Goal: Communication & Community: Answer question/provide support

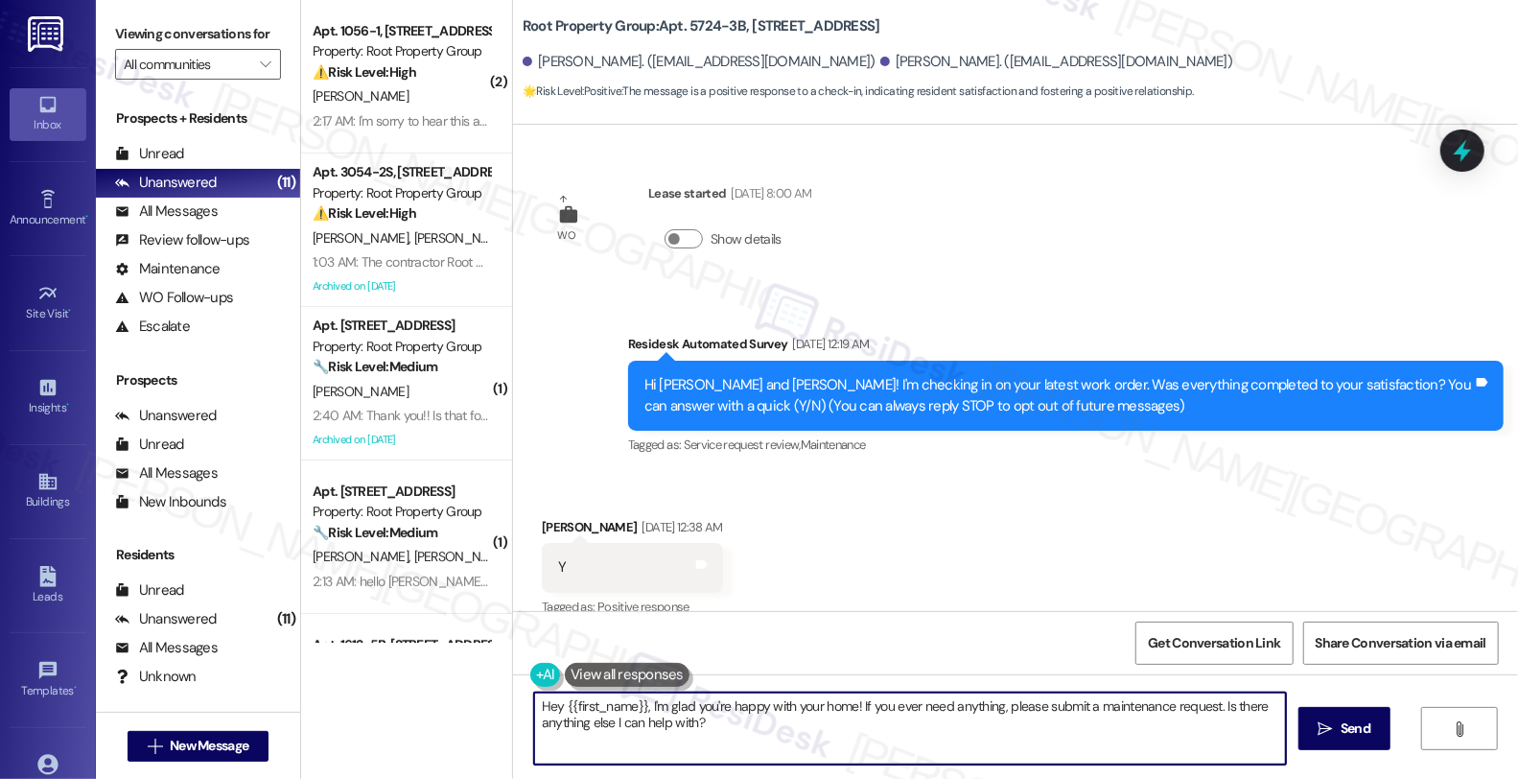
scroll to position [2910, 0]
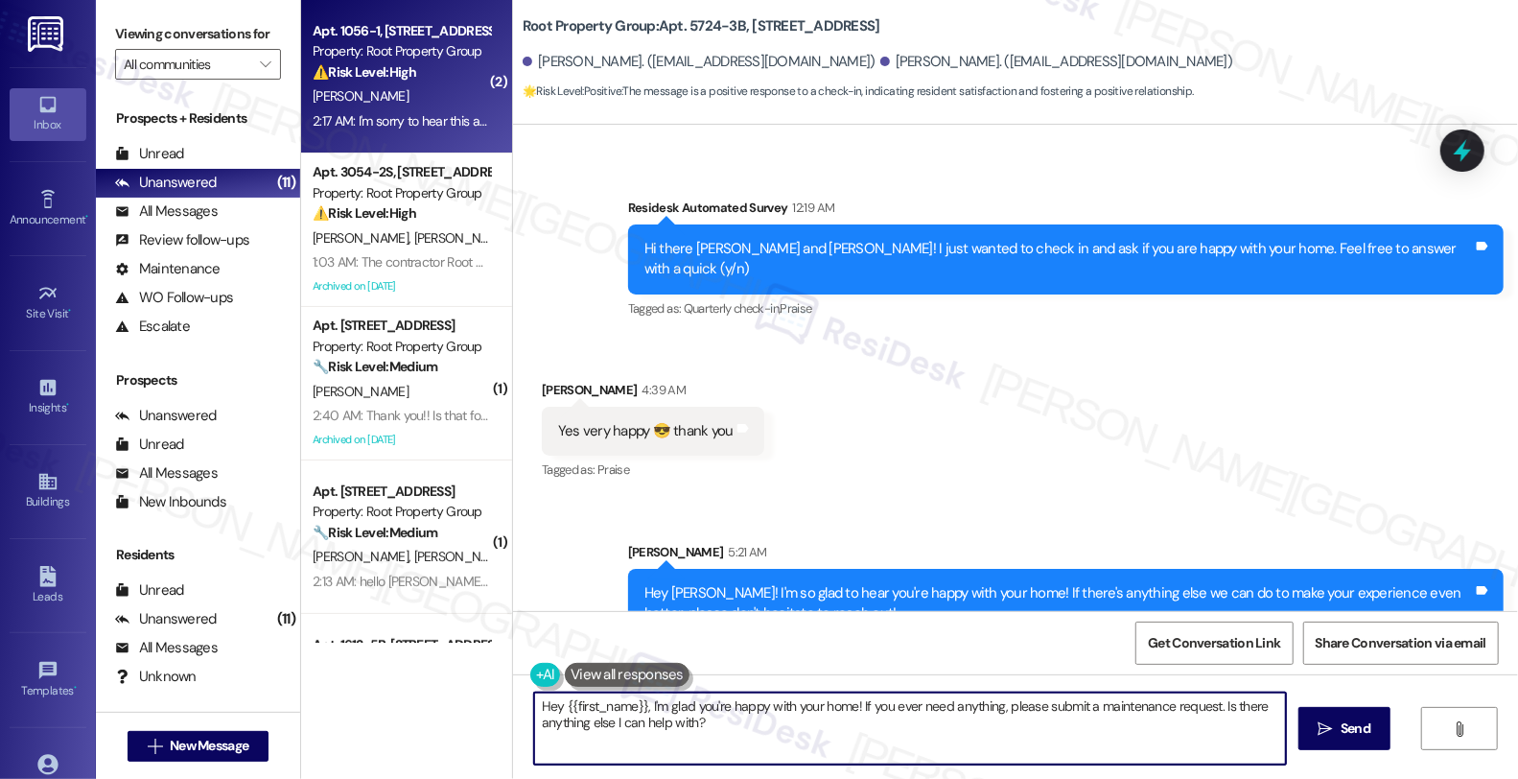
click at [381, 107] on div "[PERSON_NAME]" at bounding box center [401, 96] width 181 height 24
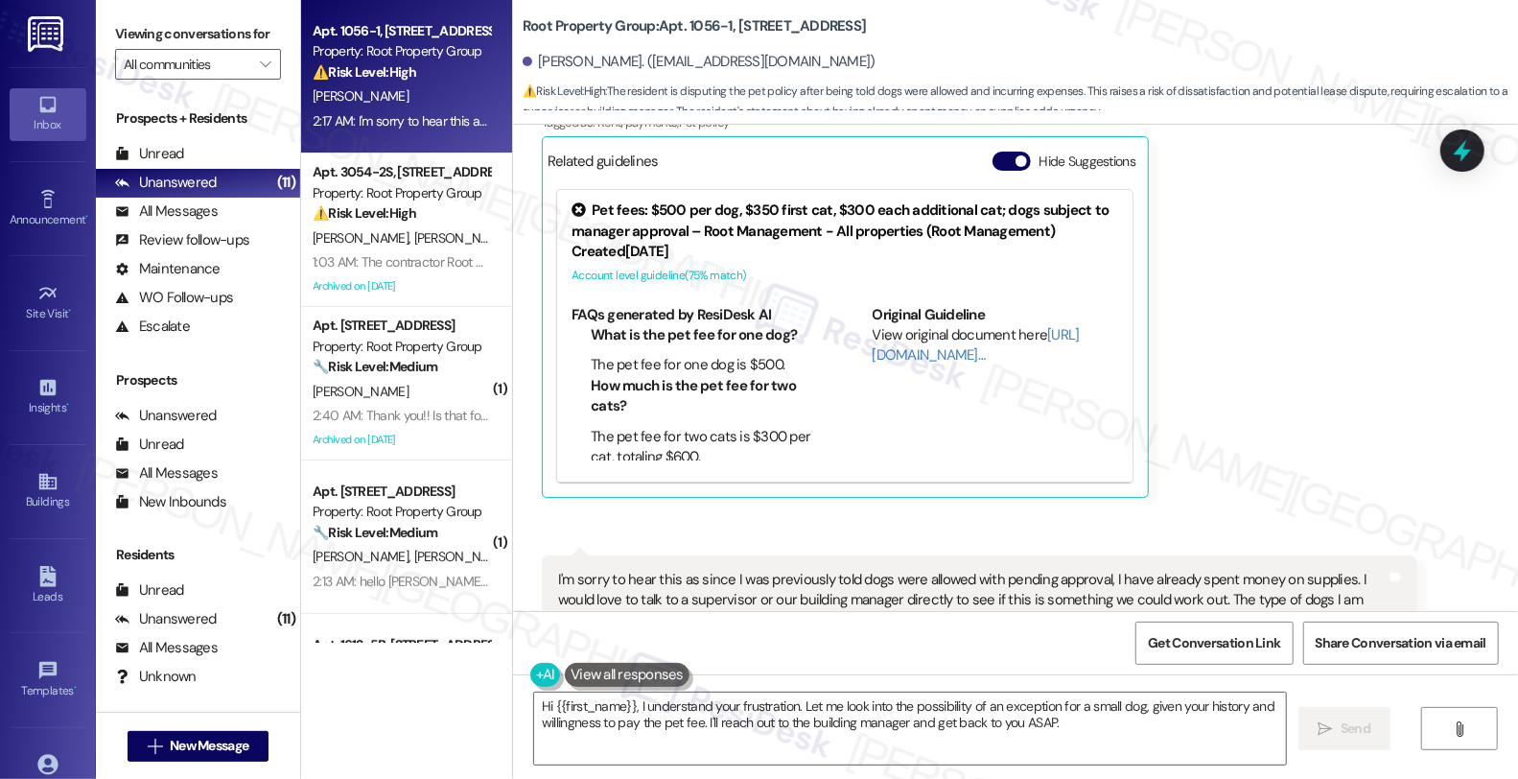
scroll to position [4787, 0]
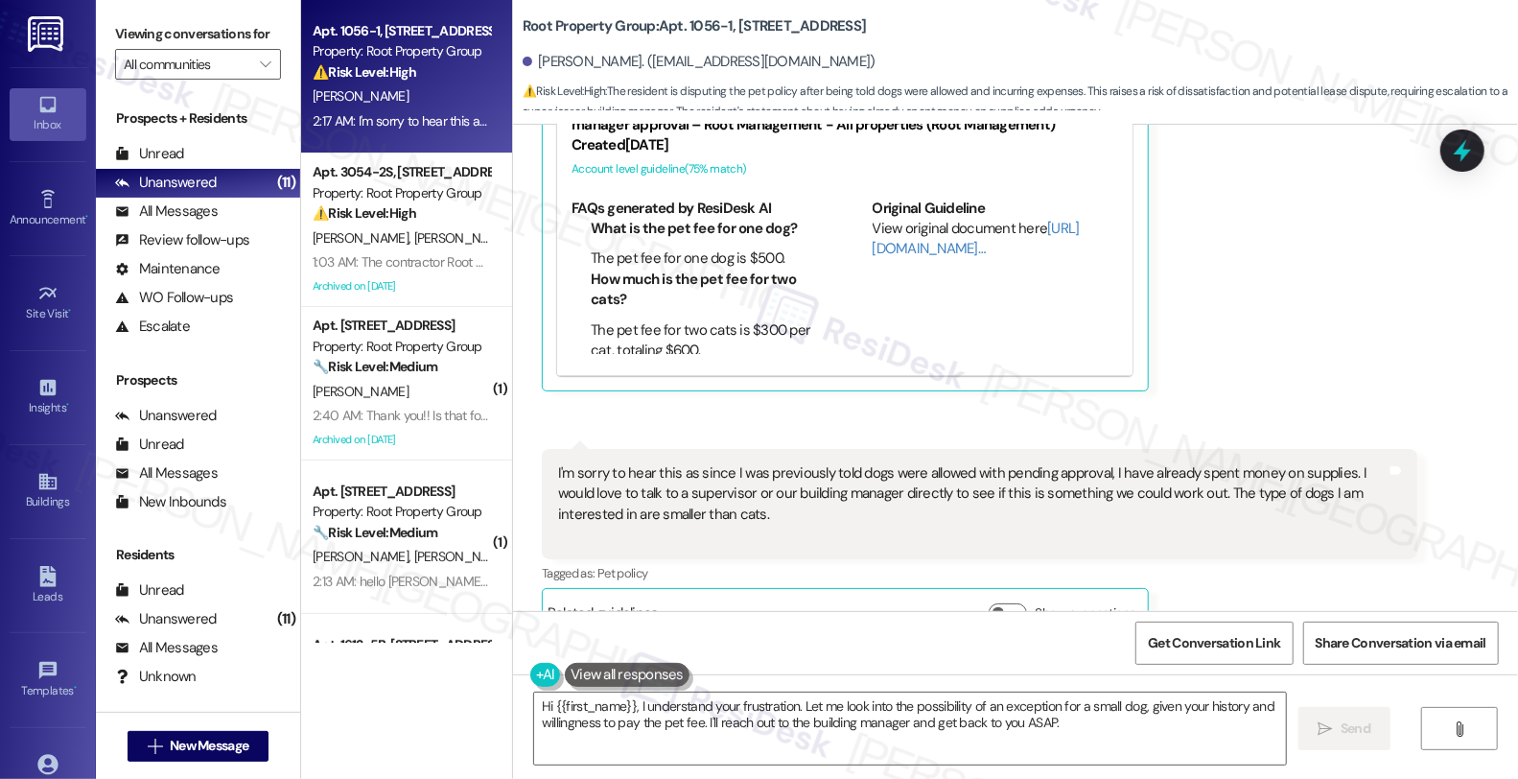
click at [1224, 551] on div "Kelsey Snodgrass 2:17 AM I'm sorry to hear this as since I was previously told …" at bounding box center [979, 543] width 875 height 189
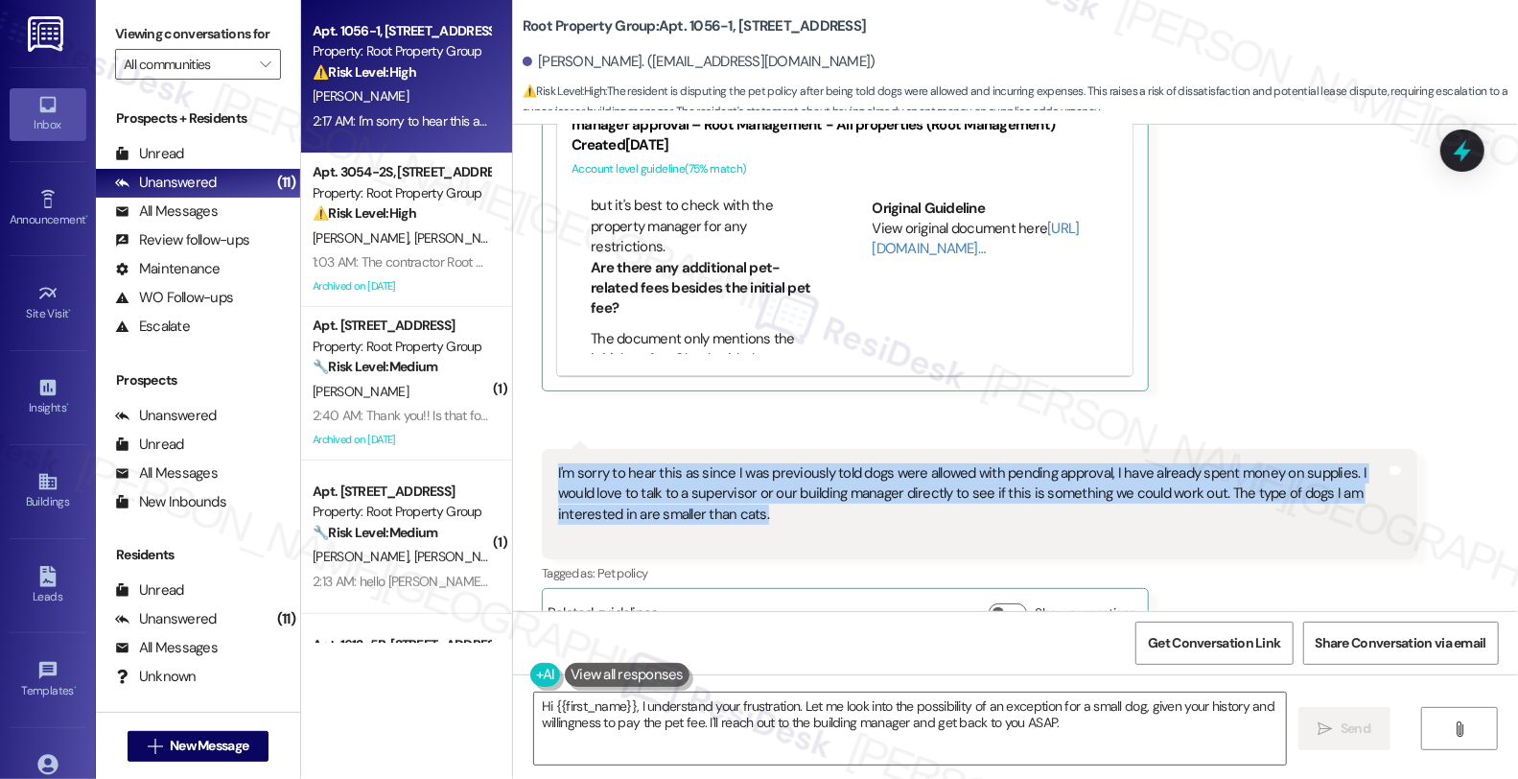
drag, startPoint x: 667, startPoint y: 471, endPoint x: 510, endPoint y: 432, distance: 161.8
click at [513, 432] on div "Received via SMS Kelsey Snodgrass 2:13 AM Hi Sarah! Can I ask why dogs are not …" at bounding box center [1015, 226] width 1005 height 850
copy div "I'm sorry to hear this as since I was previously told dogs were allowed with pe…"
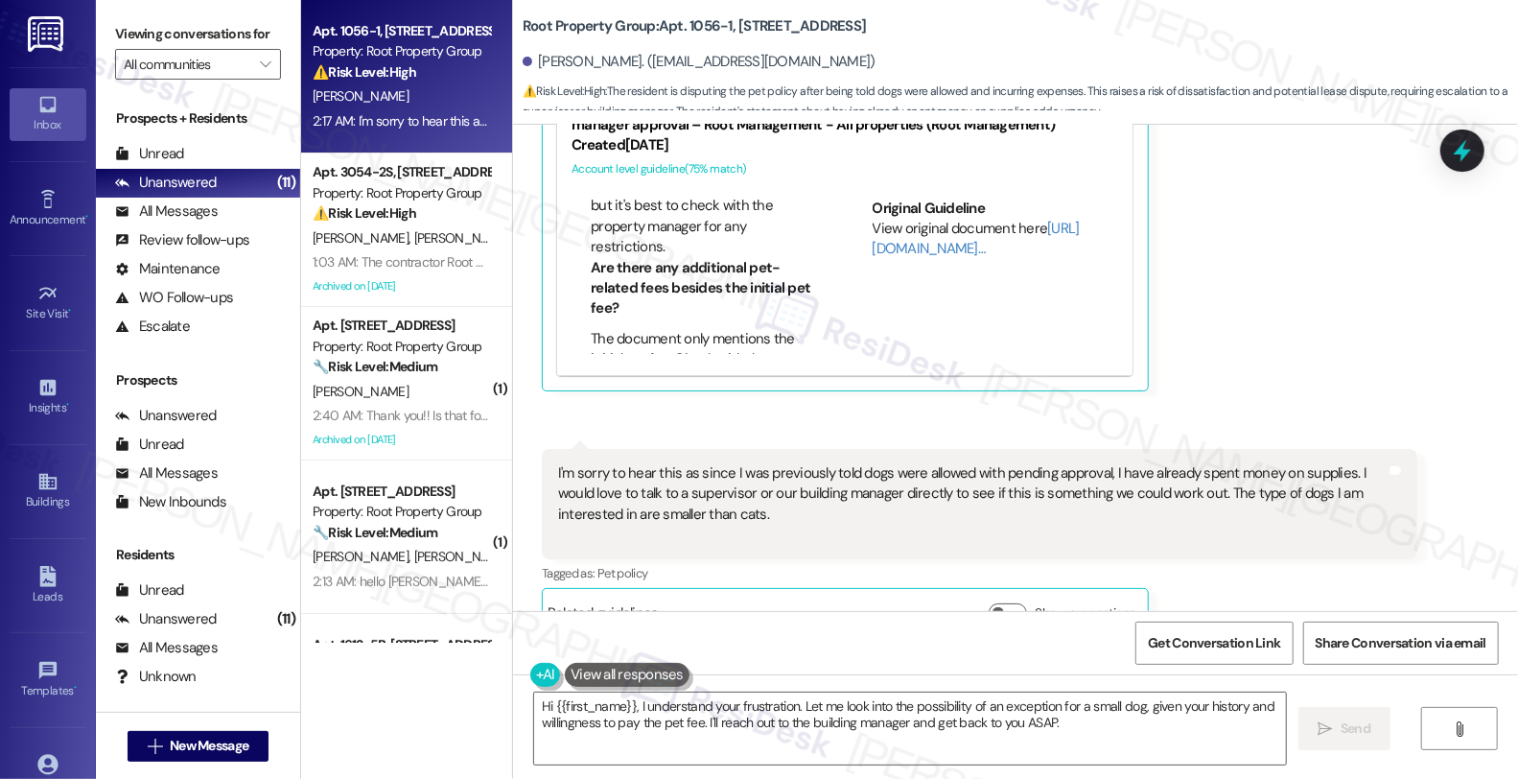
click at [1383, 559] on div "Tagged as: Pet policy Click to highlight conversations about Pet policy" at bounding box center [979, 573] width 875 height 28
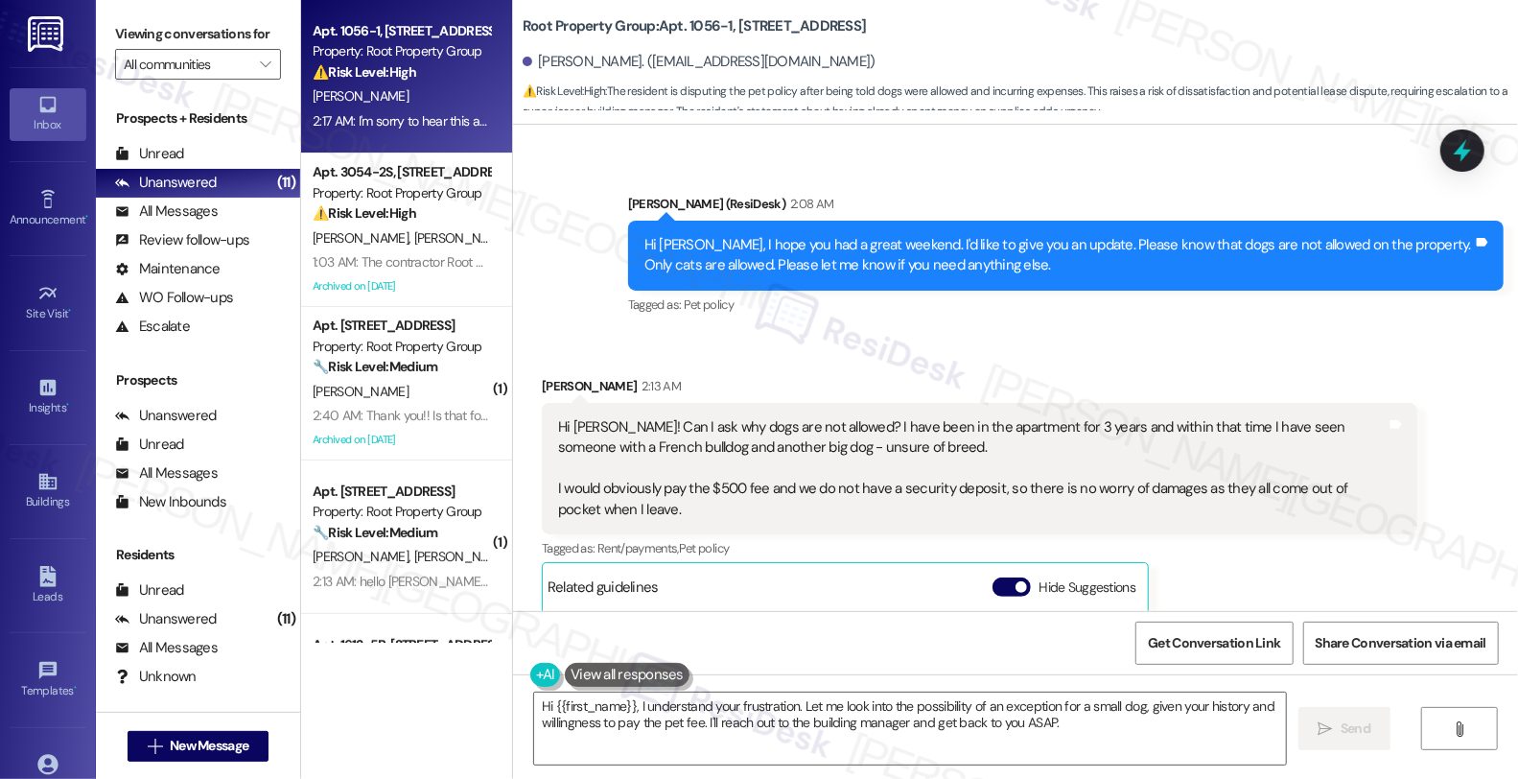
scroll to position [4254, 0]
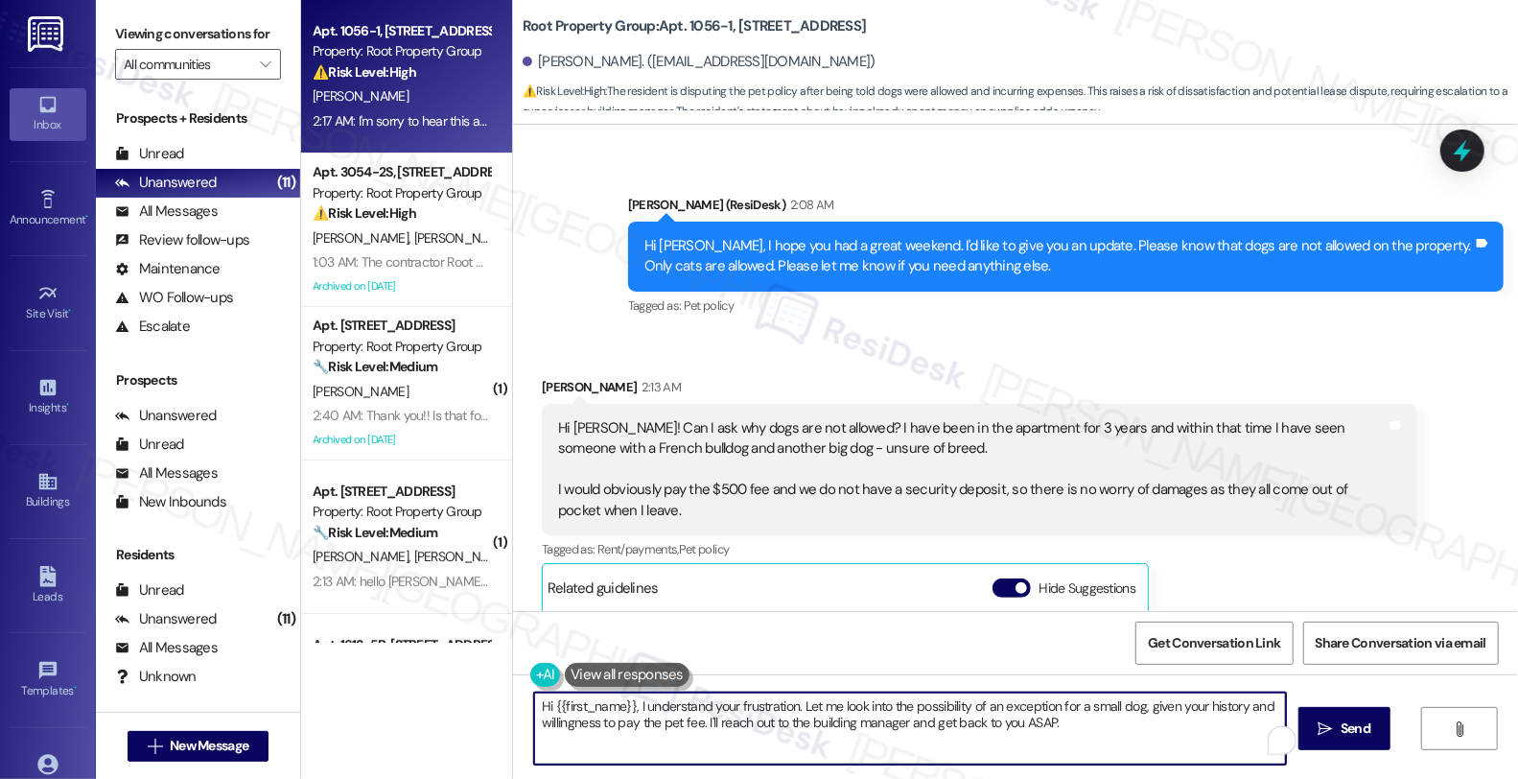
drag, startPoint x: 791, startPoint y: 704, endPoint x: 1221, endPoint y: 735, distance: 430.7
click at [1221, 735] on textarea "Hi {{first_name}}, I understand your frustration. Let me look into the possibil…" at bounding box center [910, 728] width 752 height 72
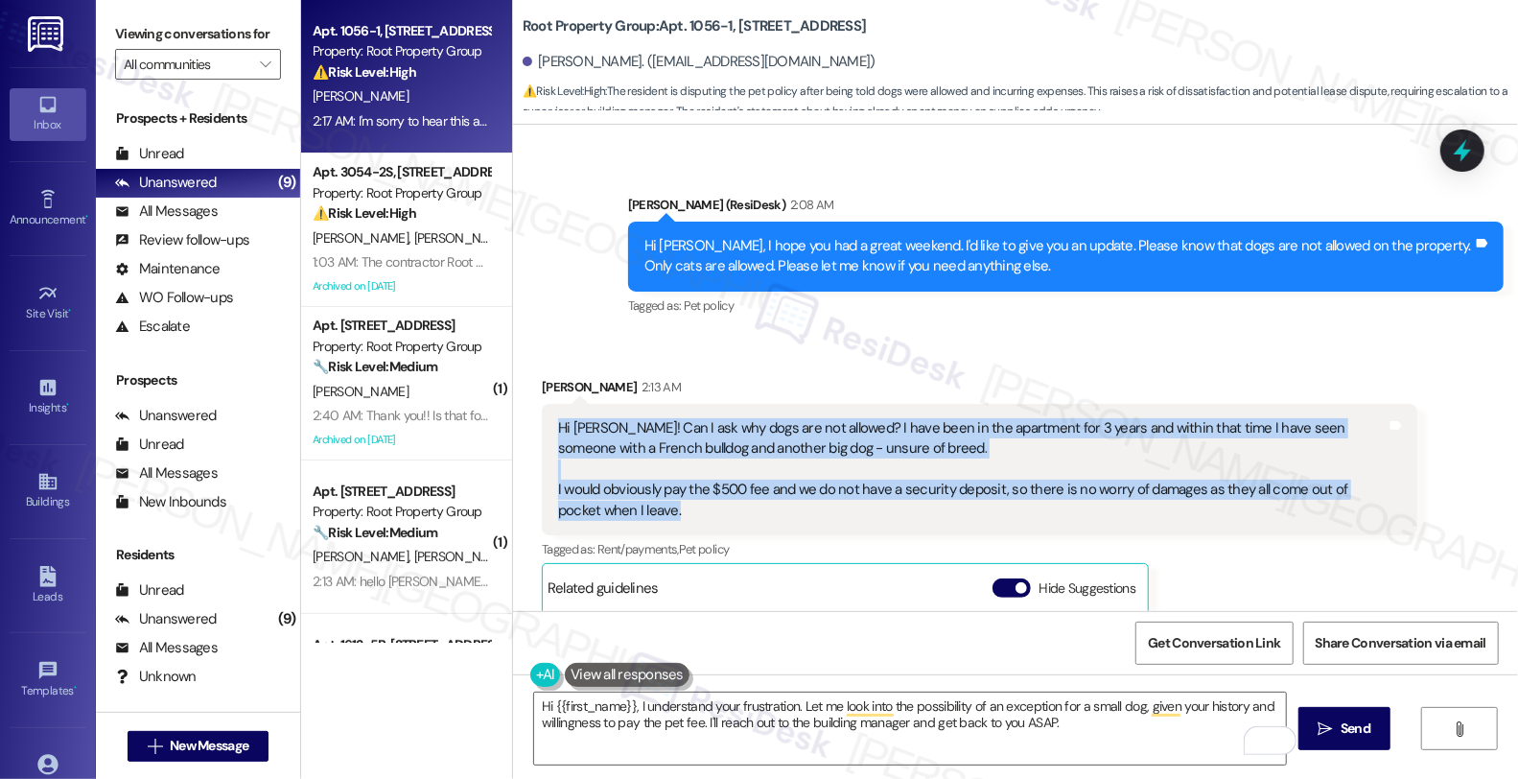
drag, startPoint x: 637, startPoint y: 477, endPoint x: 533, endPoint y: 387, distance: 136.6
click at [542, 404] on div "Hi Sarah! Can I ask why dogs are not allowed? I have been in the apartment for …" at bounding box center [979, 469] width 875 height 131
copy div "Hi Sarah! Can I ask why dogs are not allowed? I have been in the apartment for …"
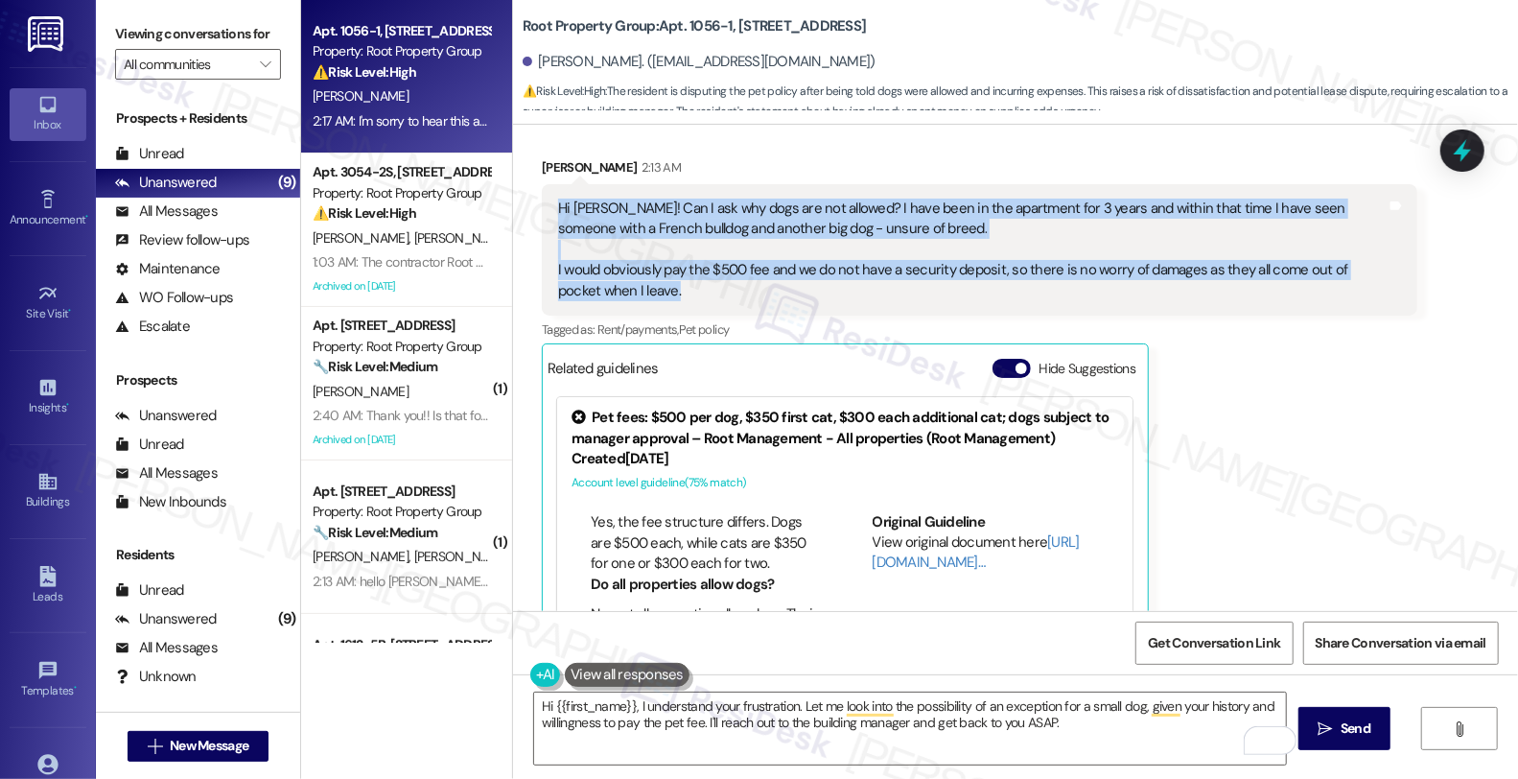
scroll to position [4787, 0]
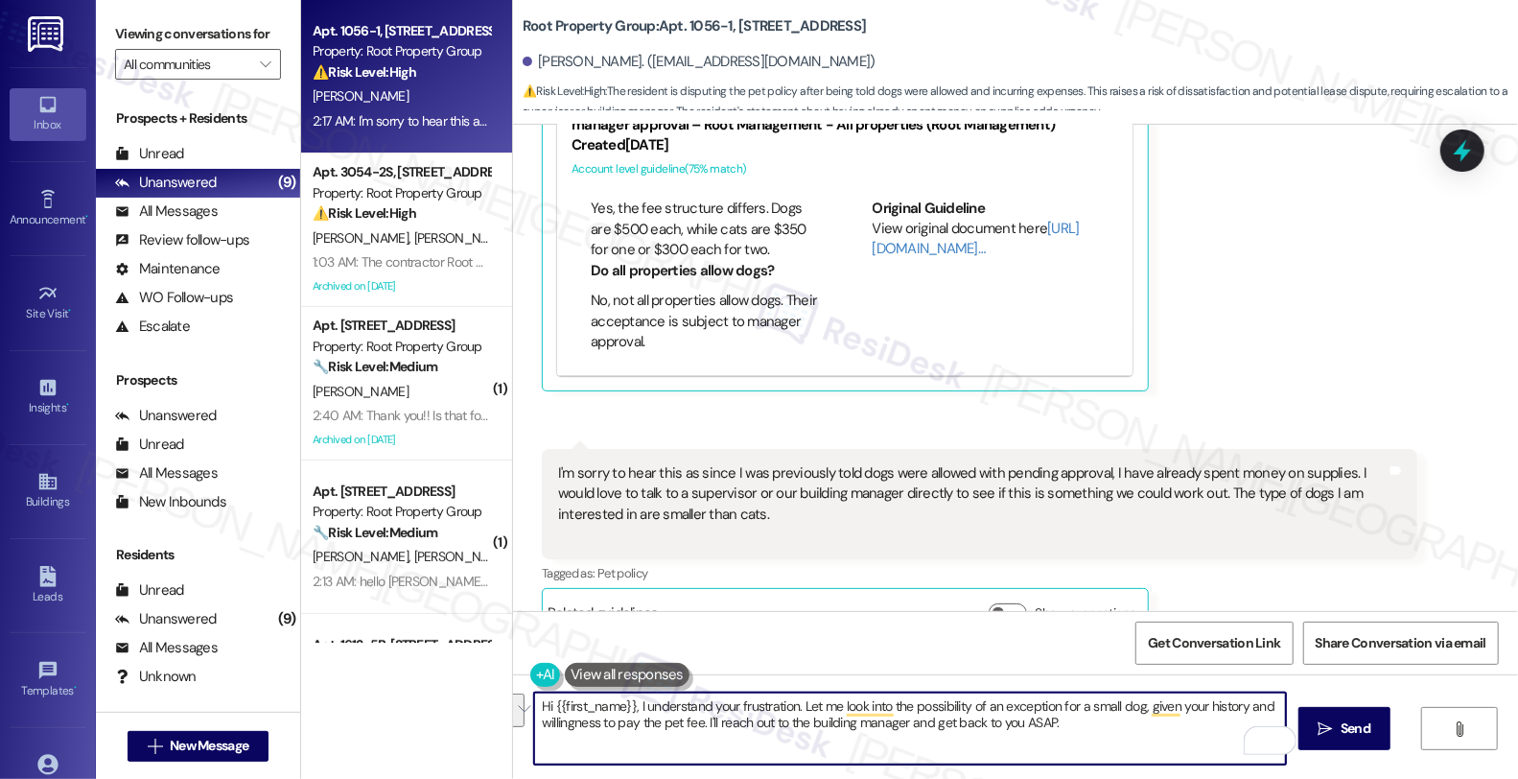
drag, startPoint x: 836, startPoint y: 708, endPoint x: 1104, endPoint y: 717, distance: 267.7
click at [1104, 717] on textarea "Hi {{first_name}}, I understand your frustration. Let me look into the possibil…" at bounding box center [910, 728] width 752 height 72
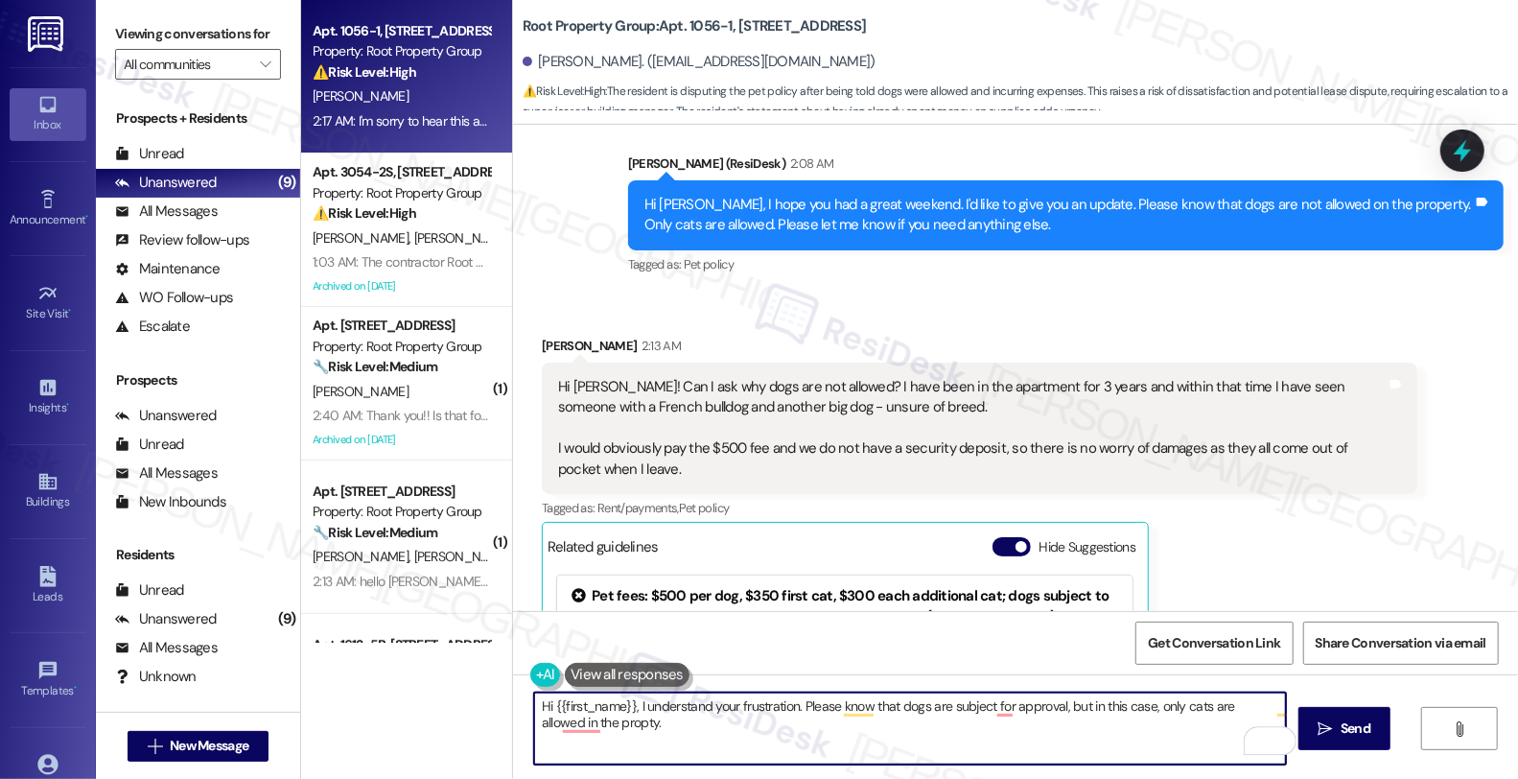
scroll to position [4148, 0]
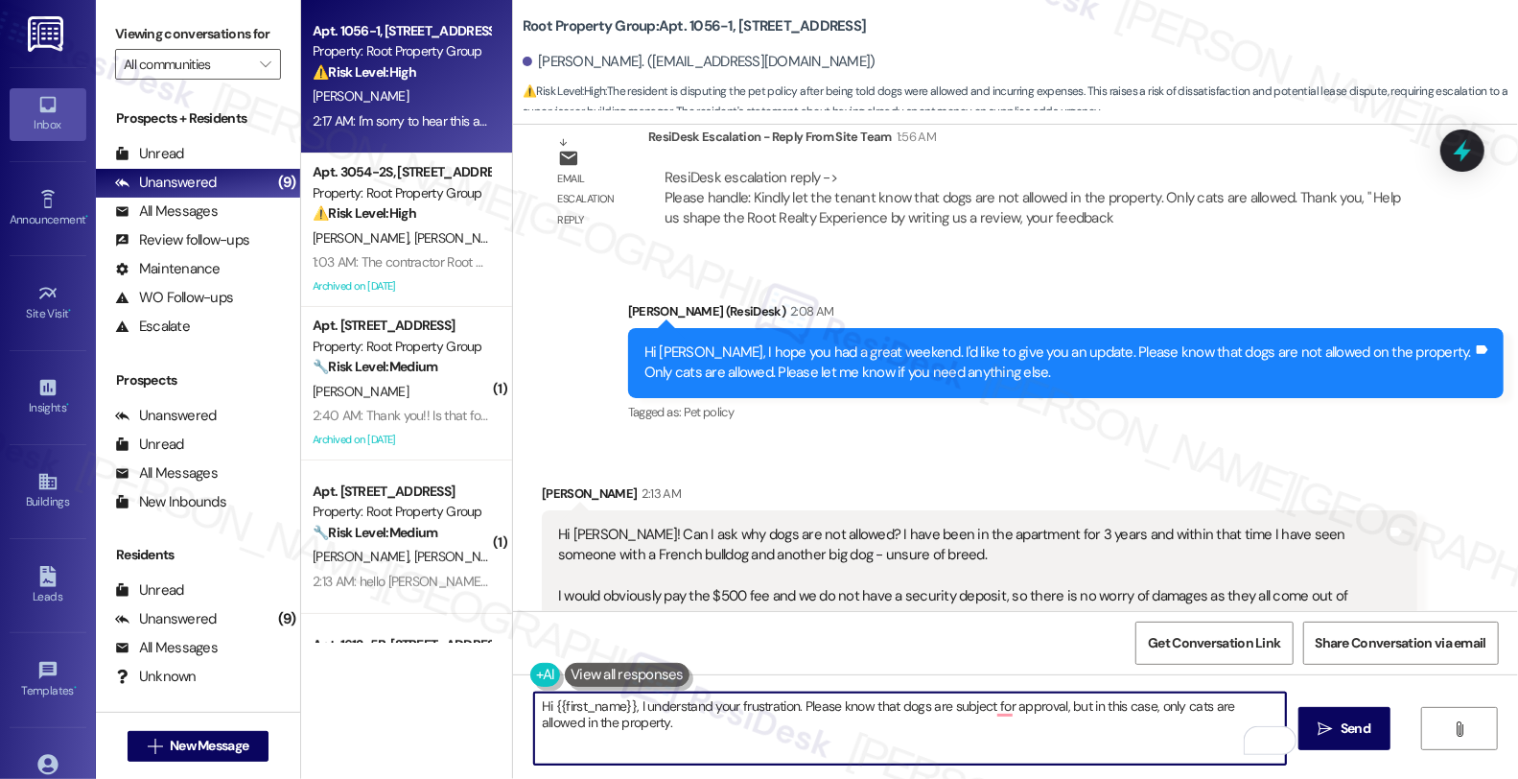
click at [708, 727] on textarea "Hi {{first_name}}, I understand your frustration. Please know that dogs are sub…" at bounding box center [910, 728] width 752 height 72
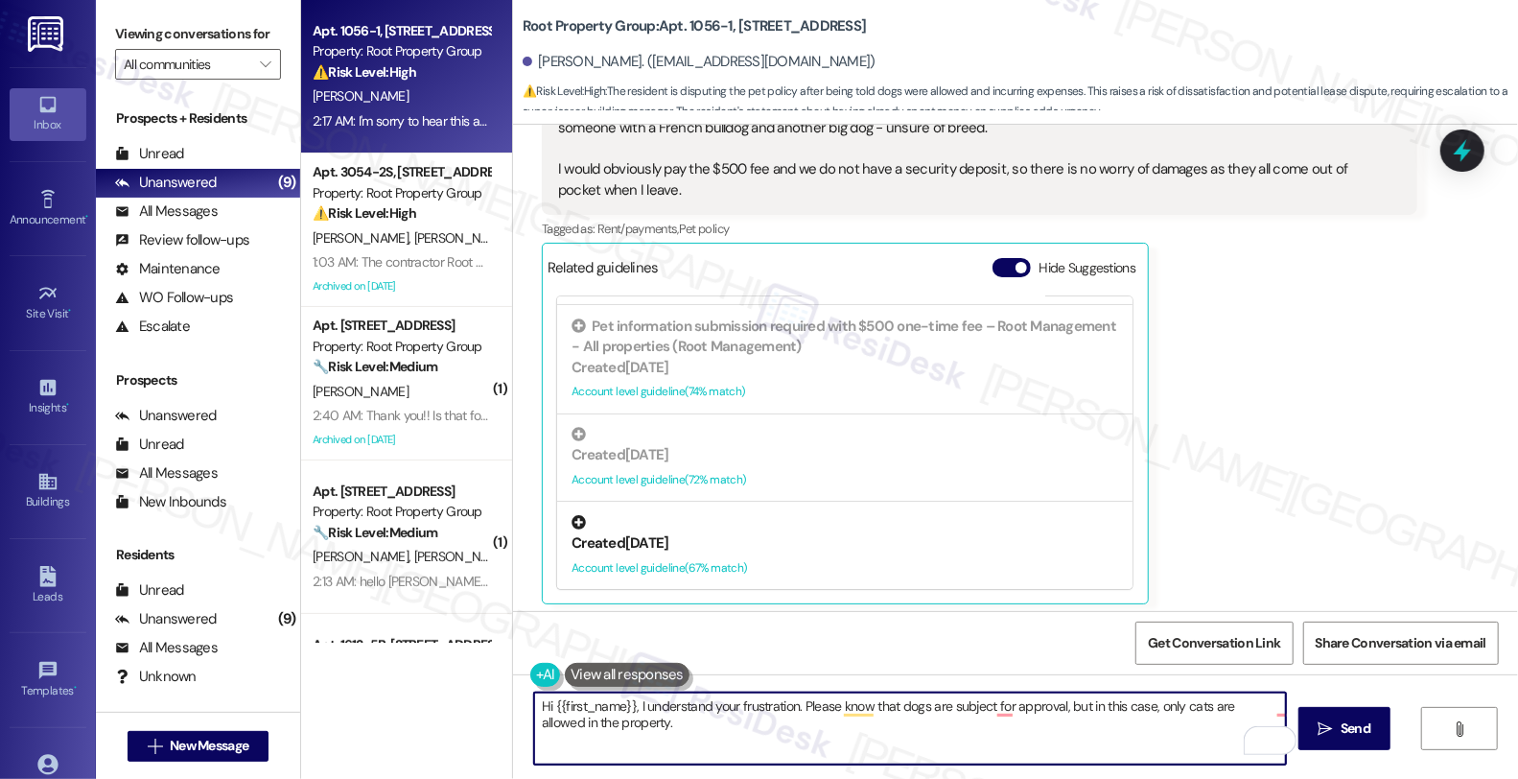
scroll to position [4787, 0]
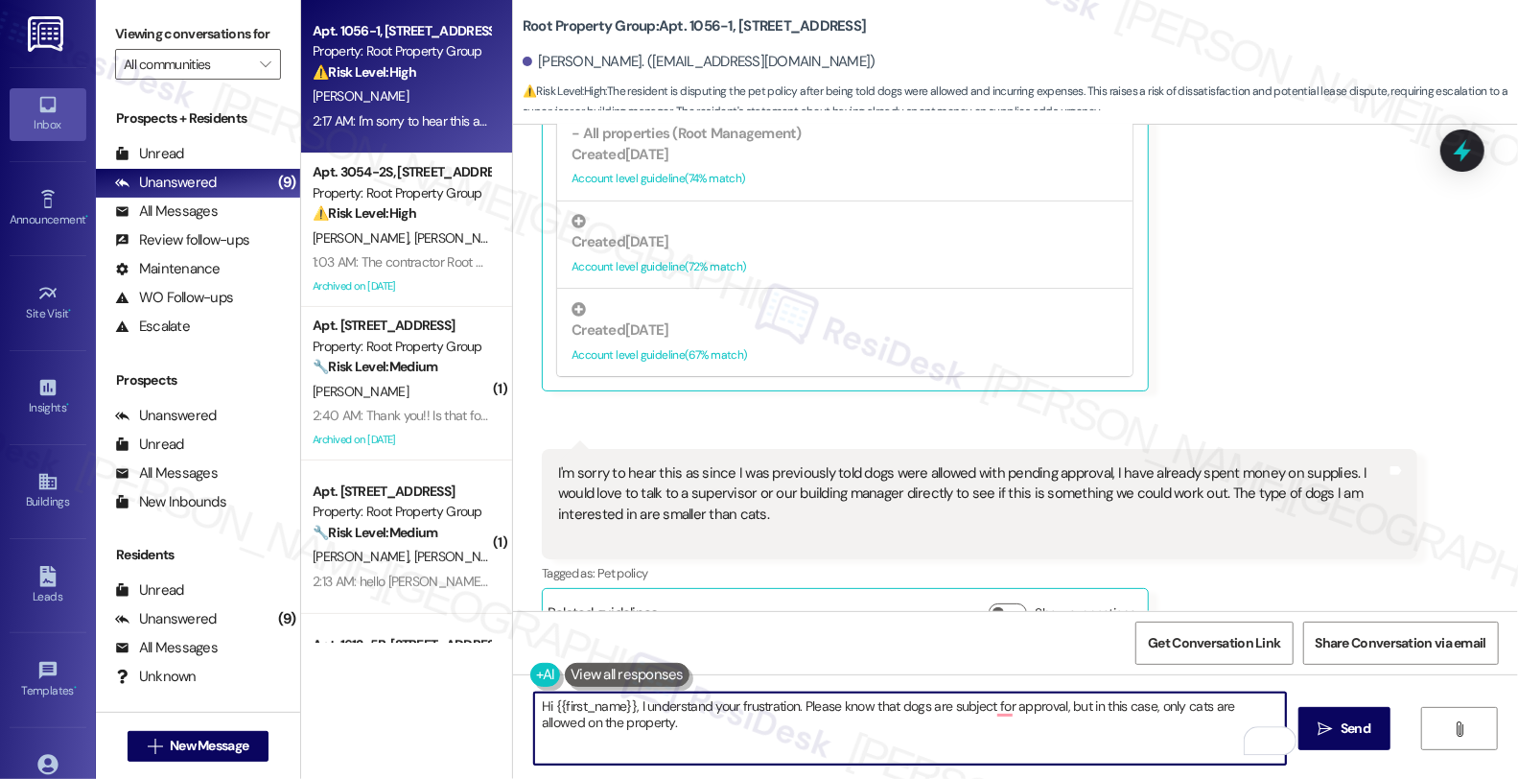
click at [647, 723] on textarea "Hi {{first_name}}, I understand your frustration. Please know that dogs are sub…" at bounding box center [910, 728] width 752 height 72
click at [601, 717] on textarea "Hi {{first_name}}, I understand your frustration. Please know that dogs are sub…" at bounding box center [910, 728] width 752 height 72
click at [783, 731] on textarea "Hi {{first_name}}, I understand your frustration. Please know that dogs are sub…" at bounding box center [910, 728] width 752 height 72
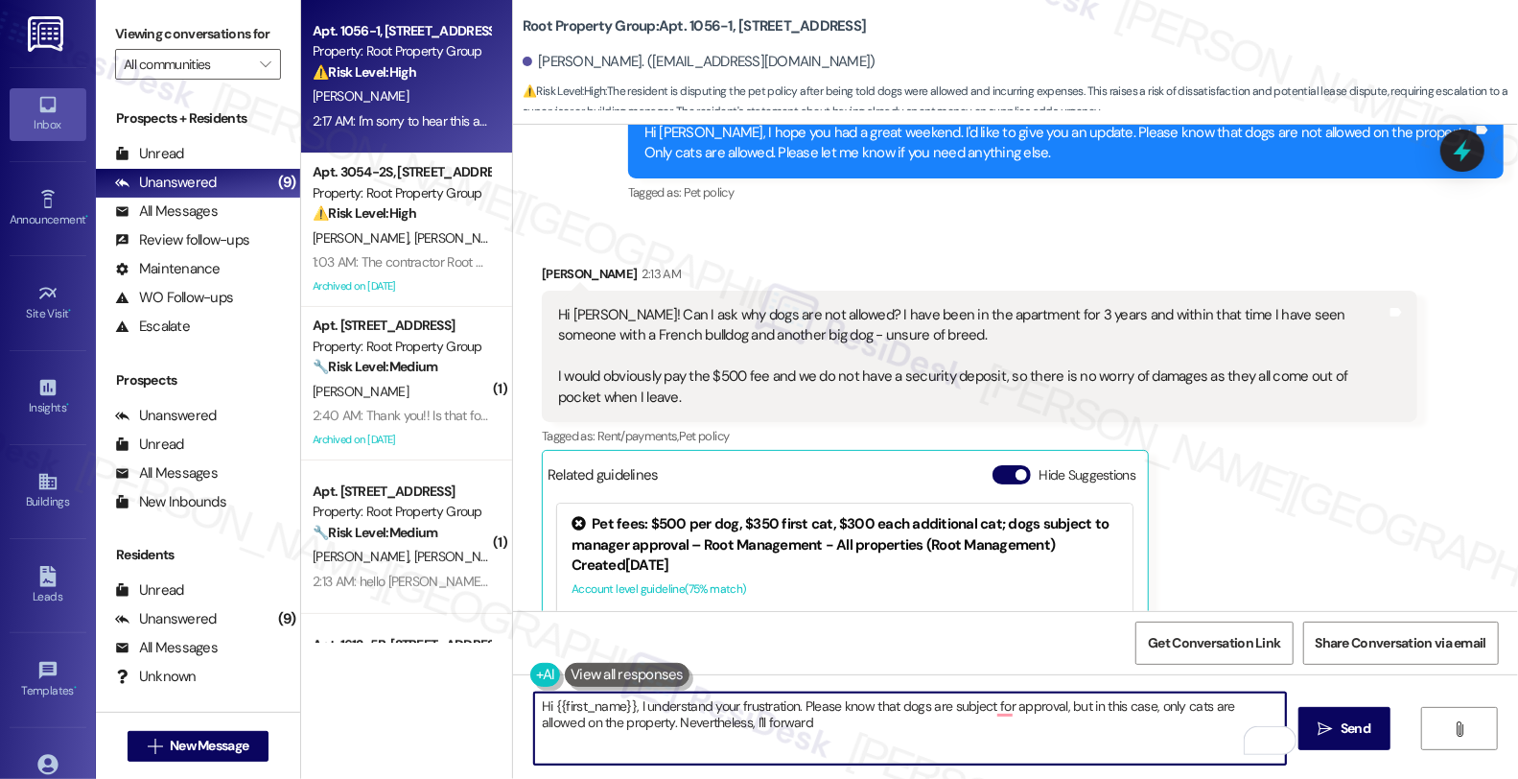
scroll to position [4361, 0]
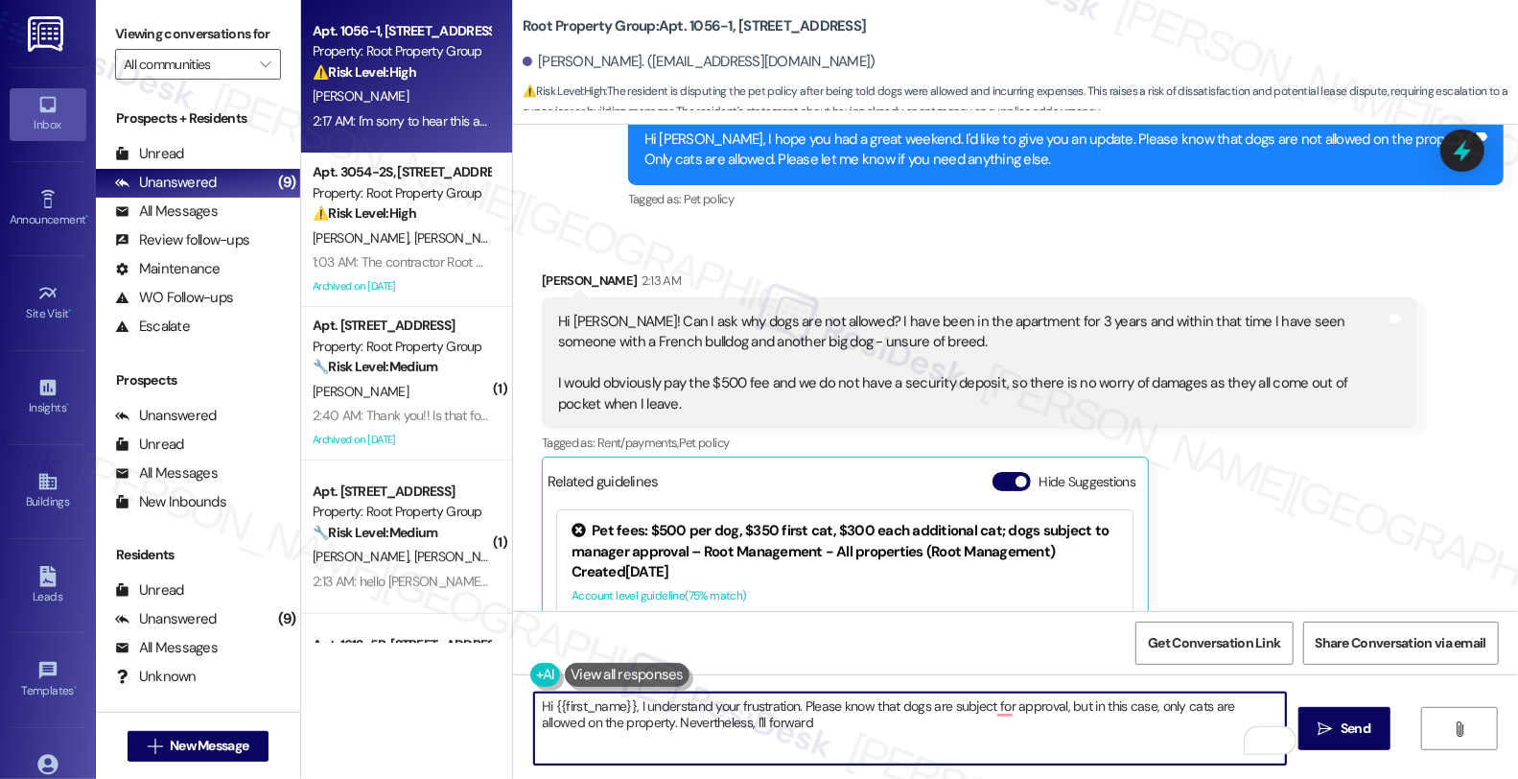
click at [783, 731] on textarea "Hi {{first_name}}, I understand your frustration. Please know that dogs are sub…" at bounding box center [910, 728] width 752 height 72
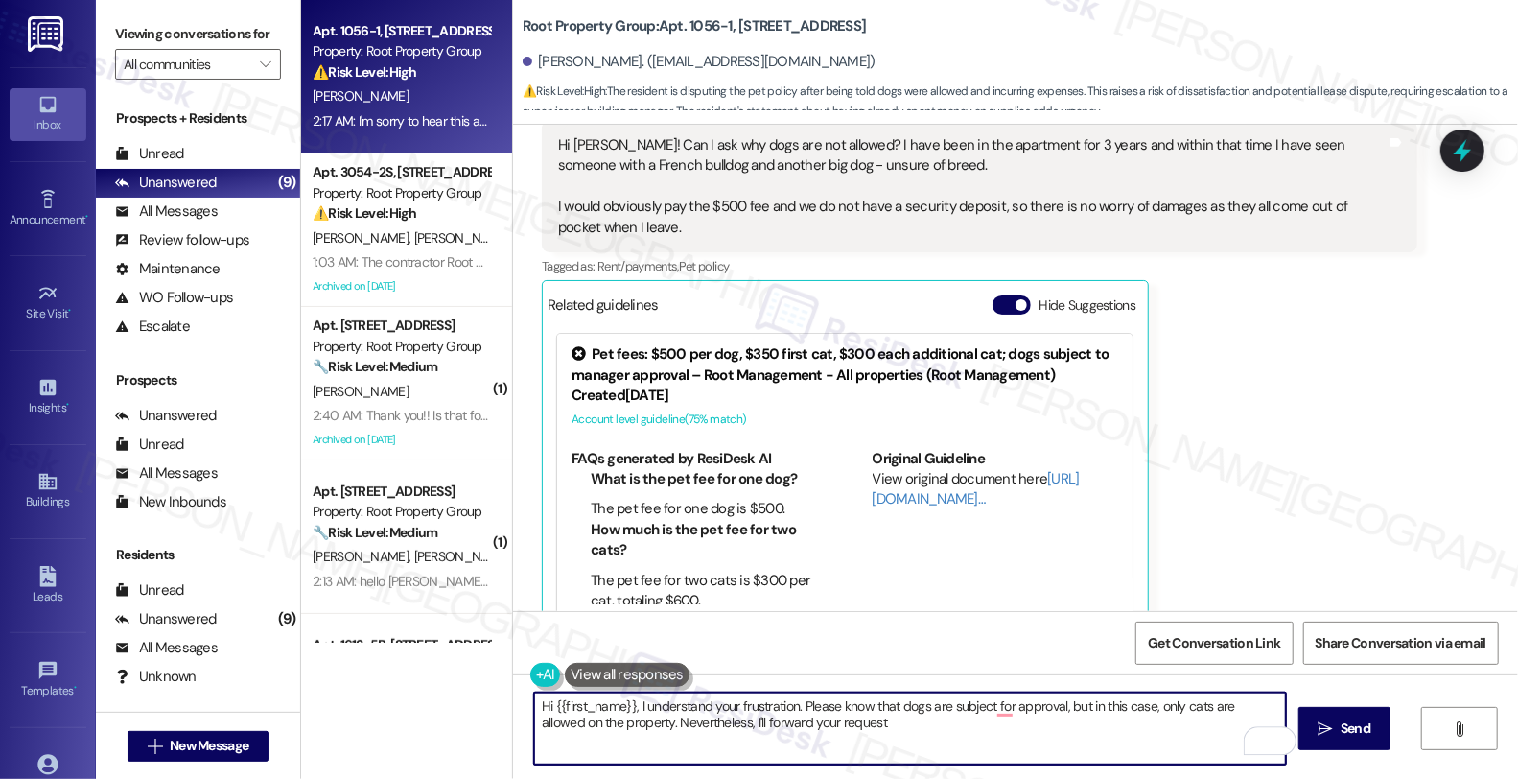
scroll to position [4787, 0]
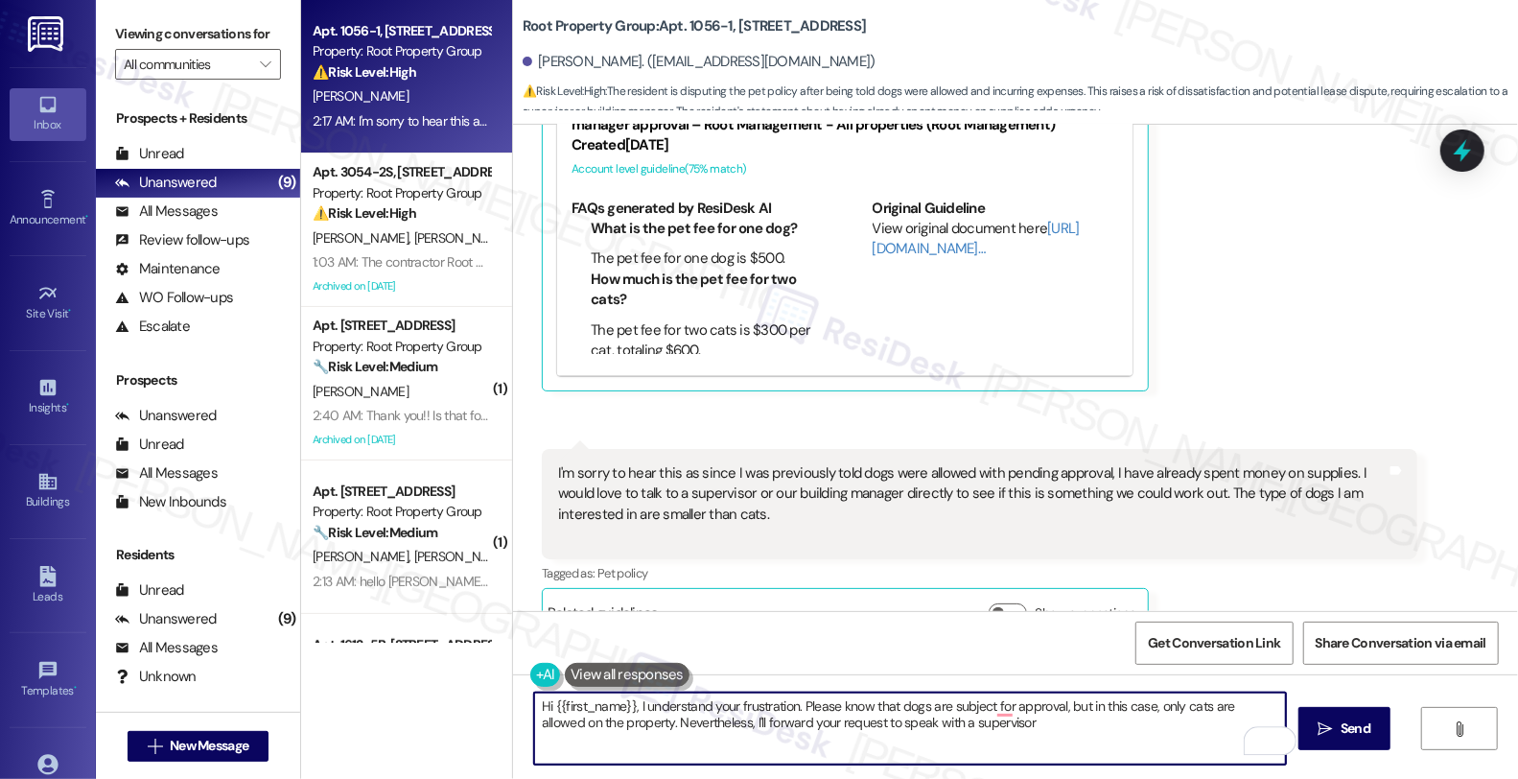
click at [1011, 721] on textarea "Hi {{first_name}}, I understand your frustration. Please know that dogs are sub…" at bounding box center [910, 728] width 752 height 72
click at [971, 715] on textarea "Hi {{first_name}}, I understand your frustration. Please know that dogs are sub…" at bounding box center [910, 728] width 752 height 72
click at [982, 724] on textarea "Hi {{first_name}}, I understand your frustration. Please know that dogs are sub…" at bounding box center [910, 728] width 752 height 72
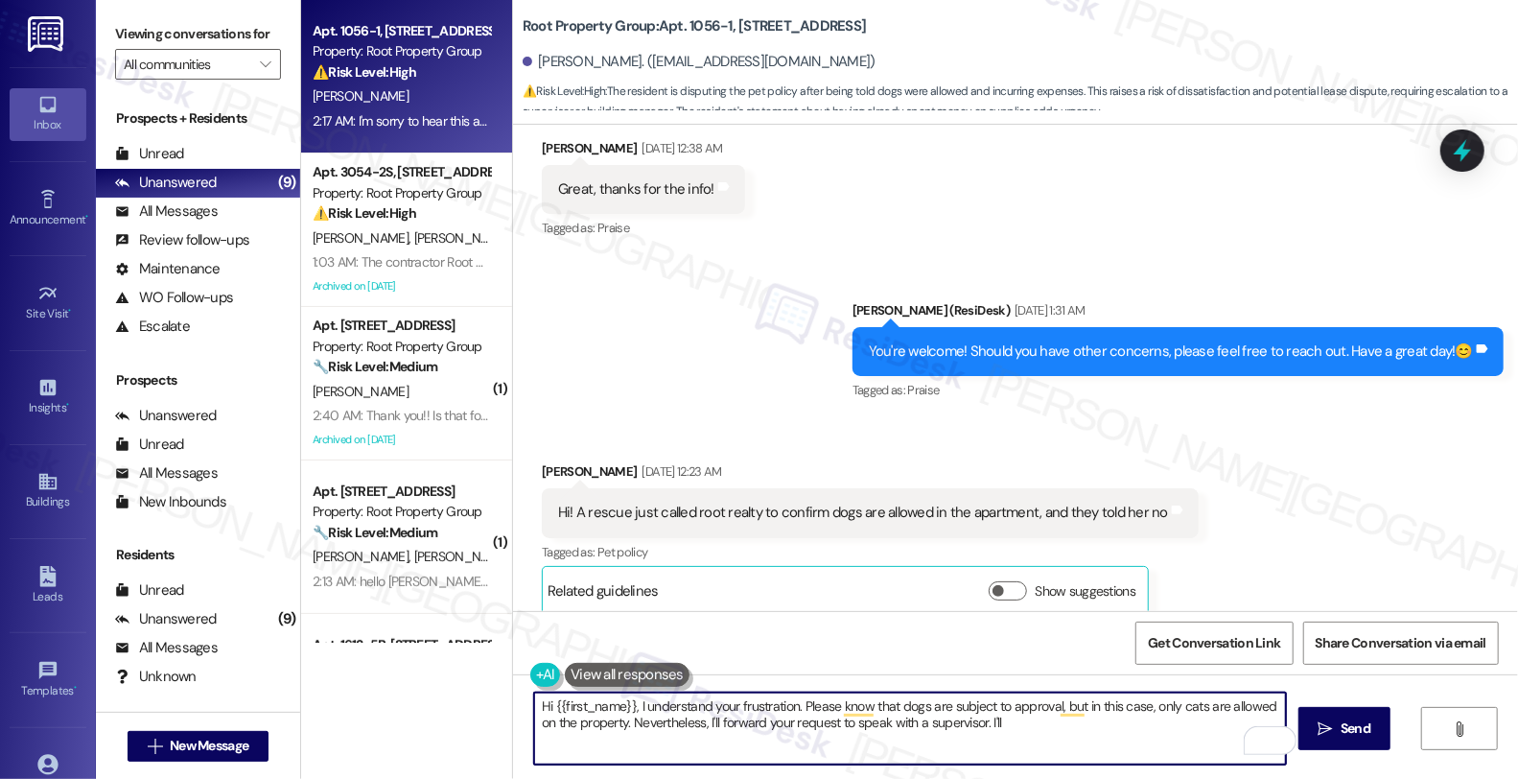
scroll to position [1, 0]
click at [1200, 719] on textarea "Hi {{first_name}}, I understand your frustration. Please know that dogs are sub…" at bounding box center [910, 728] width 752 height 72
type textarea "Hi {{first_name}}, I understand your frustration. Please know that dogs are sub…"
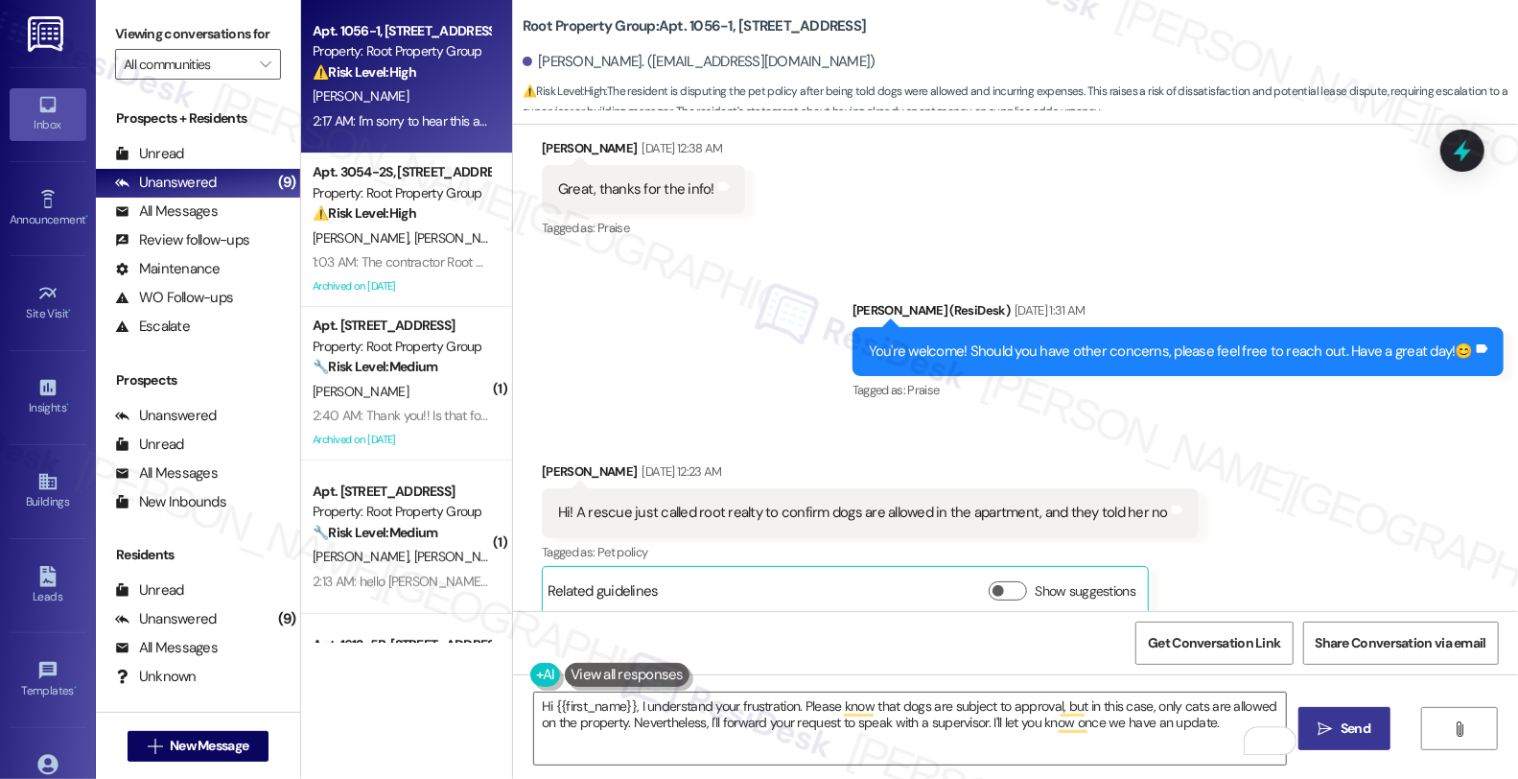
click at [1344, 719] on span " Send" at bounding box center [1344, 728] width 60 height 20
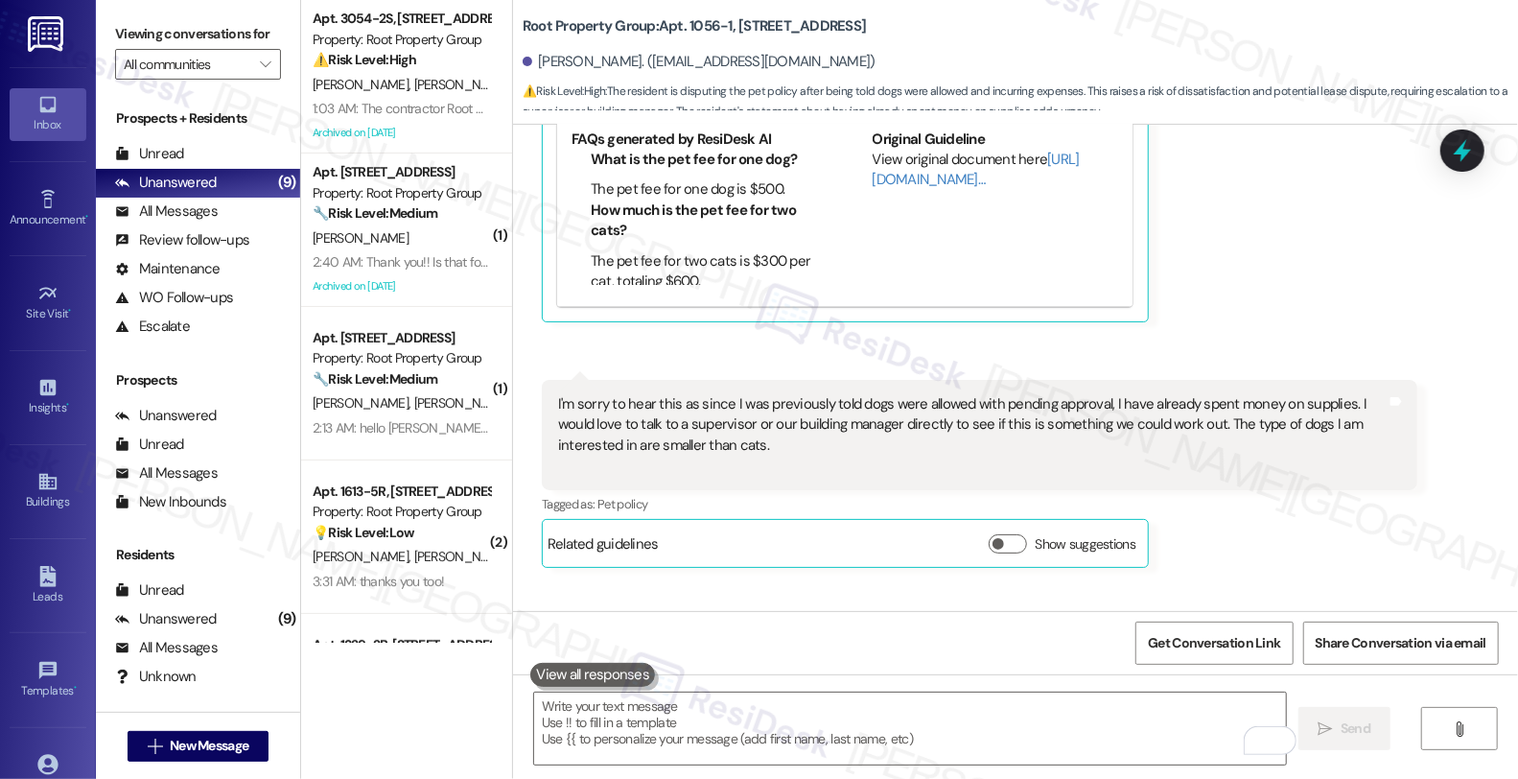
scroll to position [4942, 0]
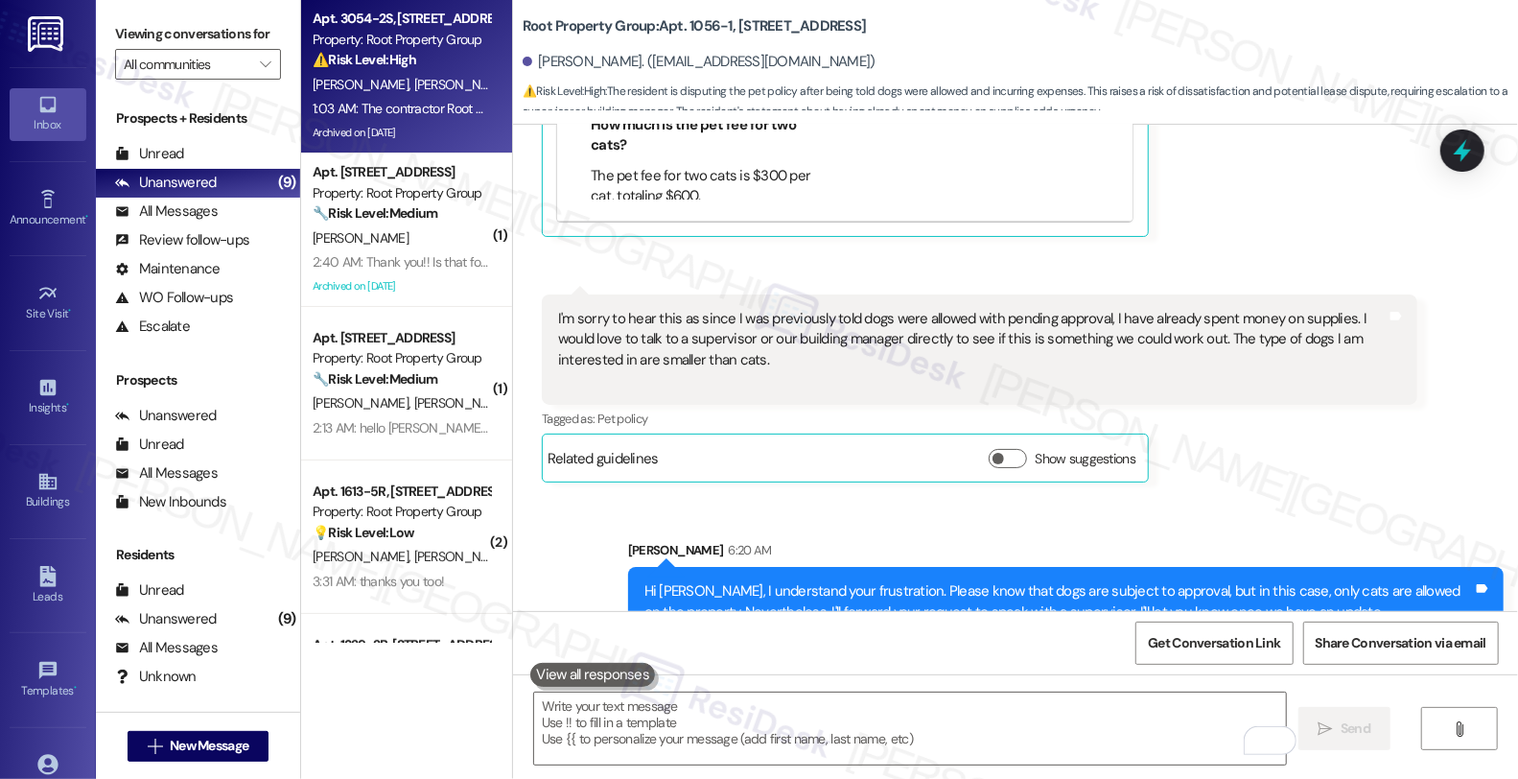
click at [367, 61] on strong "⚠️ Risk Level: High" at bounding box center [365, 59] width 104 height 17
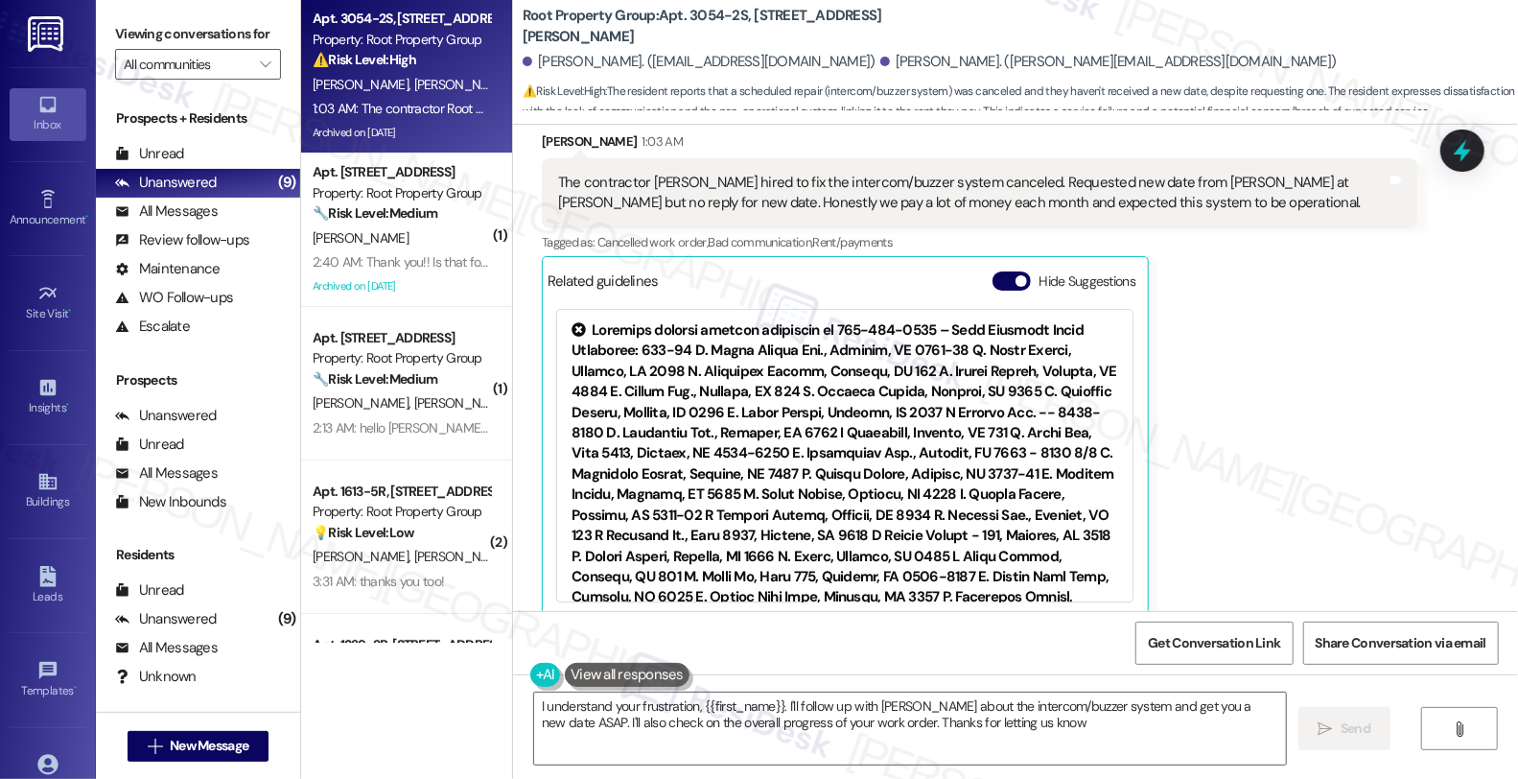
type textarea "I understand your frustration, {{first_name}}. I'll follow up with [PERSON_NAME…"
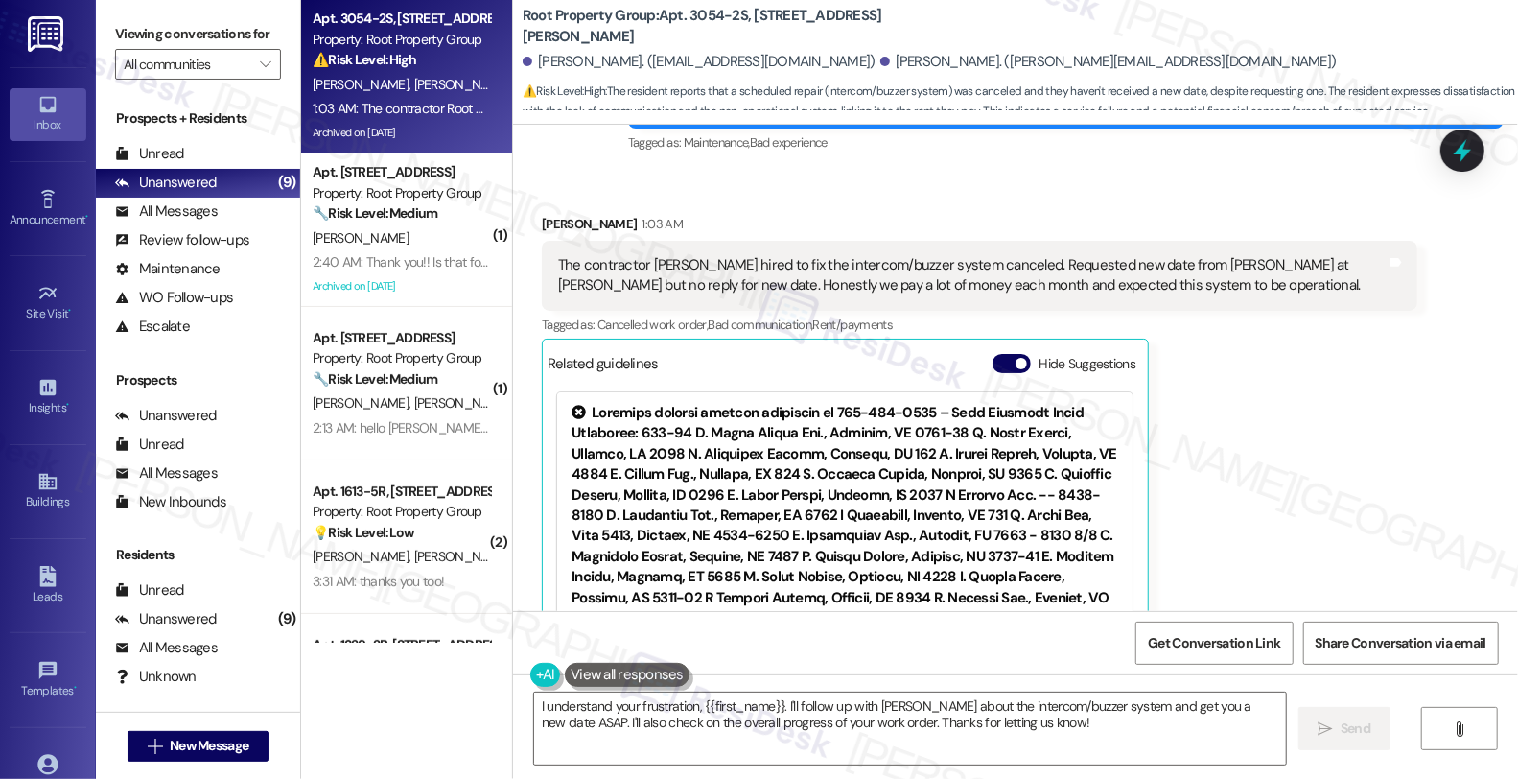
scroll to position [2739, 0]
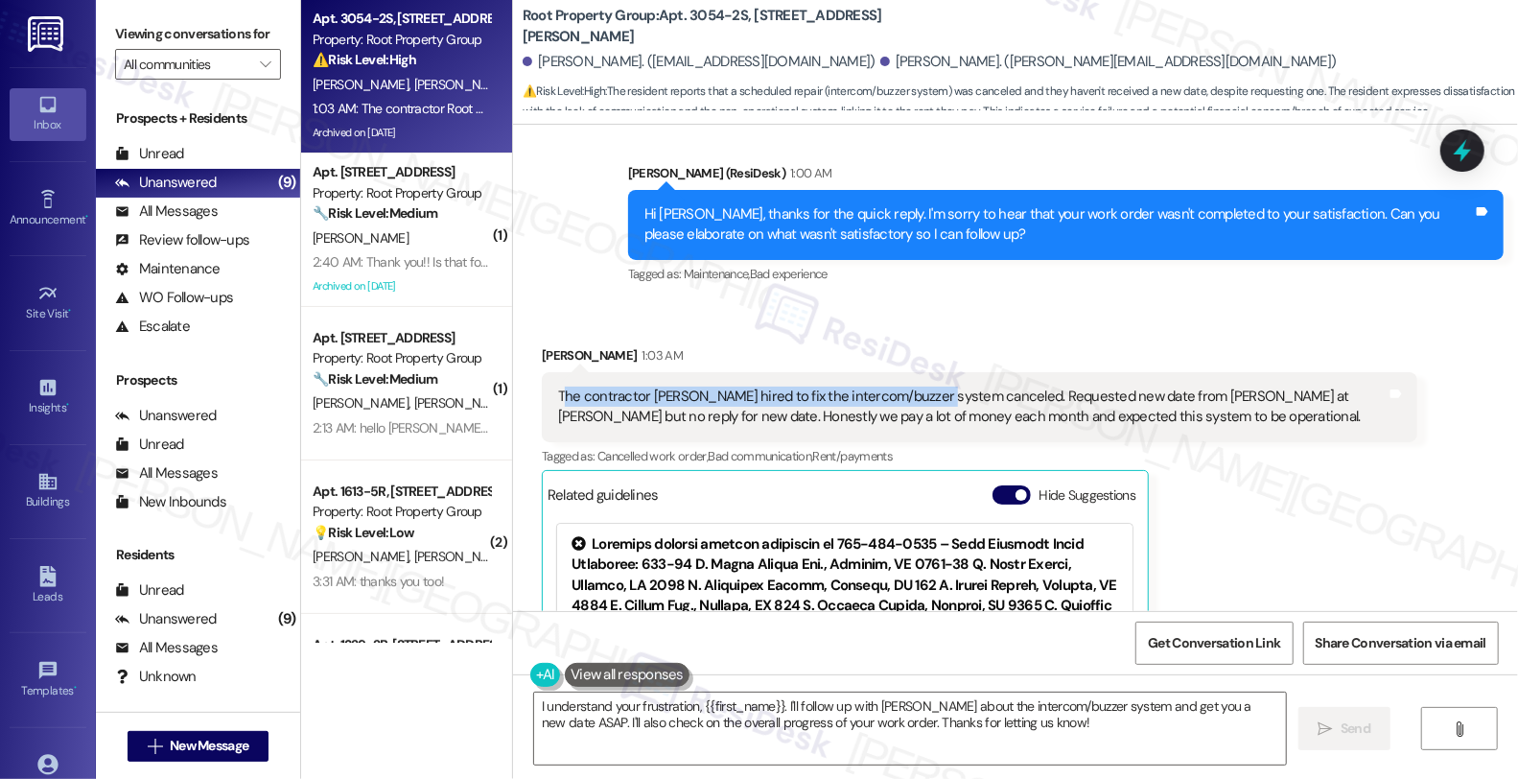
drag, startPoint x: 553, startPoint y: 374, endPoint x: 922, endPoint y: 382, distance: 369.2
click at [922, 386] on div "The contractor [PERSON_NAME] hired to fix the intercom/buzzer system canceled. …" at bounding box center [972, 406] width 828 height 41
click at [604, 386] on div "The contractor [PERSON_NAME] hired to fix the intercom/buzzer system canceled. …" at bounding box center [972, 406] width 828 height 41
drag, startPoint x: 531, startPoint y: 331, endPoint x: 631, endPoint y: 323, distance: 100.0
click at [631, 345] on div "[PERSON_NAME] 1:03 AM" at bounding box center [979, 358] width 875 height 27
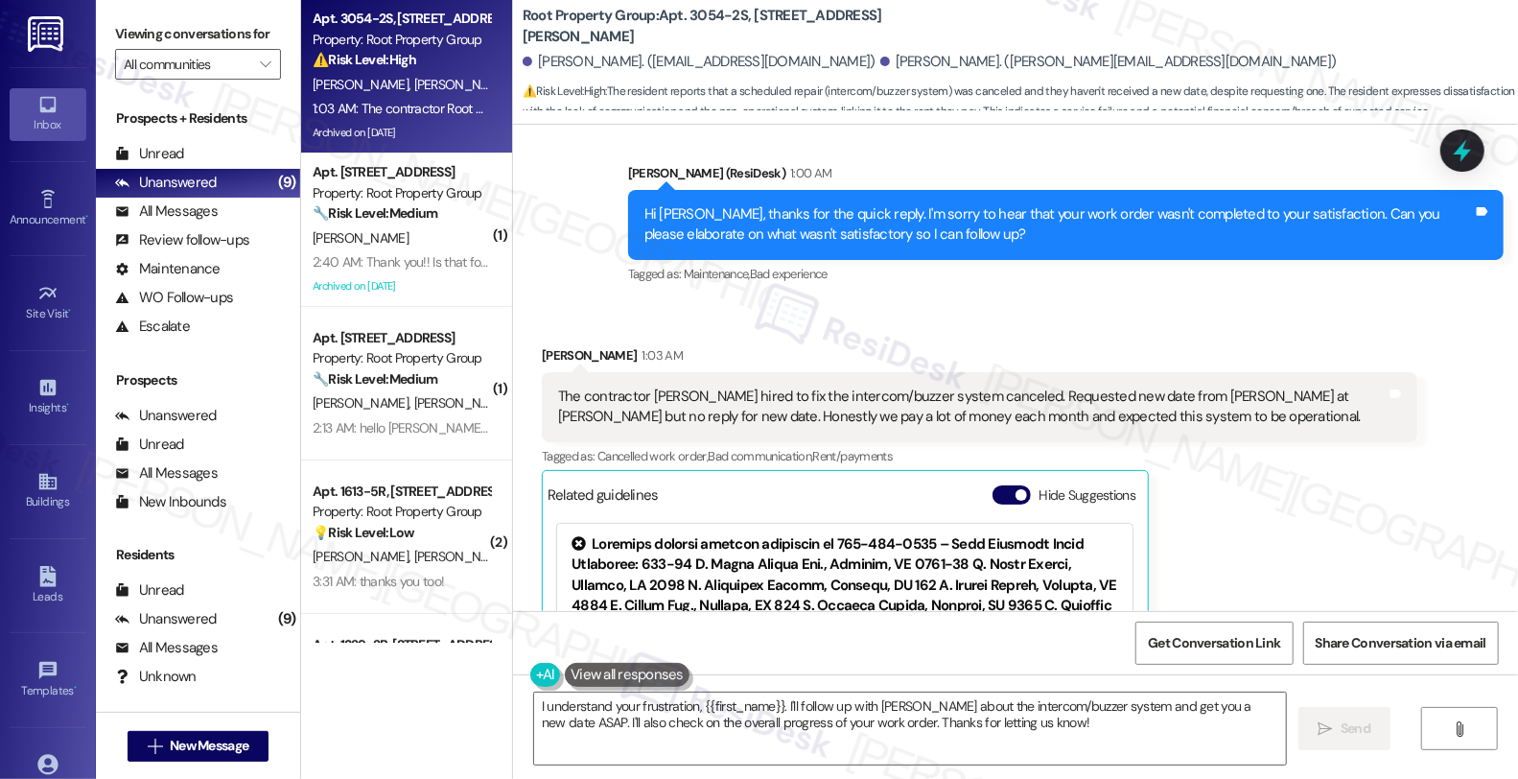
copy div "[PERSON_NAME]"
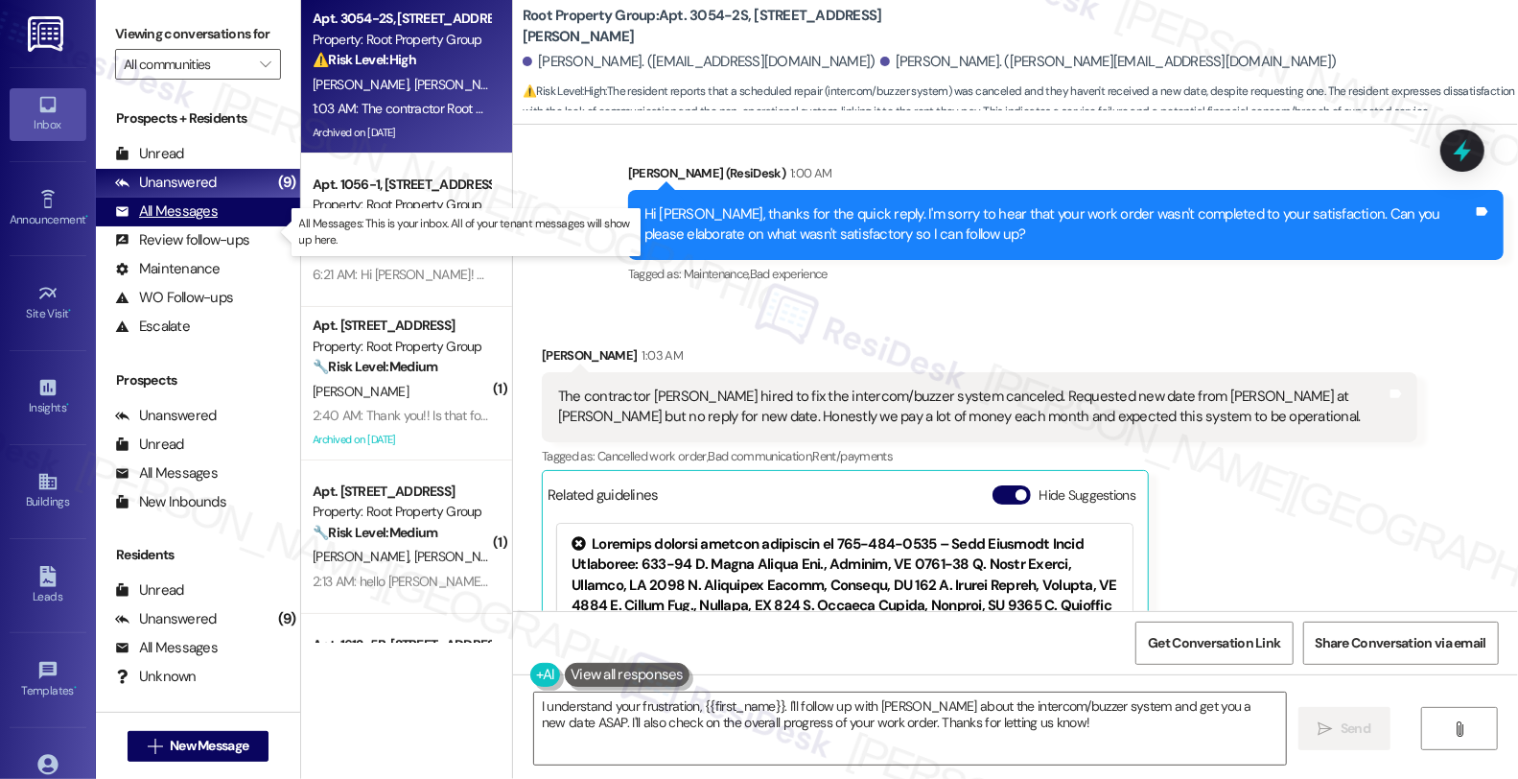
click at [199, 221] on div "All Messages" at bounding box center [166, 211] width 103 height 20
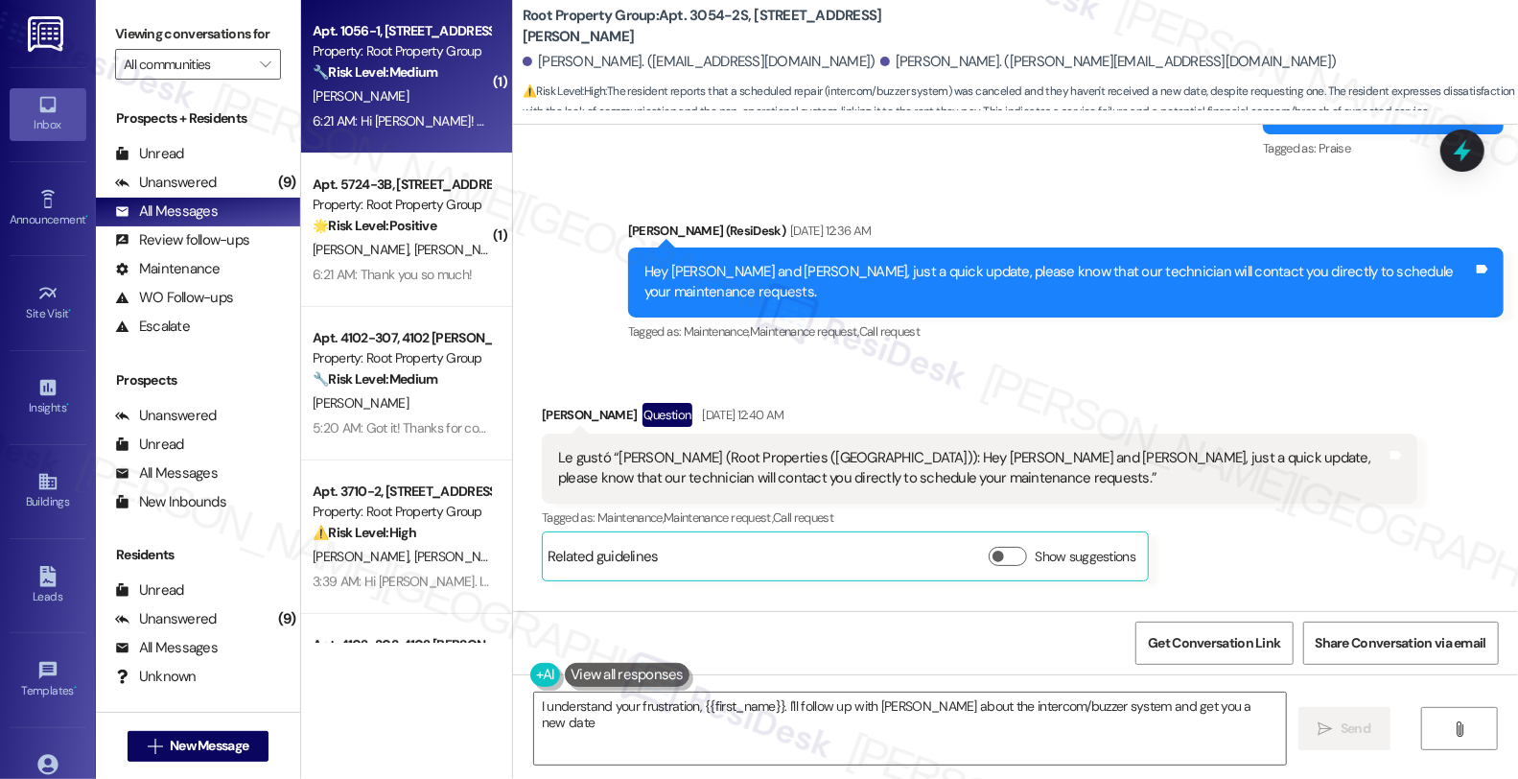
type textarea "I understand your frustration, {{first_name}}. I'll follow up with Nick about t…"
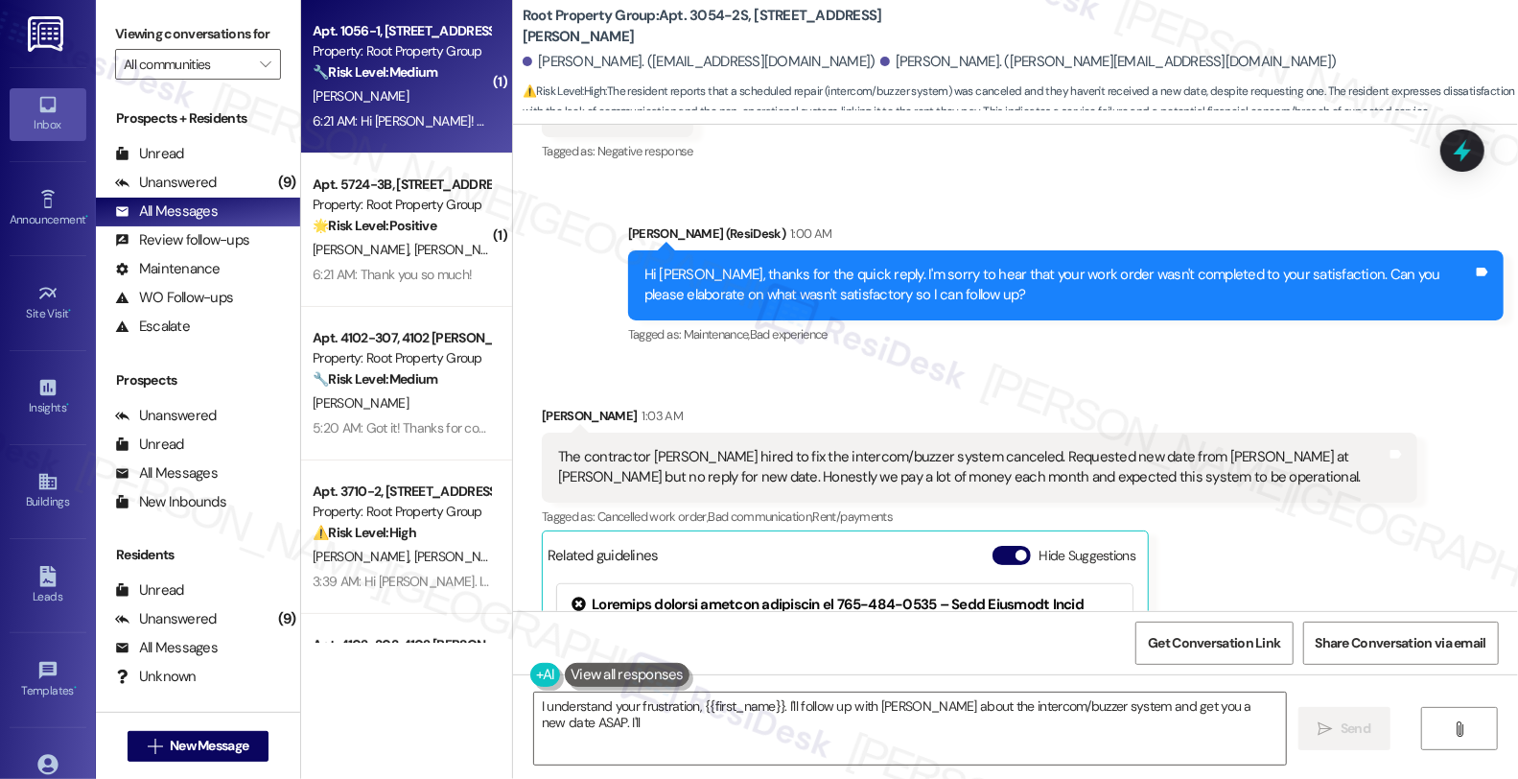
click at [455, 79] on div "🔧 Risk Level: Medium The resident initially expresses frustration about the dog…" at bounding box center [401, 72] width 177 height 20
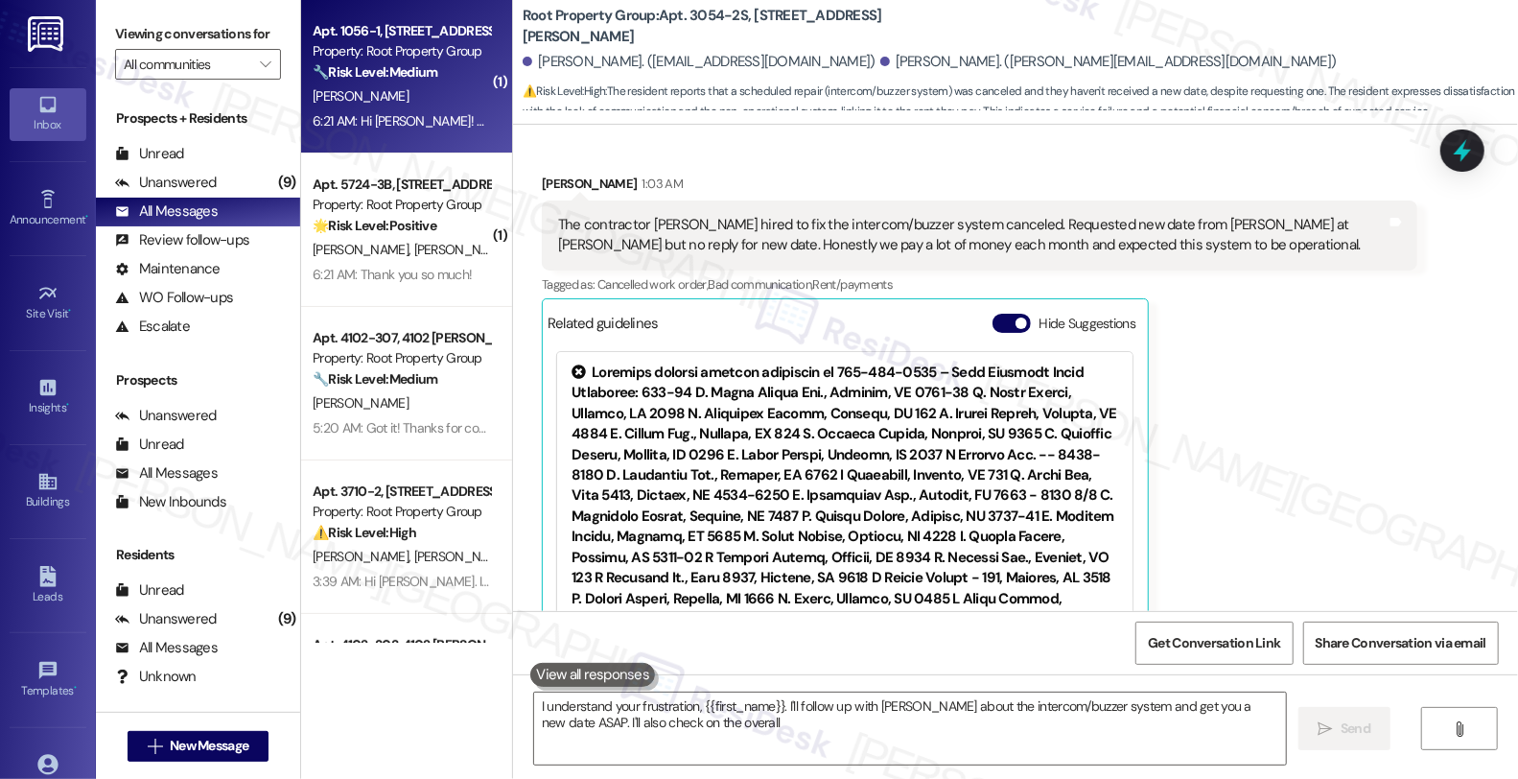
scroll to position [2953, 0]
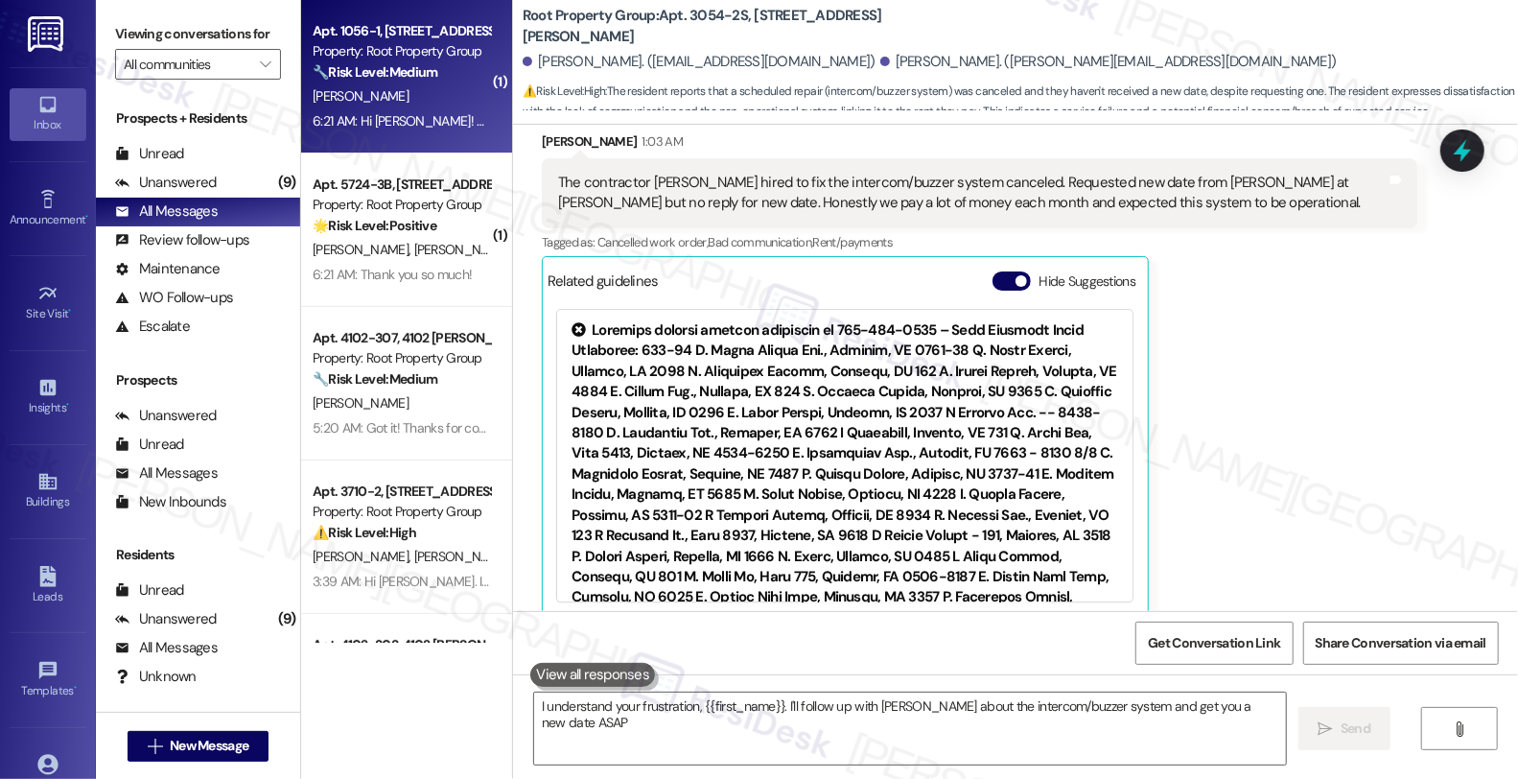
type textarea "I understand your frustration, {{first_name}}. I'll follow up with Nick about t…"
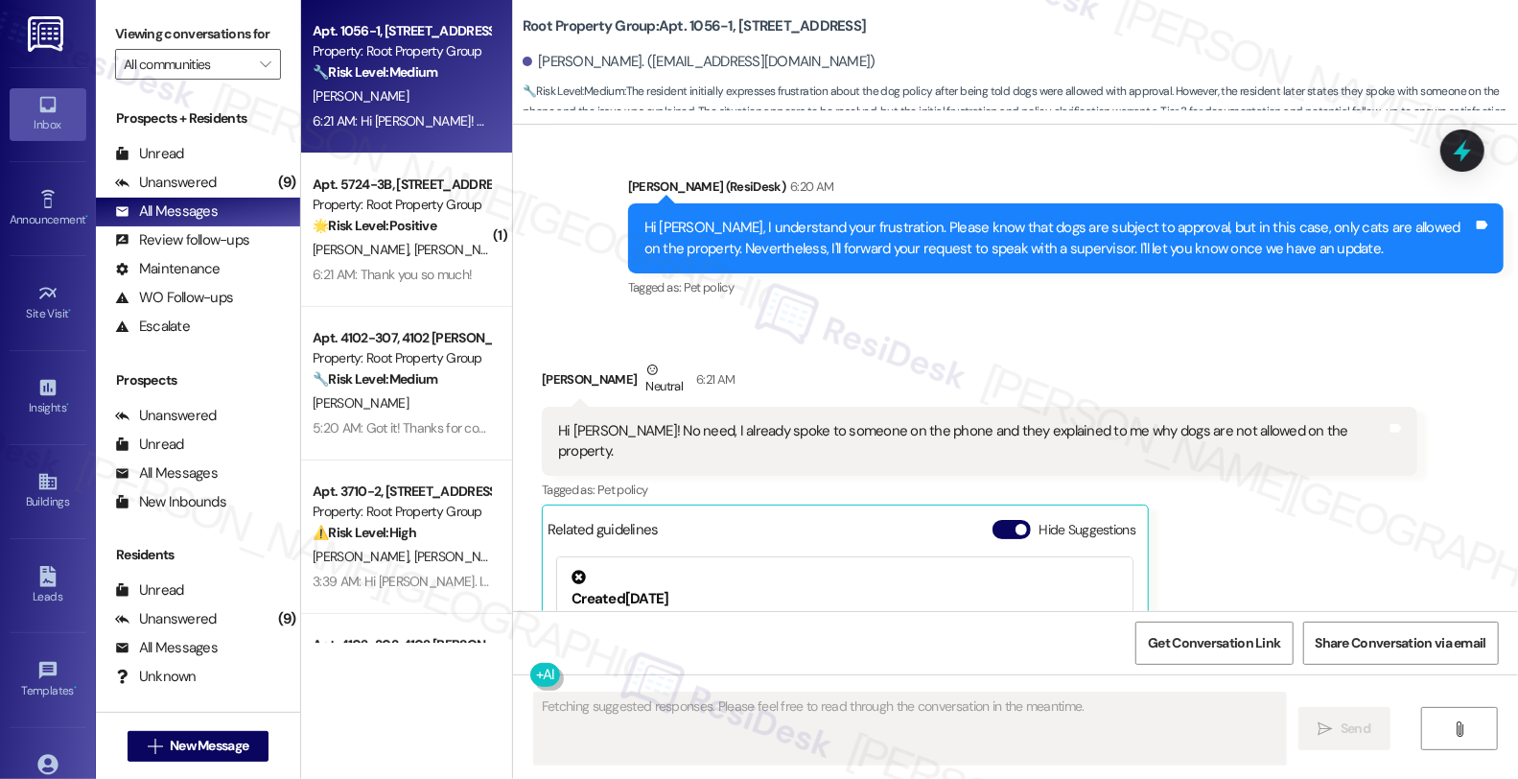
scroll to position [4988, 0]
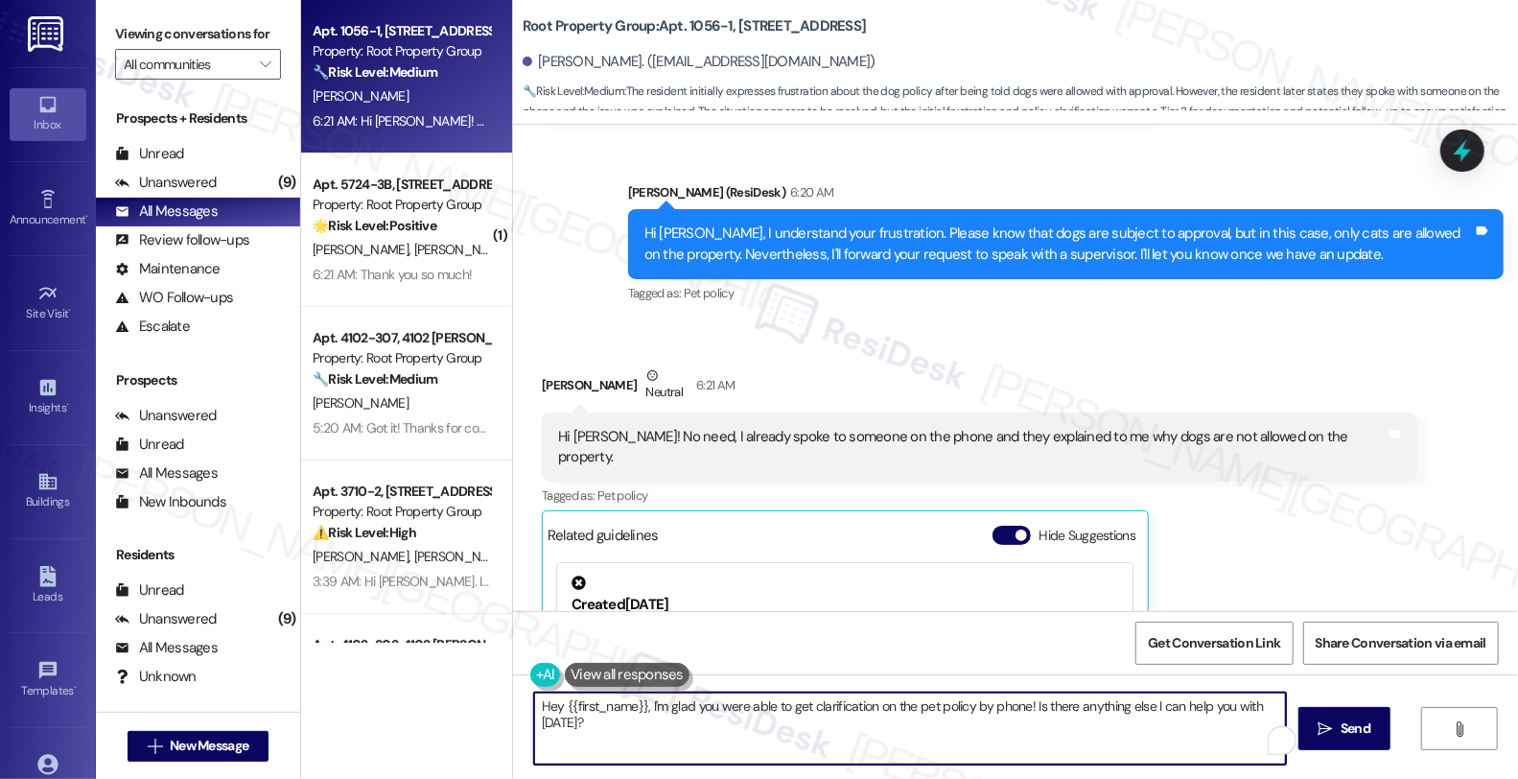
drag, startPoint x: 636, startPoint y: 706, endPoint x: 487, endPoint y: 706, distance: 148.6
click at [487, 706] on div "Apt. 1056-1, 1054-66 W. Cornelia Avenue Property: Root Property Group 🔧 Risk Le…" at bounding box center [909, 389] width 1217 height 779
drag, startPoint x: 1058, startPoint y: 717, endPoint x: 1065, endPoint y: 736, distance: 20.7
click at [1065, 736] on textarea "Thanks for the update, I'm glad you were able to get clarification on the pet p…" at bounding box center [910, 728] width 752 height 72
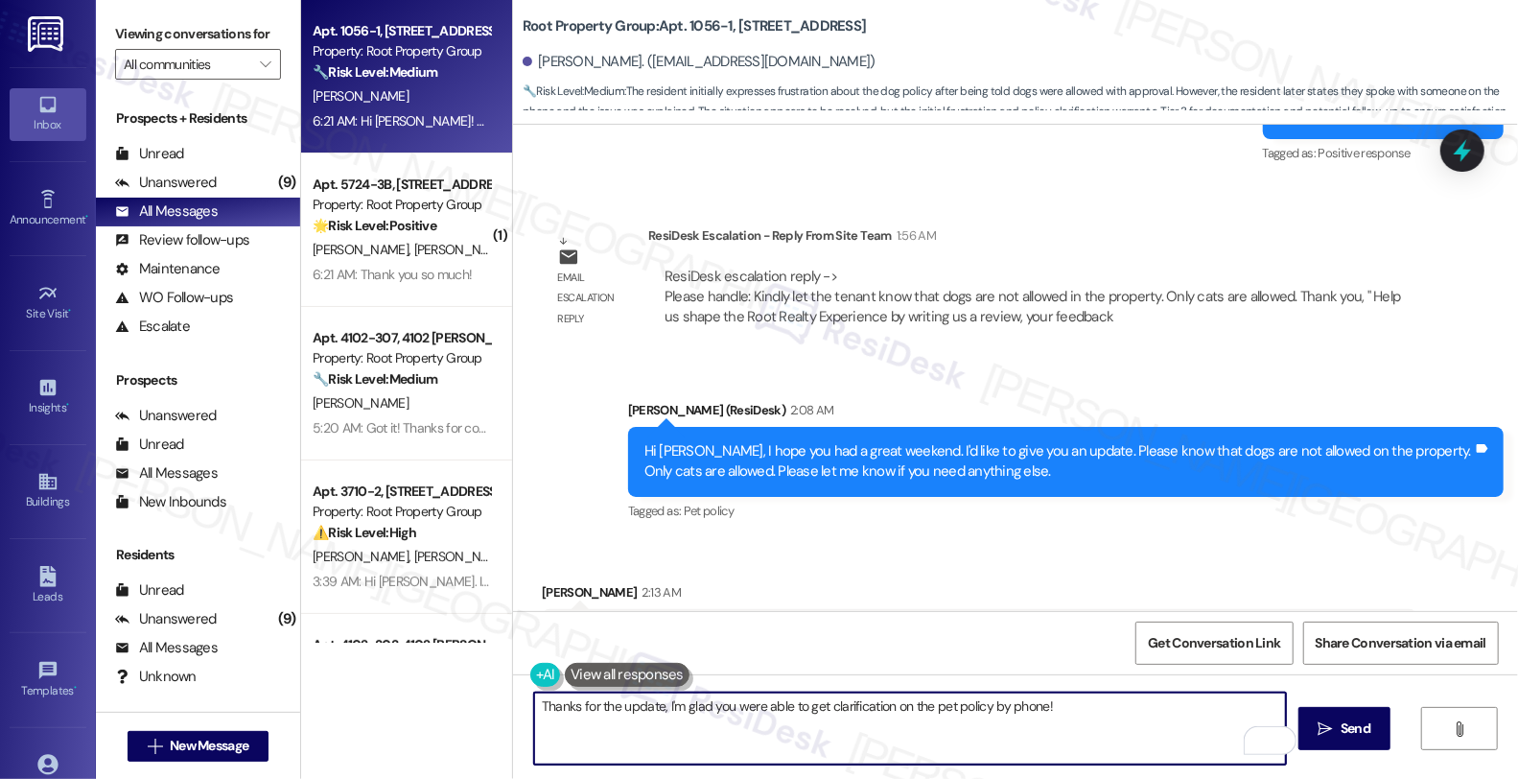
scroll to position [4029, 0]
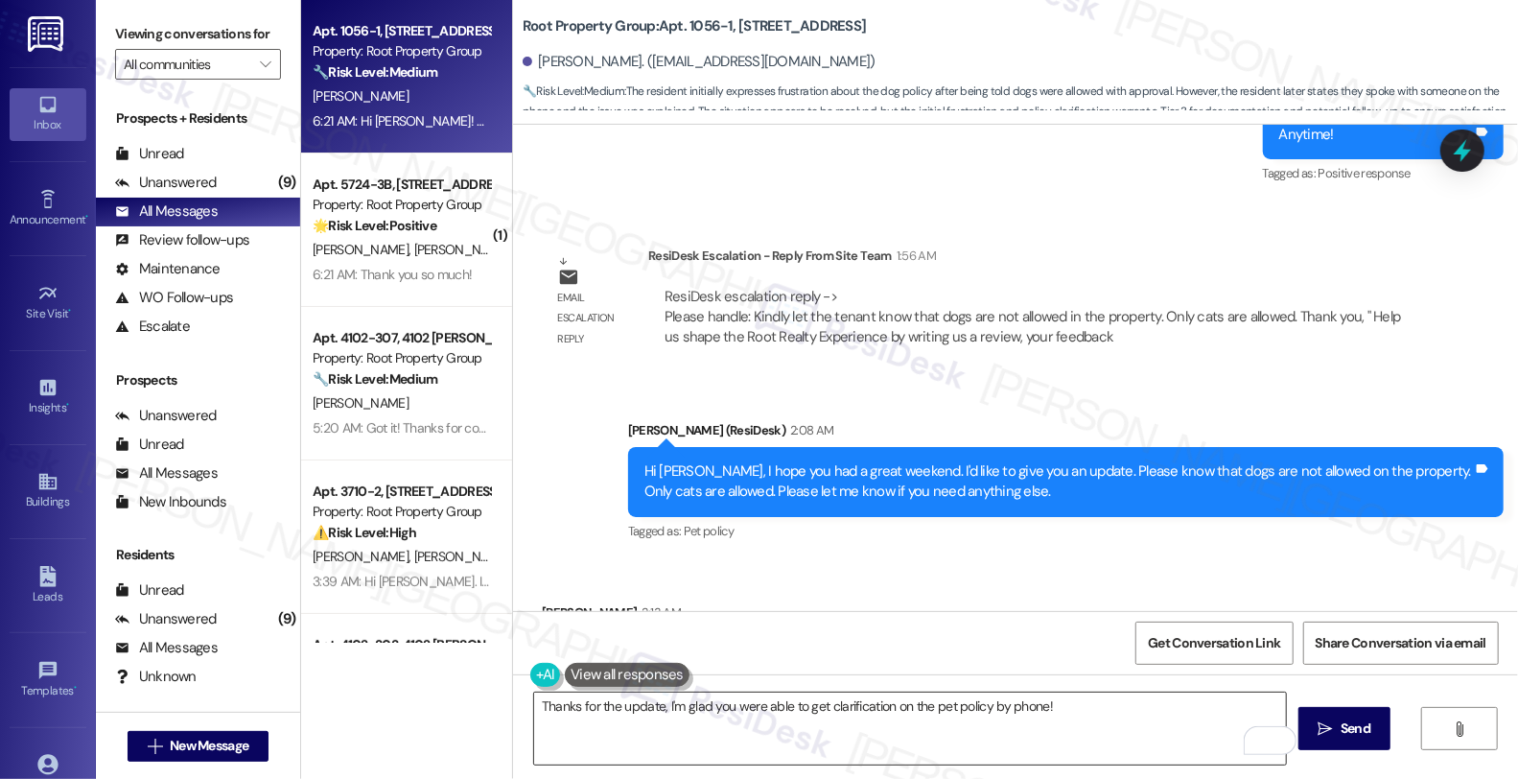
drag, startPoint x: 835, startPoint y: 736, endPoint x: 978, endPoint y: 712, distance: 144.9
click at [835, 736] on textarea "Thanks for the update, I'm glad you were able to get clarification on the pet p…" at bounding box center [910, 728] width 752 height 72
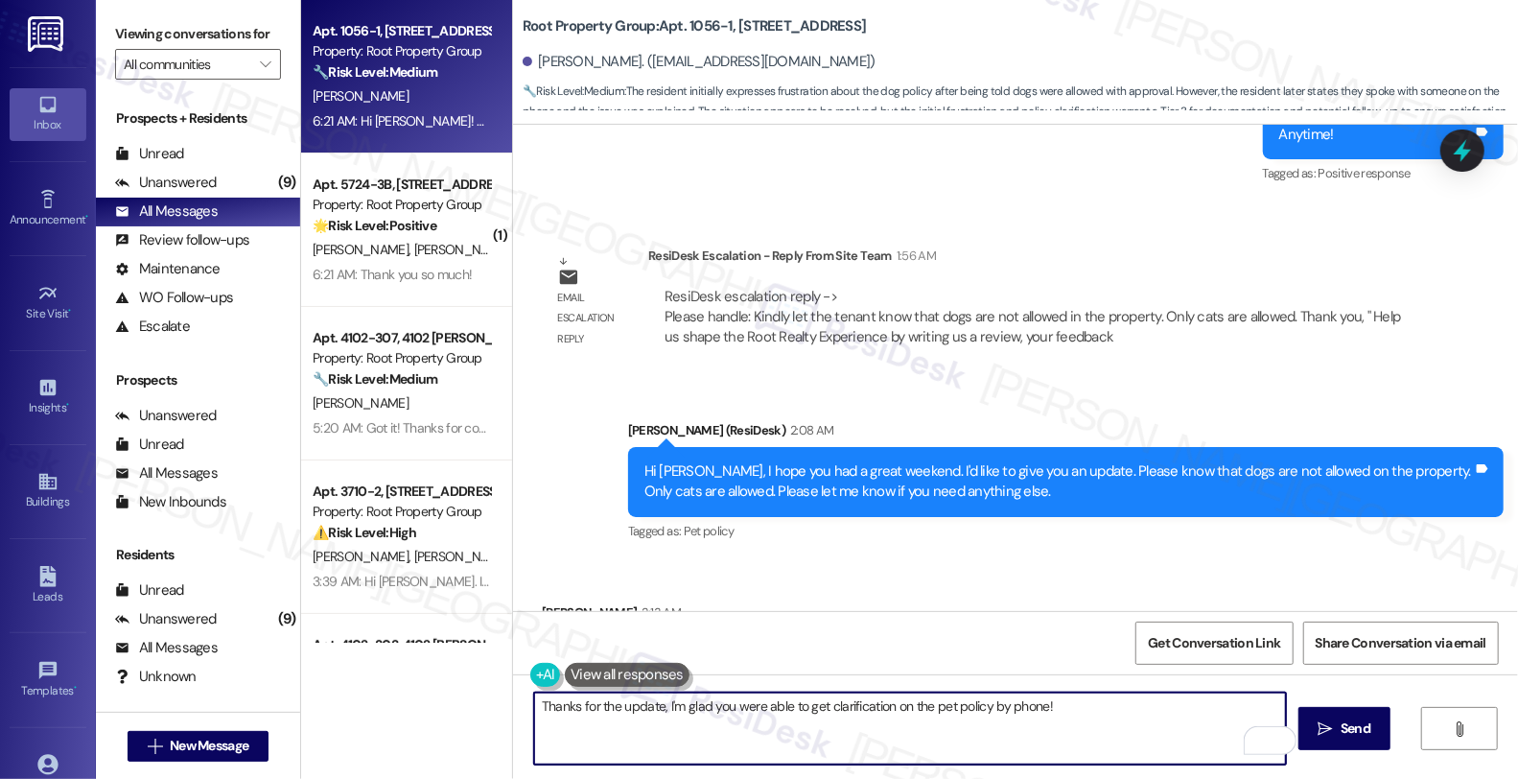
click at [1065, 694] on textarea "Thanks for the update, I'm glad you were able to get clarification on the pet p…" at bounding box center [910, 728] width 752 height 72
paste textarea "Should you have other concerns, please feel free to reach out. Have a great day!"
type textarea "Thanks for the update, I'm glad you were able to get clarification on the pet p…"
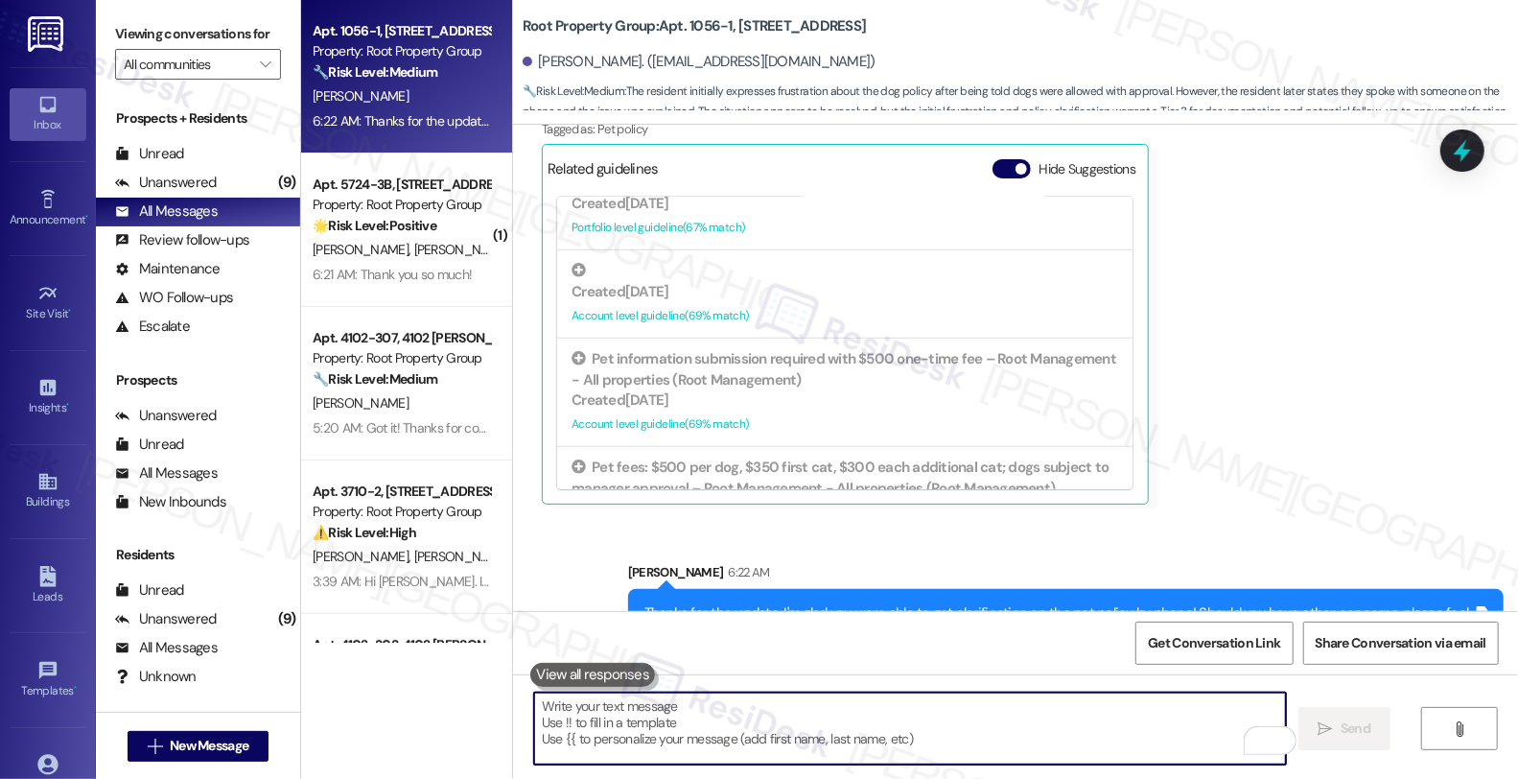
scroll to position [5355, 0]
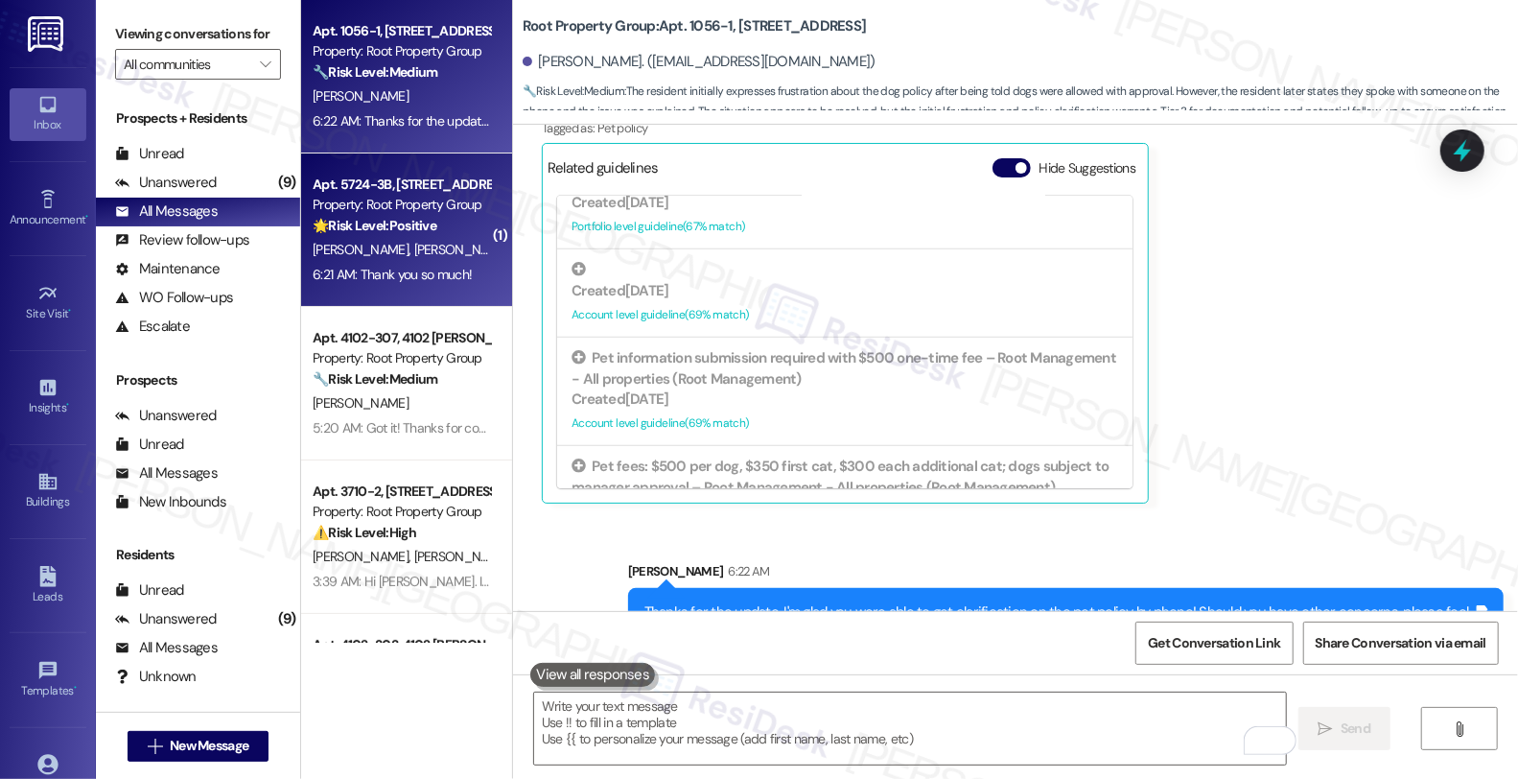
click at [389, 268] on div "6:21 AM: Thank you so much! 6:21 AM: Thank you so much!" at bounding box center [392, 274] width 159 height 17
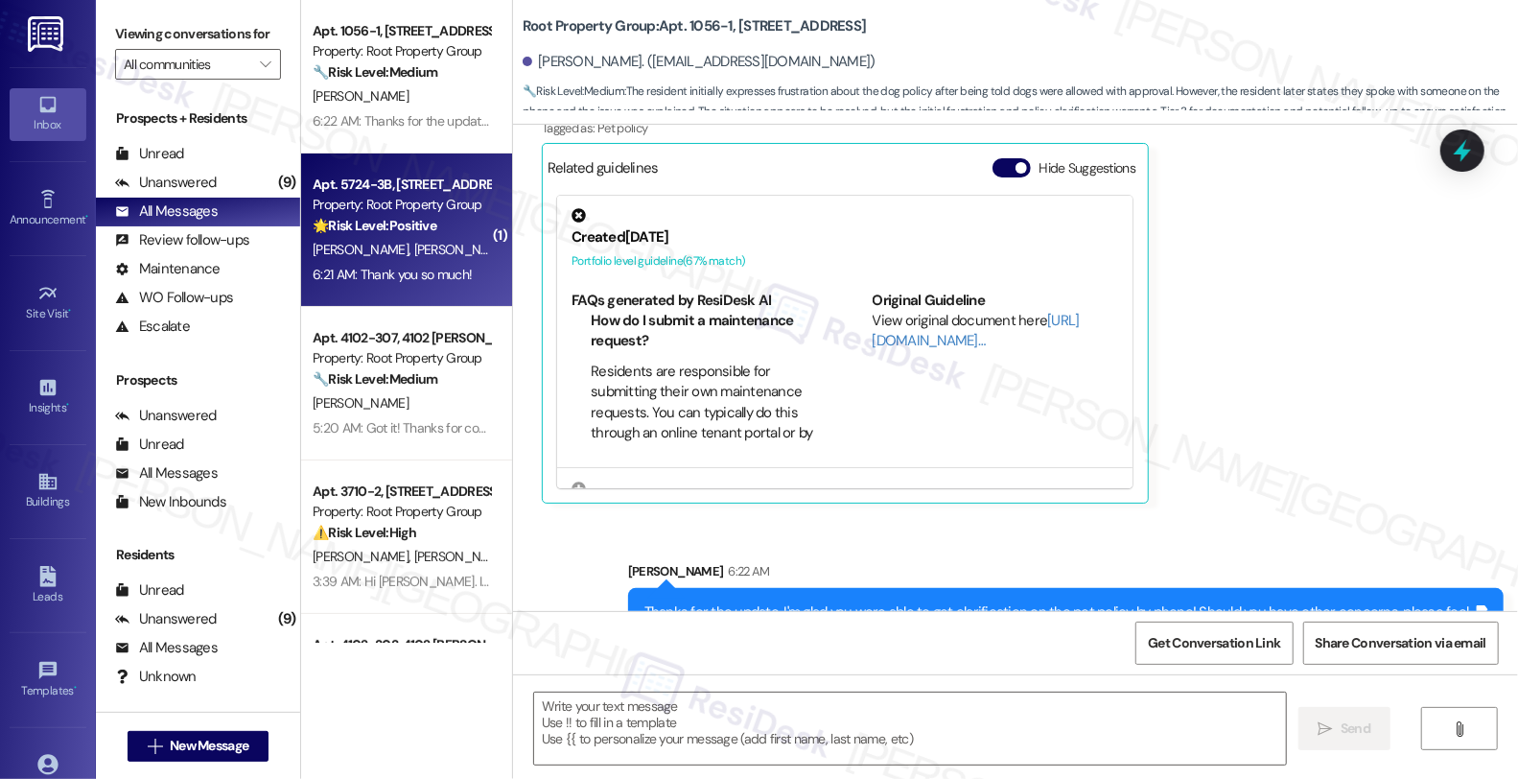
type textarea "Fetching suggested responses. Please feel free to read through the conversation…"
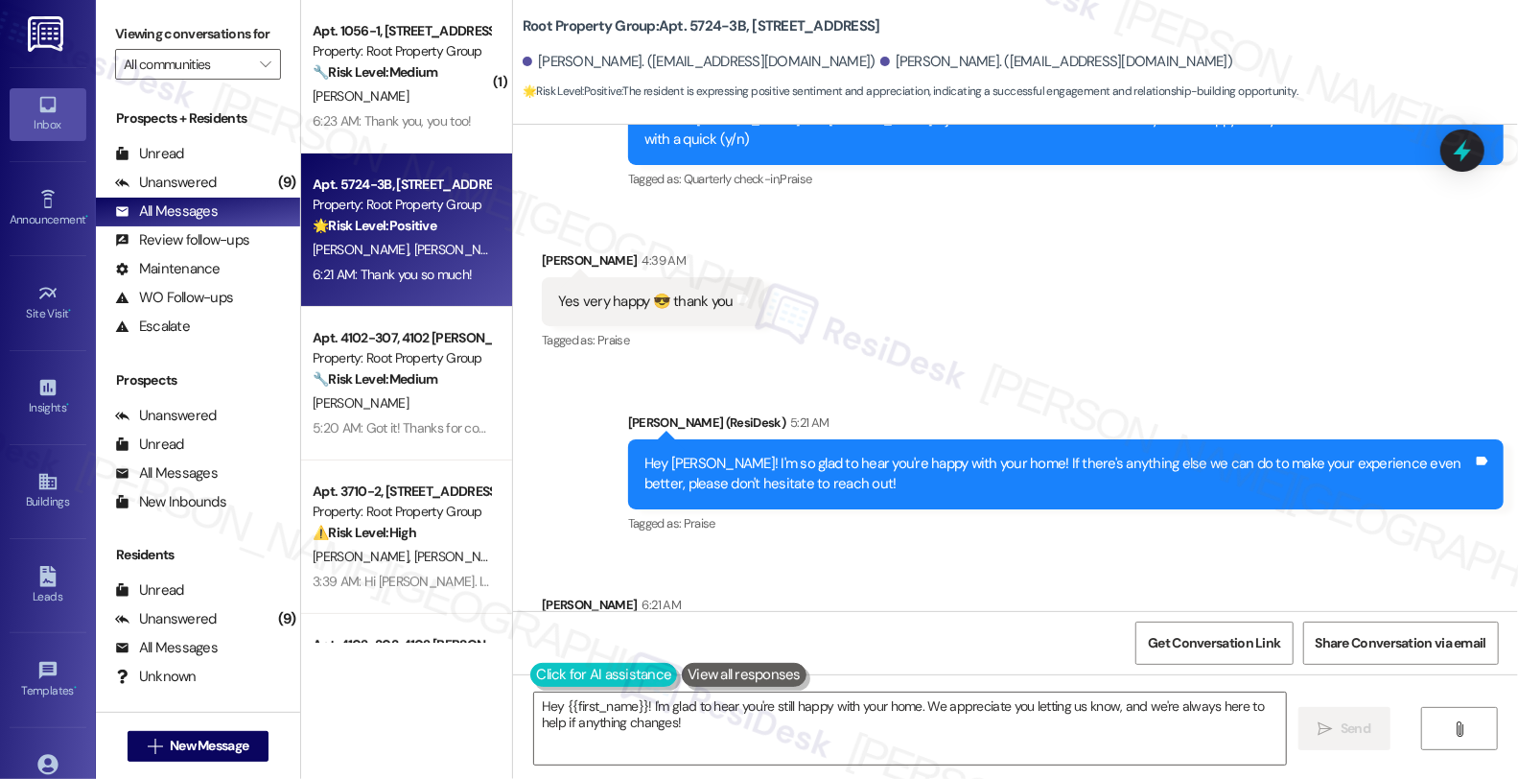
scroll to position [3100, 0]
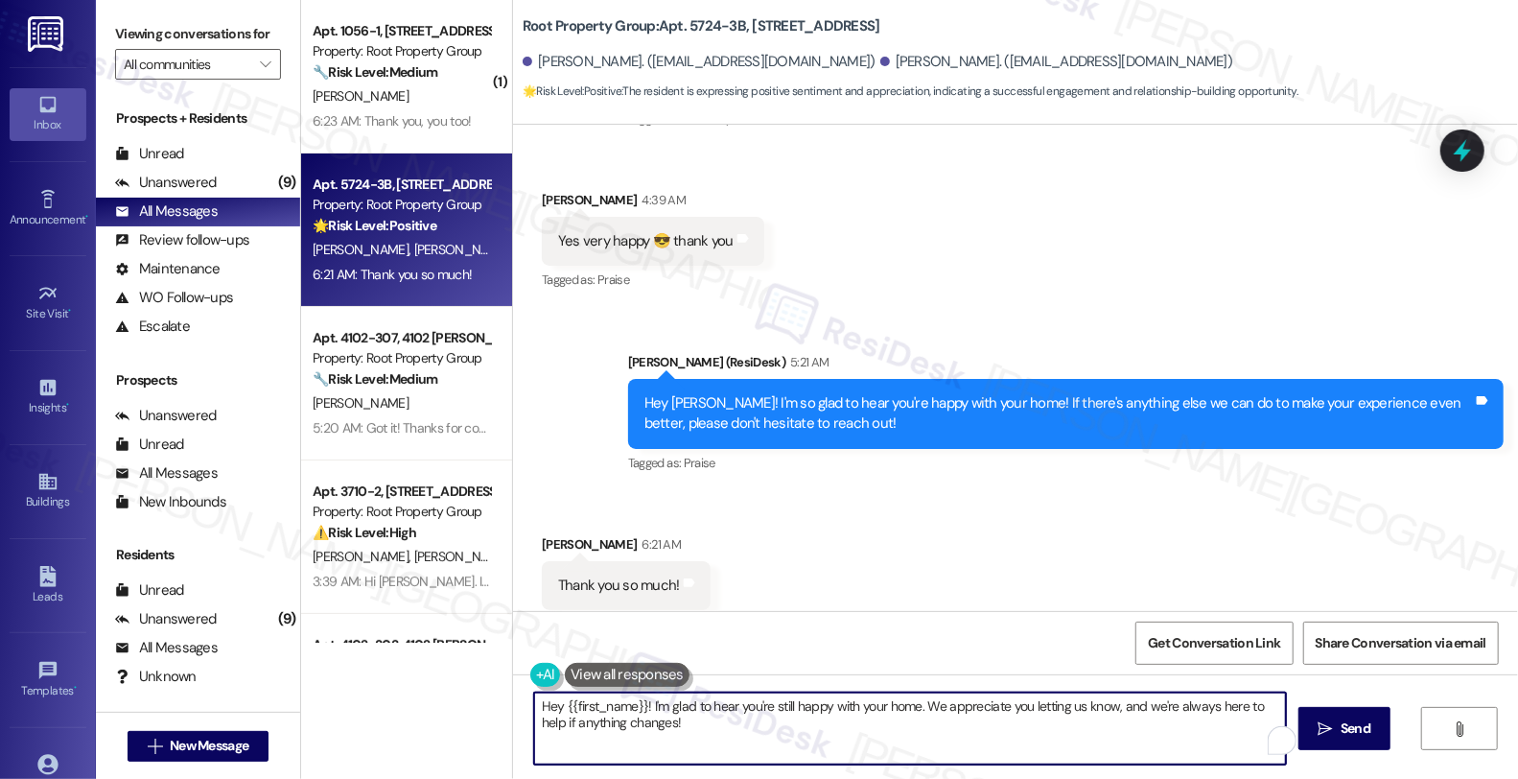
click at [534, 703] on textarea "Hey {{first_name}}! I'm glad to hear you're still happy with your home. We appr…" at bounding box center [910, 728] width 752 height 72
click at [877, 726] on textarea "You're very much welcome! Have a great evening!" at bounding box center [910, 728] width 752 height 72
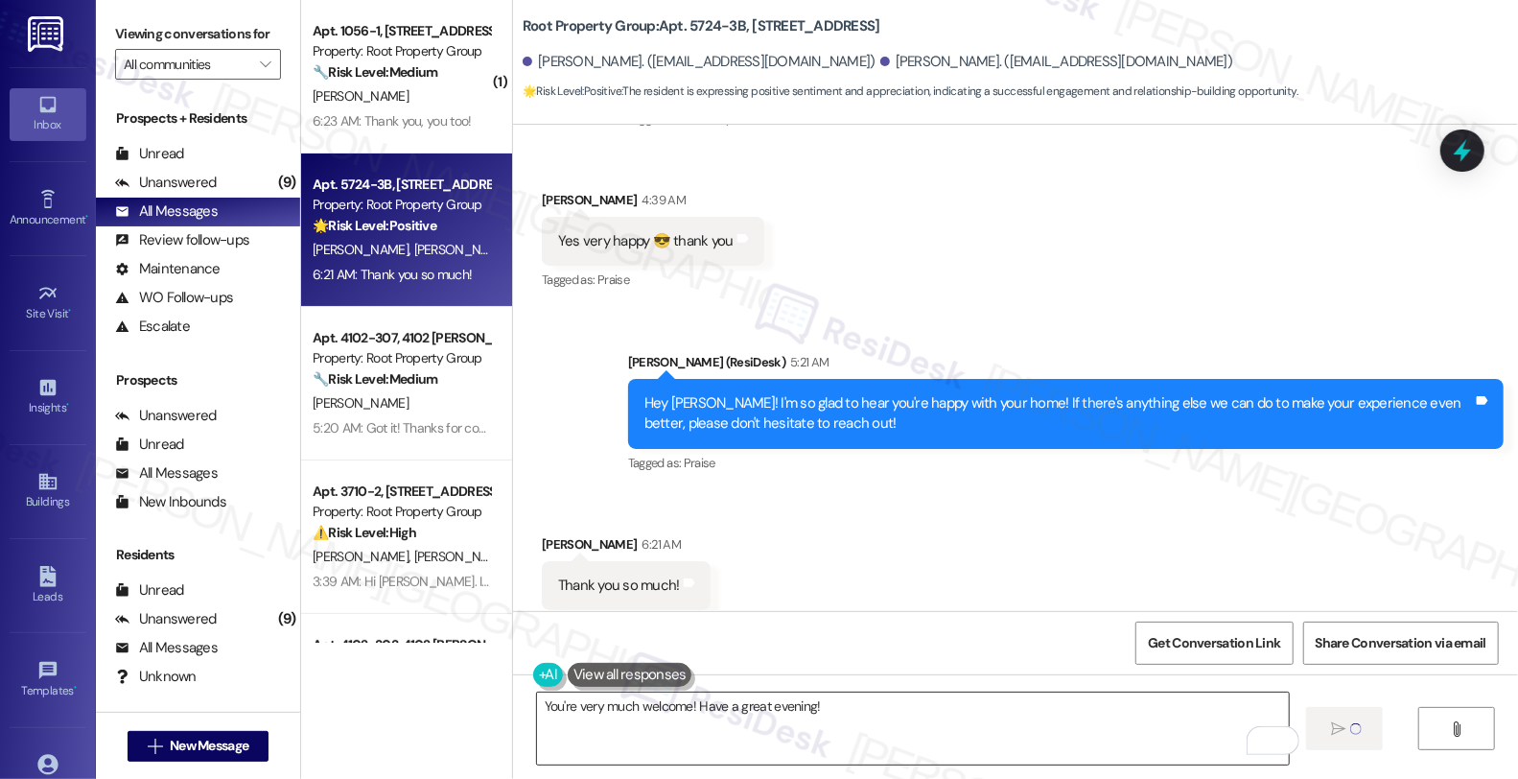
type textarea "Fetching suggested responses. Please feel free to read through the conversation…"
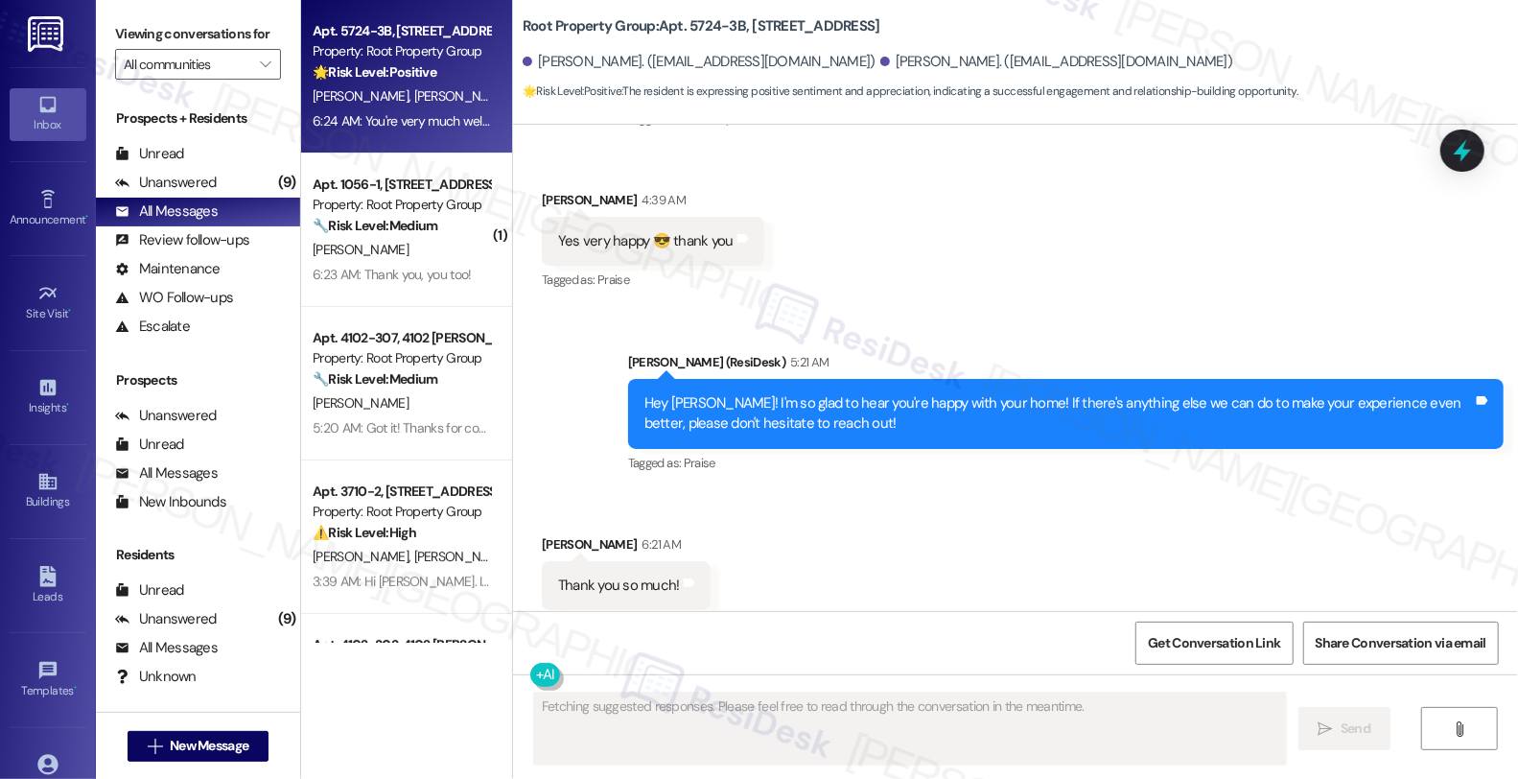
click at [1381, 491] on div "Received via SMS Kevin Connolly 6:21 AM Thank you so much! Tags and notes Tagge…" at bounding box center [1015, 572] width 1005 height 162
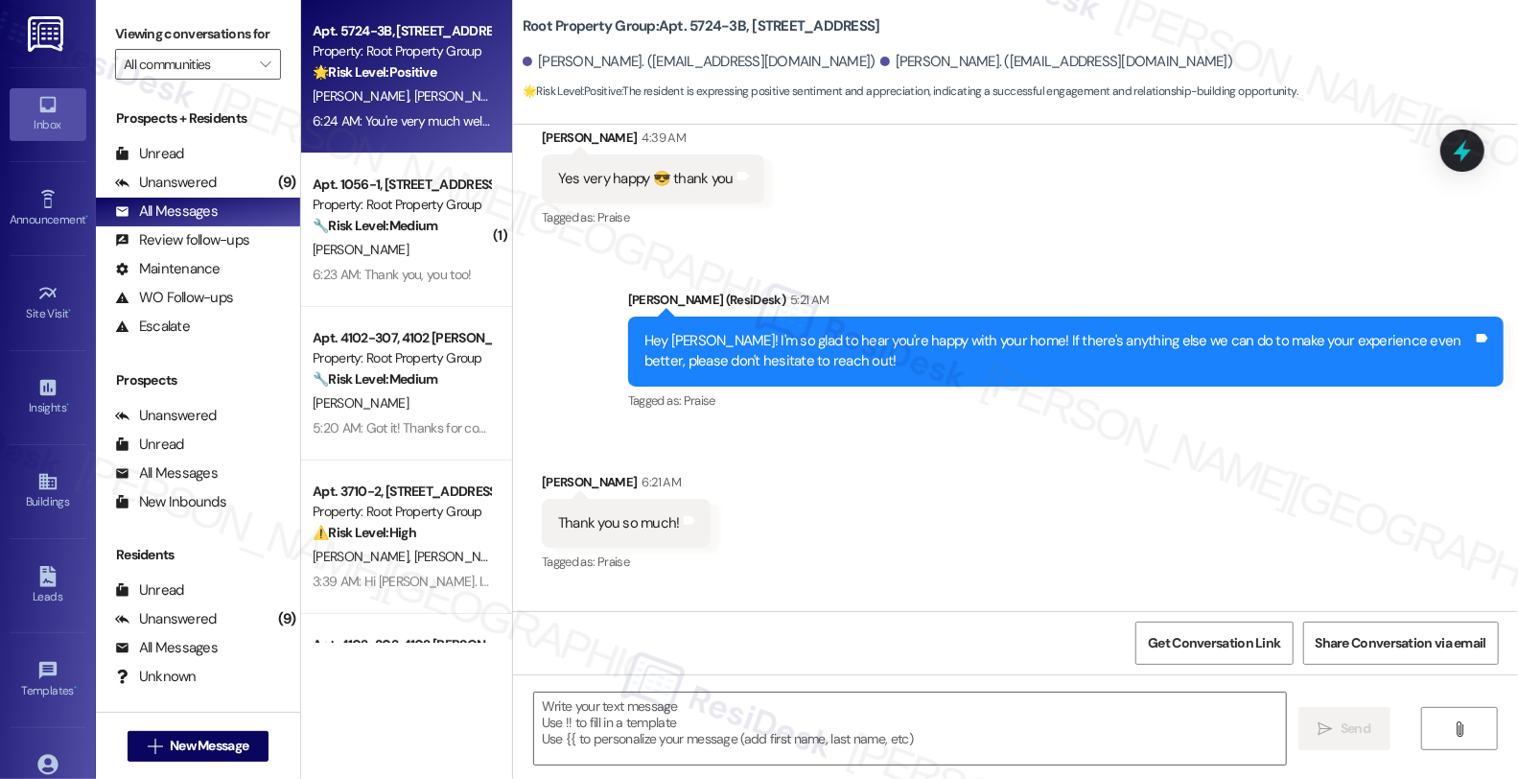
scroll to position [3234, 0]
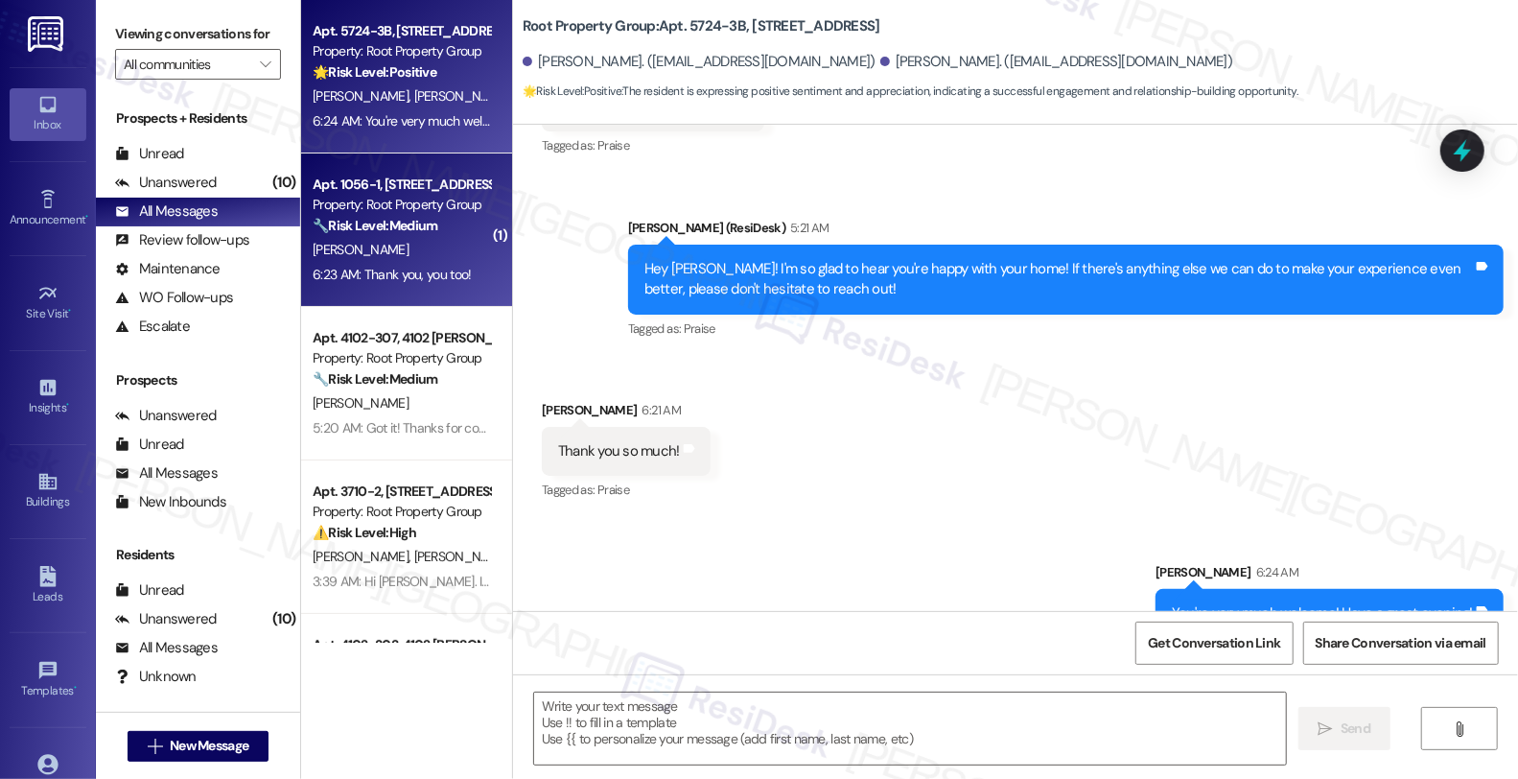
click at [451, 261] on div "[PERSON_NAME]" at bounding box center [401, 250] width 181 height 24
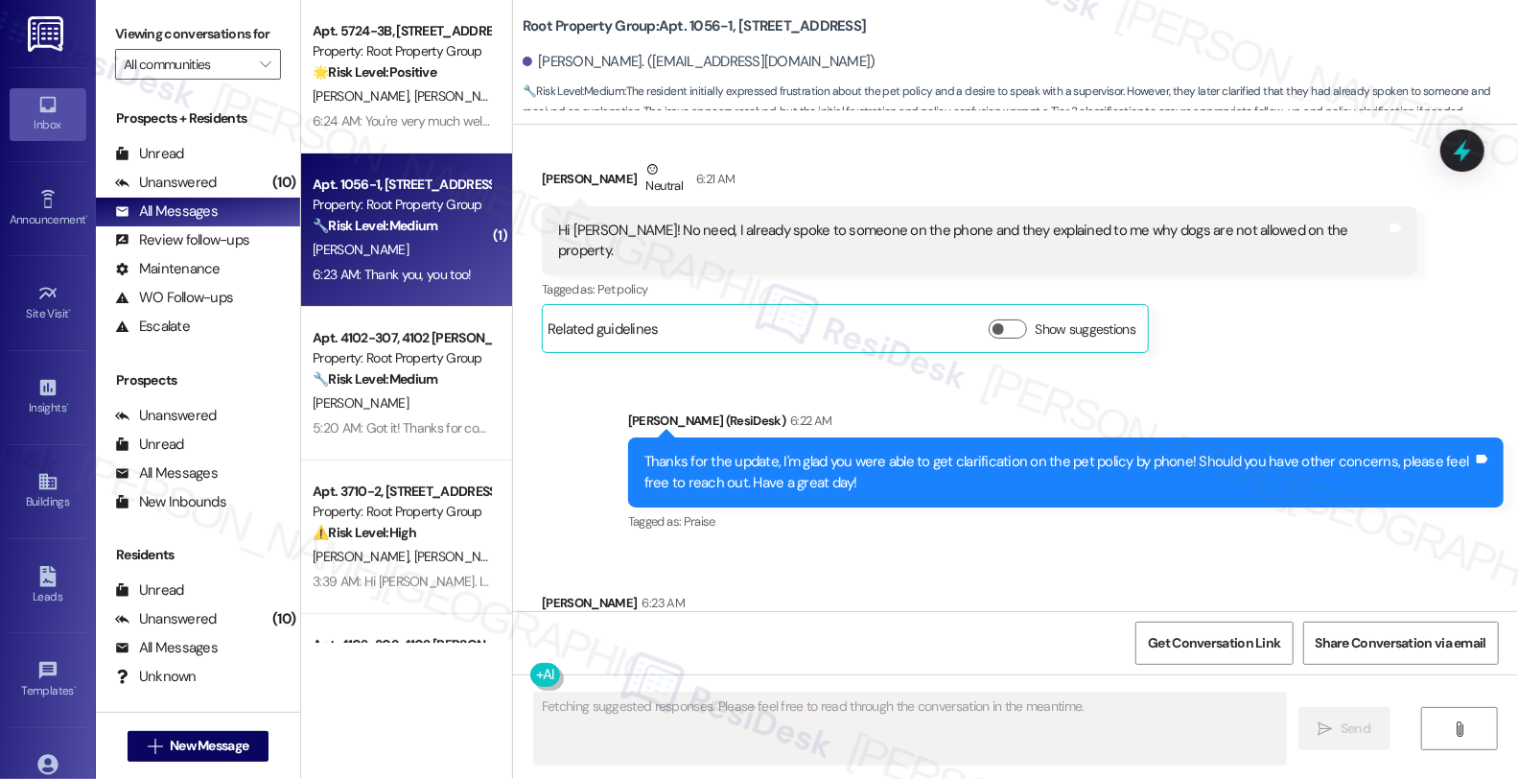
scroll to position [5233, 0]
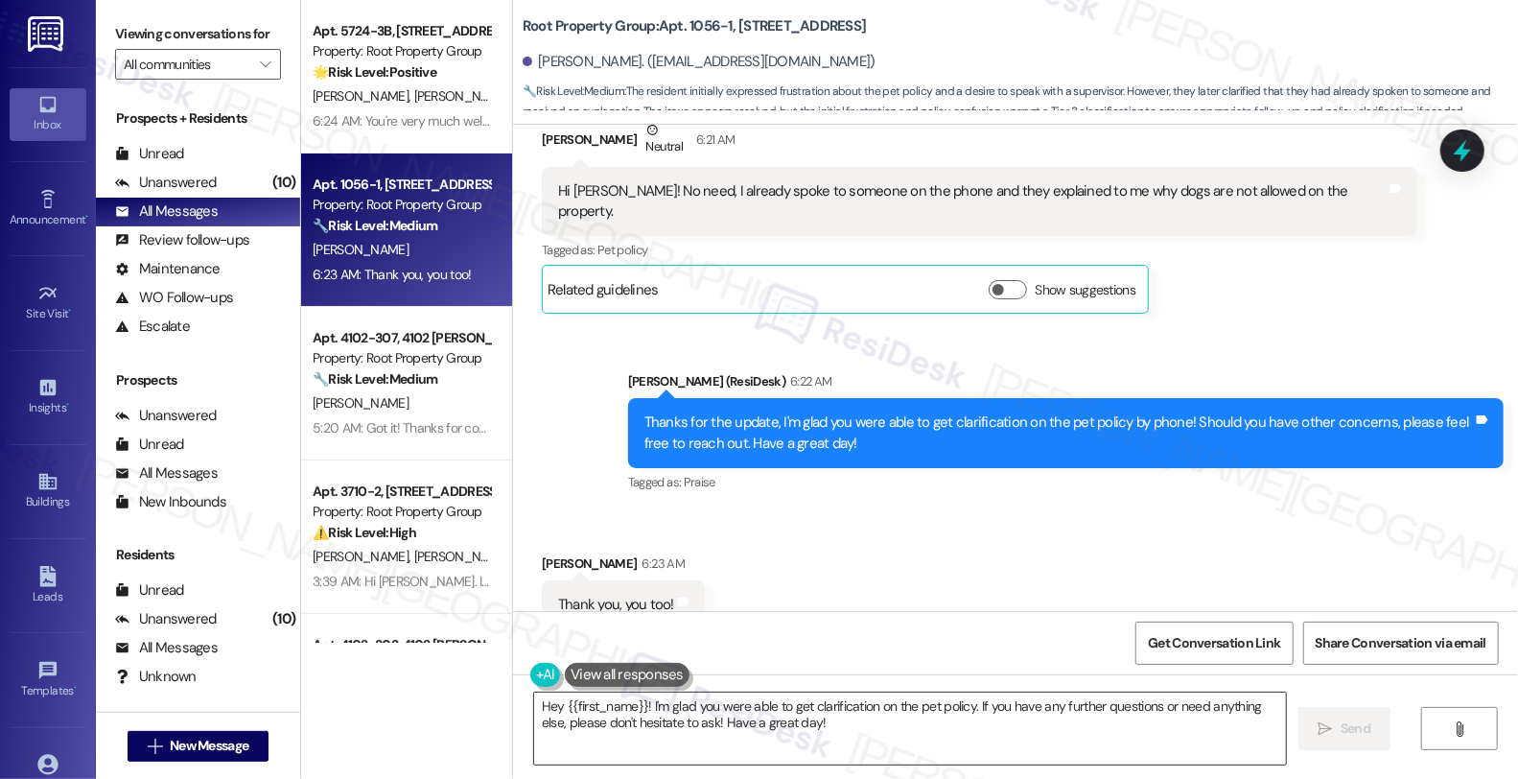
click at [731, 717] on textarea "Hey {{first_name}}! I'm glad you were able to get clarification on the pet poli…" at bounding box center [910, 728] width 752 height 72
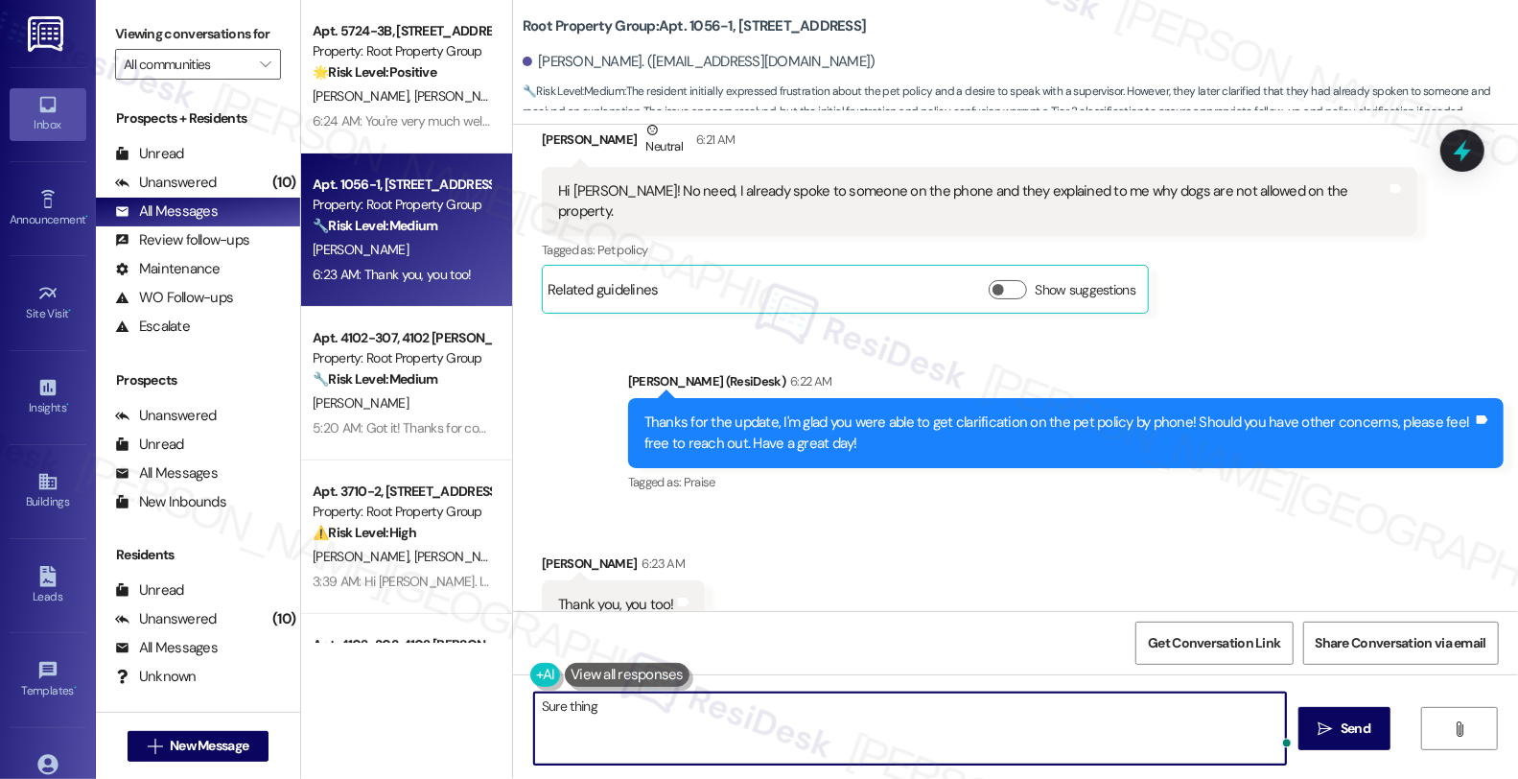
type textarea "Sure thing!"
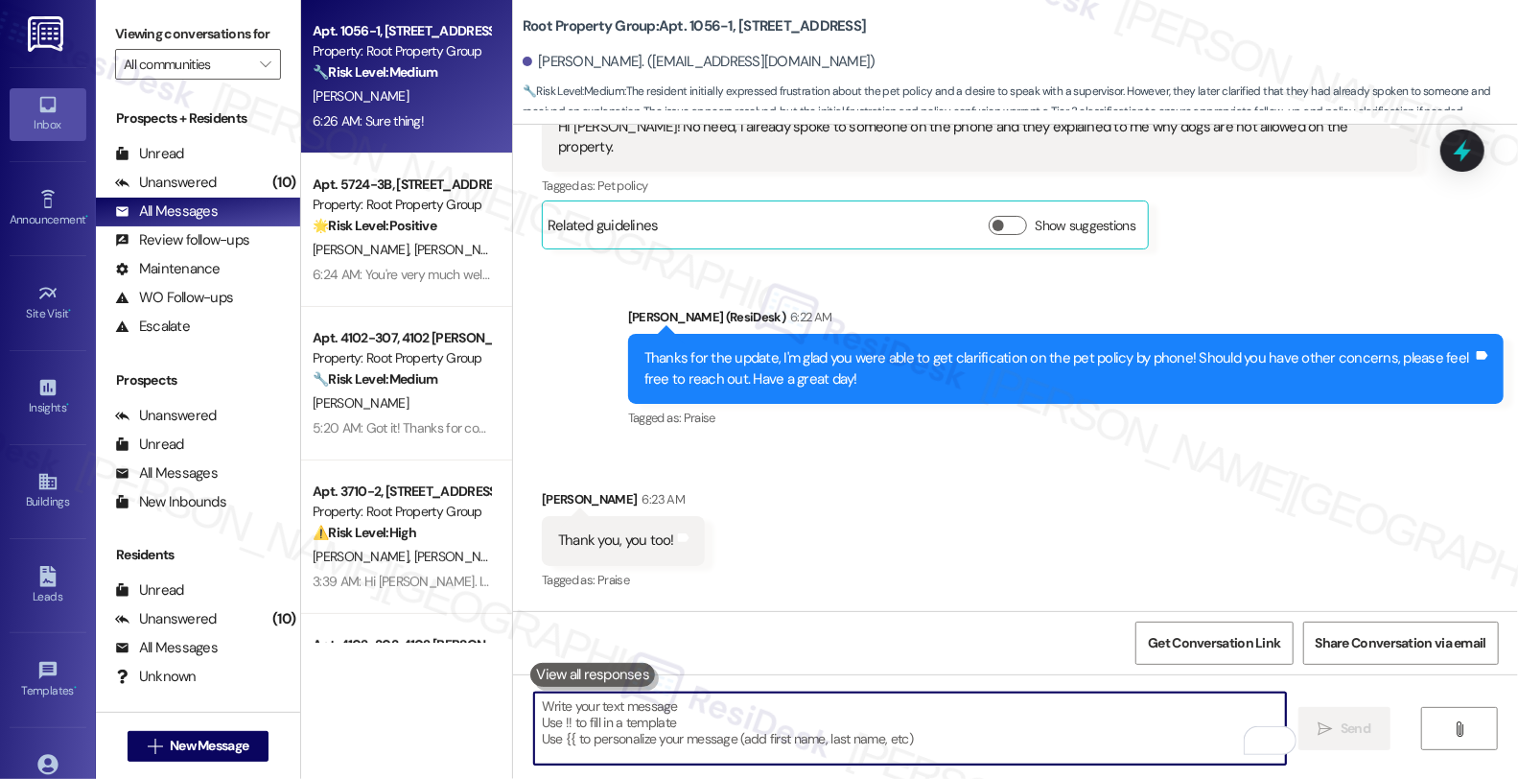
scroll to position [5367, 0]
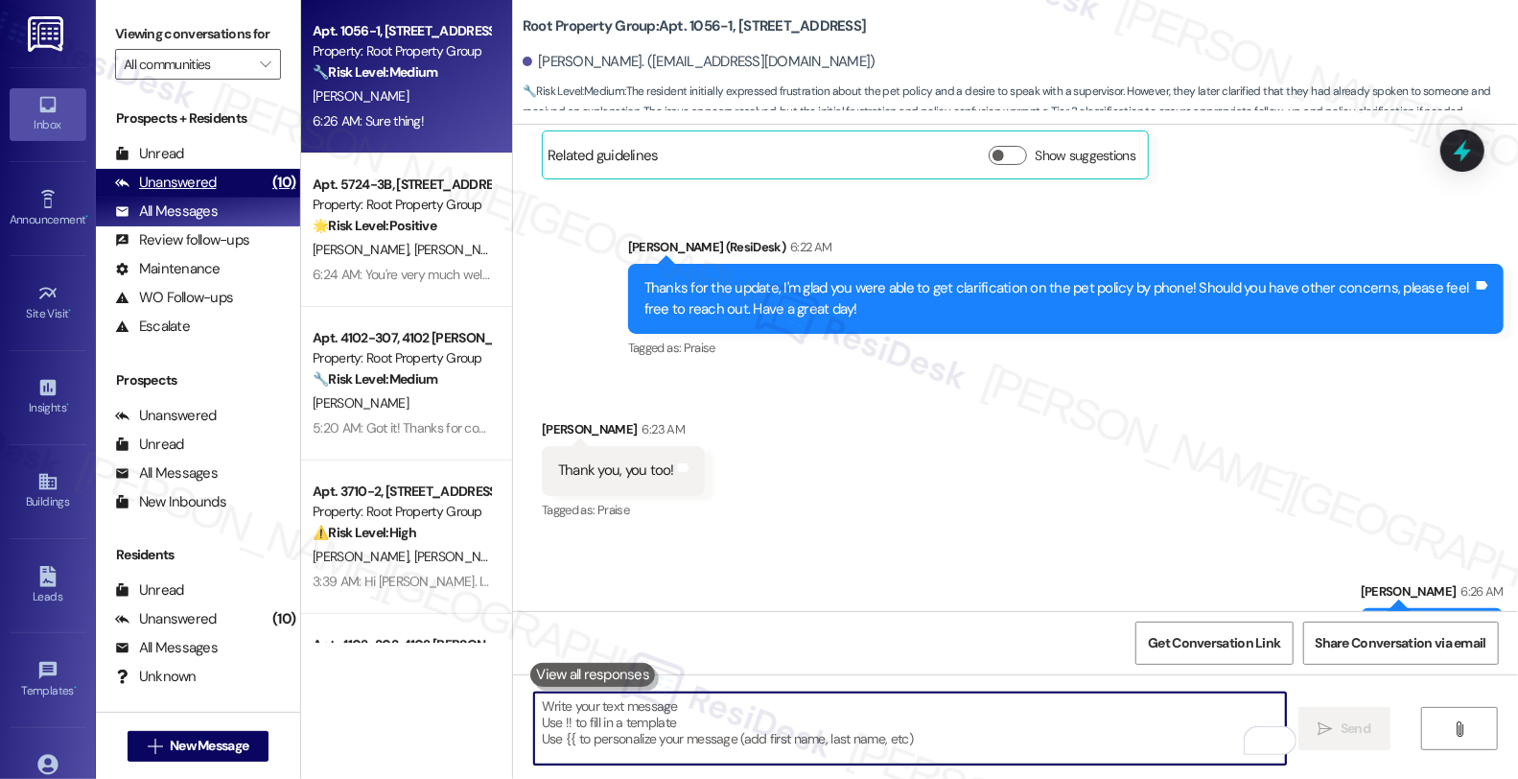
click at [237, 195] on div "Unanswered (10)" at bounding box center [198, 183] width 204 height 29
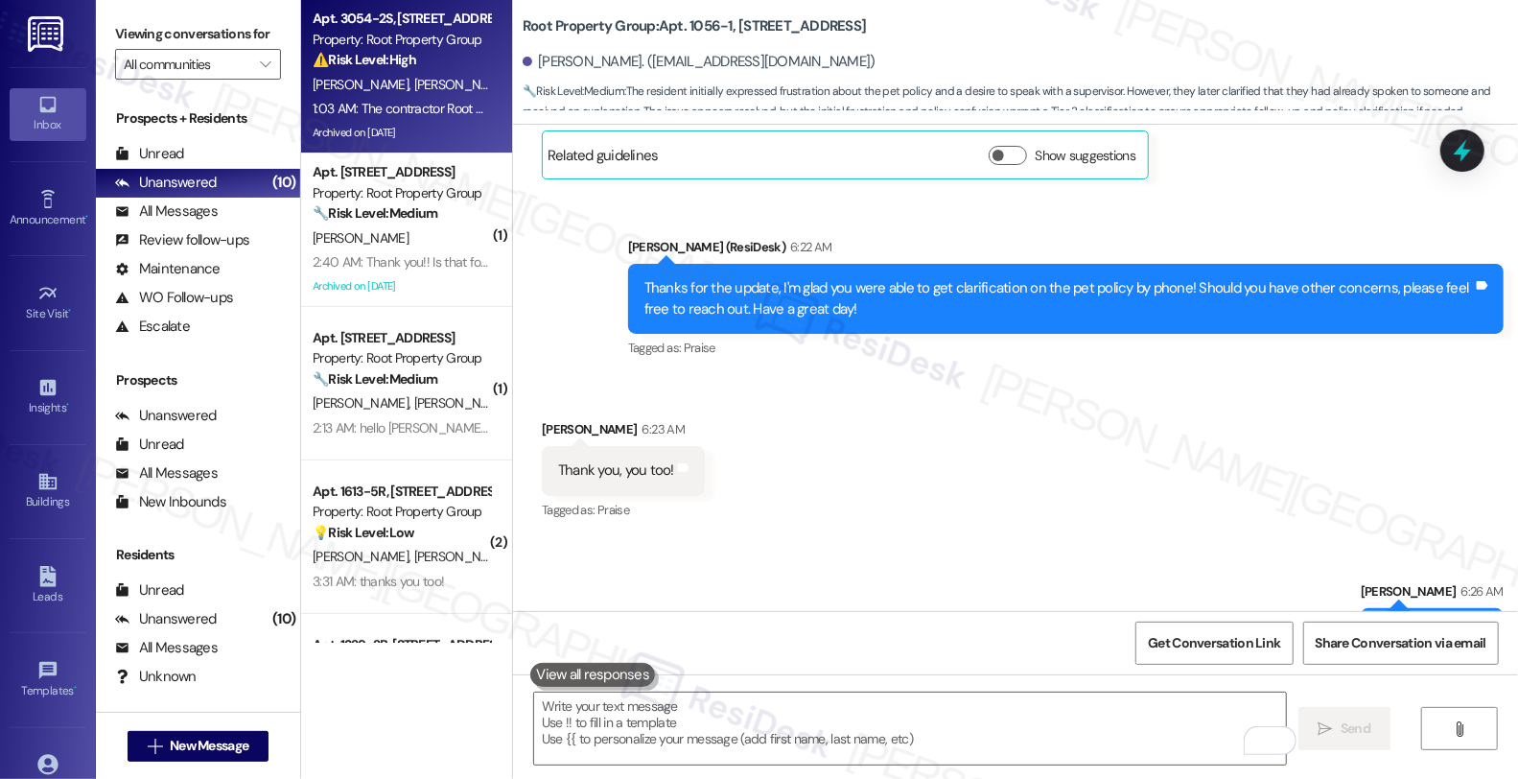
click at [445, 84] on div "C. Gonzales R. Gonzales" at bounding box center [401, 85] width 181 height 24
type textarea "Fetching suggested responses. Please feel free to read through the conversation…"
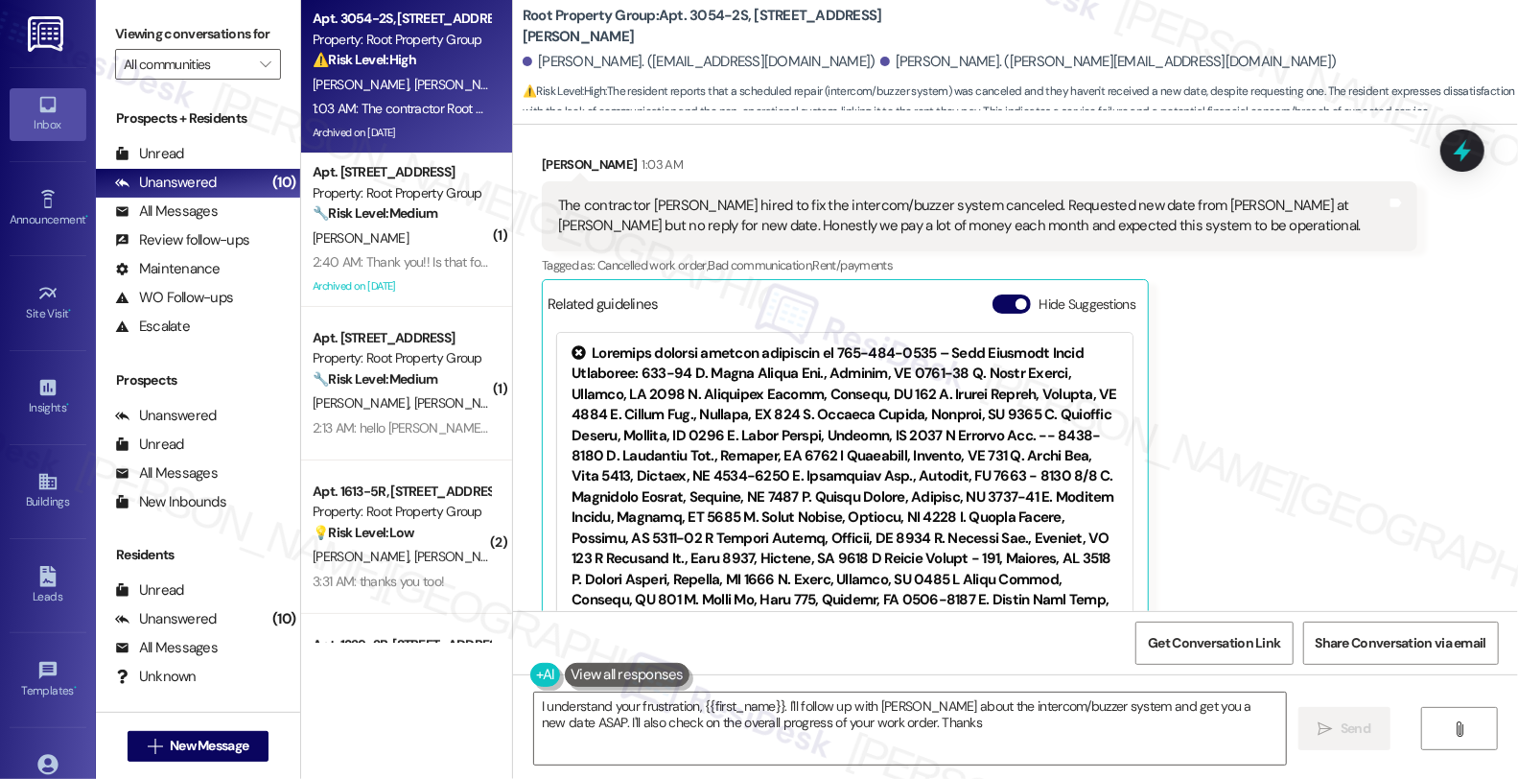
scroll to position [2953, 0]
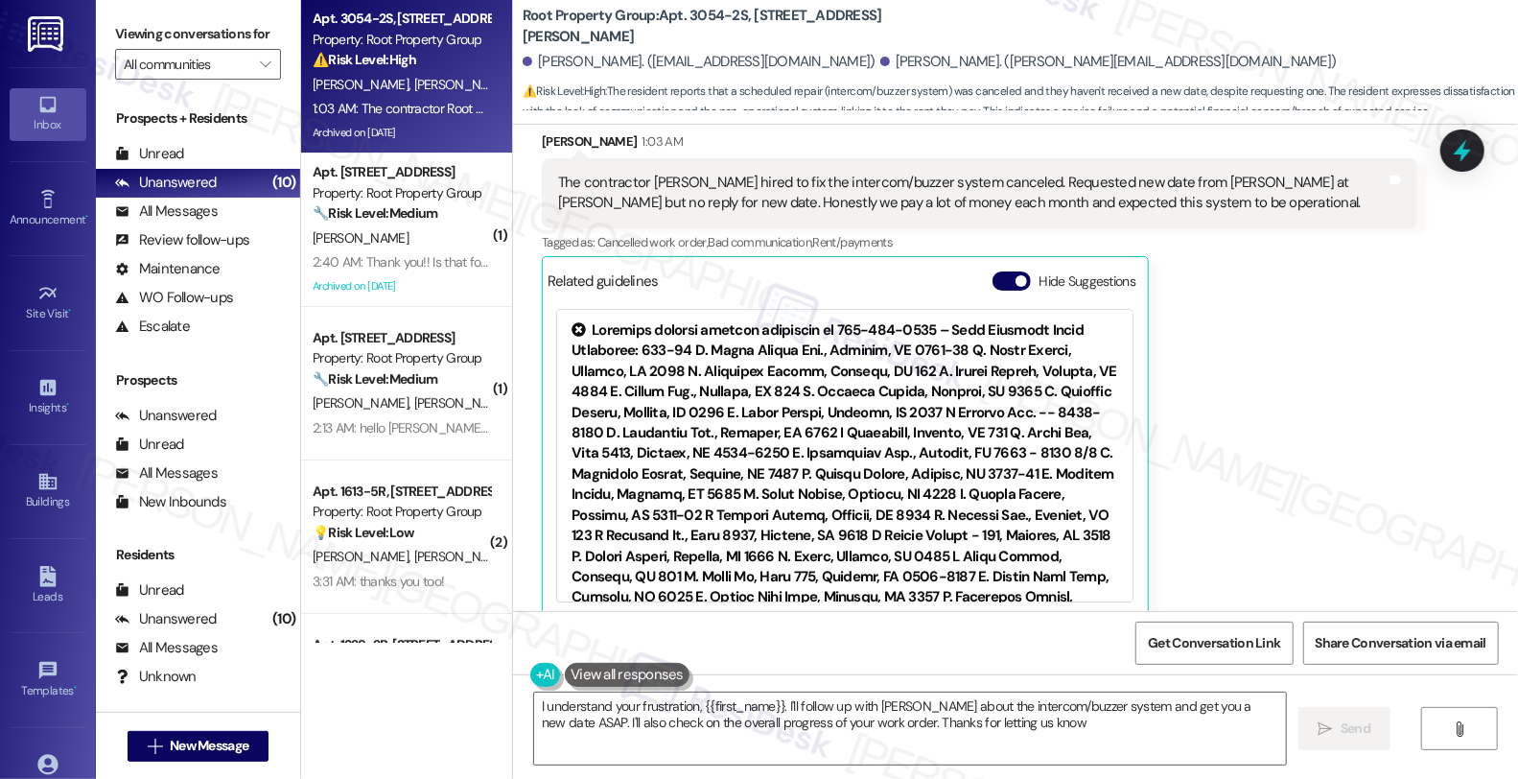
type textarea "I understand your frustration, {{first_name}}. I'll follow up with [PERSON_NAME…"
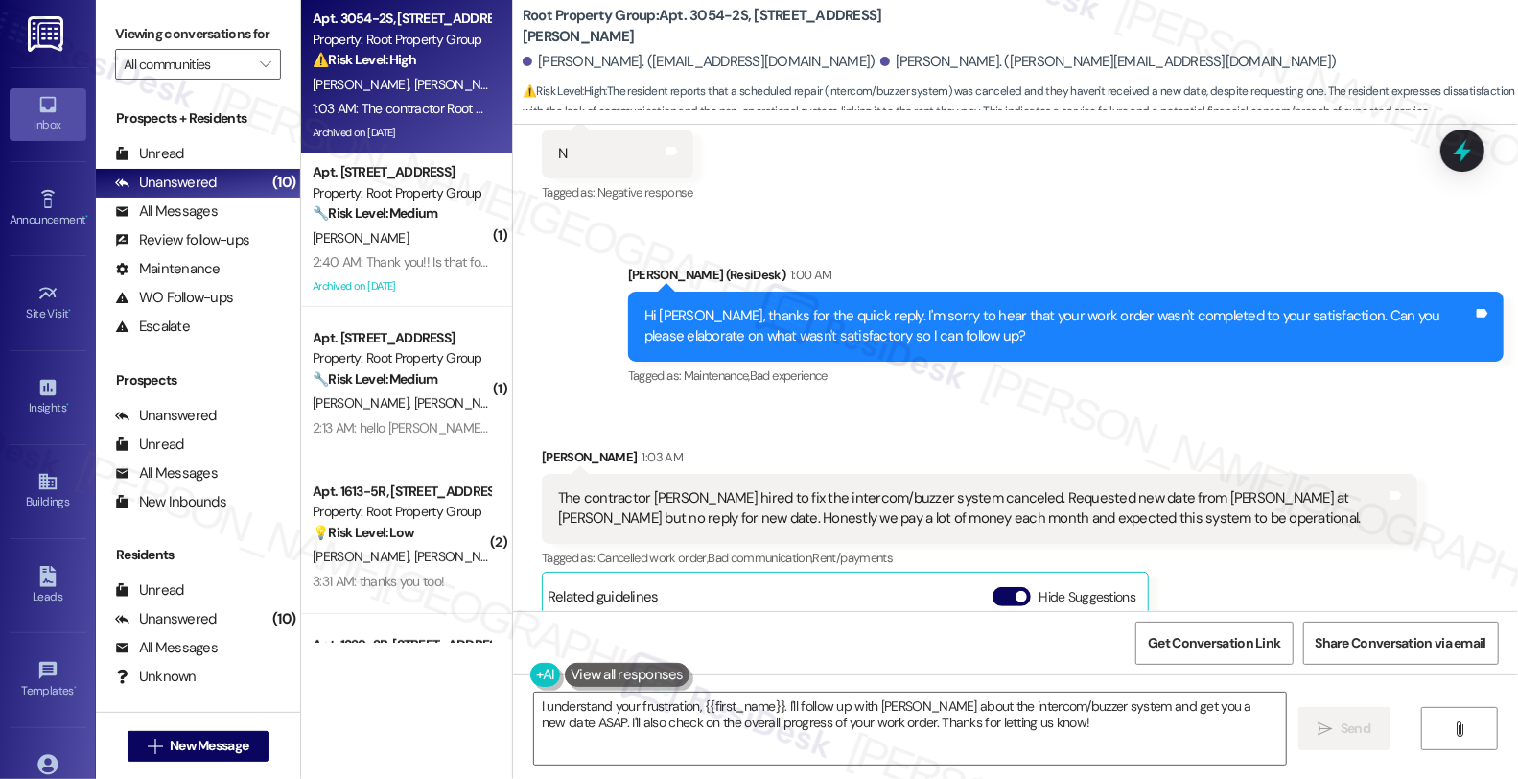
scroll to position [2634, 0]
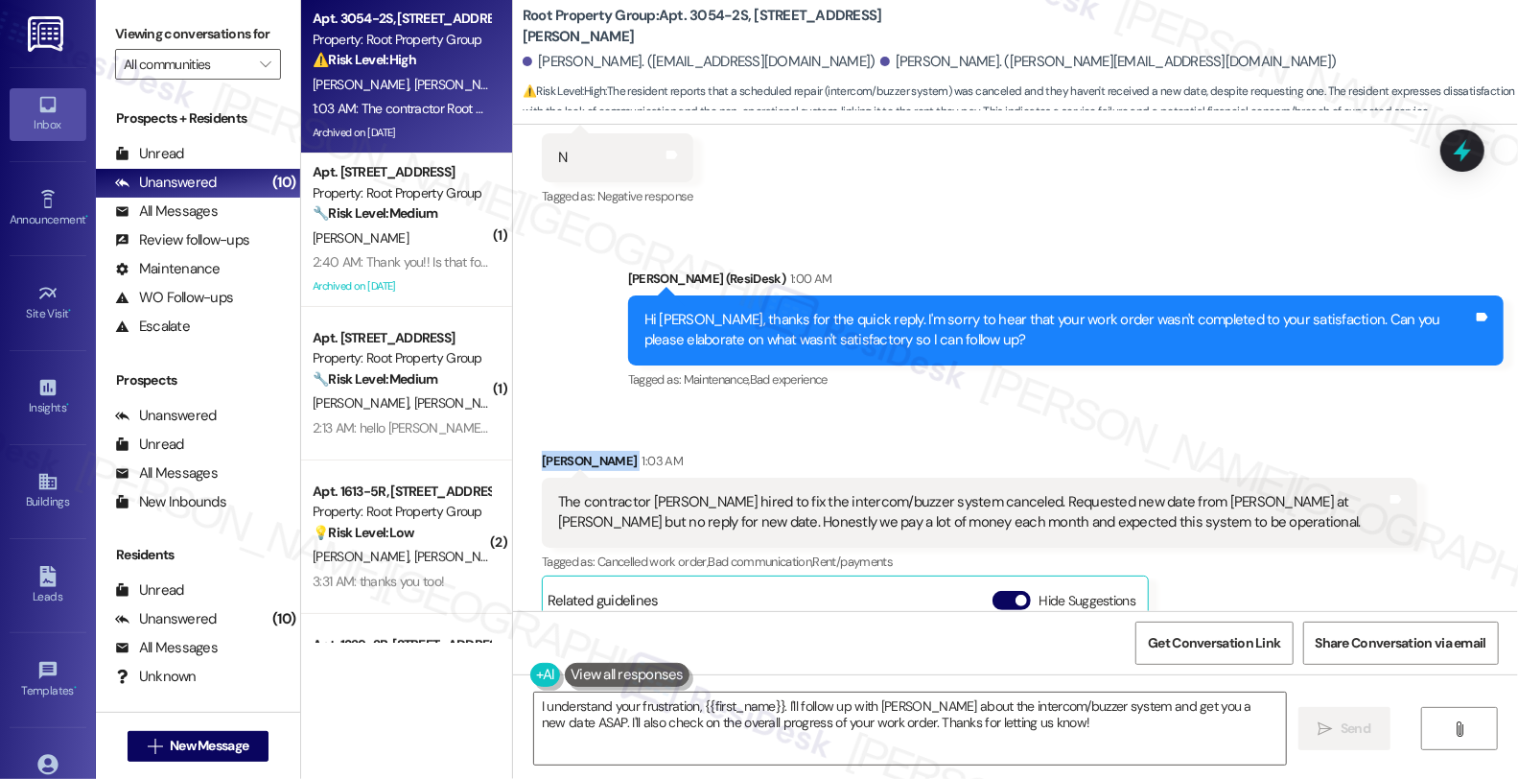
drag, startPoint x: 525, startPoint y: 436, endPoint x: 636, endPoint y: 446, distance: 110.7
click at [636, 446] on div "Received via SMS [PERSON_NAME] 1:03 AM The contractor [PERSON_NAME] hired to fi…" at bounding box center [979, 693] width 904 height 514
copy div "[PERSON_NAME]"
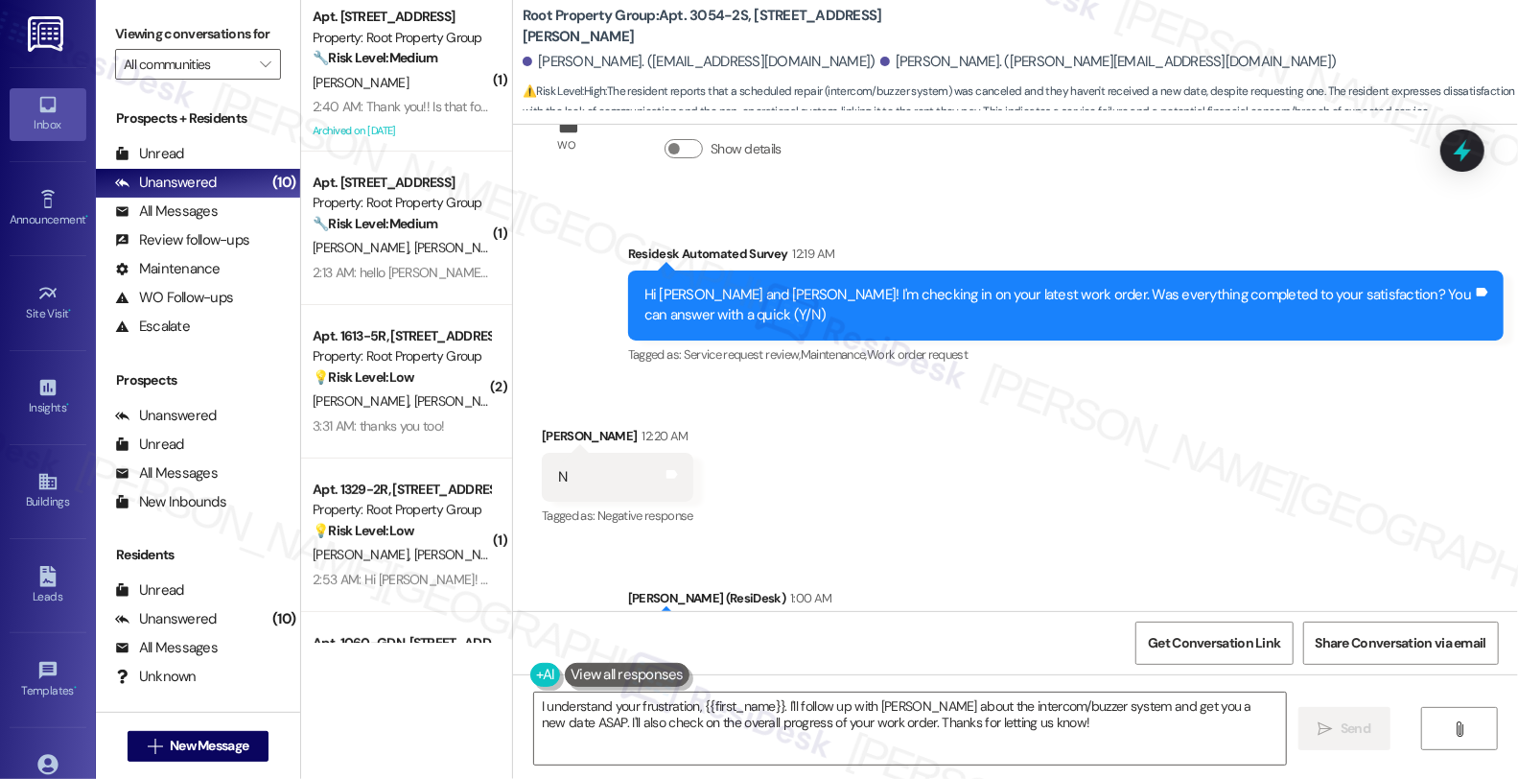
scroll to position [0, 0]
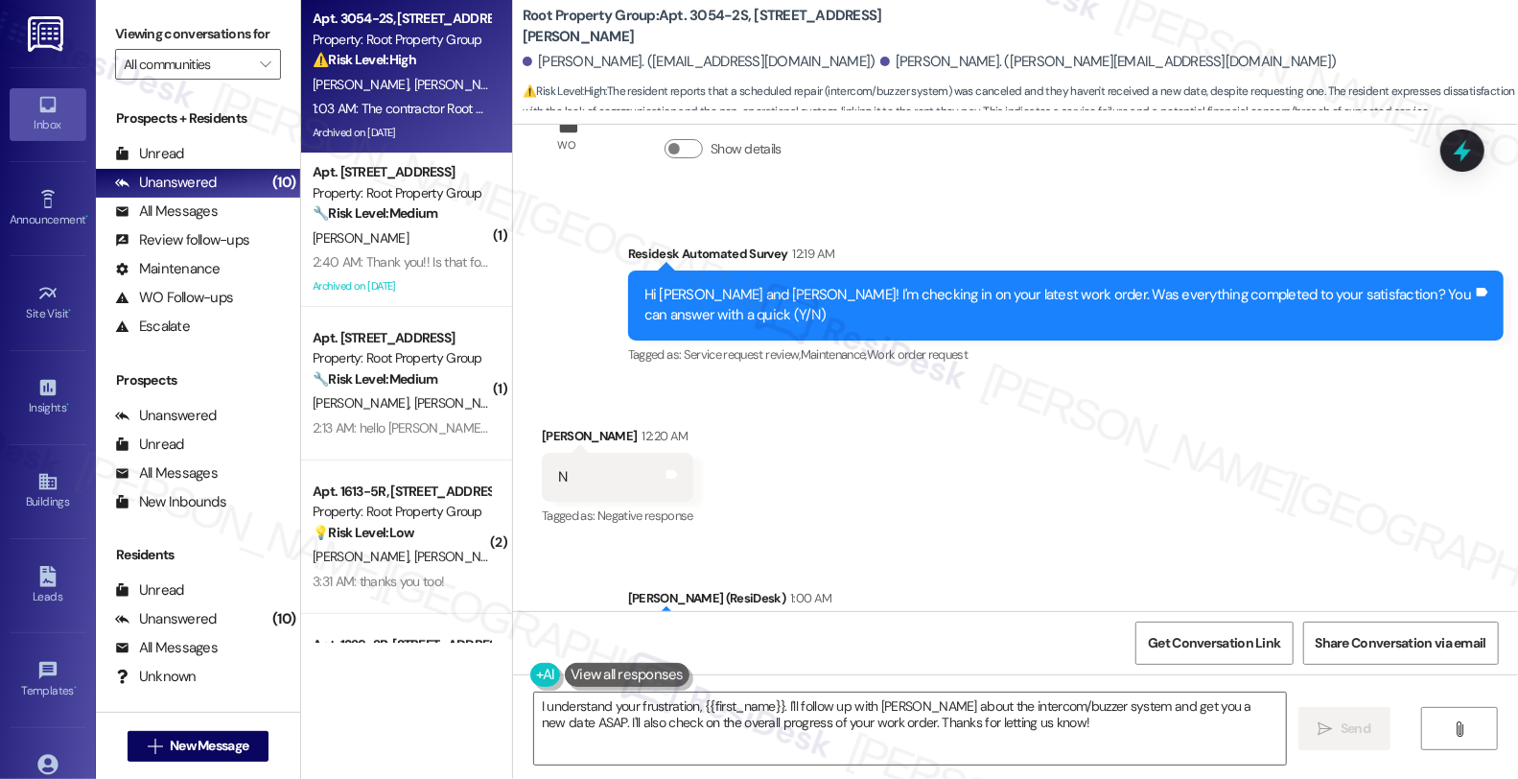
click at [1269, 439] on div "Received via SMS [PERSON_NAME] 12:20 AM N Tags and notes Tagged as: Negative re…" at bounding box center [1015, 464] width 1005 height 162
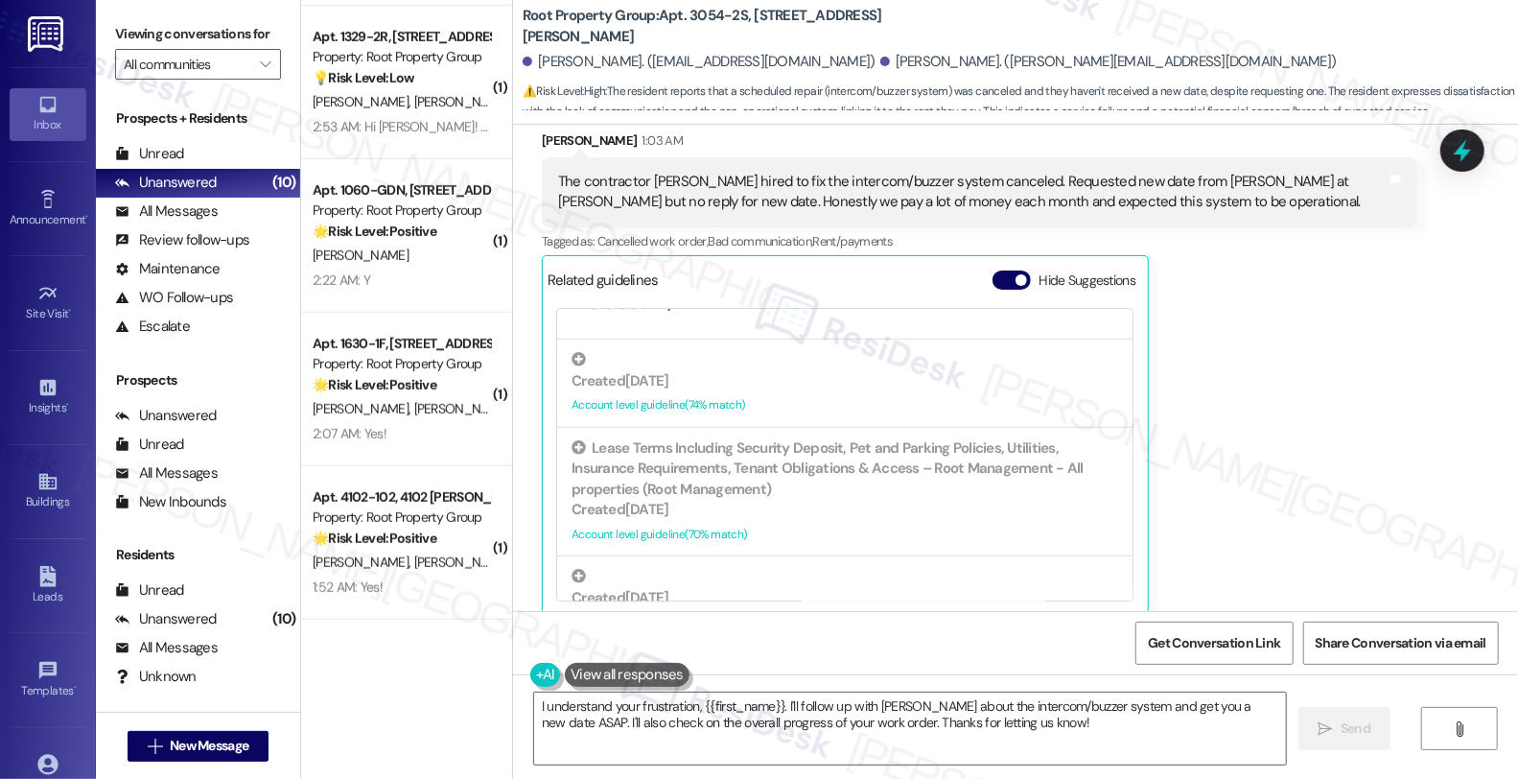
scroll to position [892, 0]
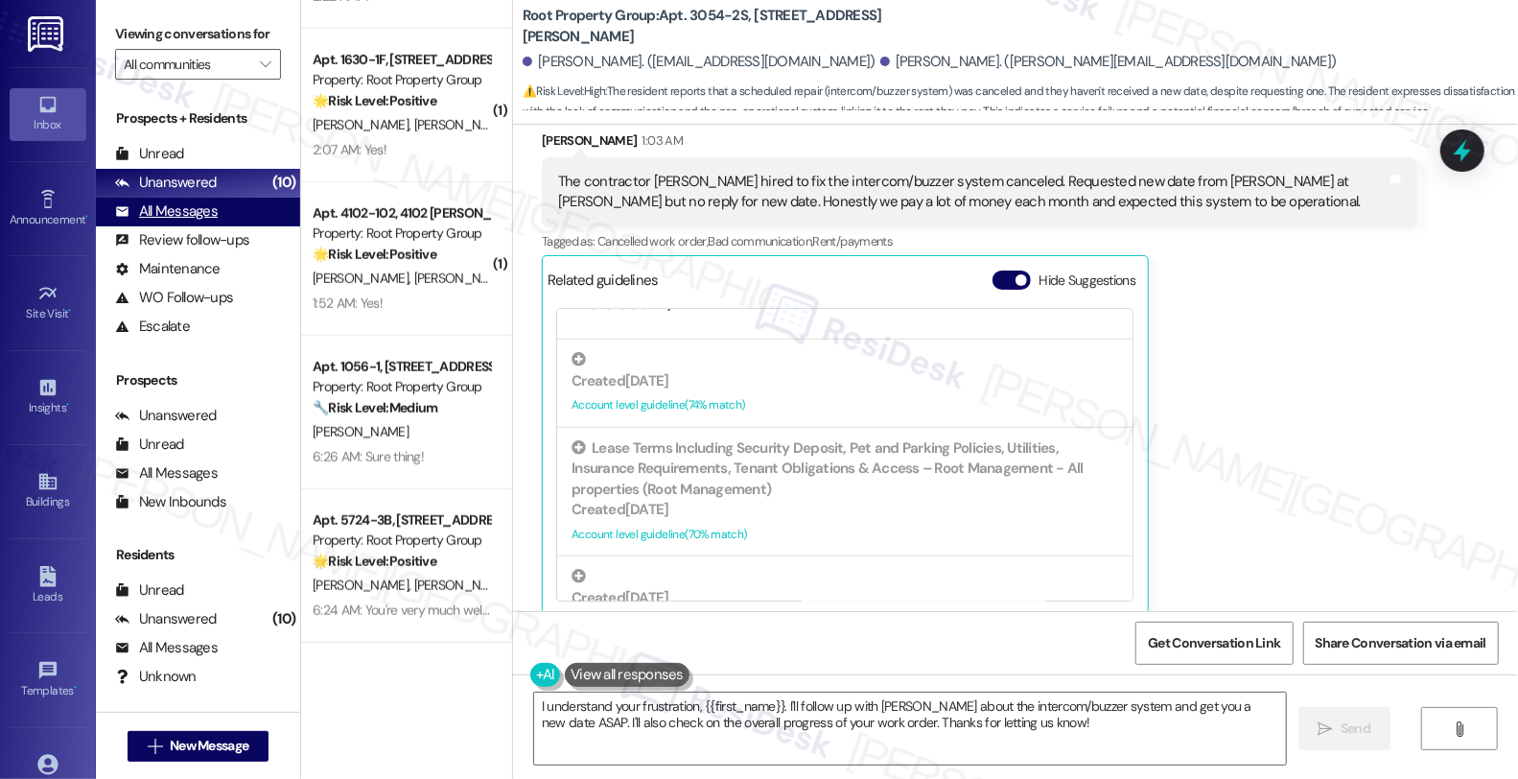
click at [192, 221] on div "All Messages" at bounding box center [166, 211] width 103 height 20
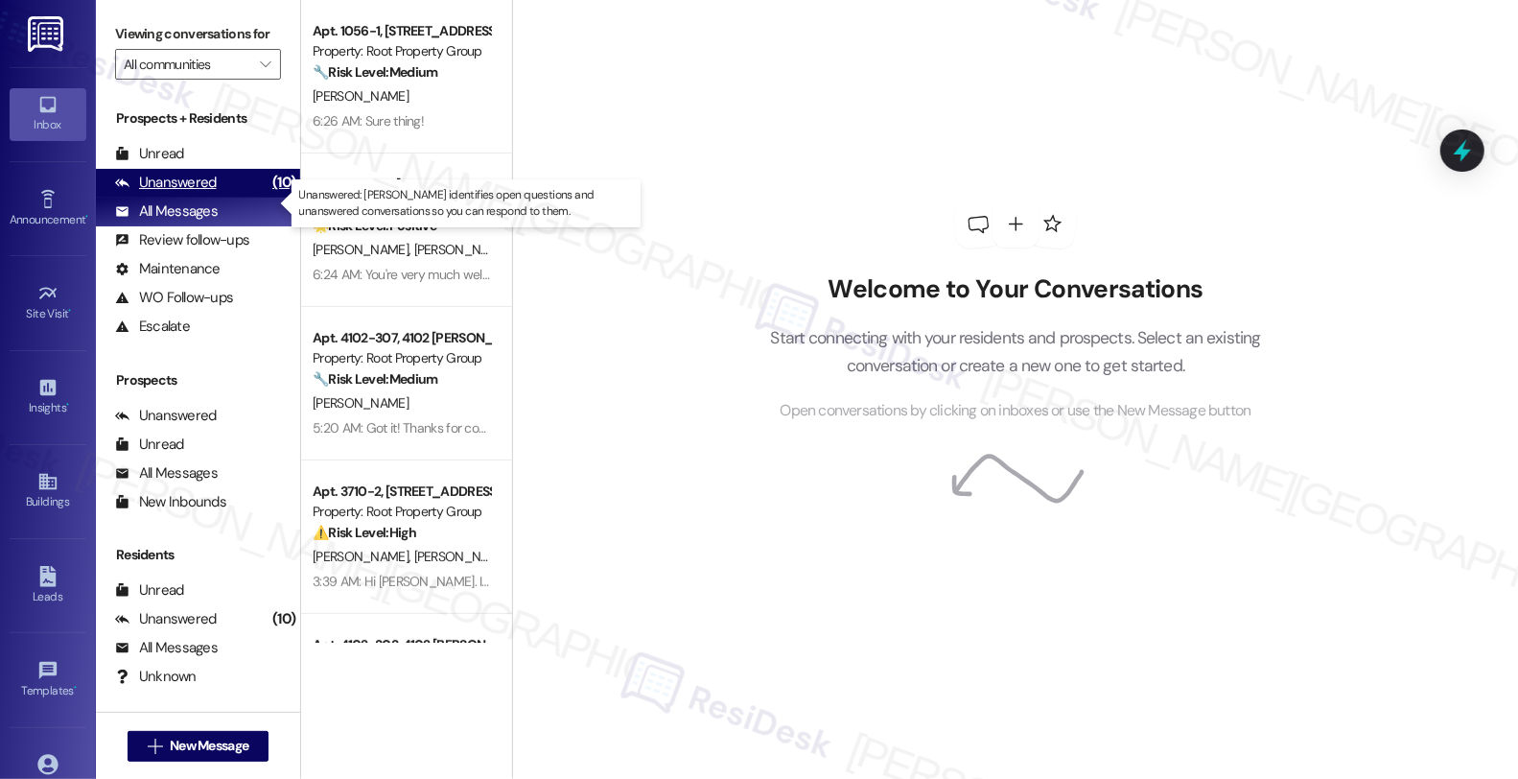
click at [198, 193] on div "Unanswered" at bounding box center [166, 183] width 102 height 20
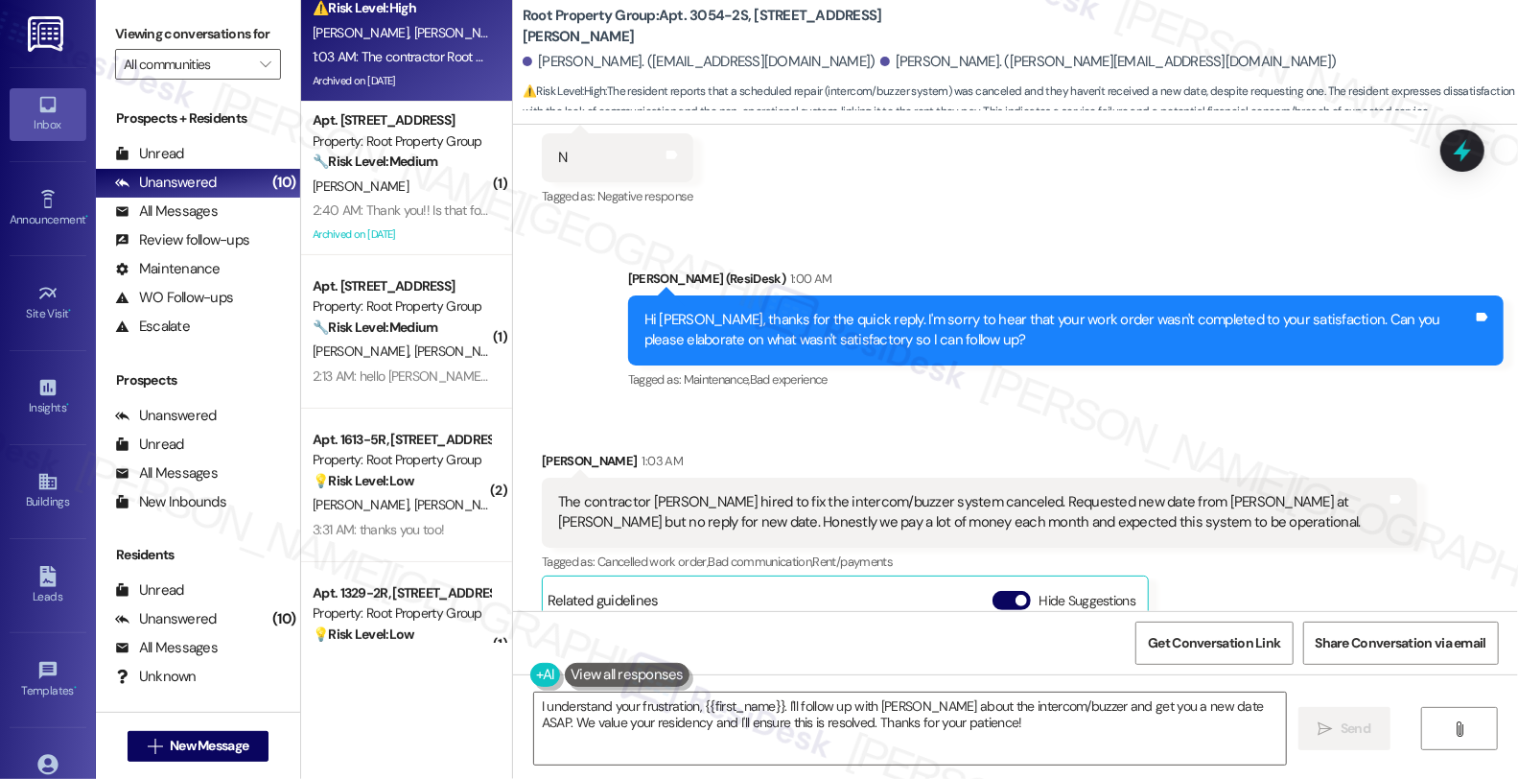
scroll to position [2848, 0]
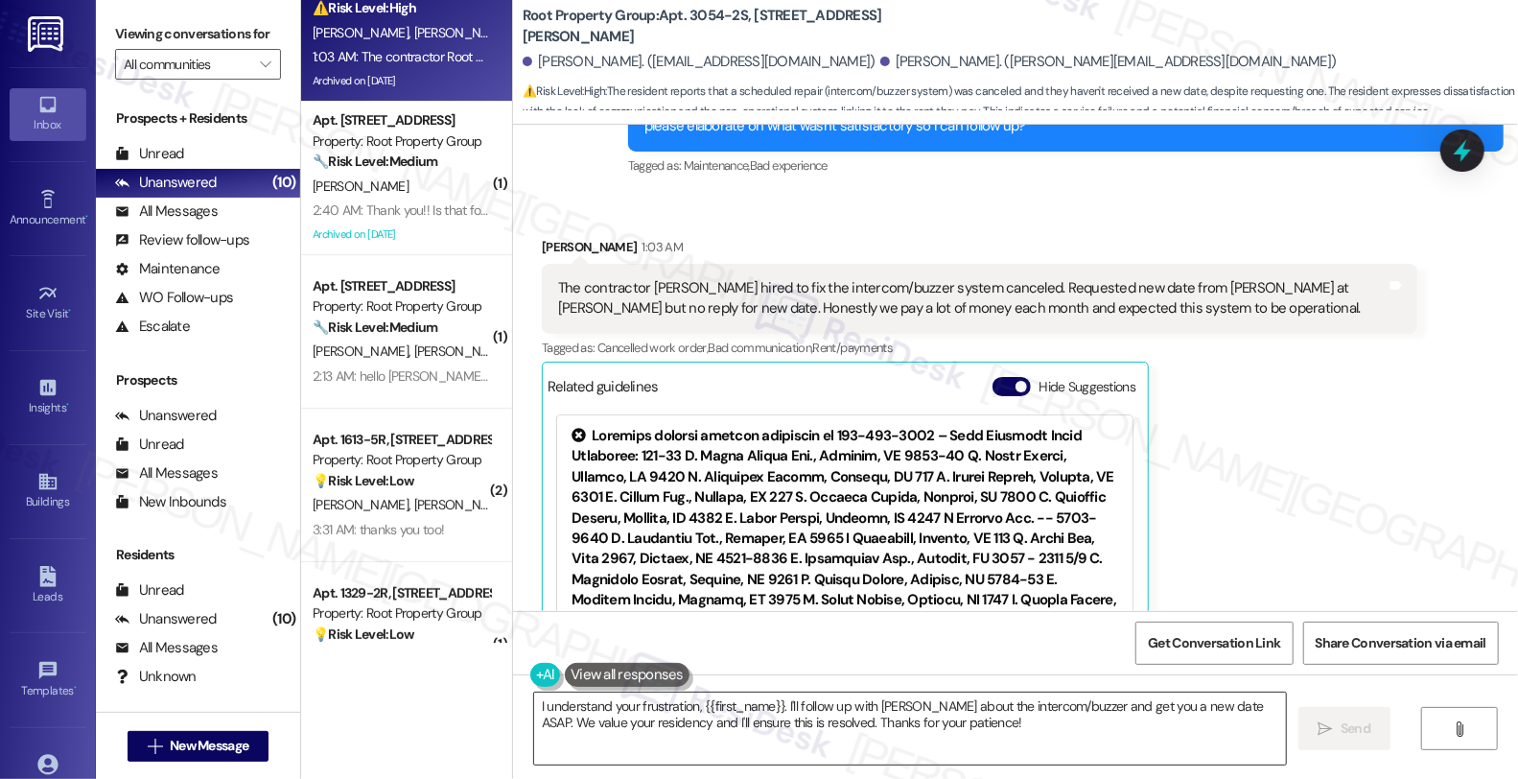
click at [655, 707] on textarea "I understand your frustration, {{first_name}}. I'll follow up with [PERSON_NAME…" at bounding box center [910, 728] width 752 height 72
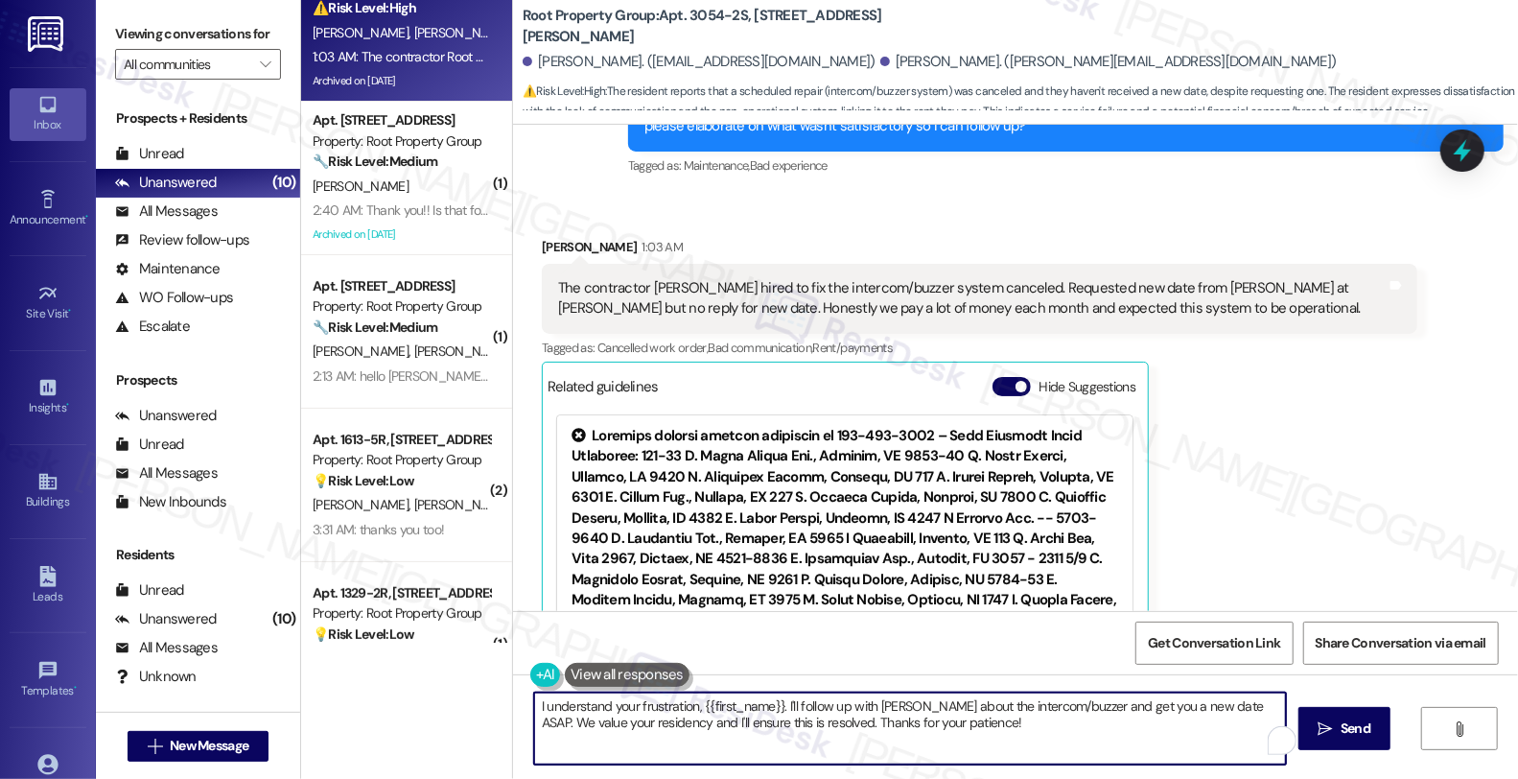
click at [655, 707] on textarea "I understand your frustration, {{first_name}}. I'll follow up with [PERSON_NAME…" at bounding box center [910, 728] width 752 height 72
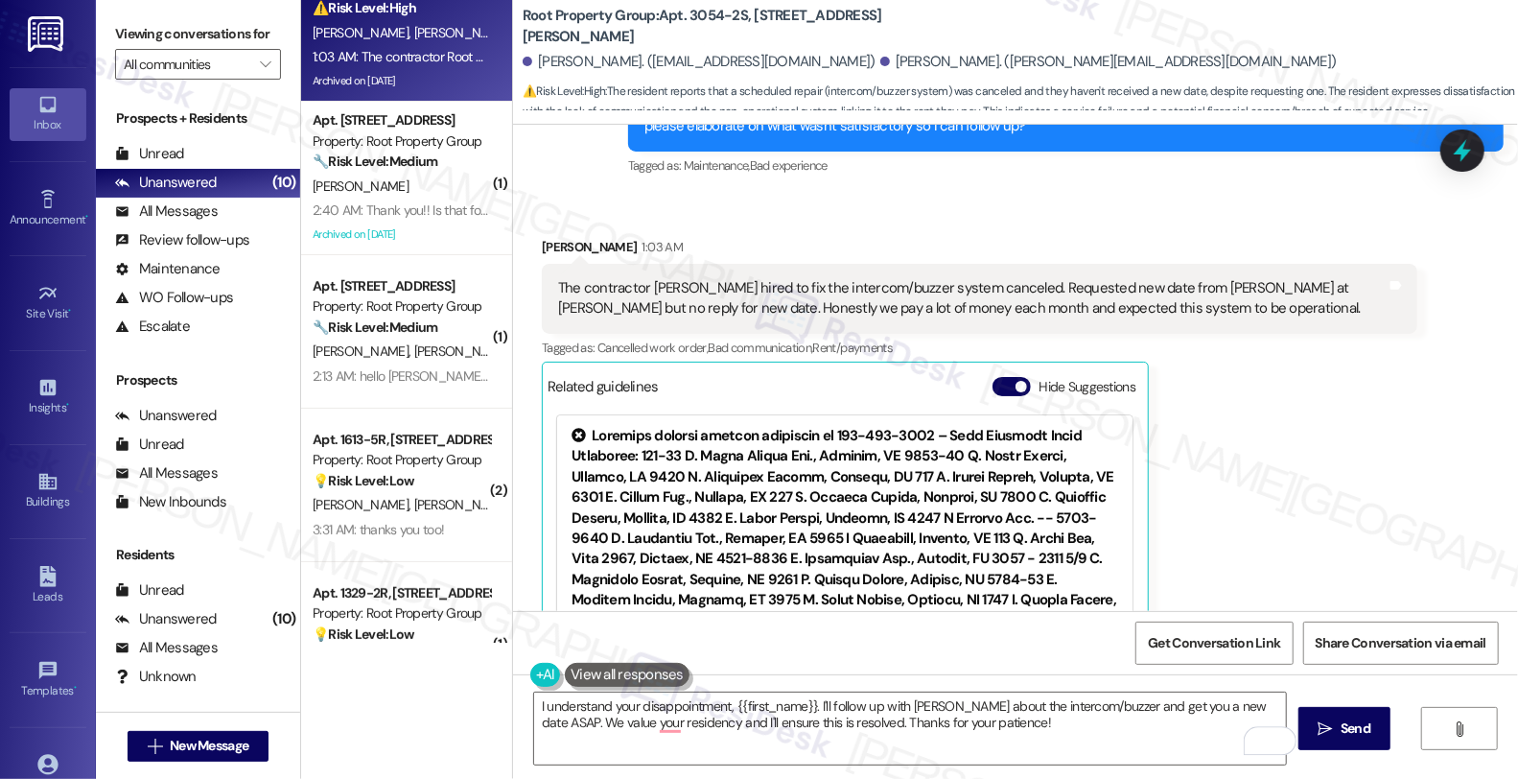
click at [542, 237] on div "[PERSON_NAME] 1:03 AM" at bounding box center [979, 250] width 875 height 27
copy div "[PERSON_NAME]"
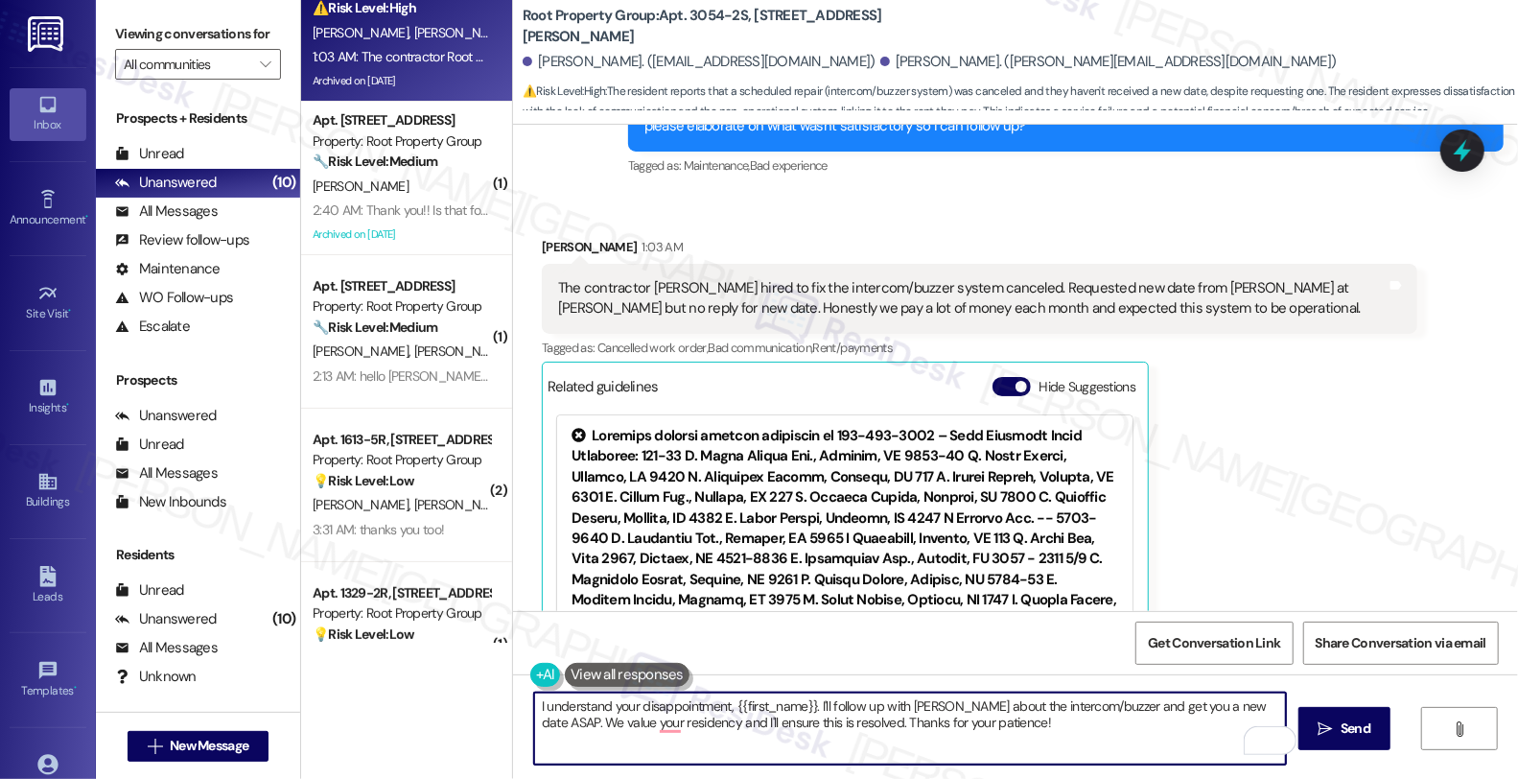
drag, startPoint x: 727, startPoint y: 705, endPoint x: 806, endPoint y: 704, distance: 79.6
click at [806, 704] on textarea "I understand your disappointment, {{first_name}}. I'll follow up with [PERSON_N…" at bounding box center [910, 728] width 752 height 72
paste textarea "[PERSON_NAME]"
click at [849, 704] on textarea "I understand your disappointment, [PERSON_NAME]. I'll follow up with [PERSON_NA…" at bounding box center [910, 728] width 752 height 72
click at [1094, 717] on textarea "I understand your disappointment, [PERSON_NAME]. I'll follow up on this and wil…" at bounding box center [910, 728] width 752 height 72
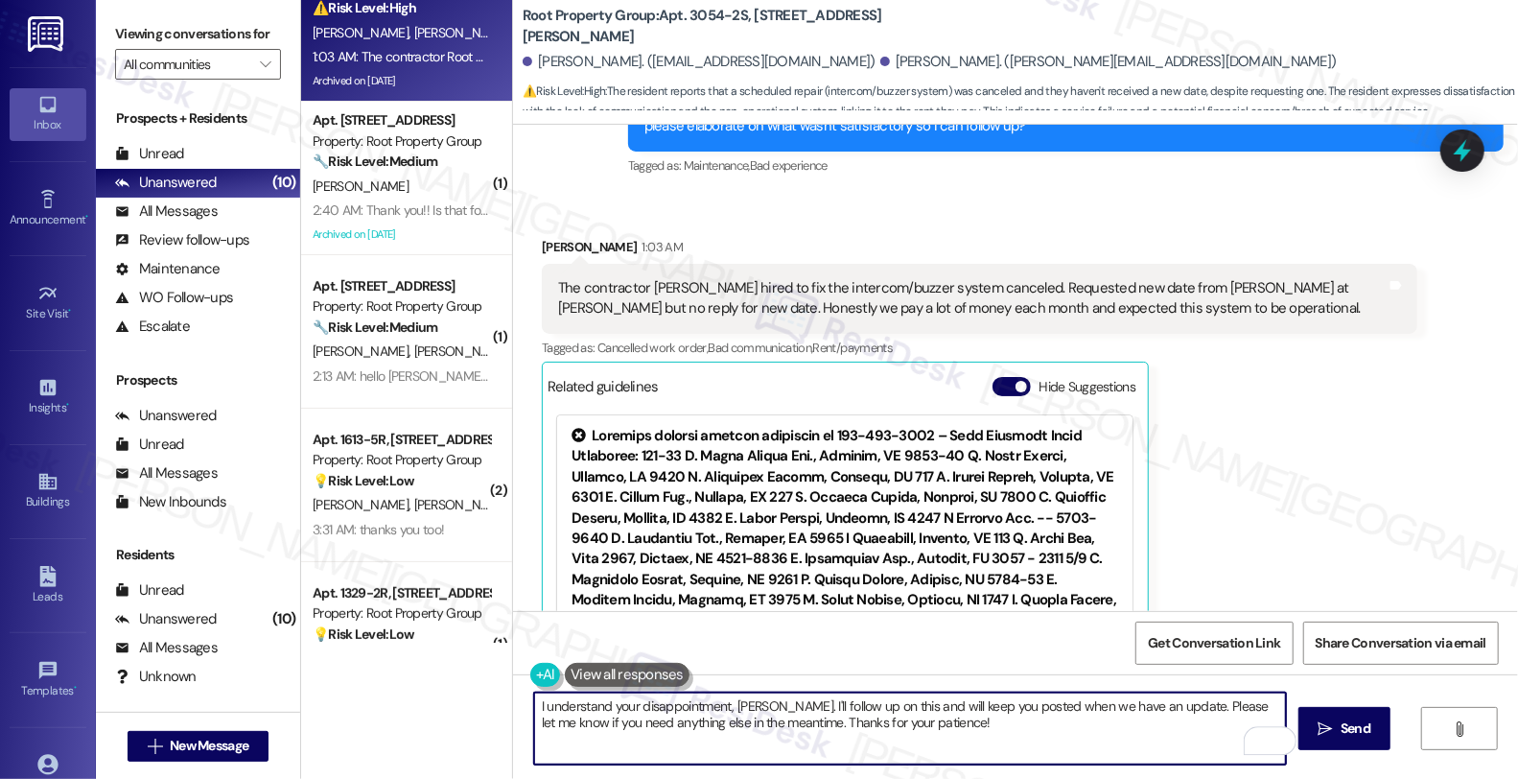
click at [1088, 703] on textarea "I understand your disappointment, [PERSON_NAME]. I'll follow up on this and wil…" at bounding box center [910, 728] width 752 height 72
click at [1027, 710] on textarea "I understand your disappointment, [PERSON_NAME]. I'll follow up on this and wil…" at bounding box center [910, 728] width 752 height 72
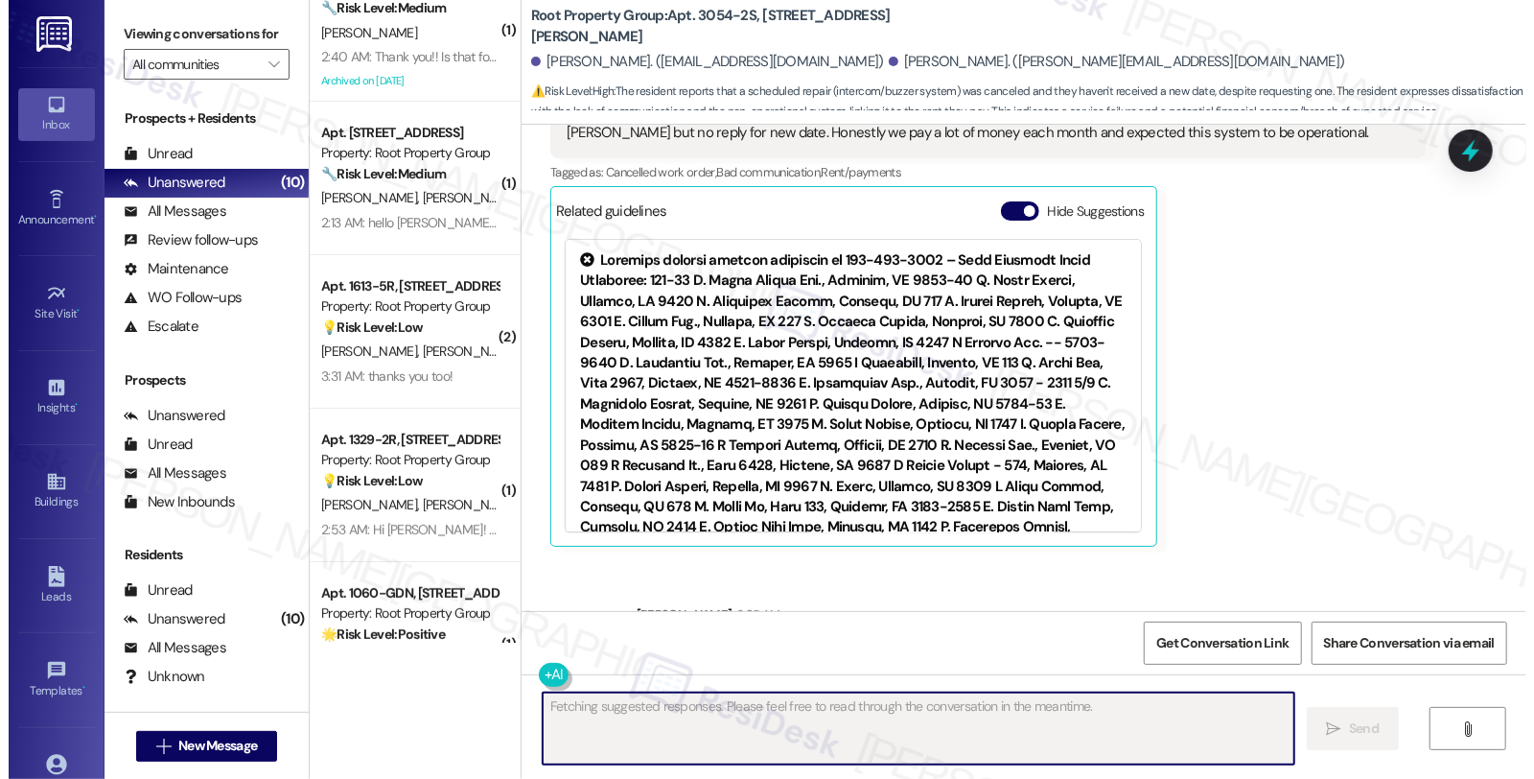
scroll to position [3107, 0]
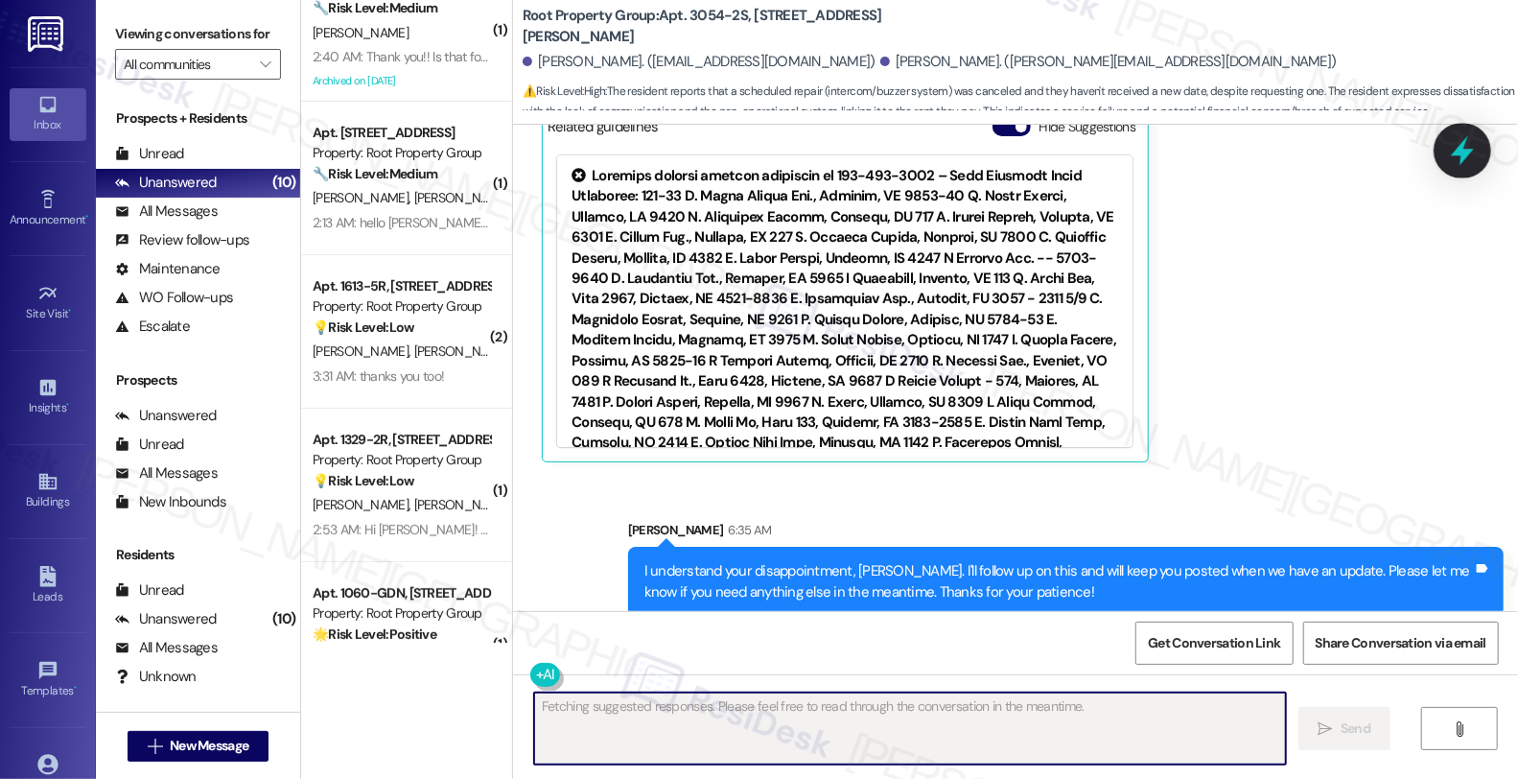
click at [1457, 137] on icon at bounding box center [1462, 150] width 33 height 33
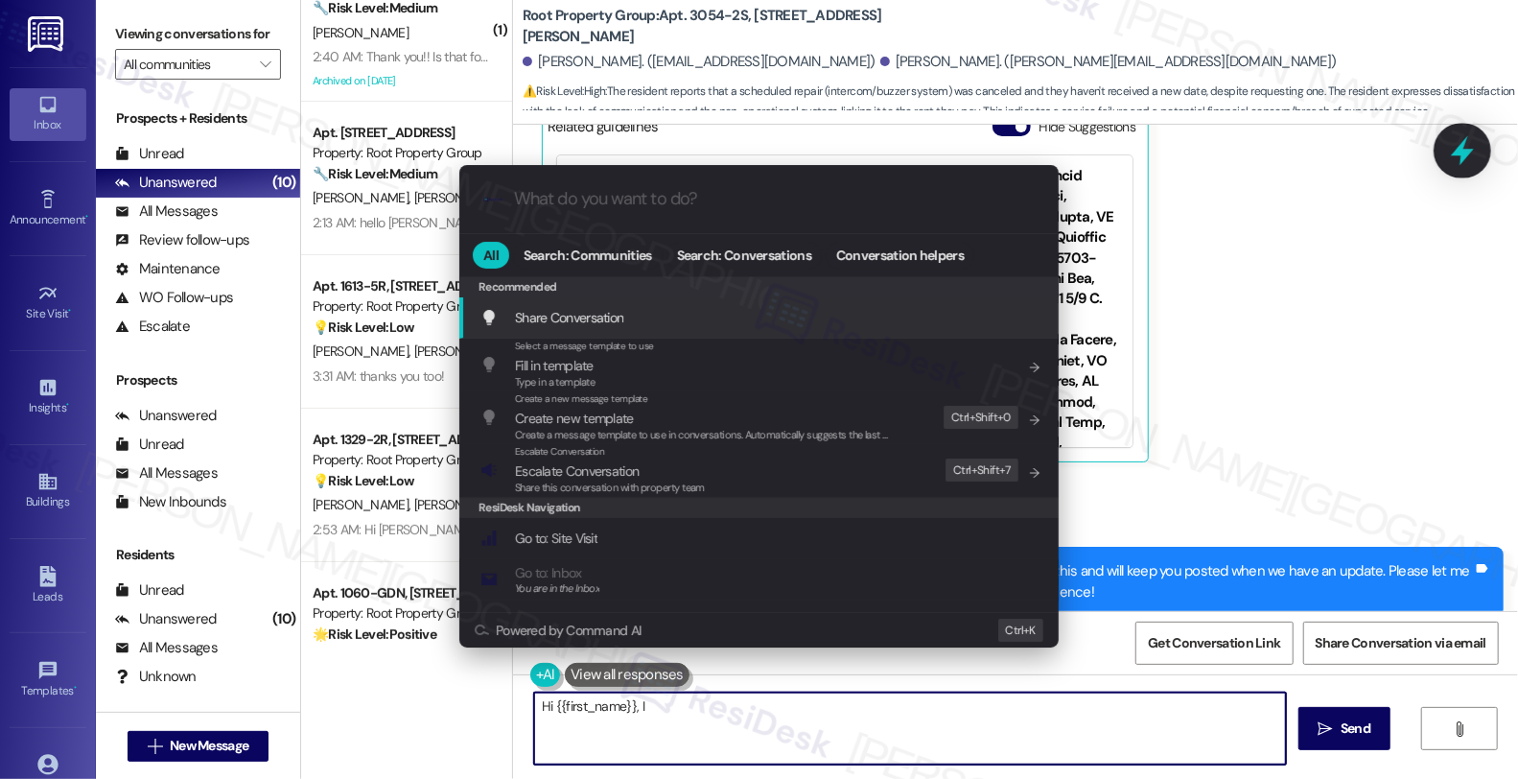
type textarea "Hi {{first_name}}, I understand"
type input "e"
type textarea "Hi {{first_name}}, I understand"
type input "es"
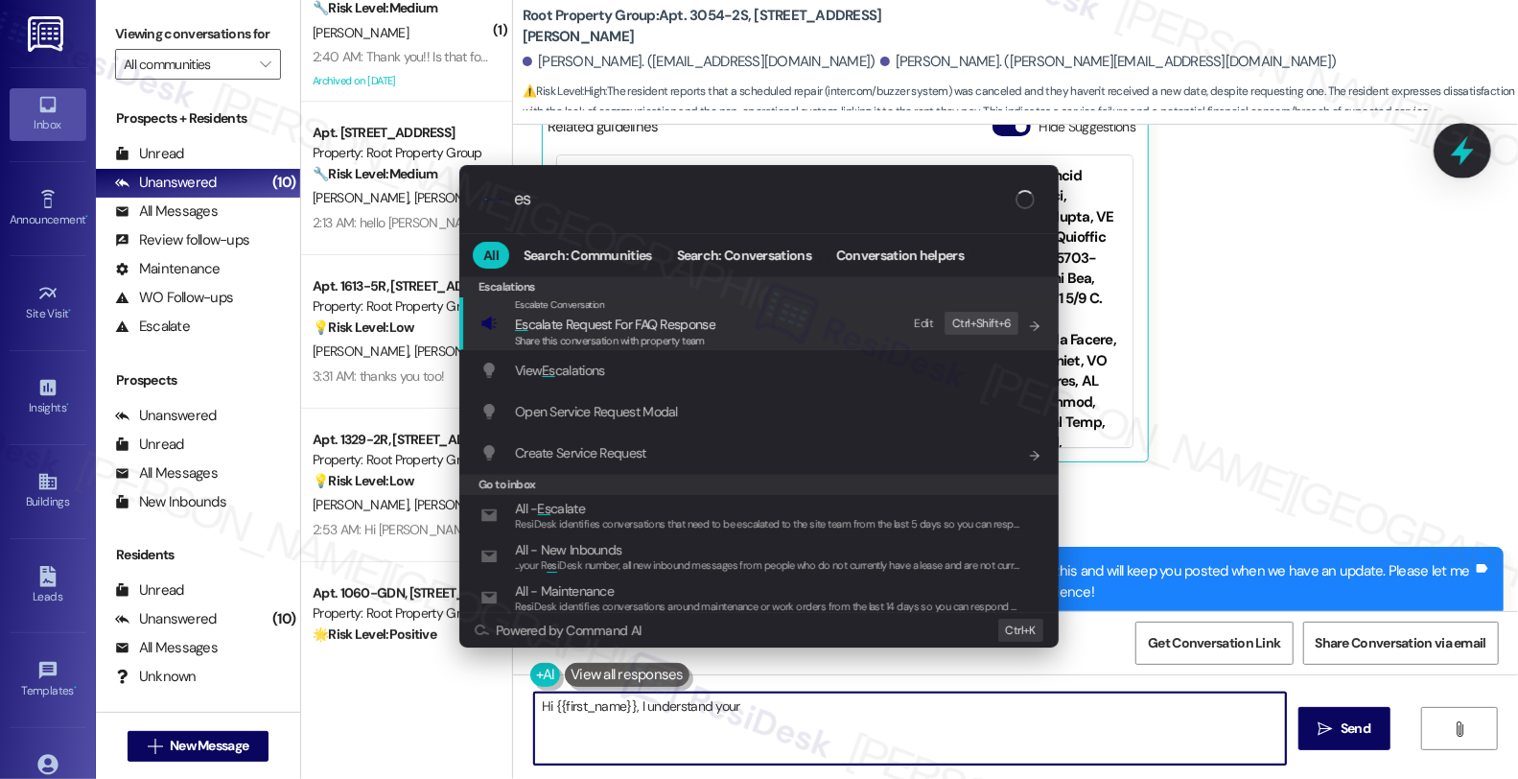
type textarea "Hi {{first_name}}, I understand your frustration"
type input "esca"
type textarea "Hi {{first_name}}, I understand your frustration"
type input "escal"
type textarea "Hi {{first_name}}, I understand your frustration with"
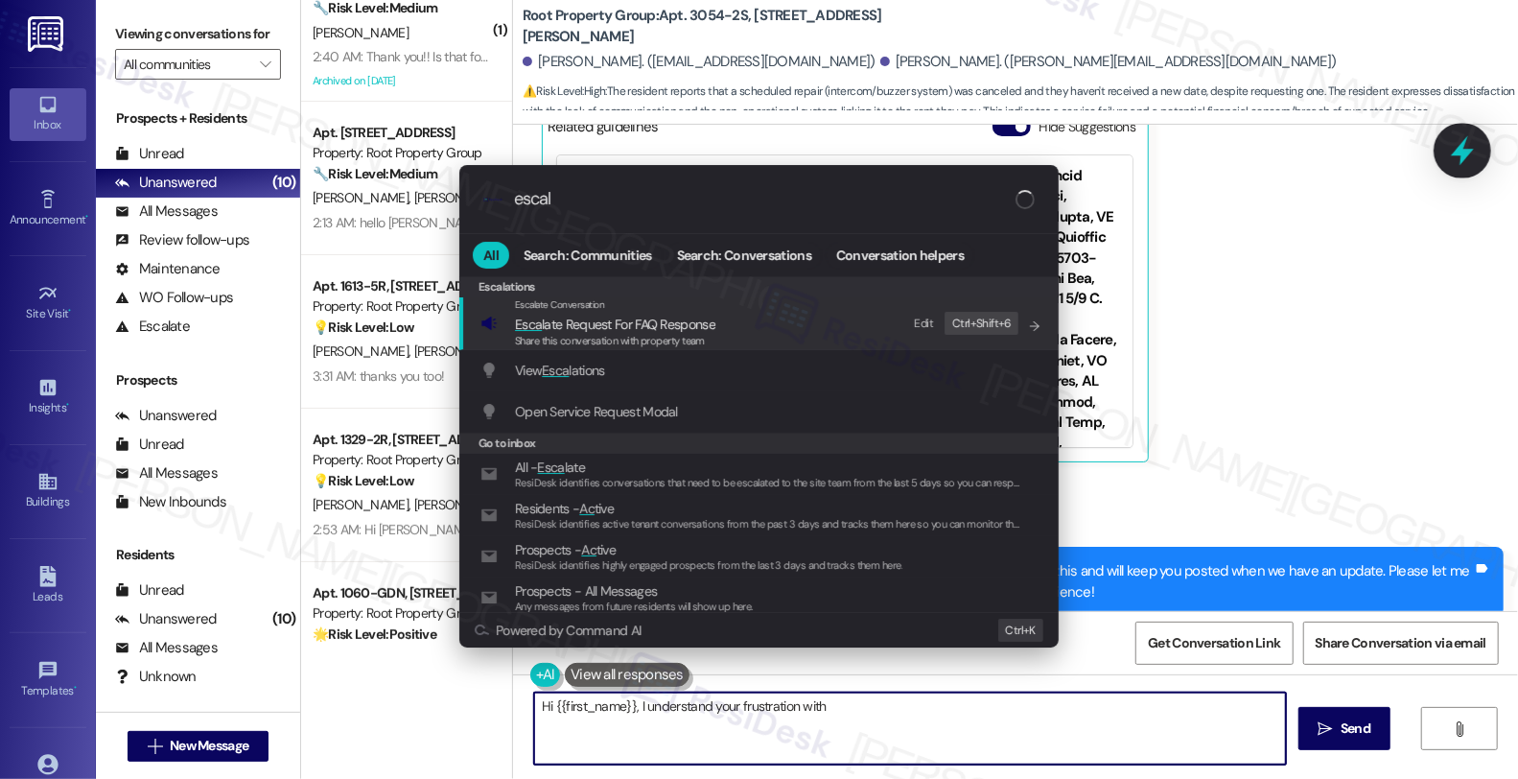
type input "escala"
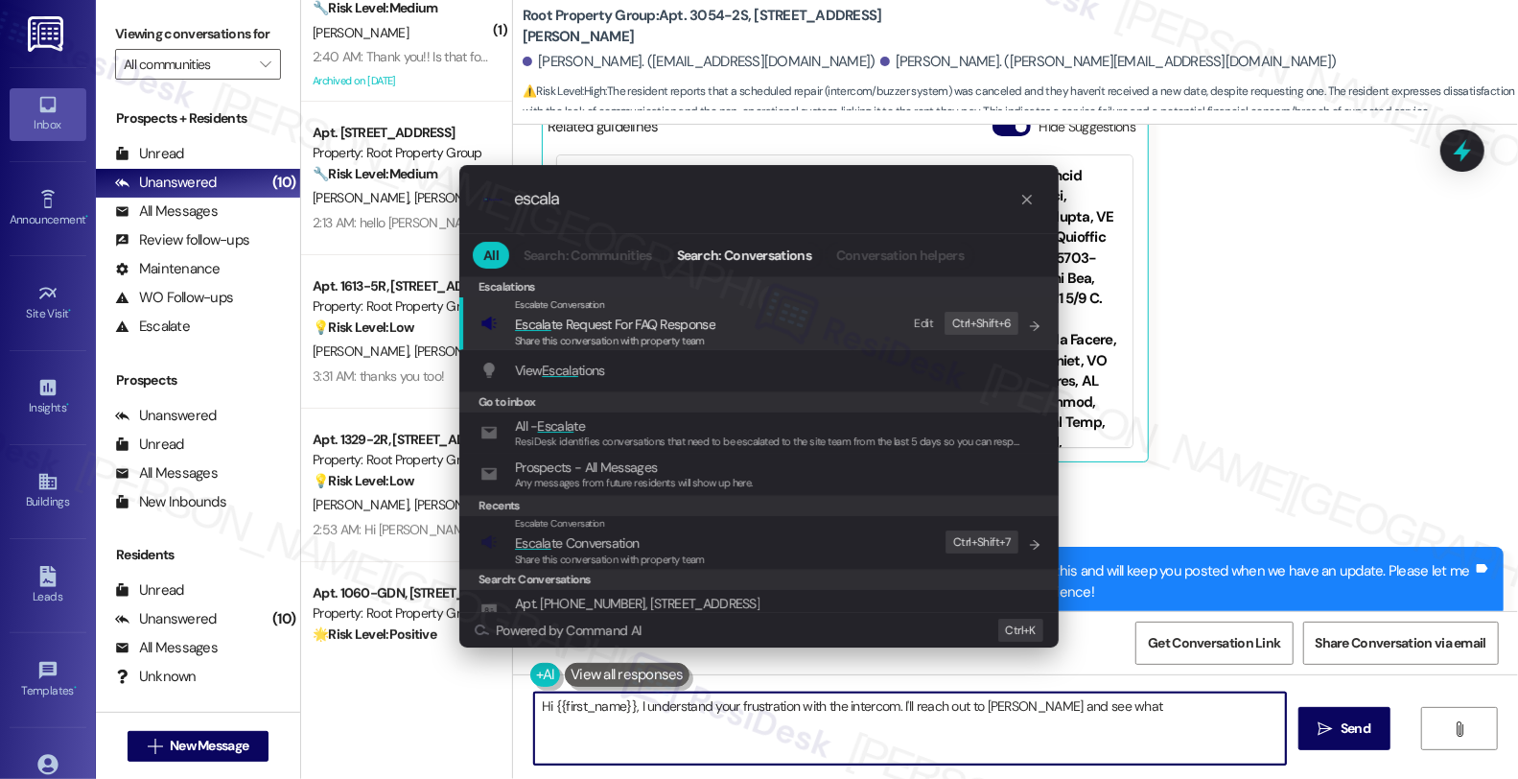
type textarea "Hi {{first_name}}, I understand your frustration with the intercom. I'll reach …"
type input "escala"
type textarea "Hi {{first_name}}, I understand your frustration with the intercom. I'll reach …"
click at [637, 547] on span "Escala te Conversation" at bounding box center [577, 542] width 124 height 17
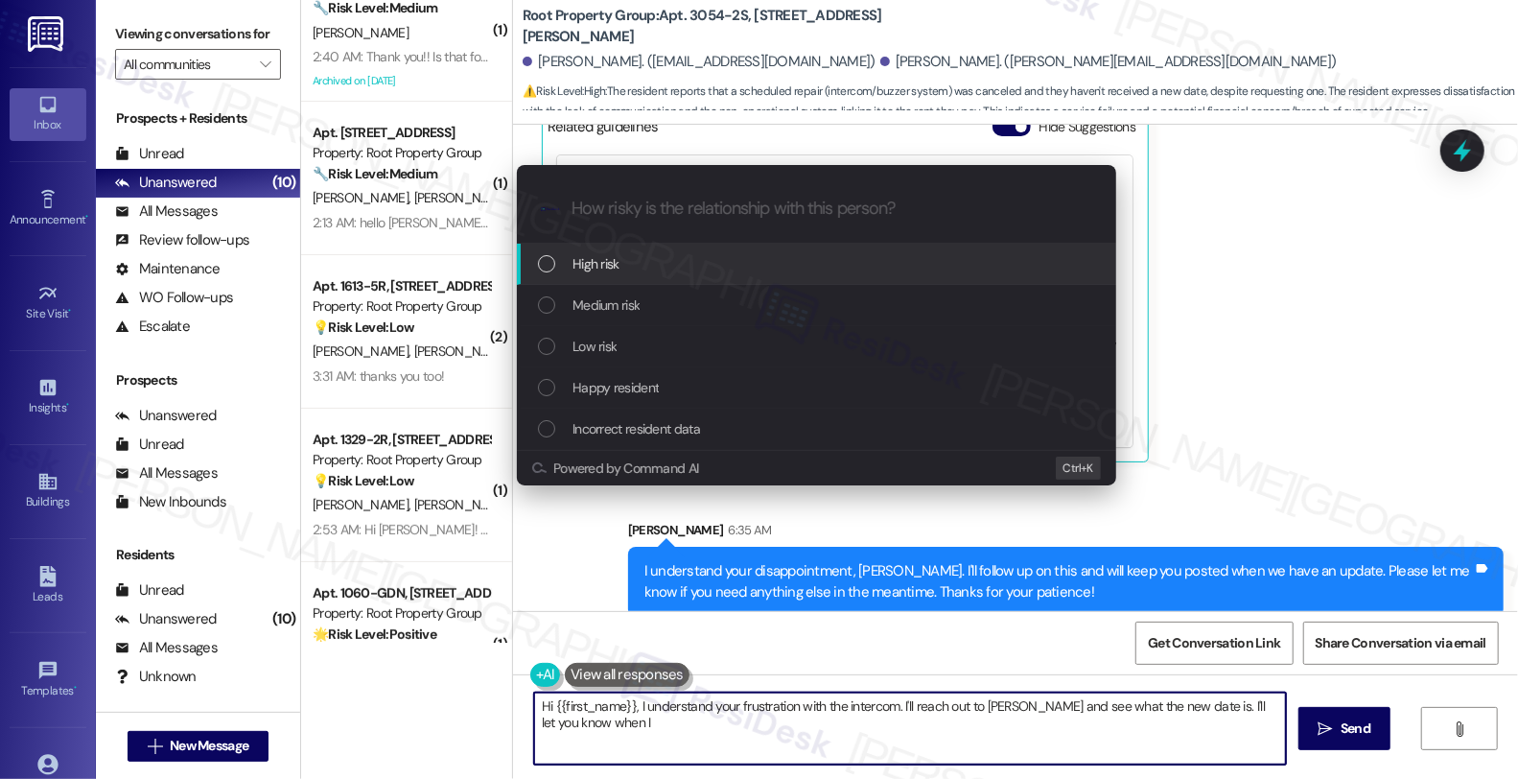
click at [637, 299] on span "Medium risk" at bounding box center [605, 304] width 67 height 21
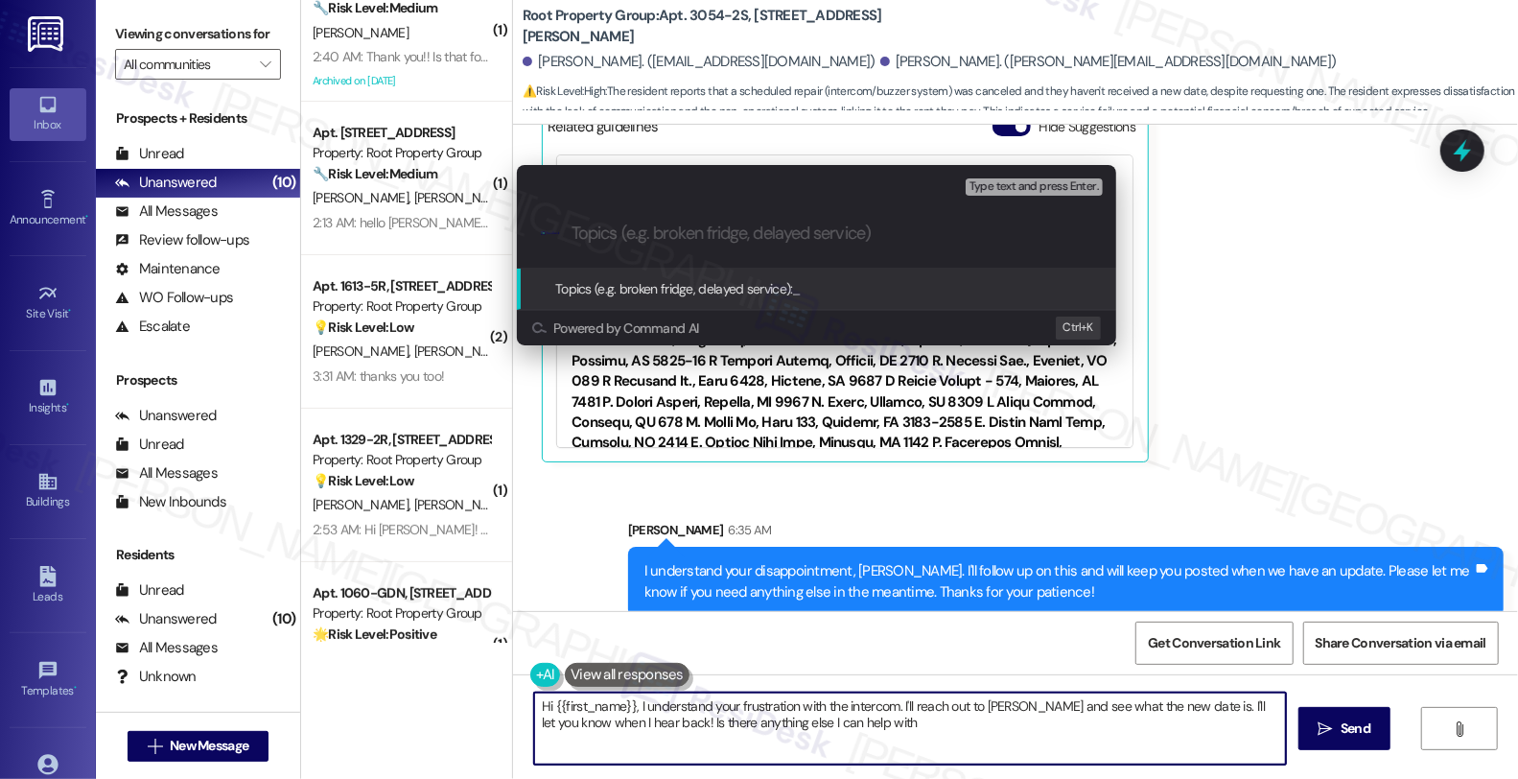
type textarea "Hi {{first_name}}, I understand your frustration with the intercom. I'll reach …"
paste input "#36473"
type input "Follow up WO #36473-1 (buzzer/intercom)"
click at [888, 231] on input "Follow up WO #36473-1 (buzzer/intercom)" at bounding box center [823, 233] width 505 height 20
click at [903, 231] on input "Follow up WO #36473-1 (buzzer/intercom)" at bounding box center [823, 233] width 505 height 20
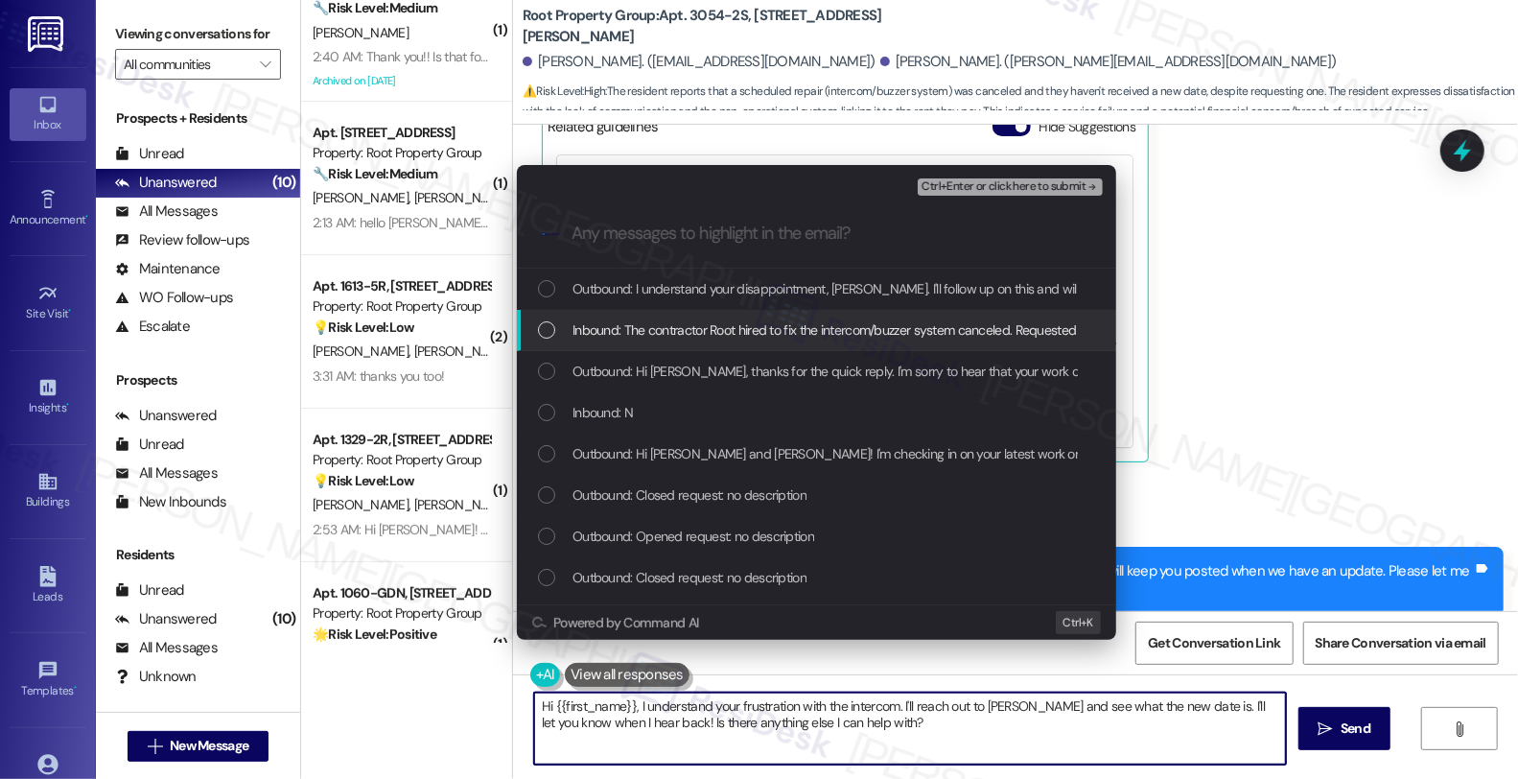
click at [740, 322] on span "Inbound: The contractor Root hired to fix the intercom/buzzer system canceled. …" at bounding box center [1297, 329] width 1450 height 21
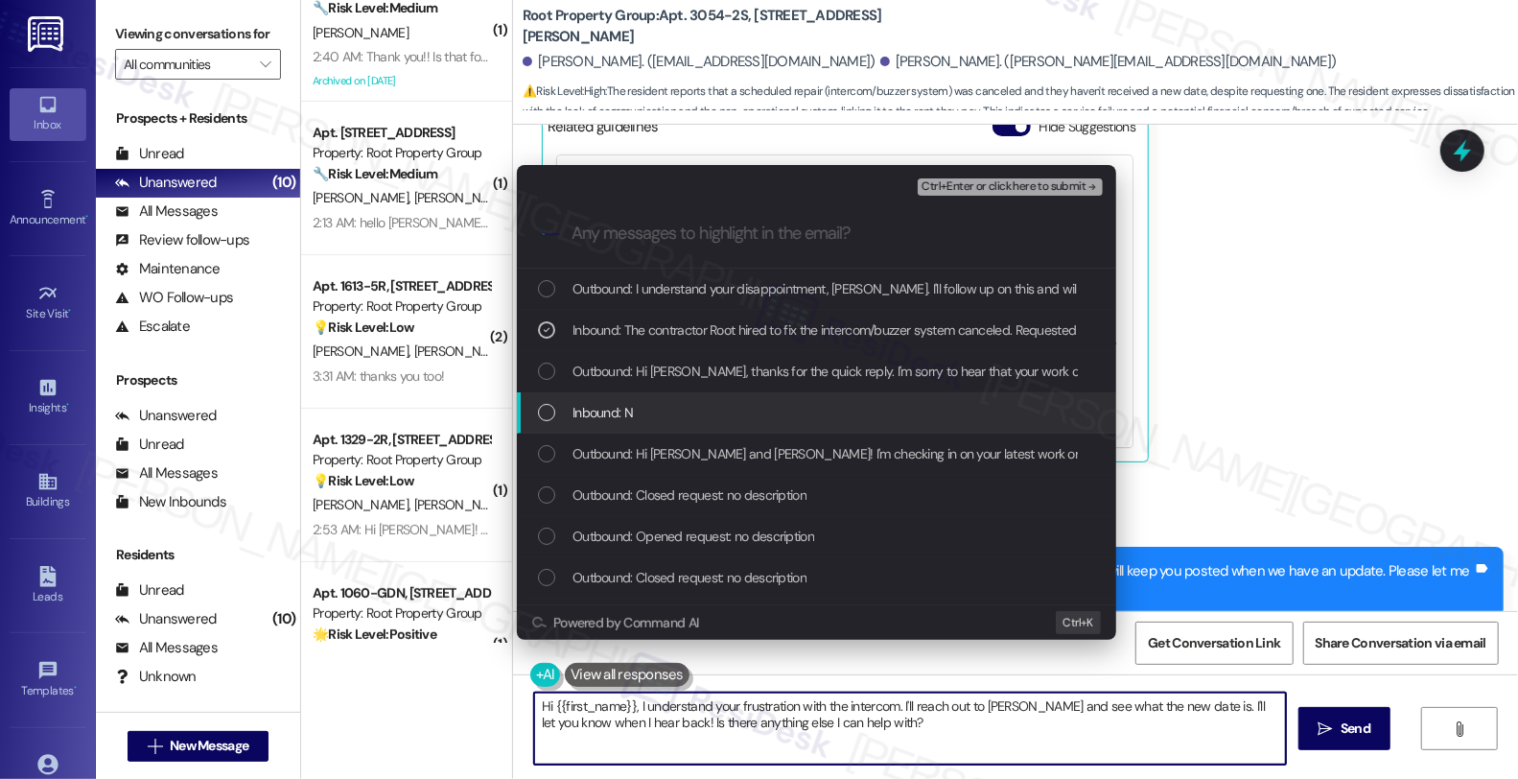
click at [682, 417] on div "Inbound: N" at bounding box center [818, 412] width 561 height 21
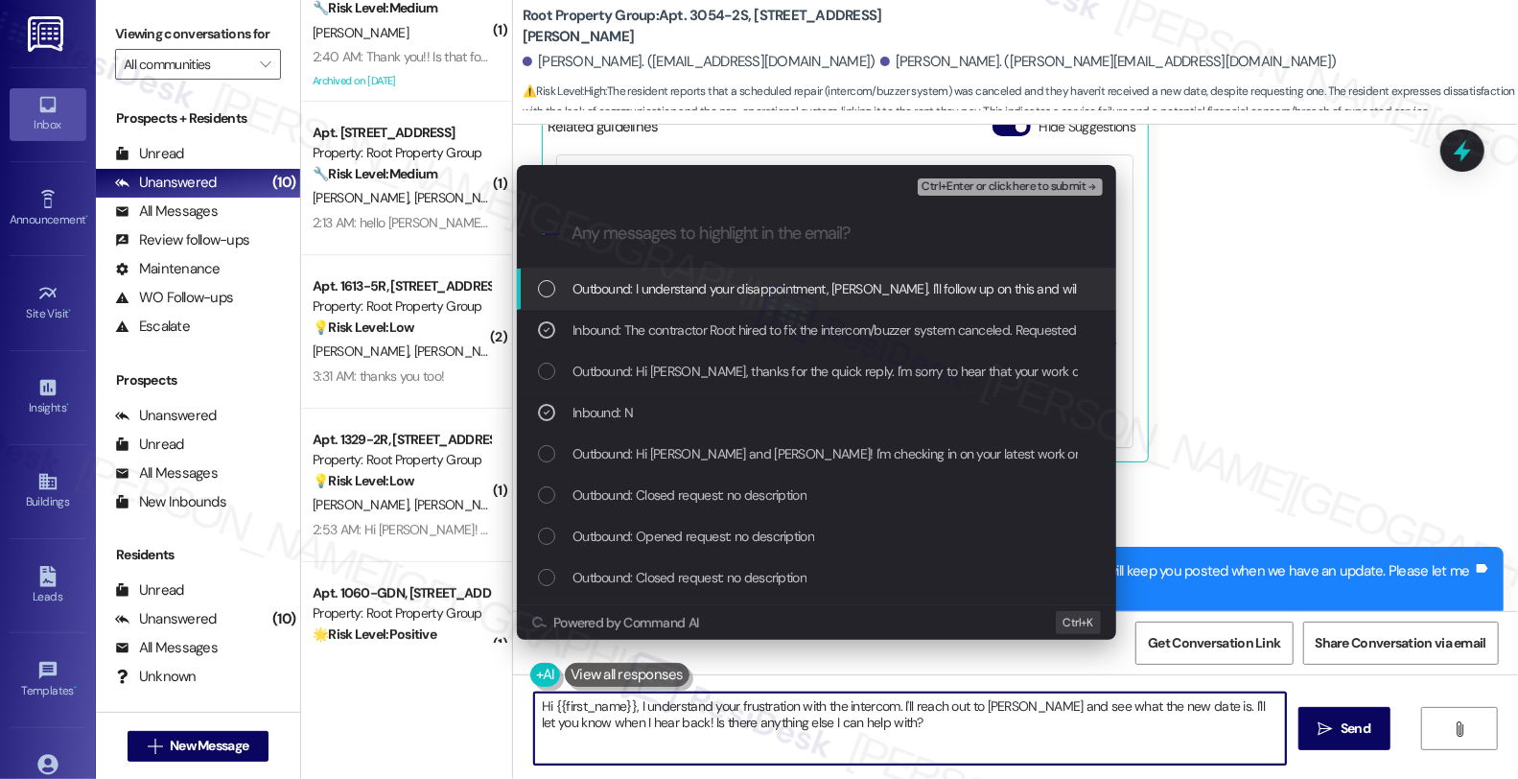
click at [978, 183] on span "Ctrl+Enter or click here to submit" at bounding box center [1003, 186] width 164 height 13
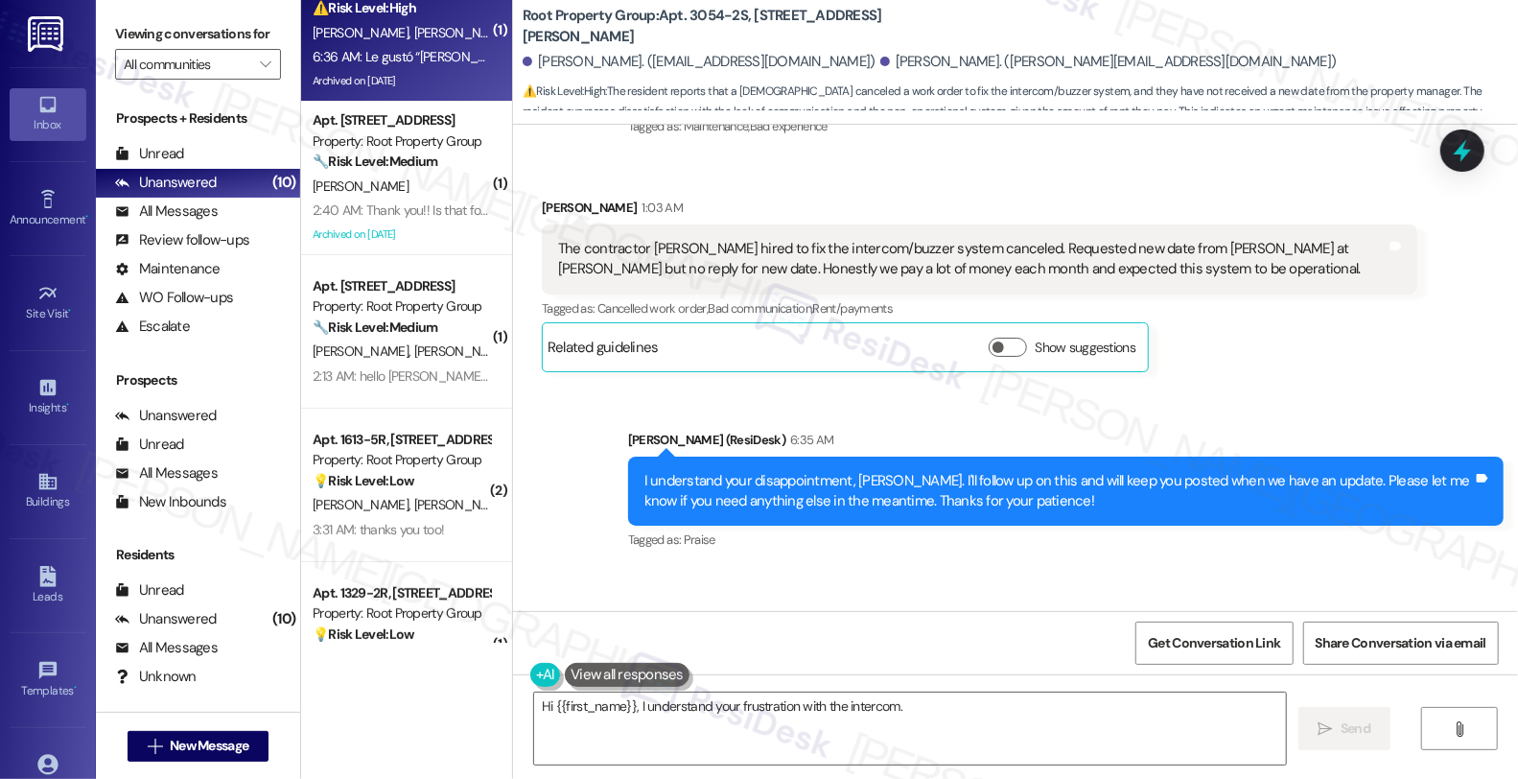
scroll to position [3371, 0]
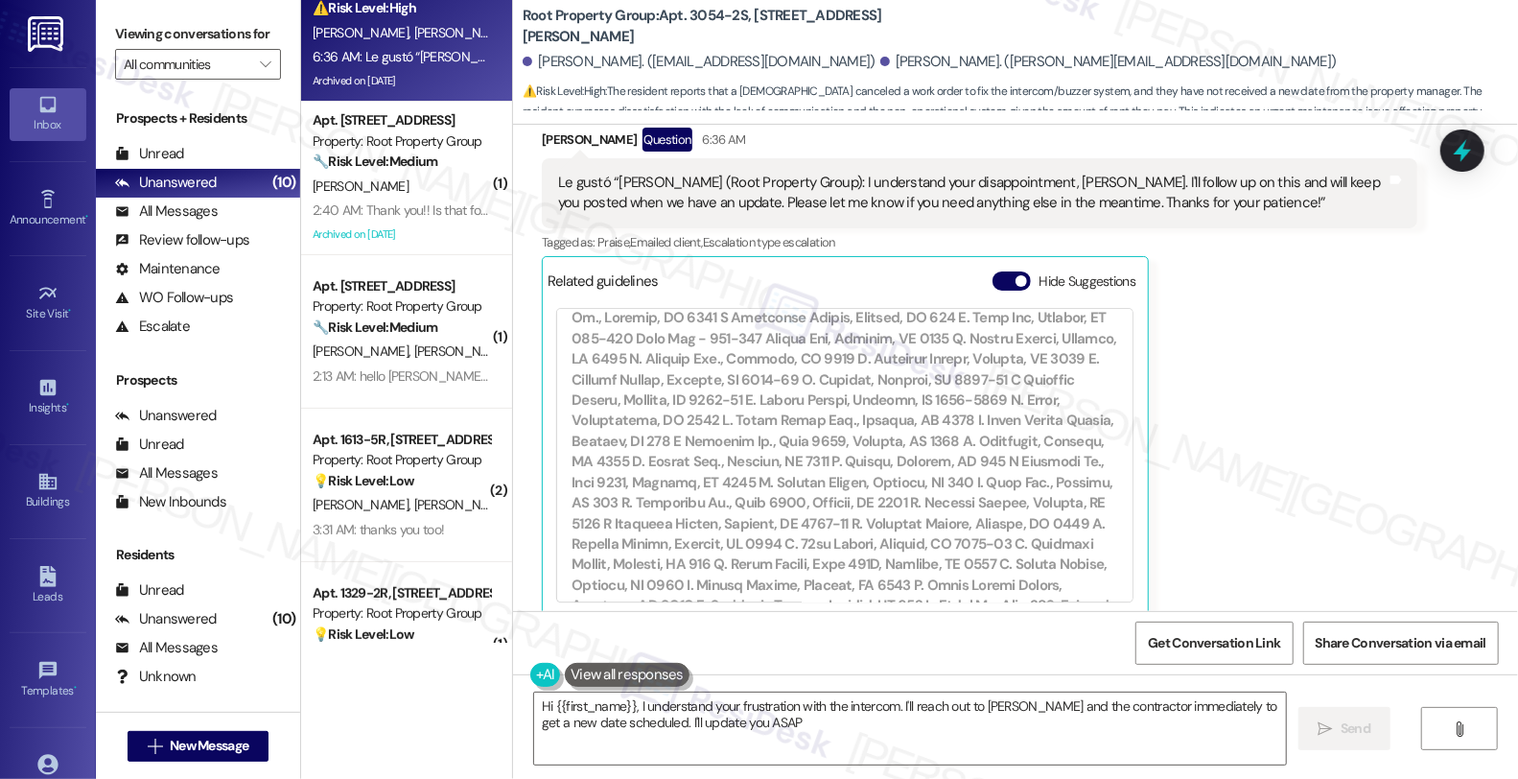
type textarea "Hi {{first_name}}, I understand your frustration with the intercom. I'll reach …"
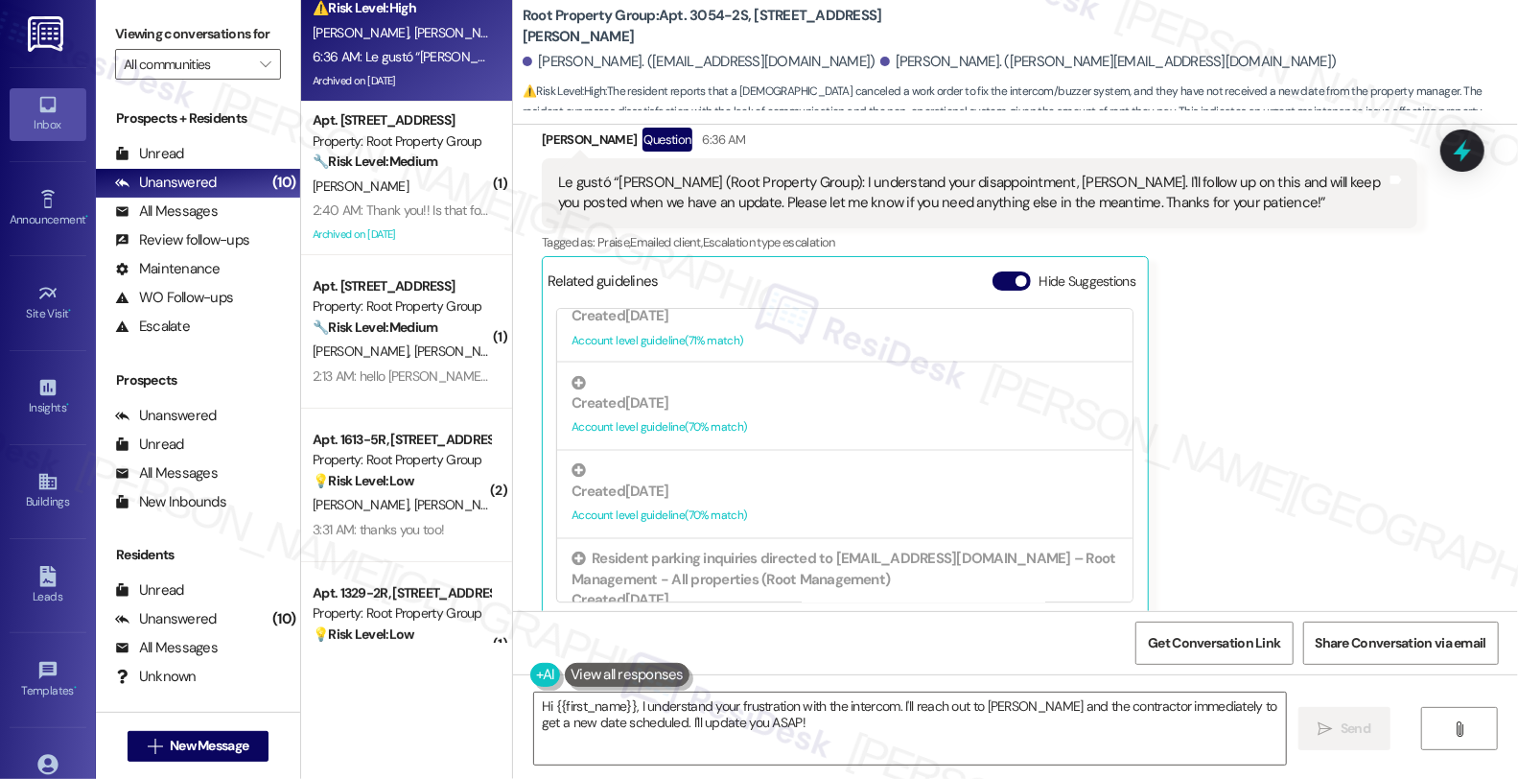
scroll to position [2556, 0]
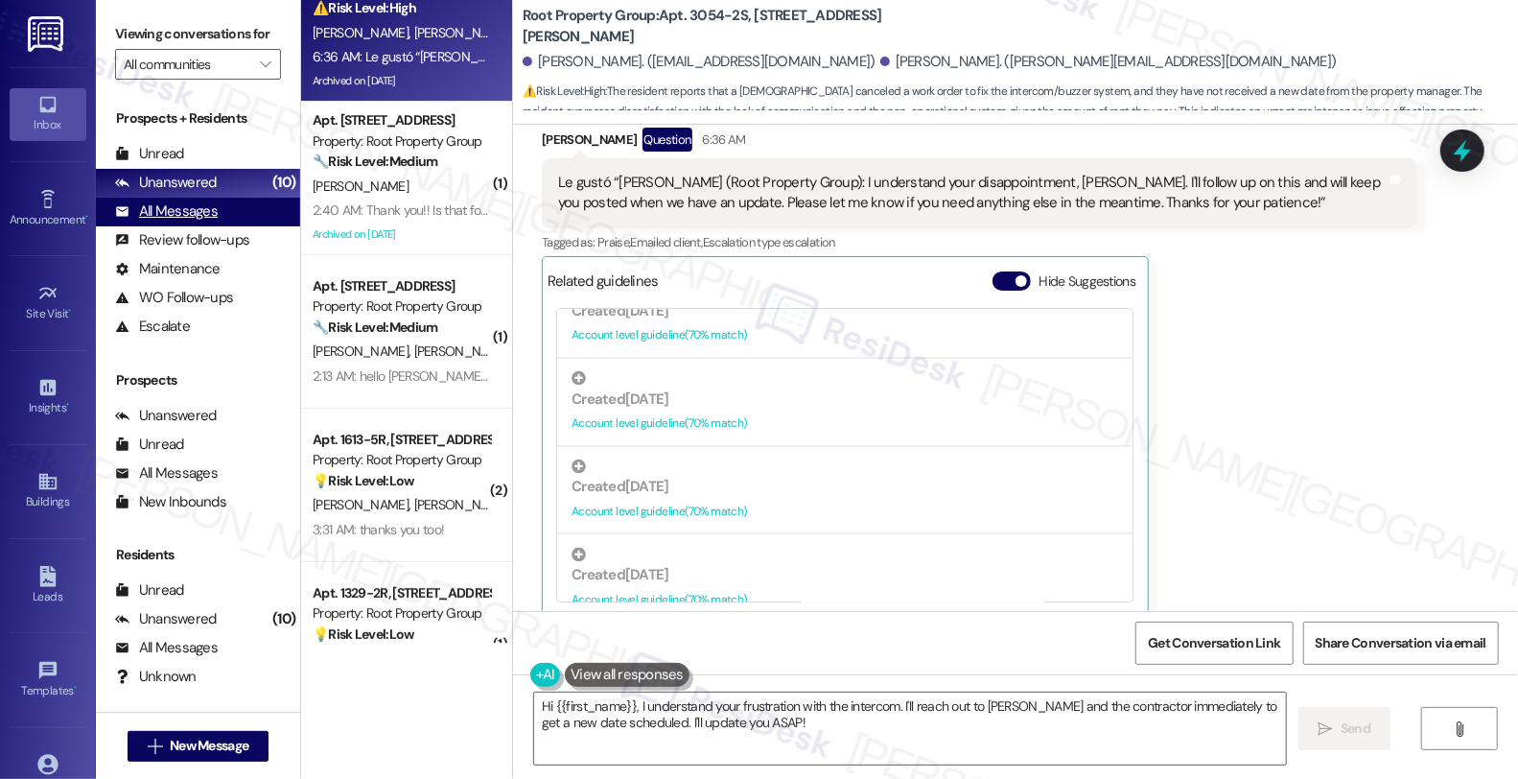
click at [188, 226] on div "All Messages (undefined)" at bounding box center [198, 212] width 204 height 29
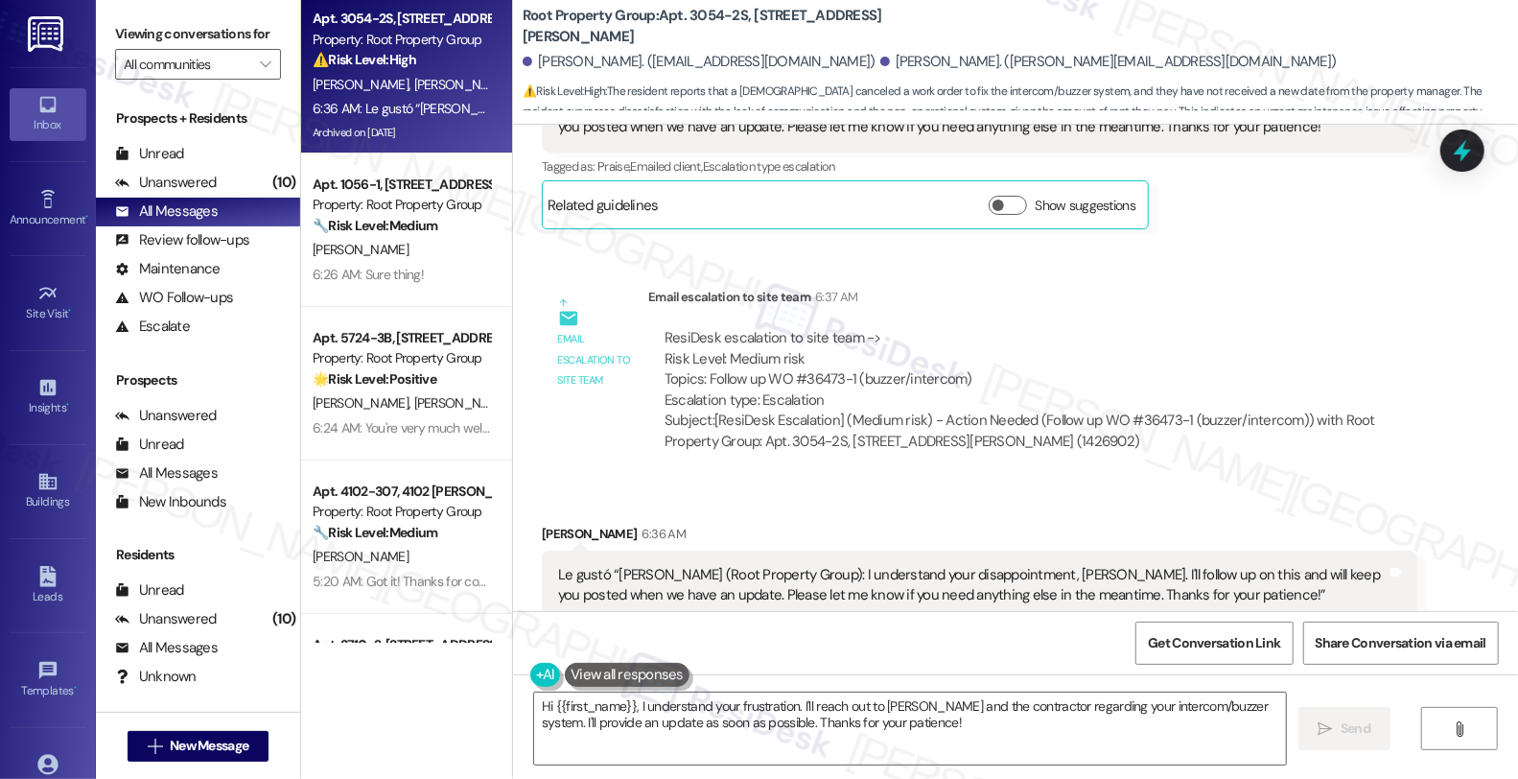
scroll to position [3450, 0]
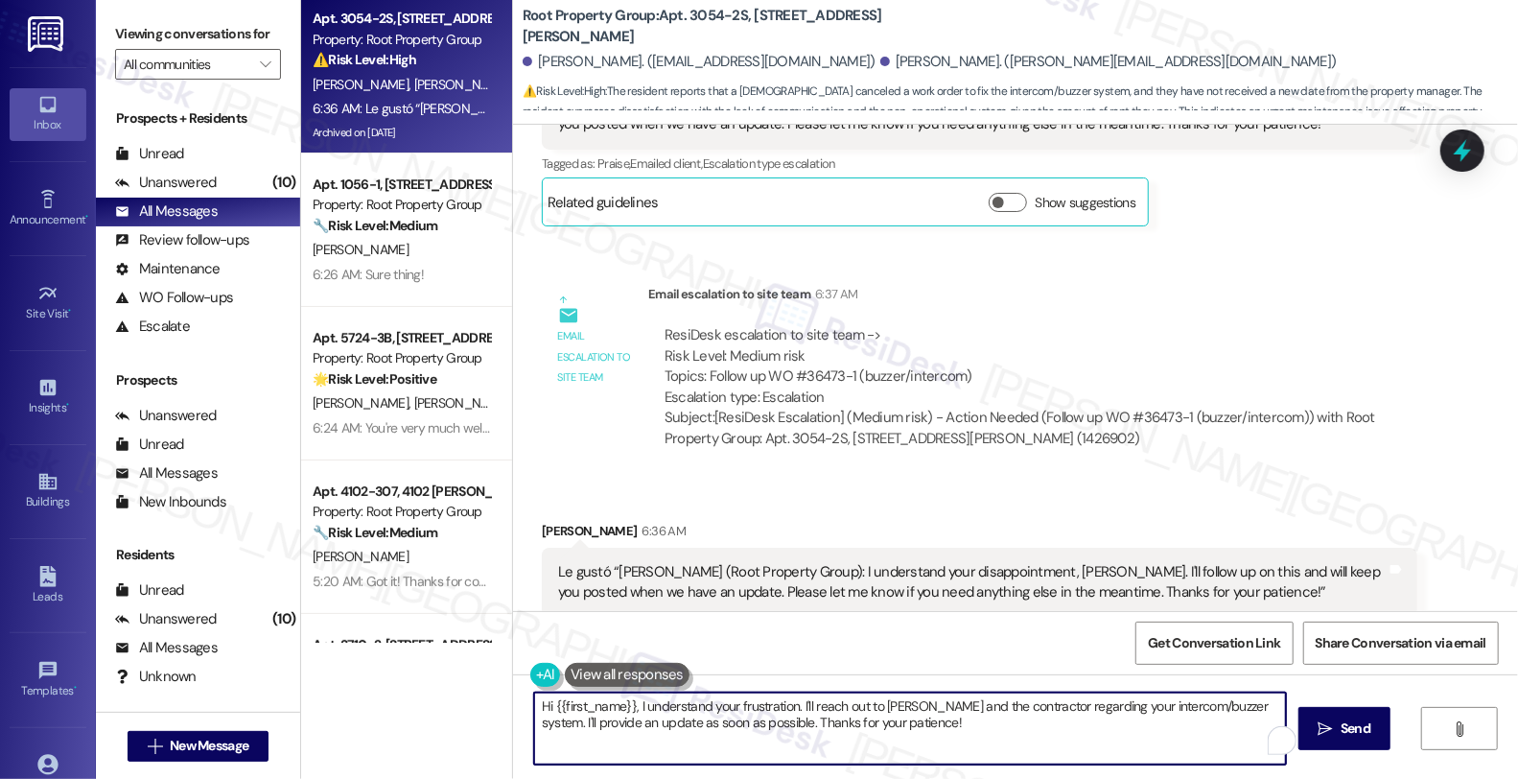
drag, startPoint x: 916, startPoint y: 731, endPoint x: 361, endPoint y: 663, distance: 558.3
click at [361, 663] on div "Apt. 3054-2S, [STREET_ADDRESS][PERSON_NAME] Property: Root Property Group ⚠️ Ri…" at bounding box center [909, 389] width 1217 height 779
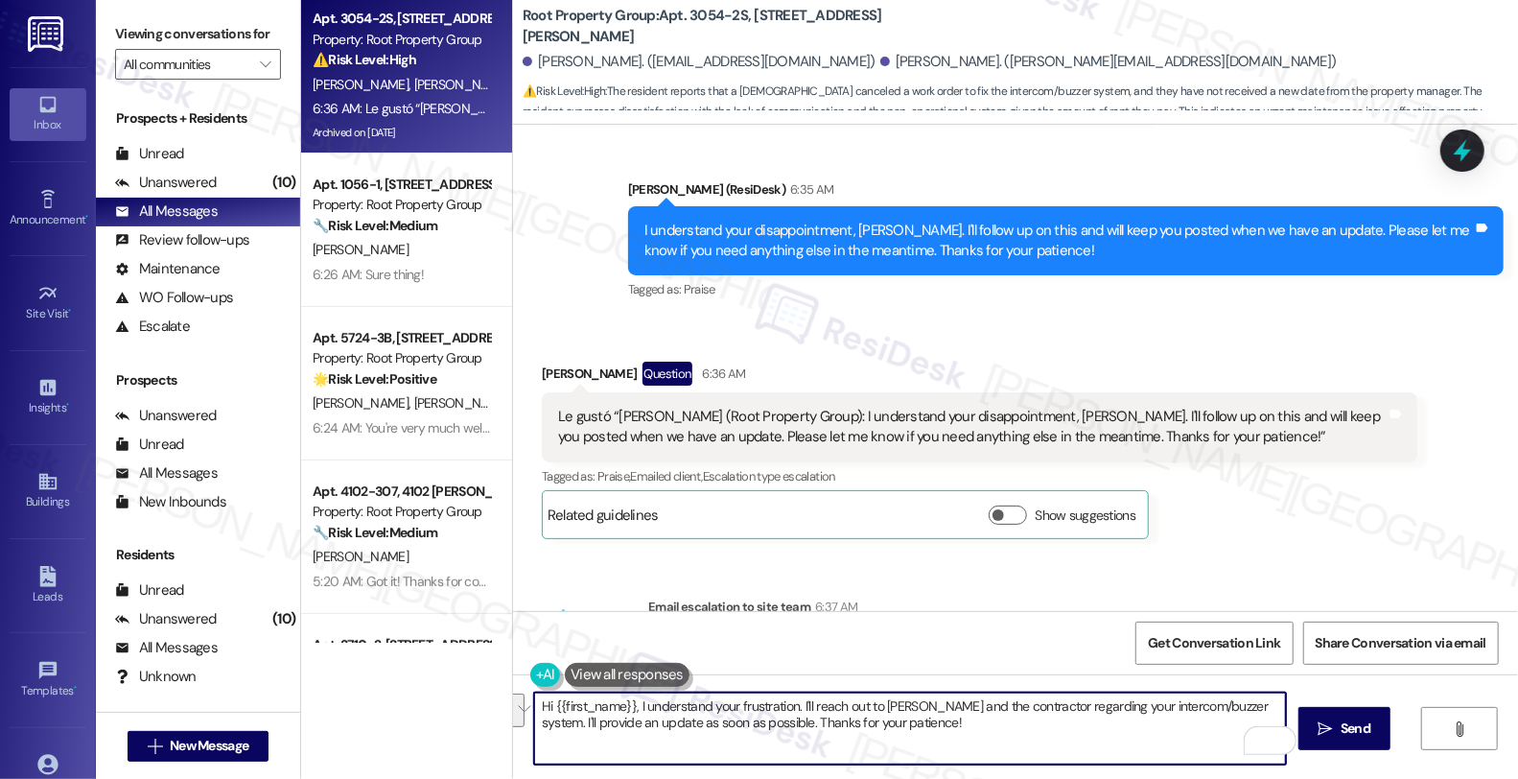
scroll to position [3130, 0]
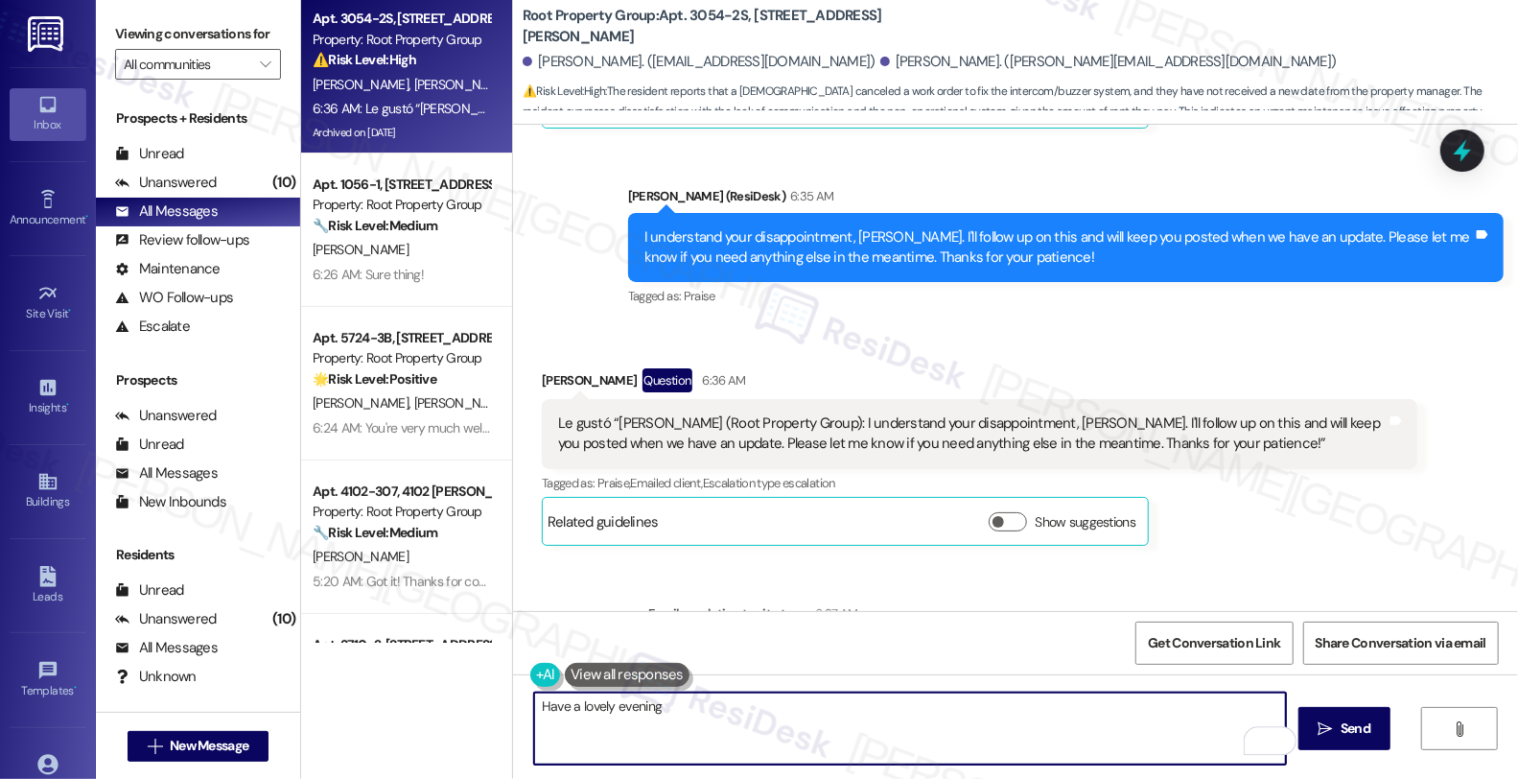
type textarea "Have a lovely evening!"
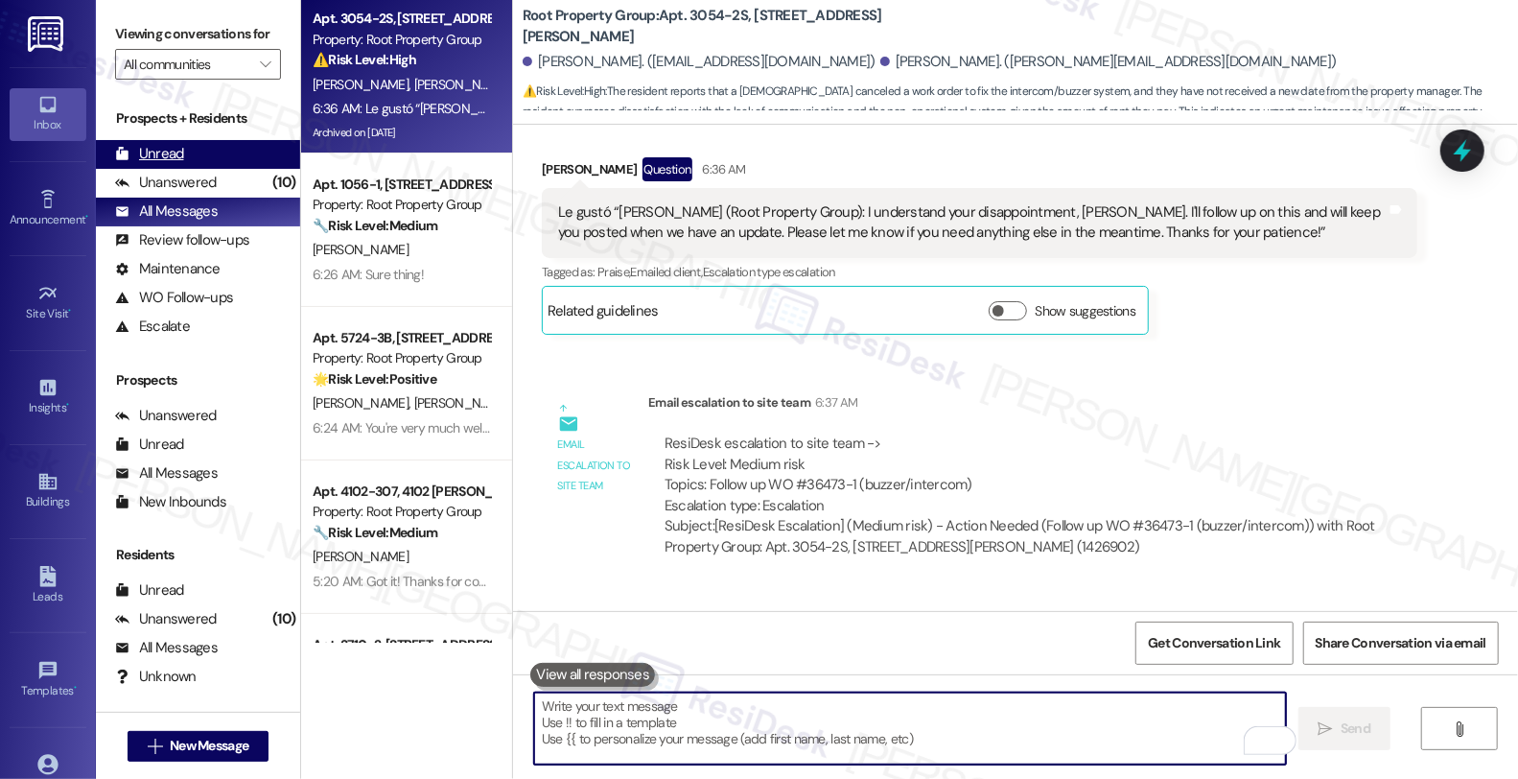
scroll to position [3450, 0]
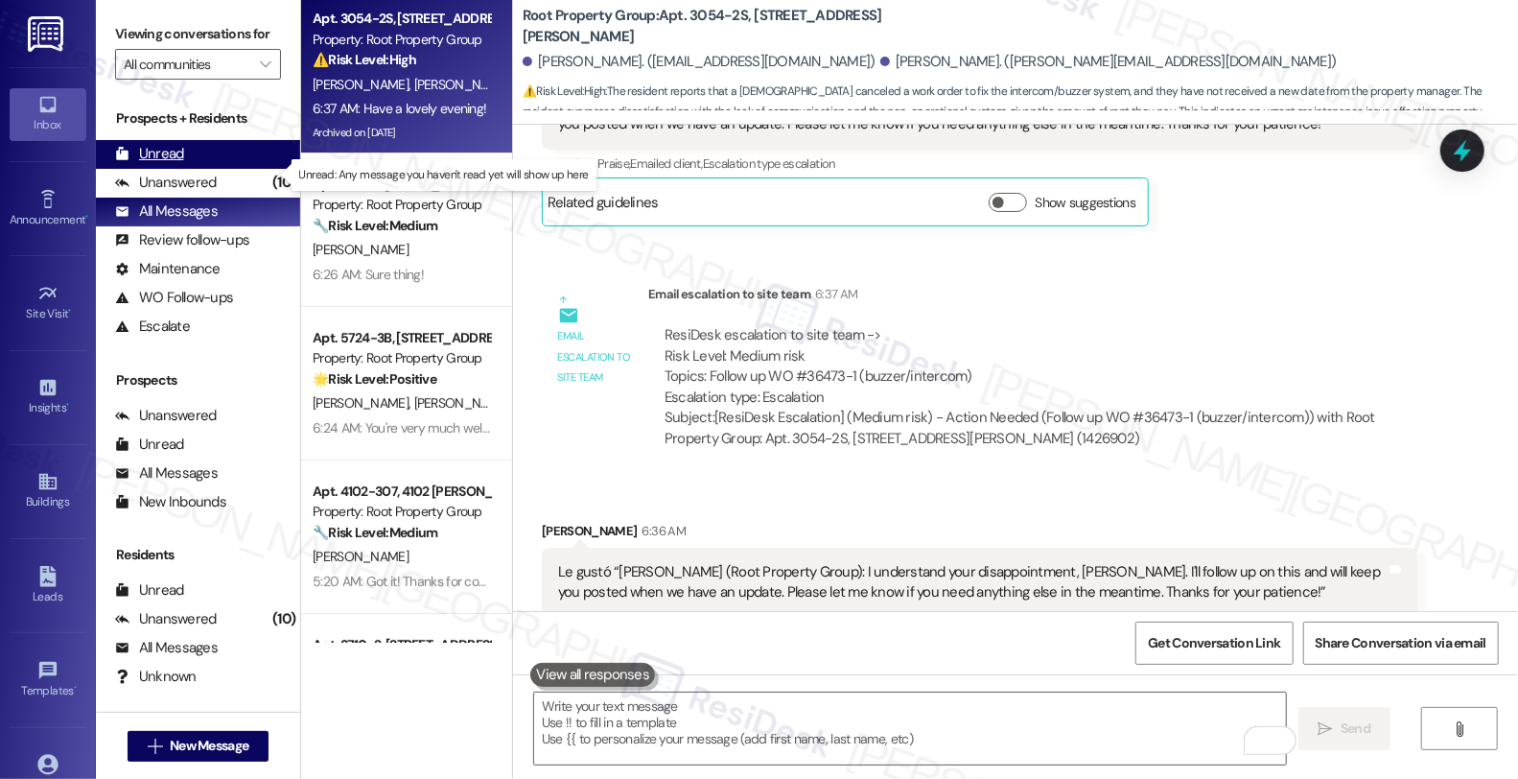
click at [223, 169] on div "Unread (0)" at bounding box center [198, 154] width 204 height 29
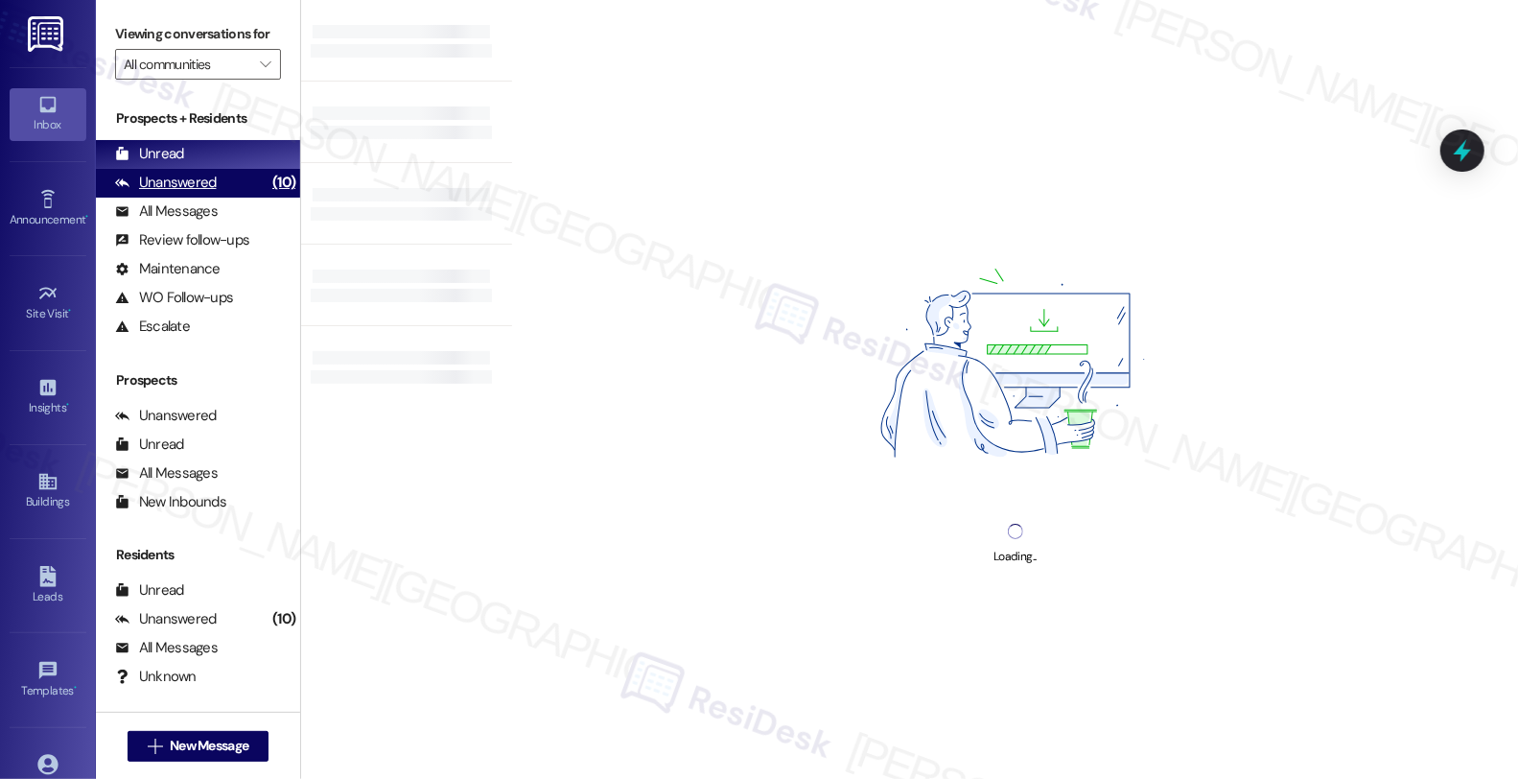
click at [221, 198] on div "Unanswered (10)" at bounding box center [198, 183] width 204 height 29
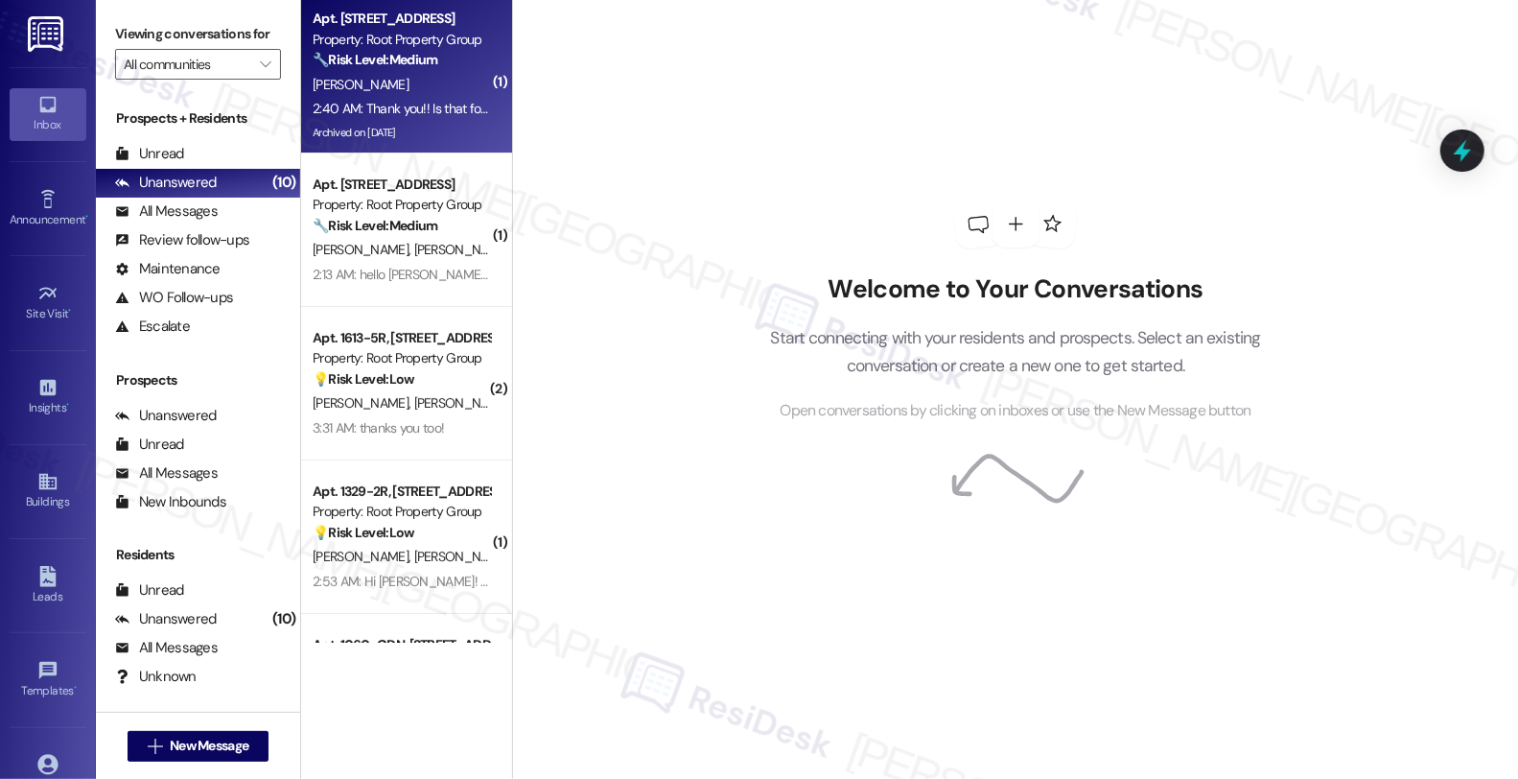
click at [464, 58] on div "🔧 Risk Level: Medium The resident is inquiring about the scope and scheduling o…" at bounding box center [401, 60] width 177 height 20
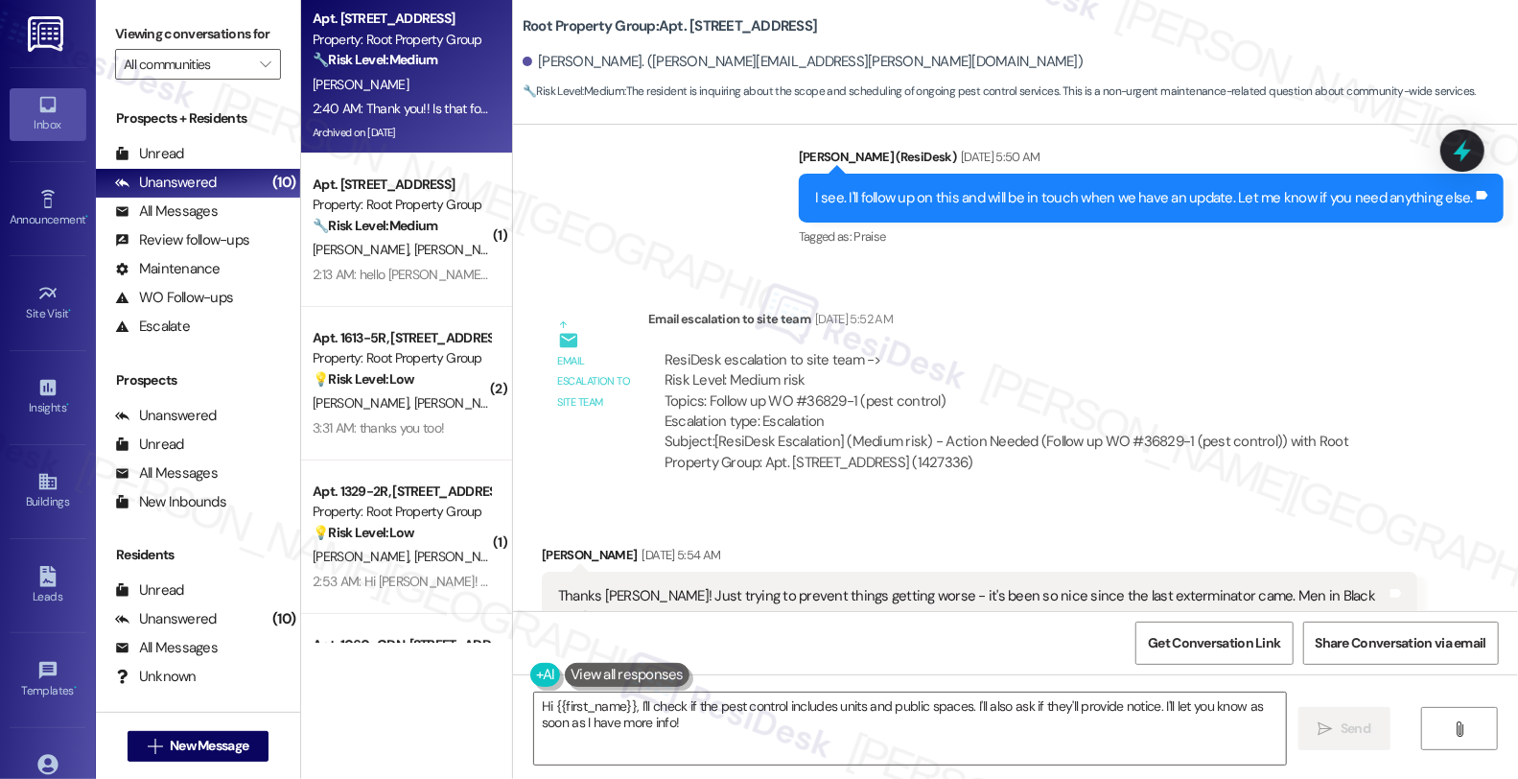
scroll to position [11835, 0]
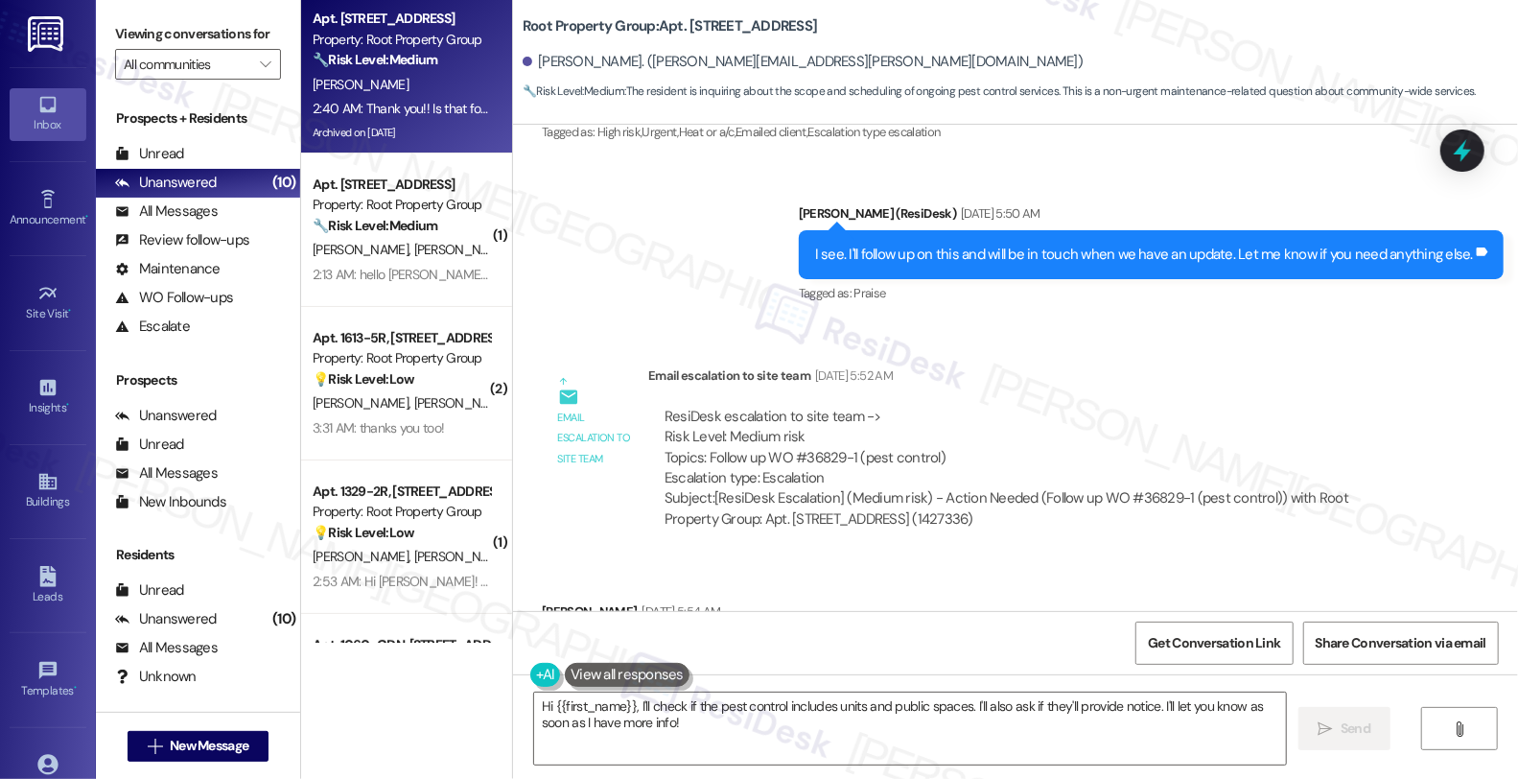
click at [803, 407] on div "ResiDesk escalation to site team -> Risk Level: Medium risk Topics: Follow up W…" at bounding box center [1032, 448] width 736 height 82
copy div "36829"
click at [840, 407] on div "ResiDesk escalation to site team -> Risk Level: Medium risk Topics: Follow up W…" at bounding box center [1032, 448] width 736 height 82
copy div "36829-1"
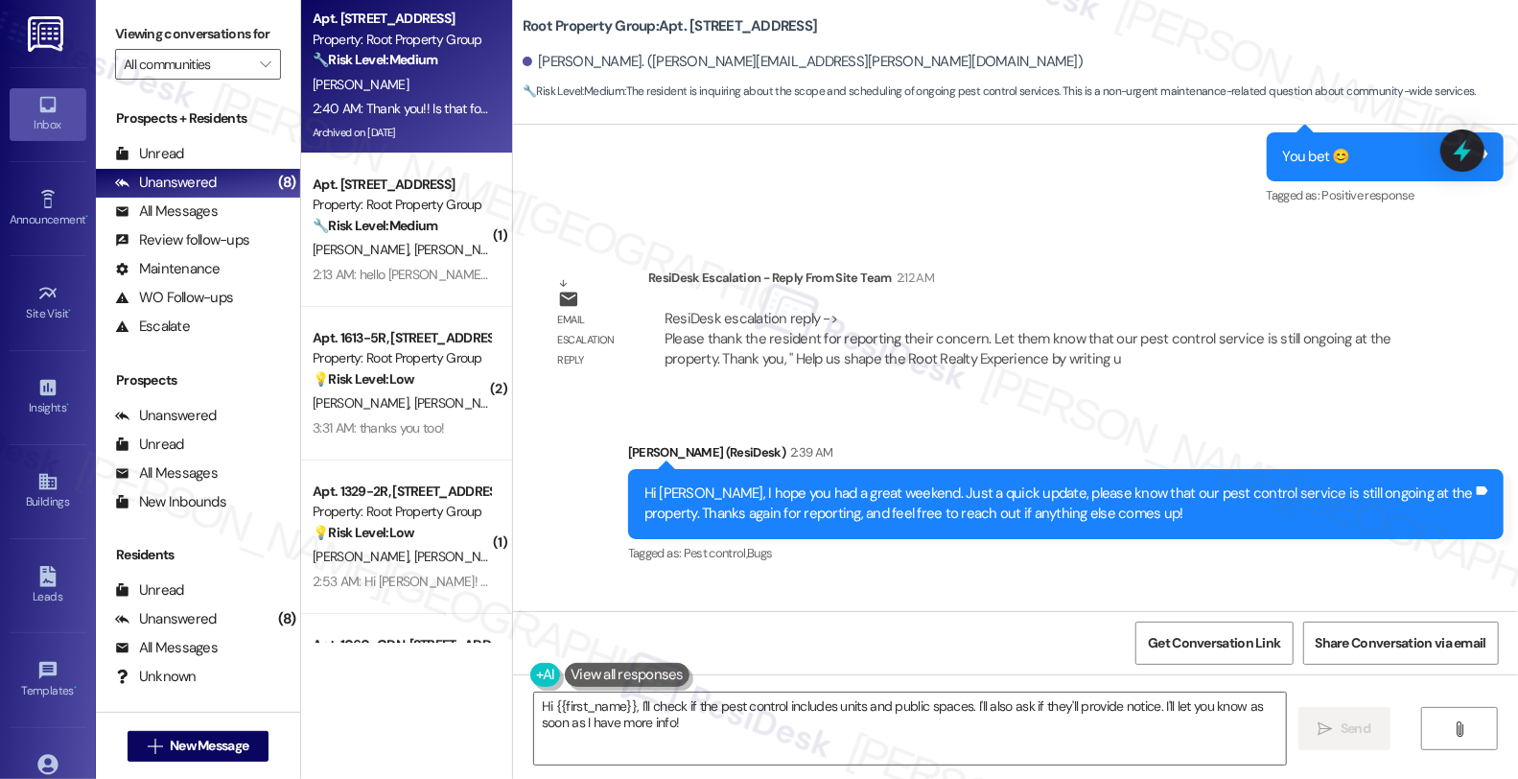
scroll to position [12900, 0]
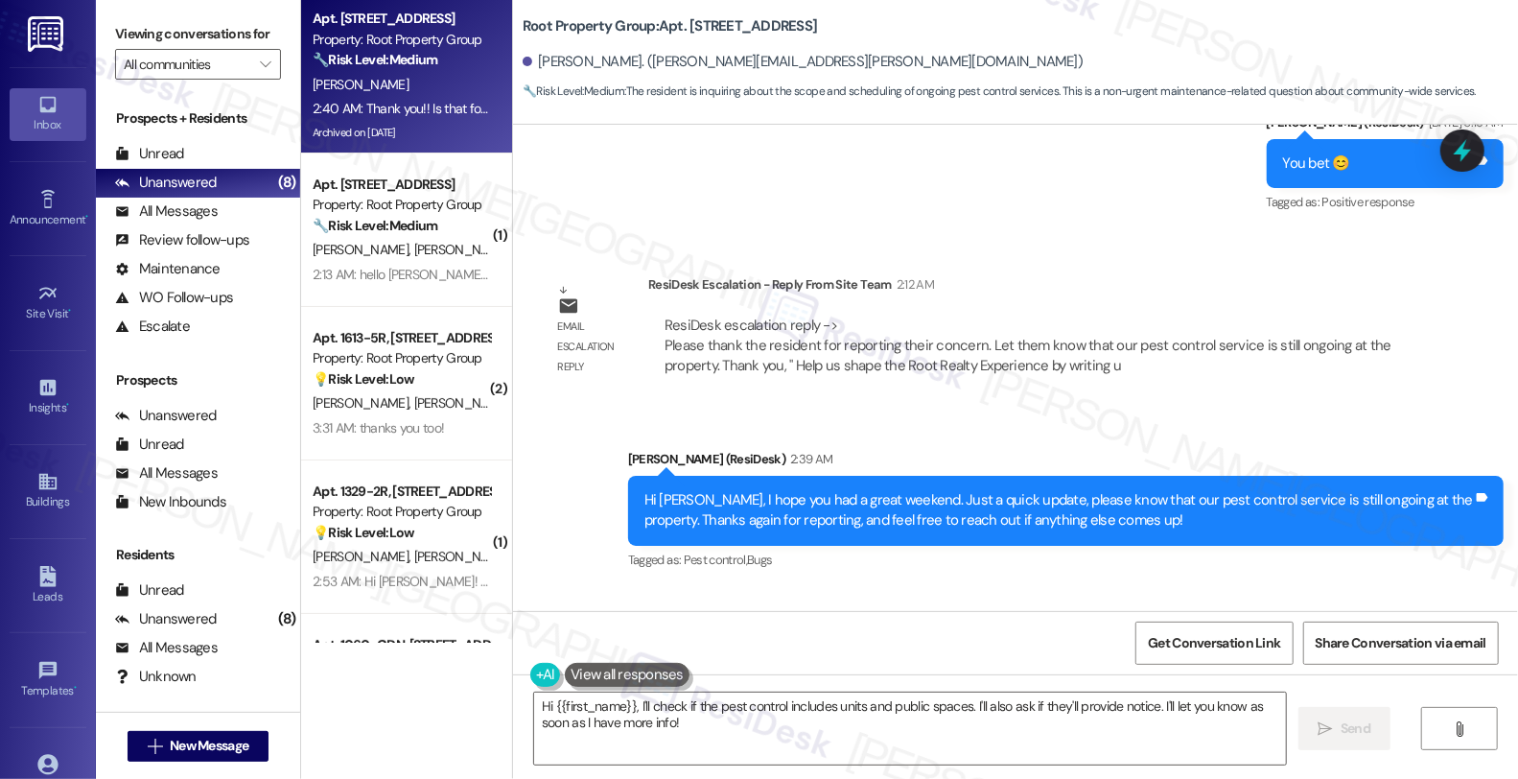
drag, startPoint x: 547, startPoint y: 535, endPoint x: 1309, endPoint y: 535, distance: 761.3
click at [1309, 662] on div "Thank you!! Is that for units and public spaces or only the latter? Will they n…" at bounding box center [949, 686] width 814 height 49
copy div "Thank you!! Is that for units and public spaces or only the latter? Will they n…"
click at [912, 733] on textarea "Hi {{first_name}}, I'll check if the pest control includes units and public spa…" at bounding box center [910, 728] width 752 height 72
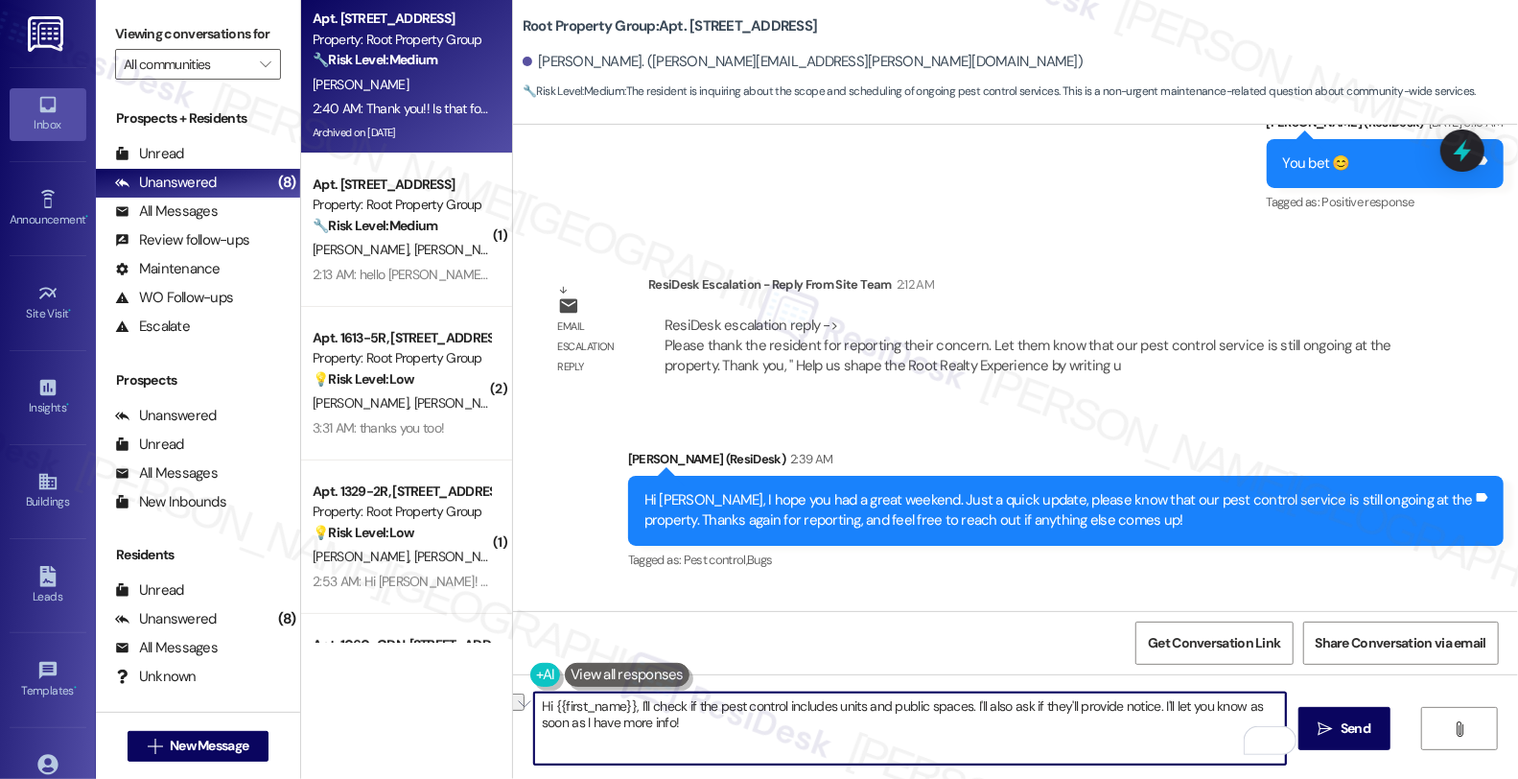
drag, startPoint x: 627, startPoint y: 702, endPoint x: 448, endPoint y: 702, distance: 179.3
click at [448, 702] on div "Apt. 4112-2W, [STREET_ADDRESS] Property: Root Property Group 🔧 Risk Level: Medi…" at bounding box center [909, 389] width 1217 height 779
click at [658, 746] on textarea "I'll check if the pest control includes units and public spaces. I'll also ask …" at bounding box center [910, 728] width 752 height 72
type textarea "I'll check if the pest control includes units and public spaces. I'll also ask …"
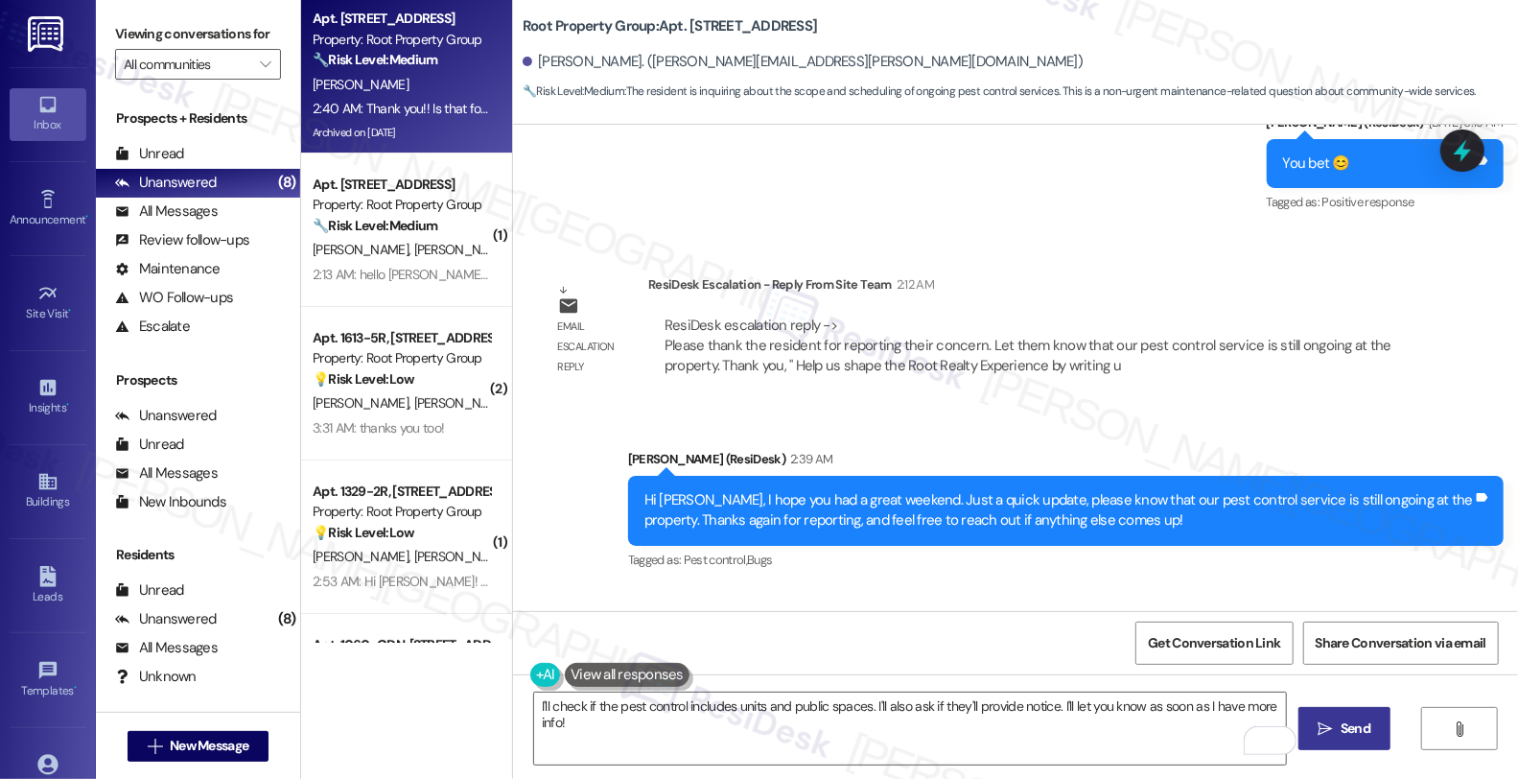
click at [1367, 720] on span "Send" at bounding box center [1355, 728] width 30 height 20
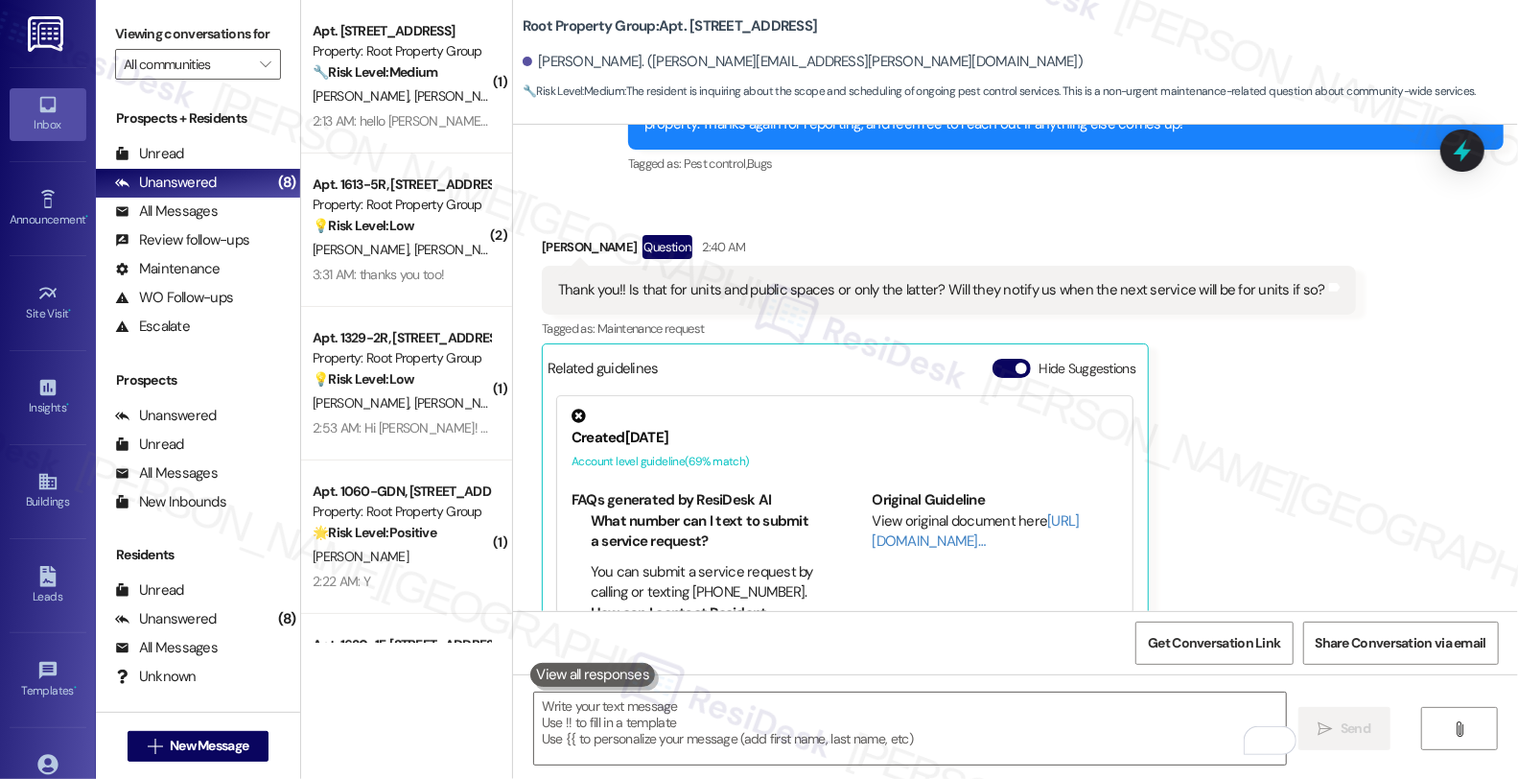
scroll to position [13354, 0]
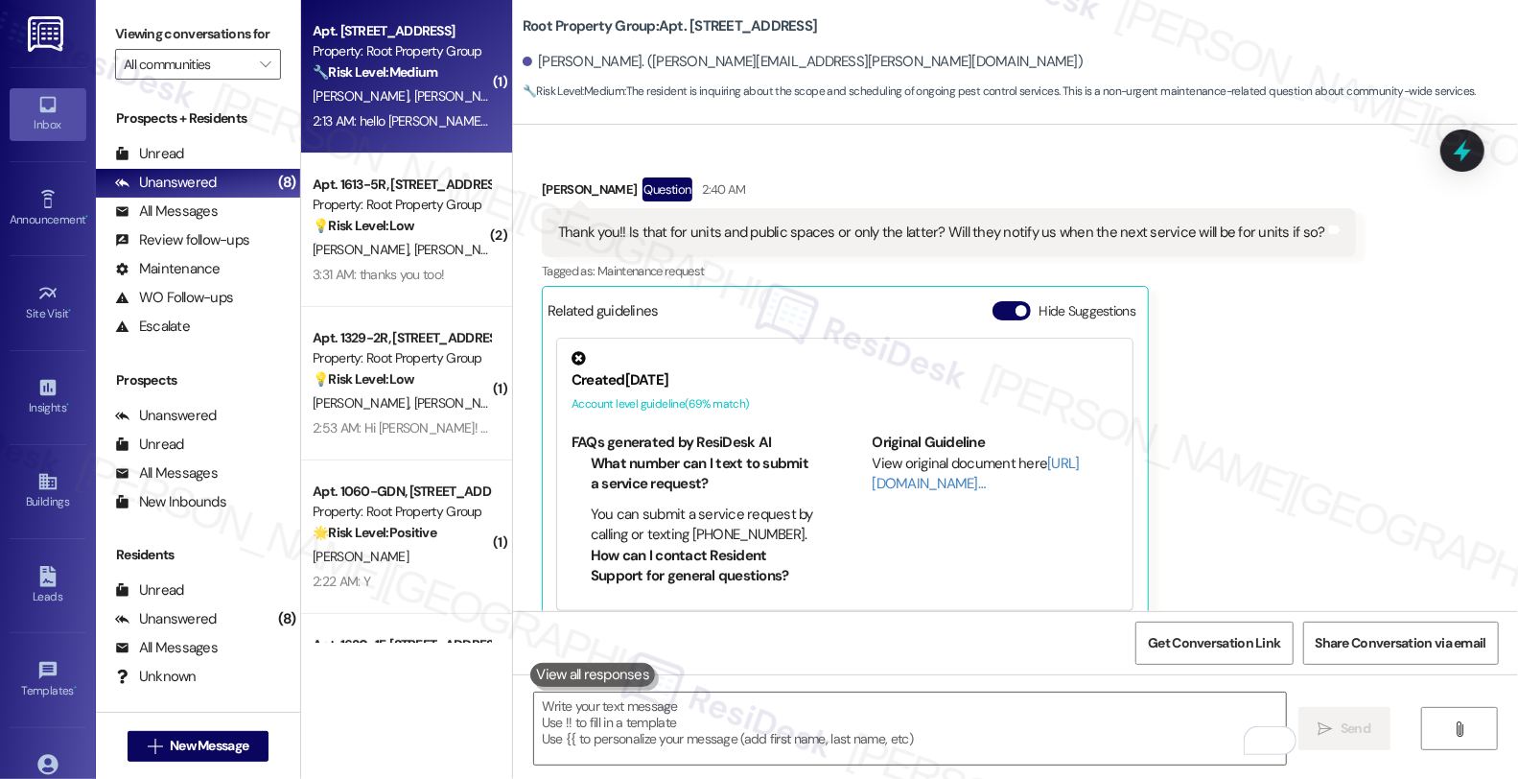
click at [457, 106] on div "[PERSON_NAME] [PERSON_NAME]" at bounding box center [401, 96] width 181 height 24
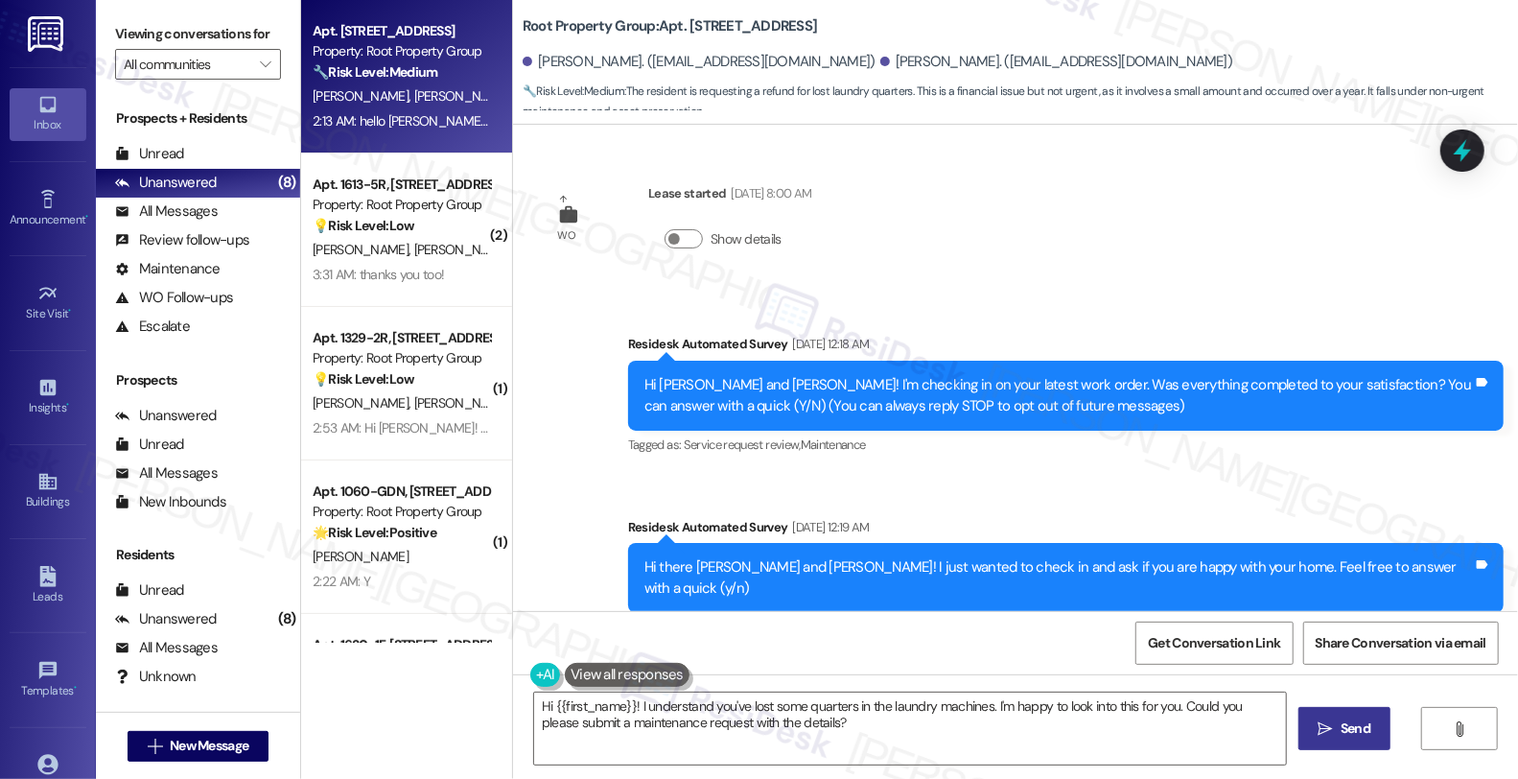
scroll to position [426, 0]
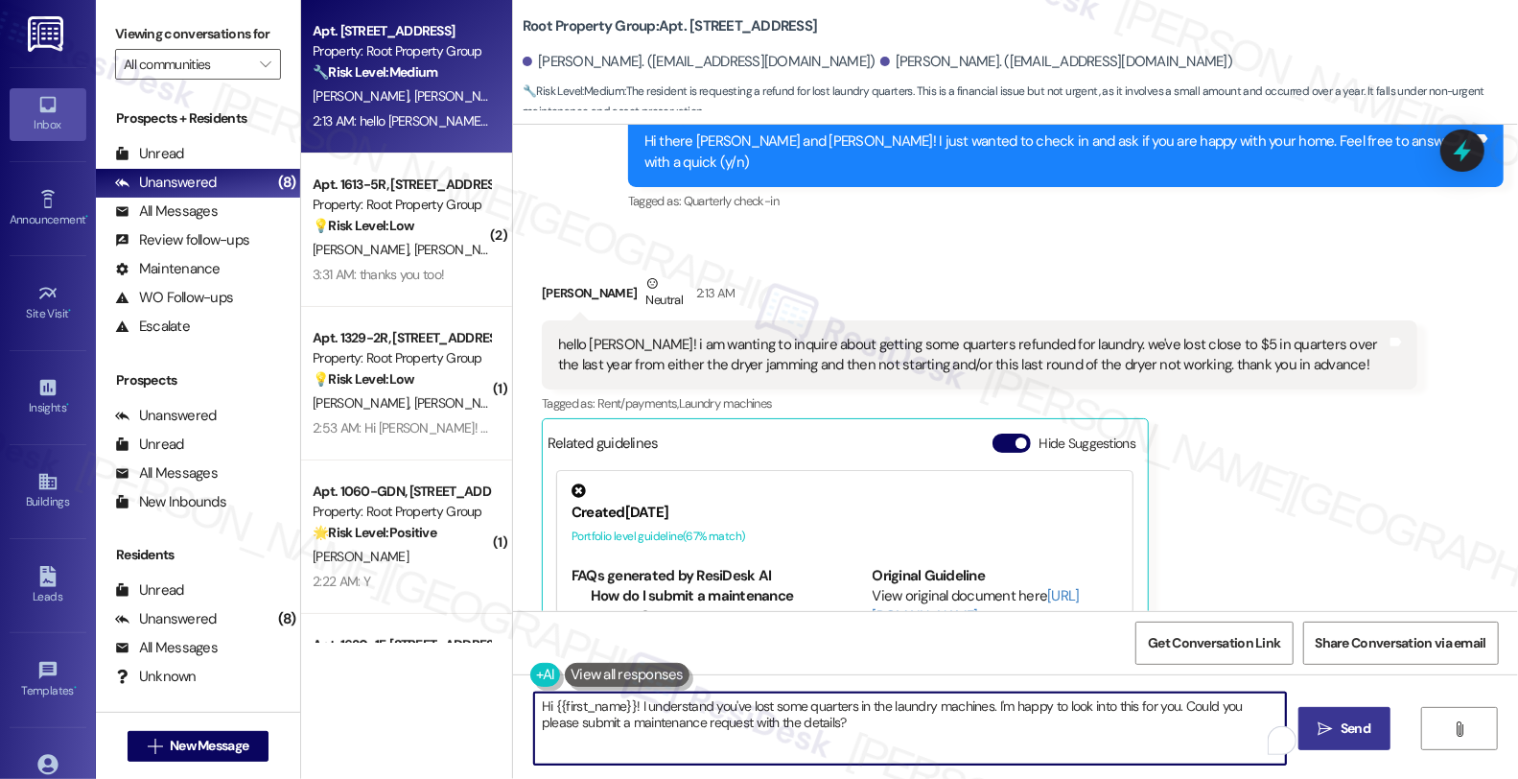
click at [979, 706] on textarea "Hi {{first_name}}! I understand you've lost some quarters in the laundry machin…" at bounding box center [910, 728] width 752 height 72
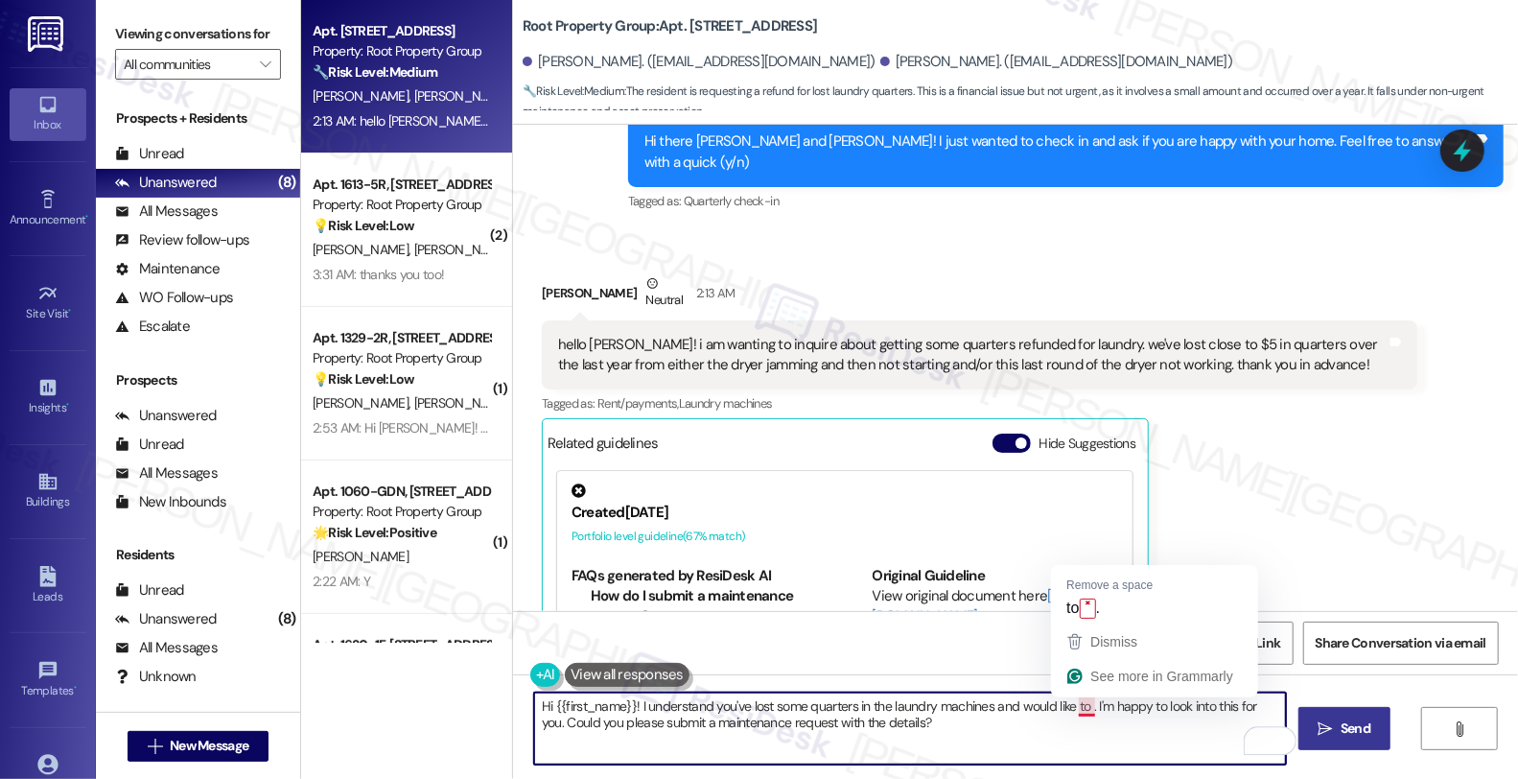
click at [1078, 708] on textarea "Hi {{first_name}}! I understand you've lost some quarters in the laundry machin…" at bounding box center [910, 728] width 752 height 72
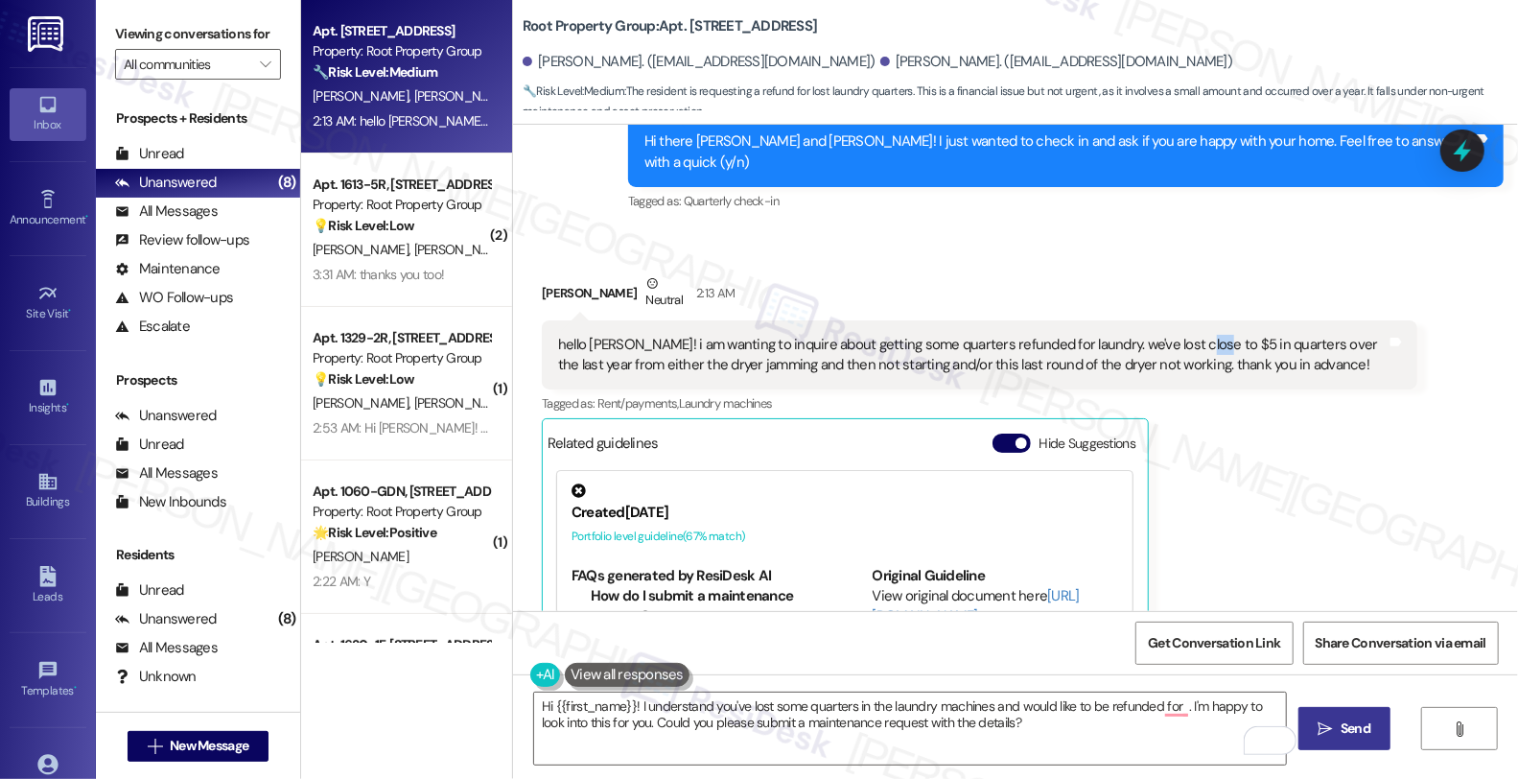
drag, startPoint x: 1163, startPoint y: 320, endPoint x: 1181, endPoint y: 320, distance: 18.2
click at [1181, 335] on div "hello [PERSON_NAME]! i am wanting to inquire about getting some quarters refund…" at bounding box center [972, 355] width 828 height 41
copy div "$5"
click at [1172, 708] on textarea "Hi {{first_name}}! I understand you've lost some quarters in the laundry machin…" at bounding box center [910, 728] width 752 height 72
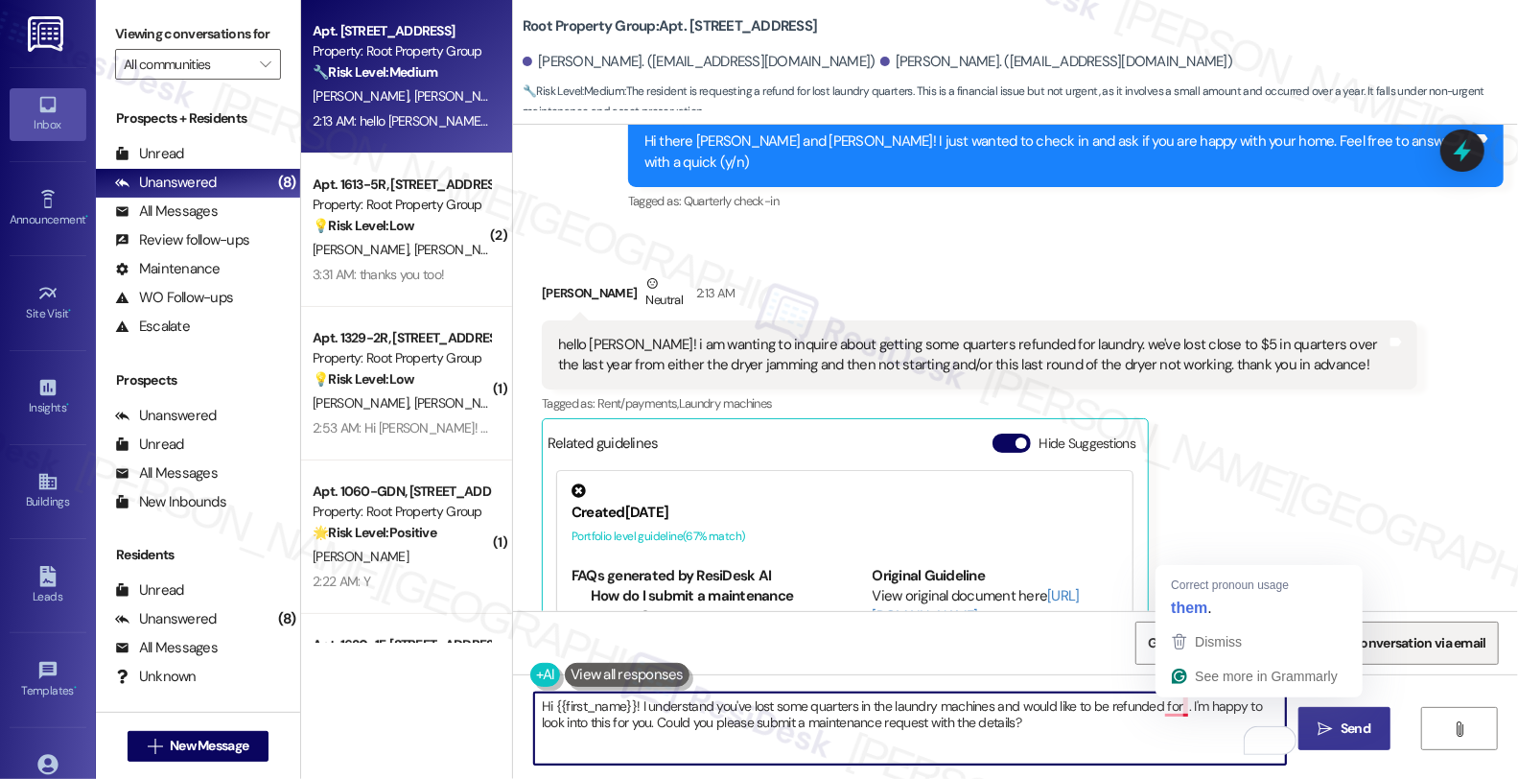
paste textarea "$5"
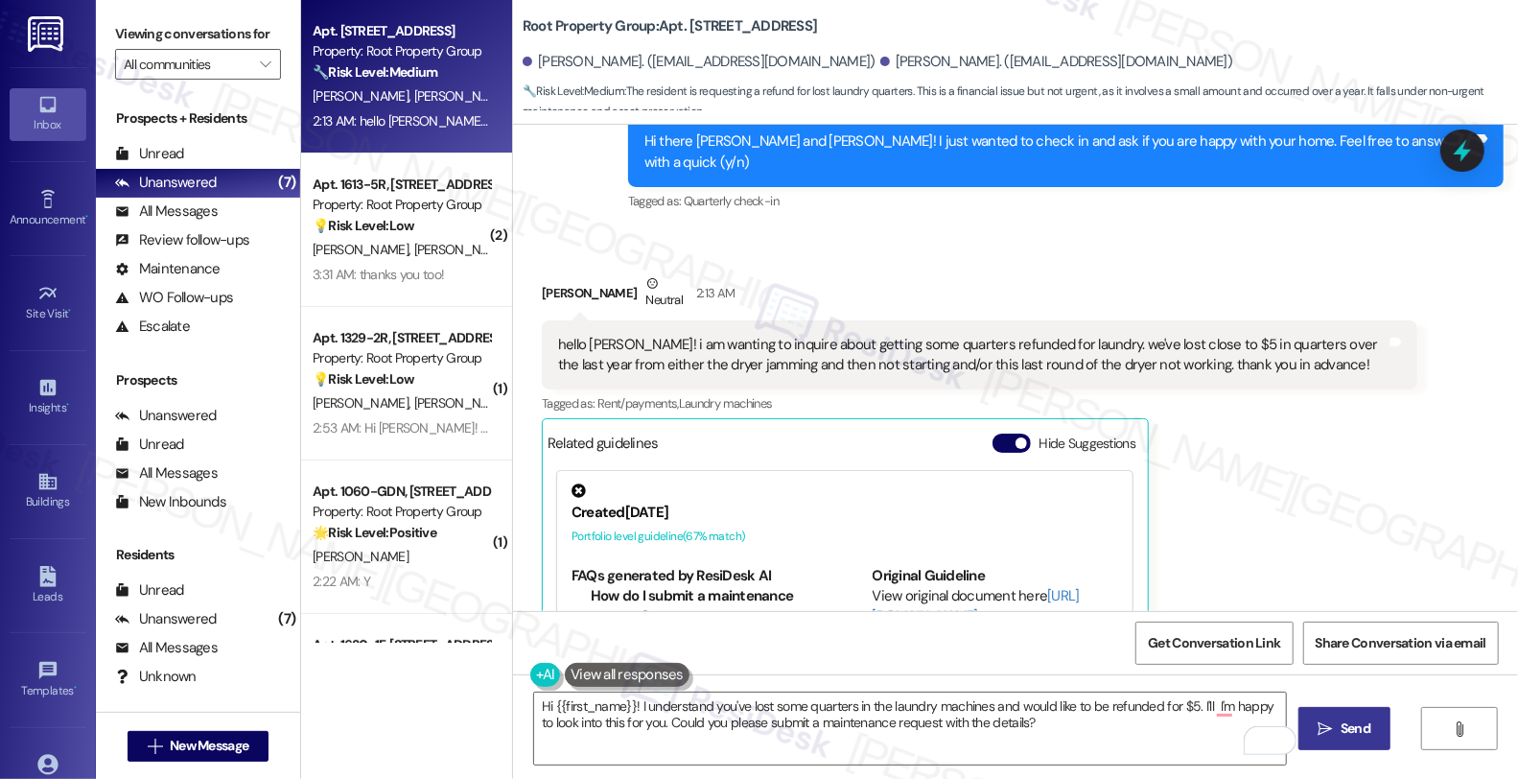
click at [1415, 447] on div "[PERSON_NAME] Neutral 2:13 AM hello [PERSON_NAME]! i am wanting to inquire abou…" at bounding box center [979, 515] width 875 height 485
click at [1203, 702] on textarea "Hi {{first_name}}! I understand you've lost some quarters in the laundry machin…" at bounding box center [910, 728] width 752 height 72
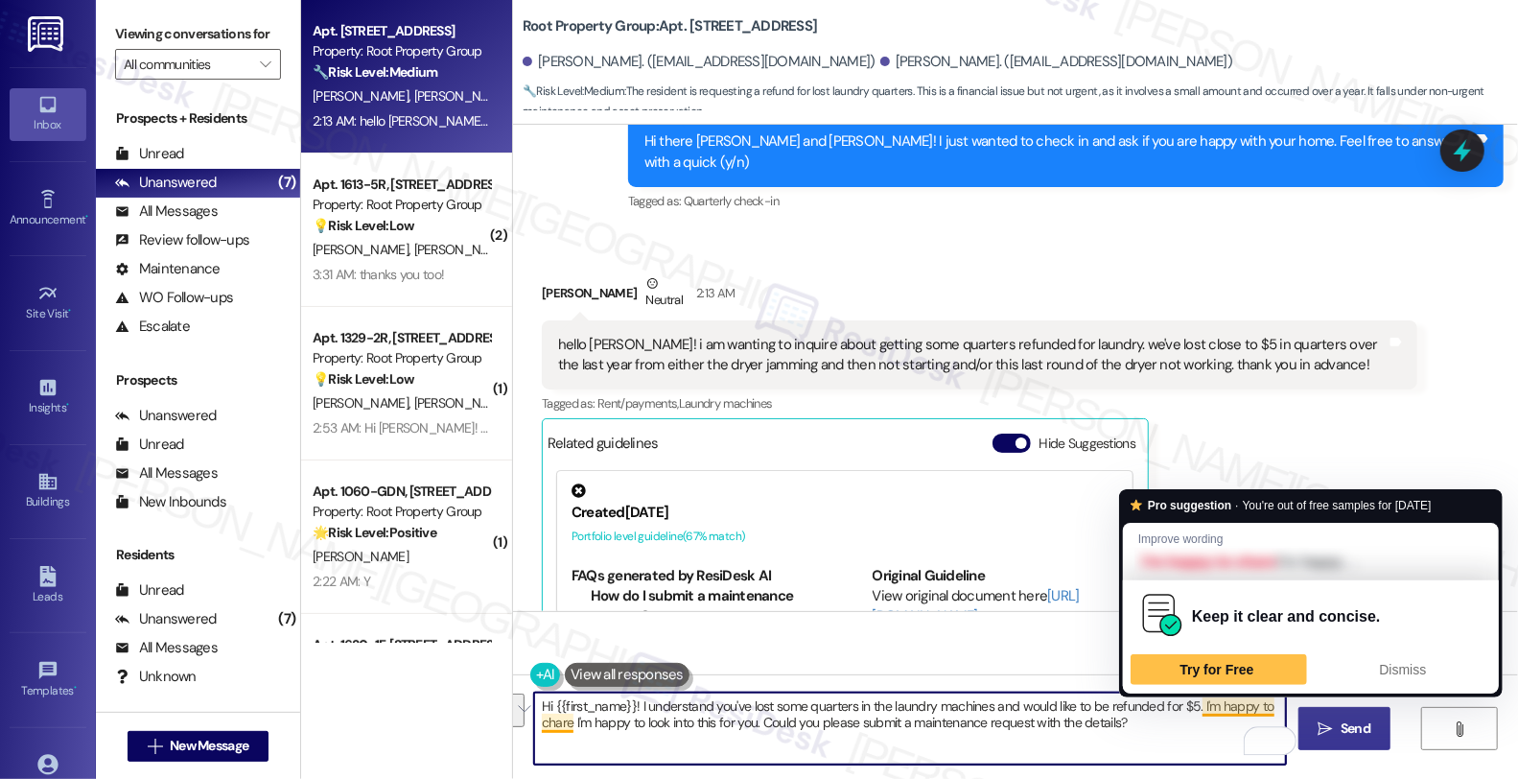
drag, startPoint x: 1211, startPoint y: 710, endPoint x: 1223, endPoint y: 733, distance: 25.3
click at [1223, 733] on textarea "Hi {{first_name}}! I understand you've lost some quarters in the laundry machin…" at bounding box center [910, 728] width 752 height 72
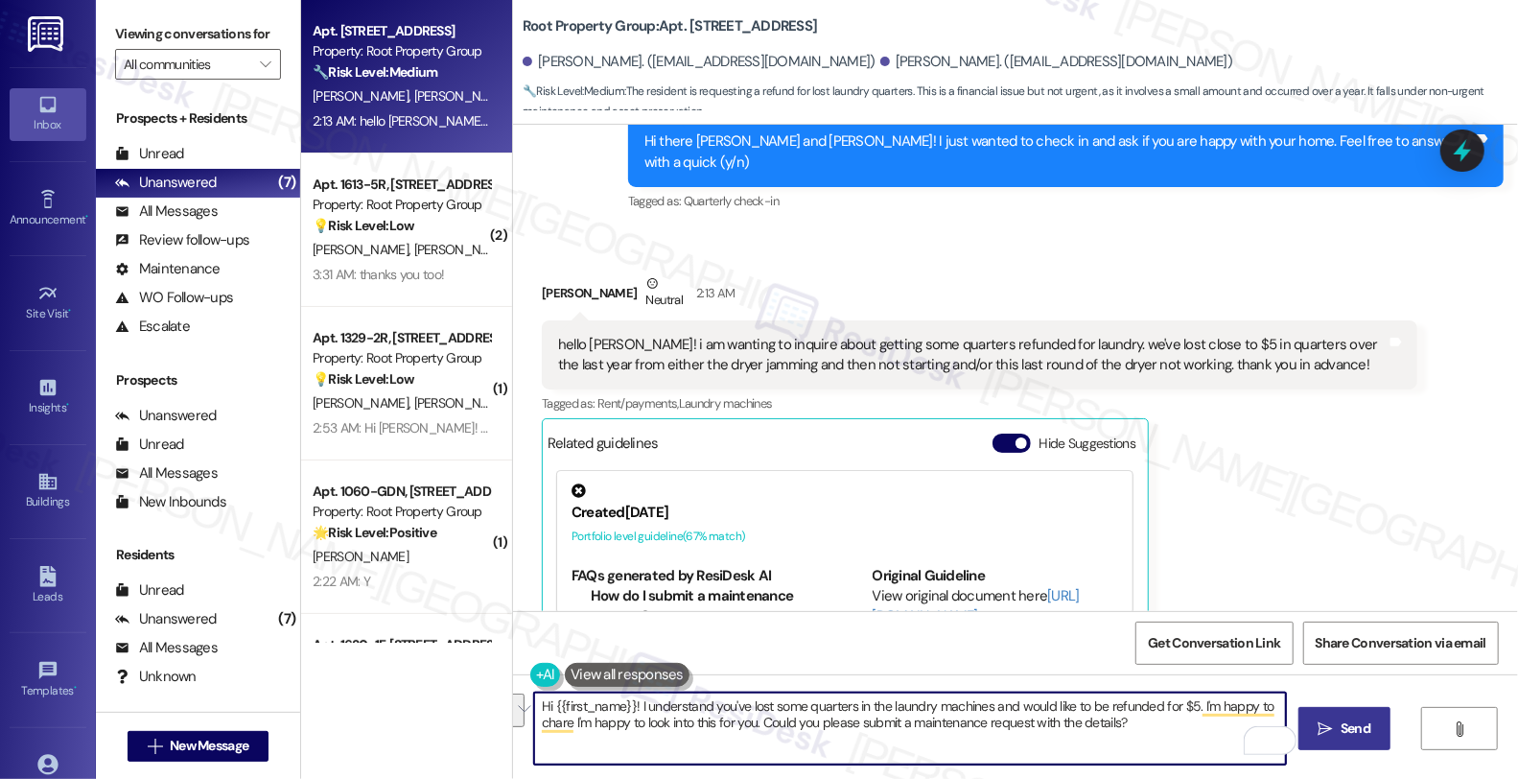
drag, startPoint x: 1189, startPoint y: 707, endPoint x: 1222, endPoint y: 752, distance: 56.2
click at [1222, 752] on textarea "Hi {{first_name}}! I understand you've lost some quarters in the laundry machin…" at bounding box center [910, 728] width 752 height 72
click at [787, 723] on textarea "Hi {{first_name}}! I understand you've lost some quarters in the laundry machin…" at bounding box center [910, 728] width 752 height 72
drag, startPoint x: 736, startPoint y: 719, endPoint x: 746, endPoint y: 731, distance: 15.0
click at [736, 720] on textarea "Hi {{first_name}}! I understand you've lost some quarters in the laundry machin…" at bounding box center [910, 728] width 752 height 72
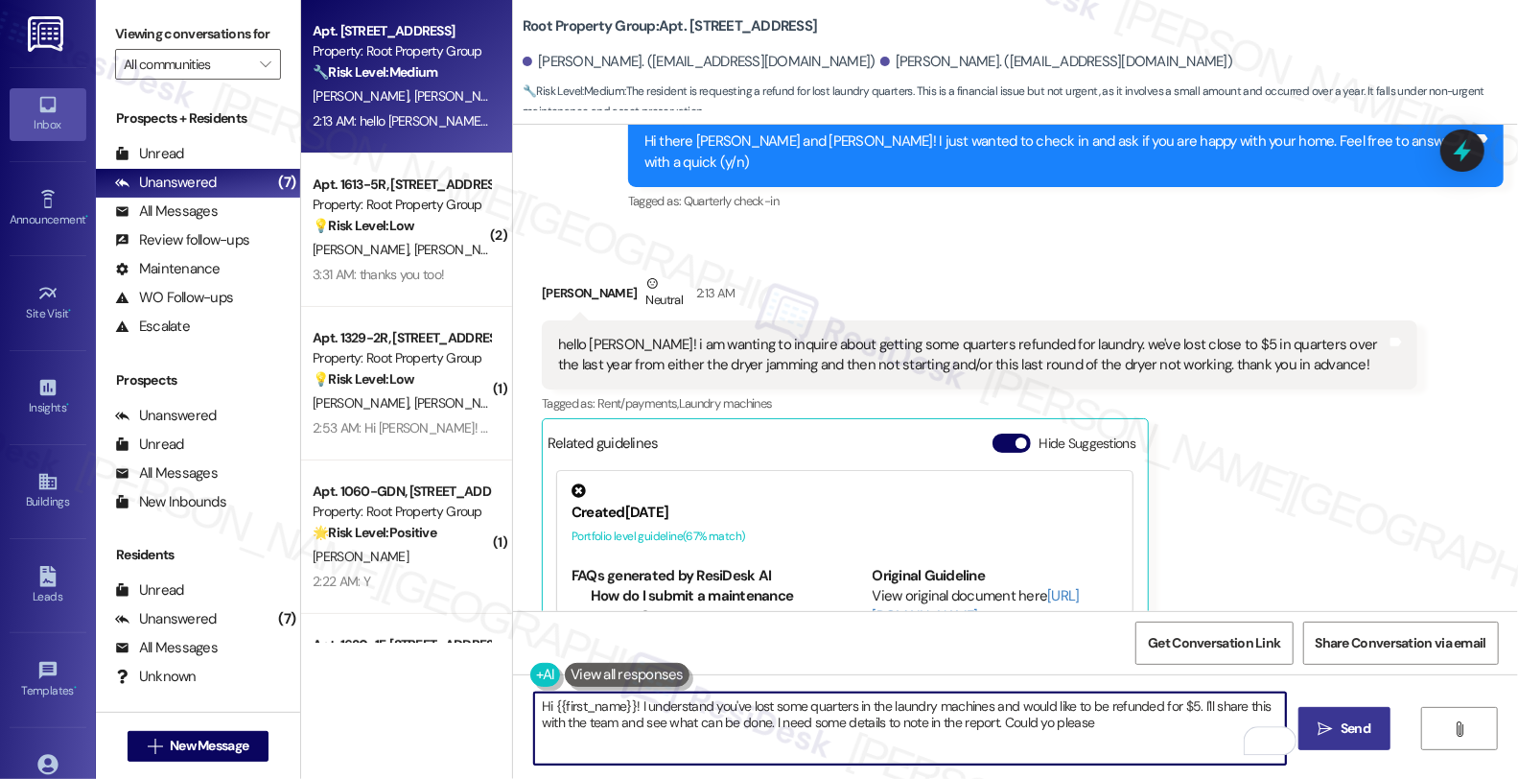
click at [1012, 722] on textarea "Hi {{first_name}}! I understand you've lost some quarters in the laundry machin…" at bounding box center [910, 728] width 752 height 72
drag, startPoint x: 965, startPoint y: 712, endPoint x: 1196, endPoint y: 749, distance: 233.0
click at [1196, 749] on textarea "Hi {{first_name}}! I understand you've lost some quarters in the laundry machin…" at bounding box center [910, 728] width 752 height 72
click at [1147, 733] on textarea "Hi {{first_name}}! I understand you've lost some quarters in the laundry machin…" at bounding box center [910, 728] width 752 height 72
drag, startPoint x: 961, startPoint y: 724, endPoint x: 1101, endPoint y: 741, distance: 141.0
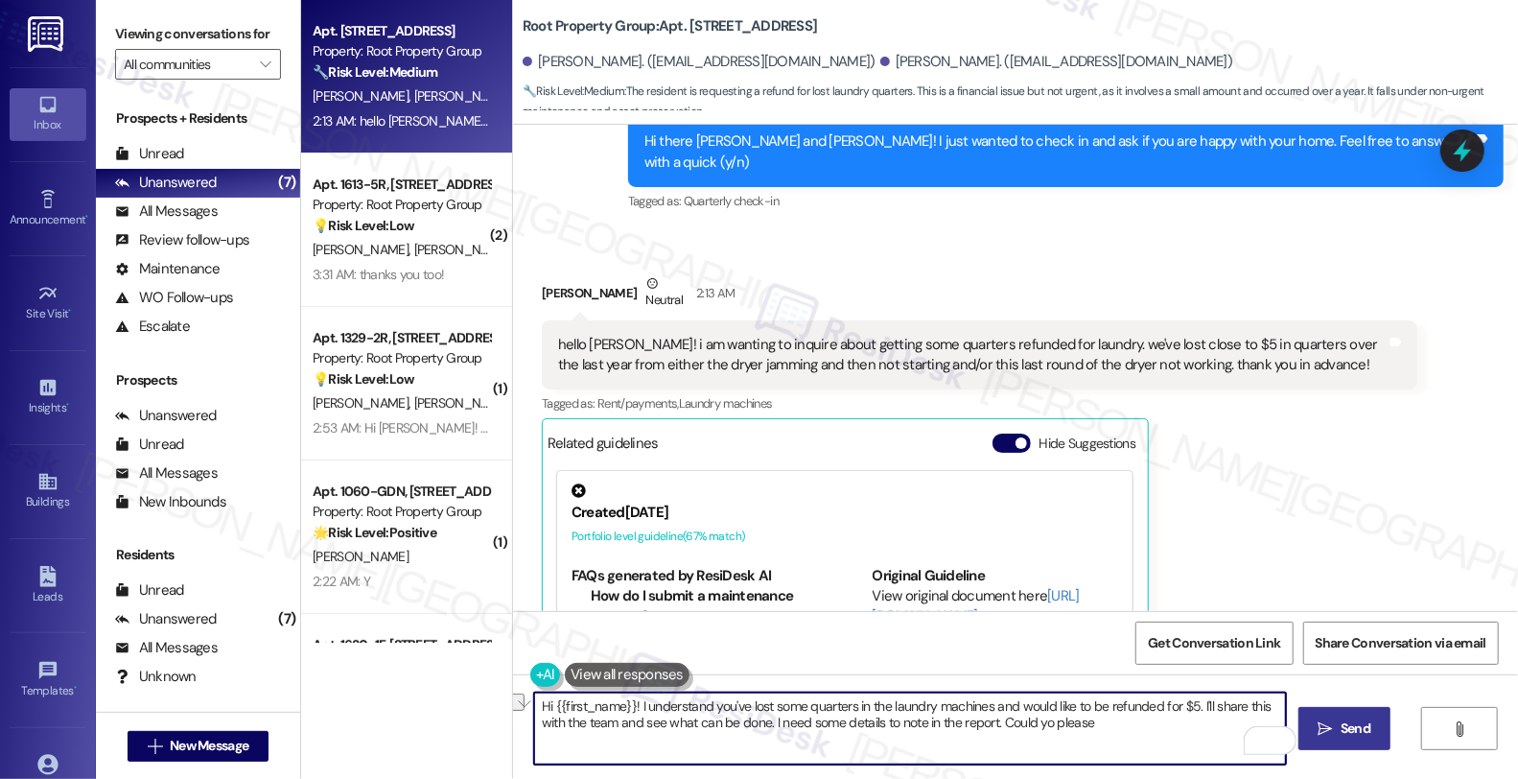
click at [1101, 741] on textarea "Hi {{first_name}}! I understand you've lost some quarters in the laundry machin…" at bounding box center [910, 728] width 752 height 72
type textarea "Hi {{first_name}}! I understand you've lost some quarters in the laundry machin…"
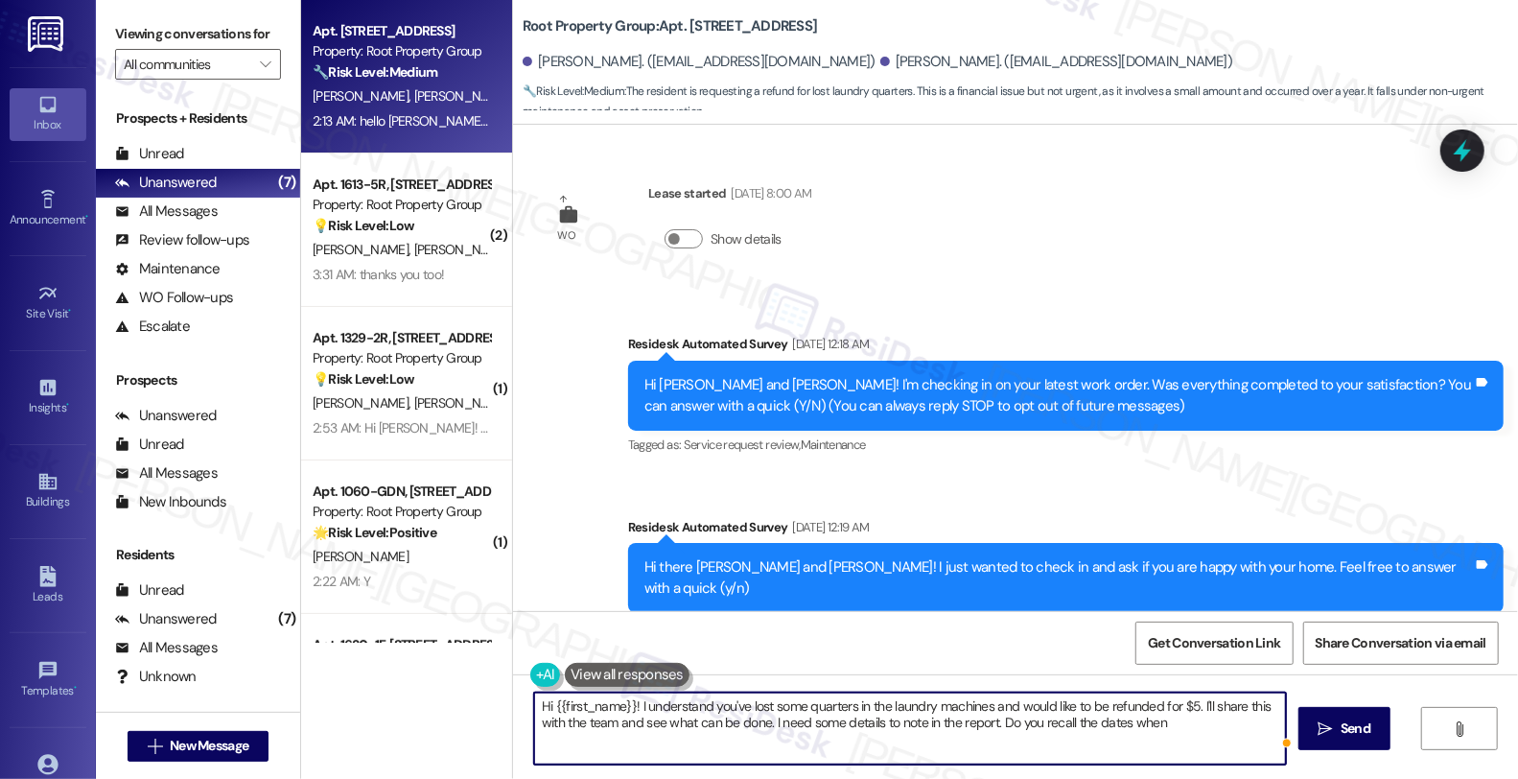
scroll to position [426, 0]
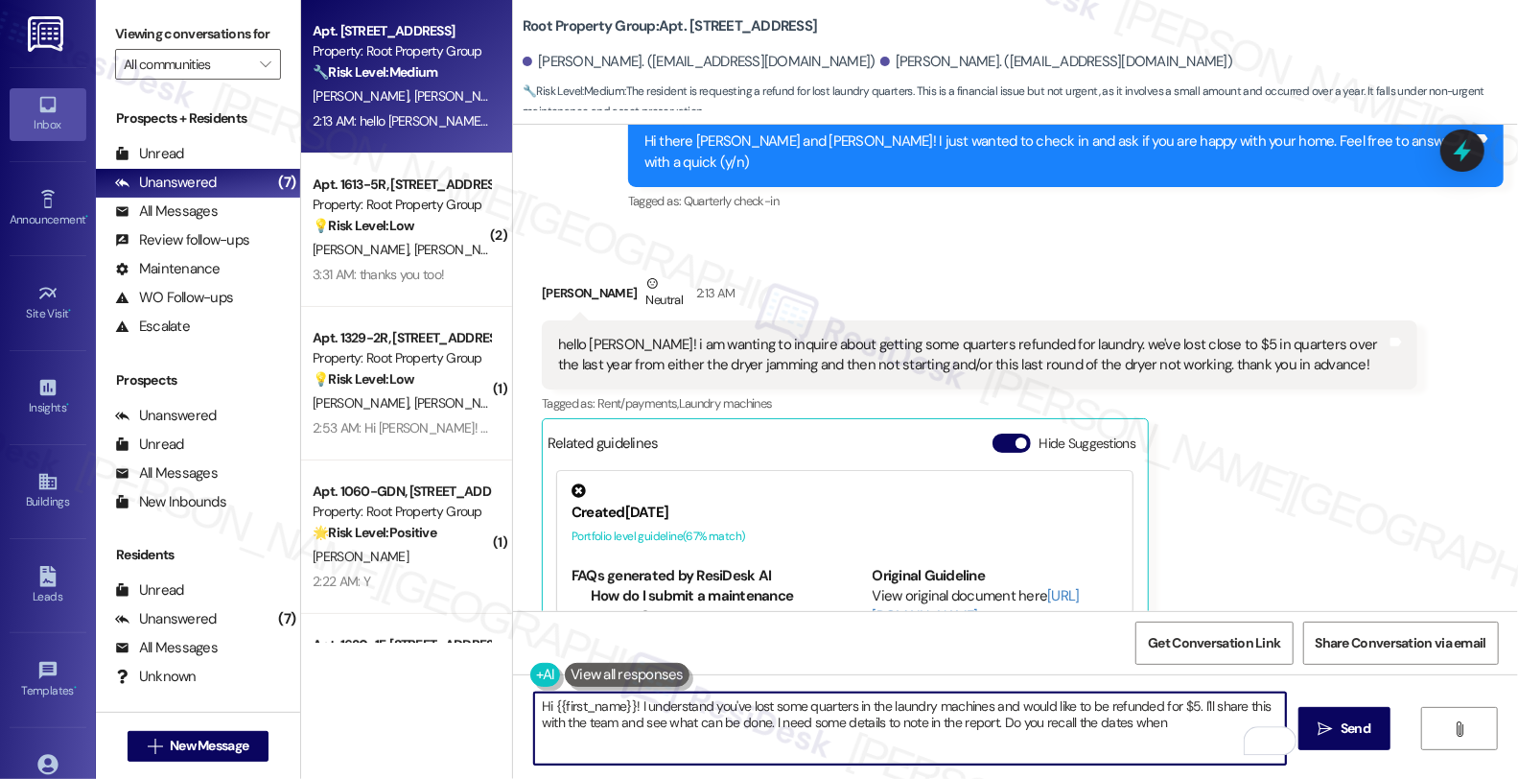
click at [1105, 730] on textarea "Hi {{first_name}}! I understand you've lost some quarters in the laundry machin…" at bounding box center [910, 728] width 752 height 72
type textarea "Hi {{first_name}}! I understand you've lost some quarters in the laundry machin…"
click at [1204, 725] on textarea "Hi {{first_name}}! I understand you've lost some quarters in the laundry machin…" at bounding box center [910, 728] width 752 height 72
click at [1331, 722] on icon "" at bounding box center [1325, 728] width 14 height 15
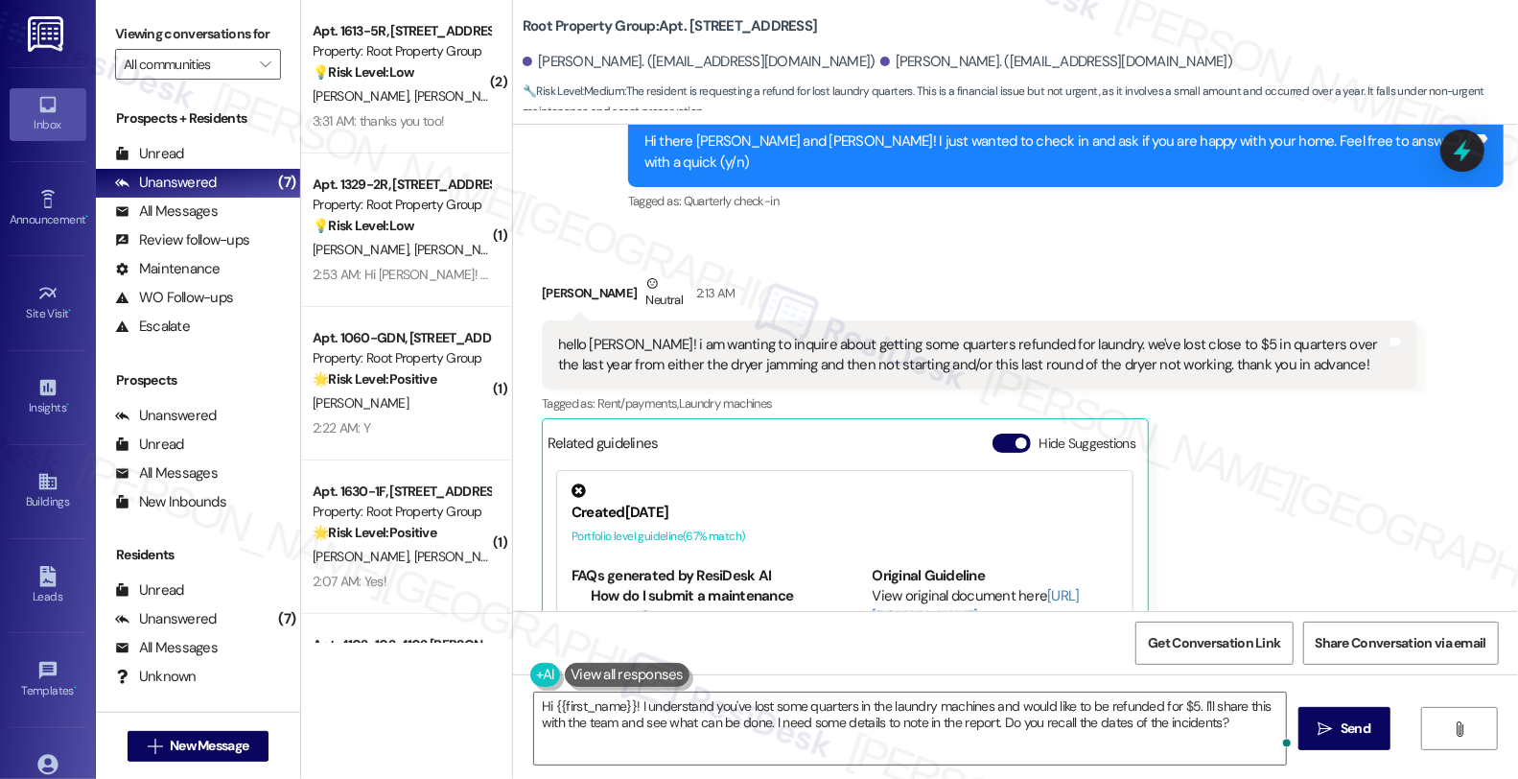
scroll to position [721, 0]
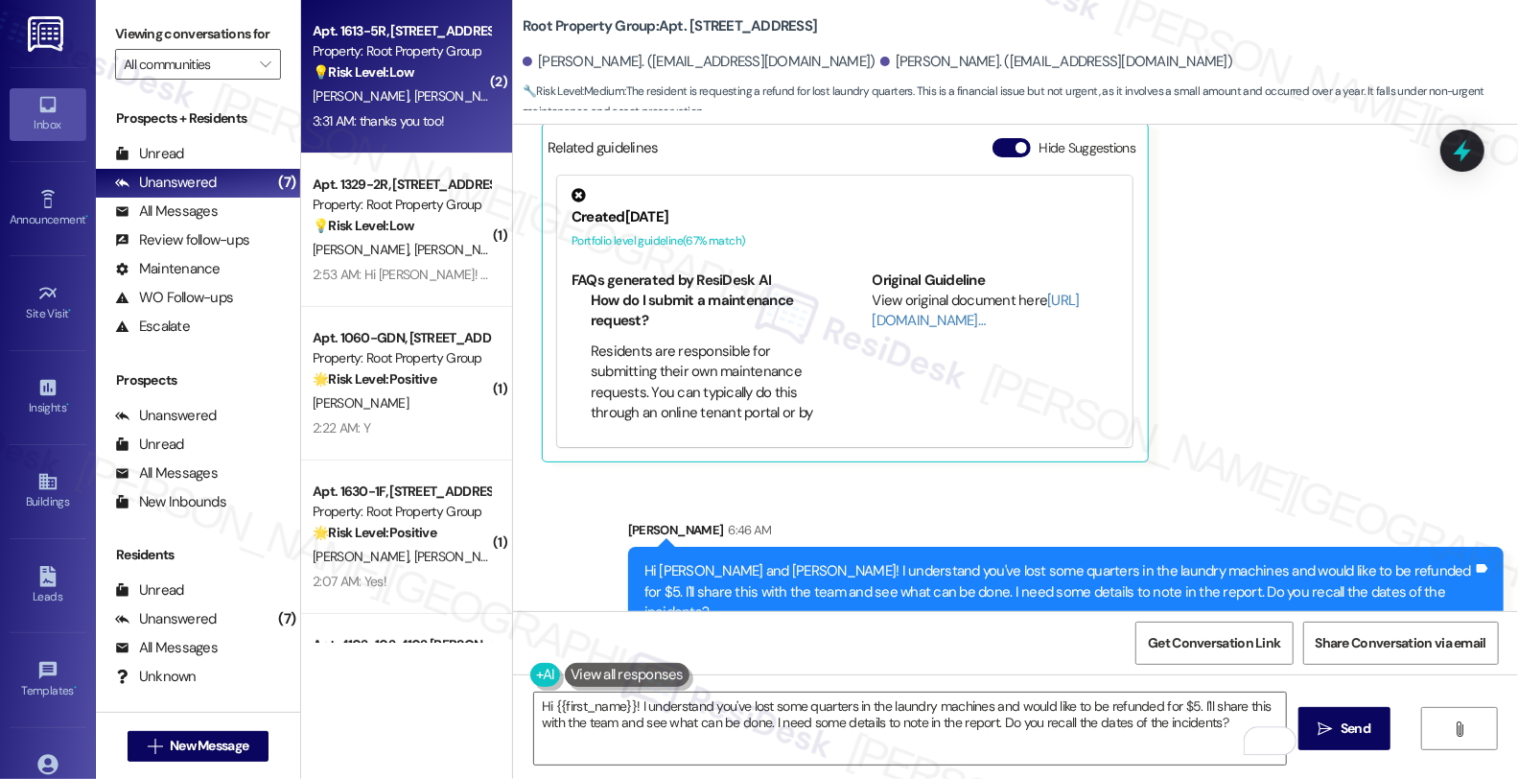
click at [395, 123] on div "3:31 AM: thanks you too! 3:31 AM: thanks you too!" at bounding box center [378, 120] width 131 height 17
type textarea "Fetching suggested responses. Please feel free to read through the conversation…"
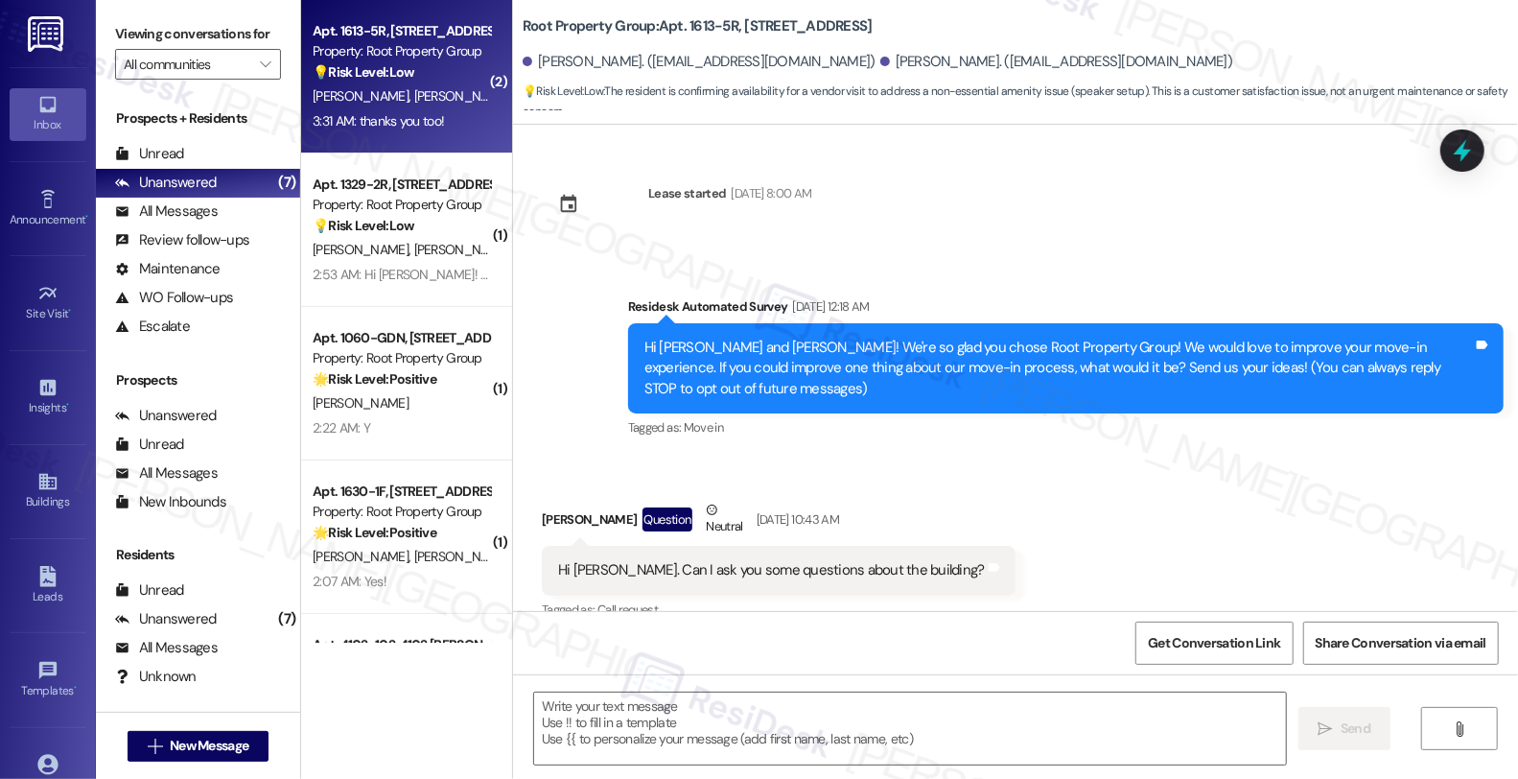
scroll to position [22536, 0]
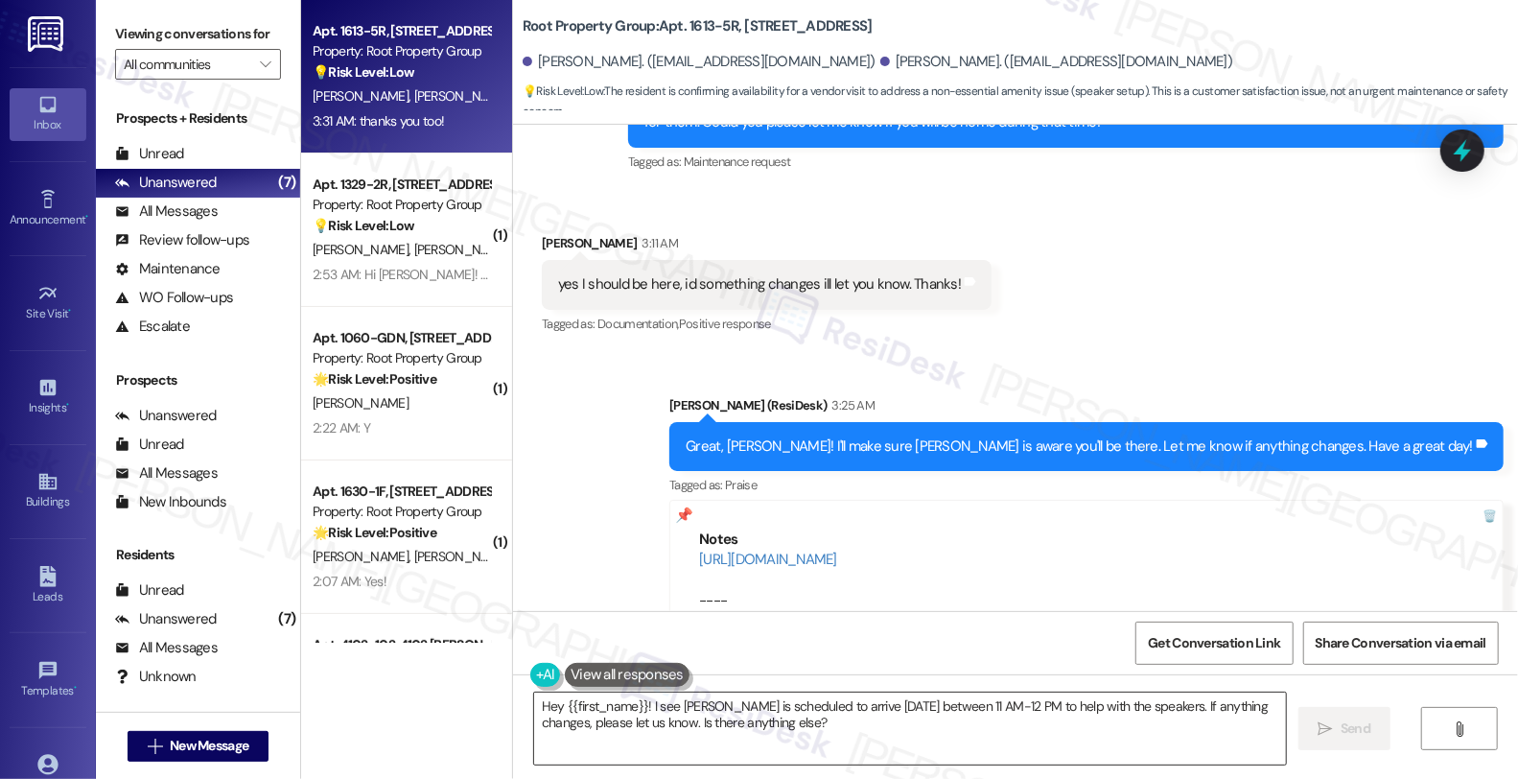
click at [620, 720] on textarea "Hey {{first_name}}! I see Sebastian is scheduled to arrive today between 11 AM-…" at bounding box center [910, 728] width 752 height 72
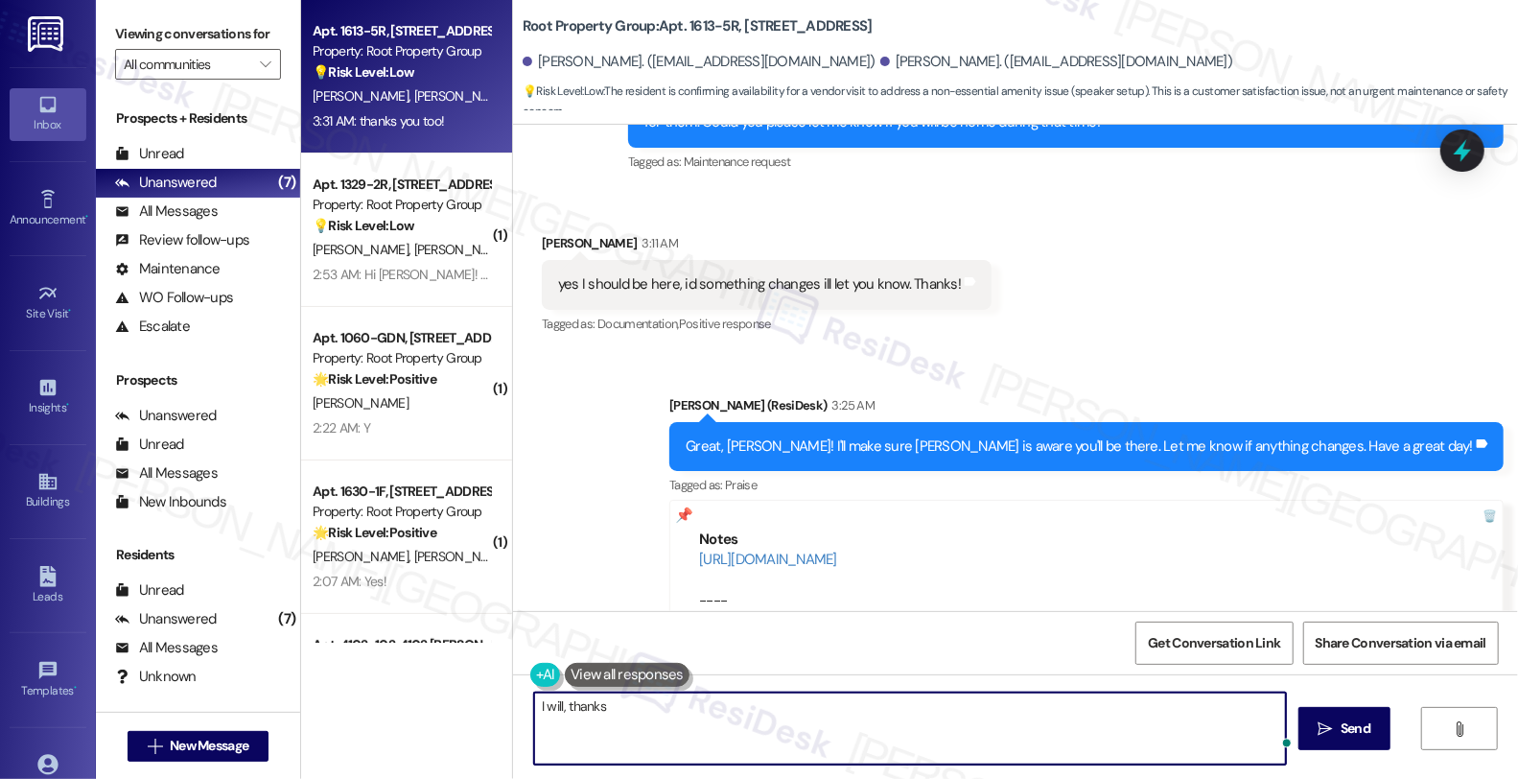
type textarea "I will, thanks!"
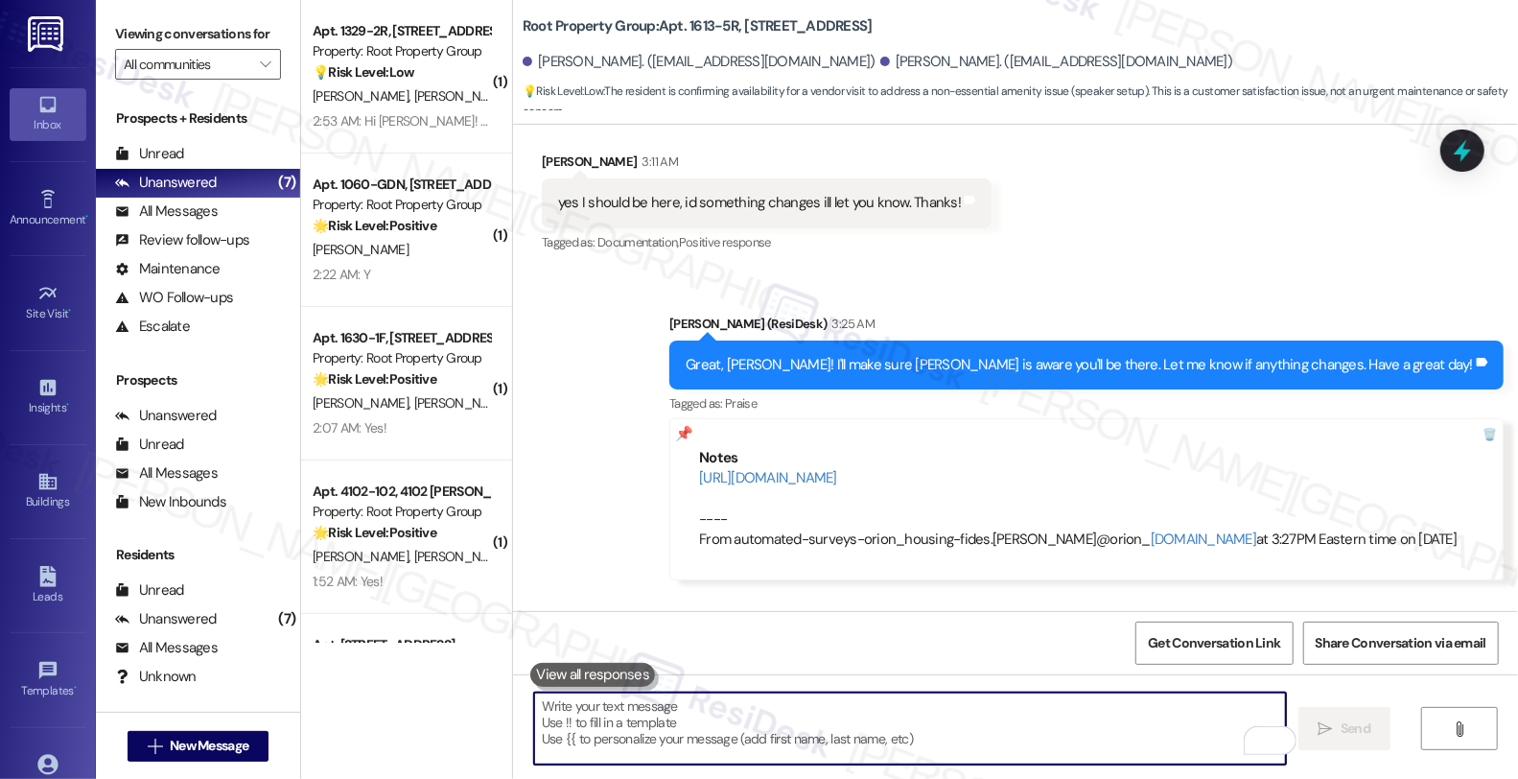
scroll to position [22670, 0]
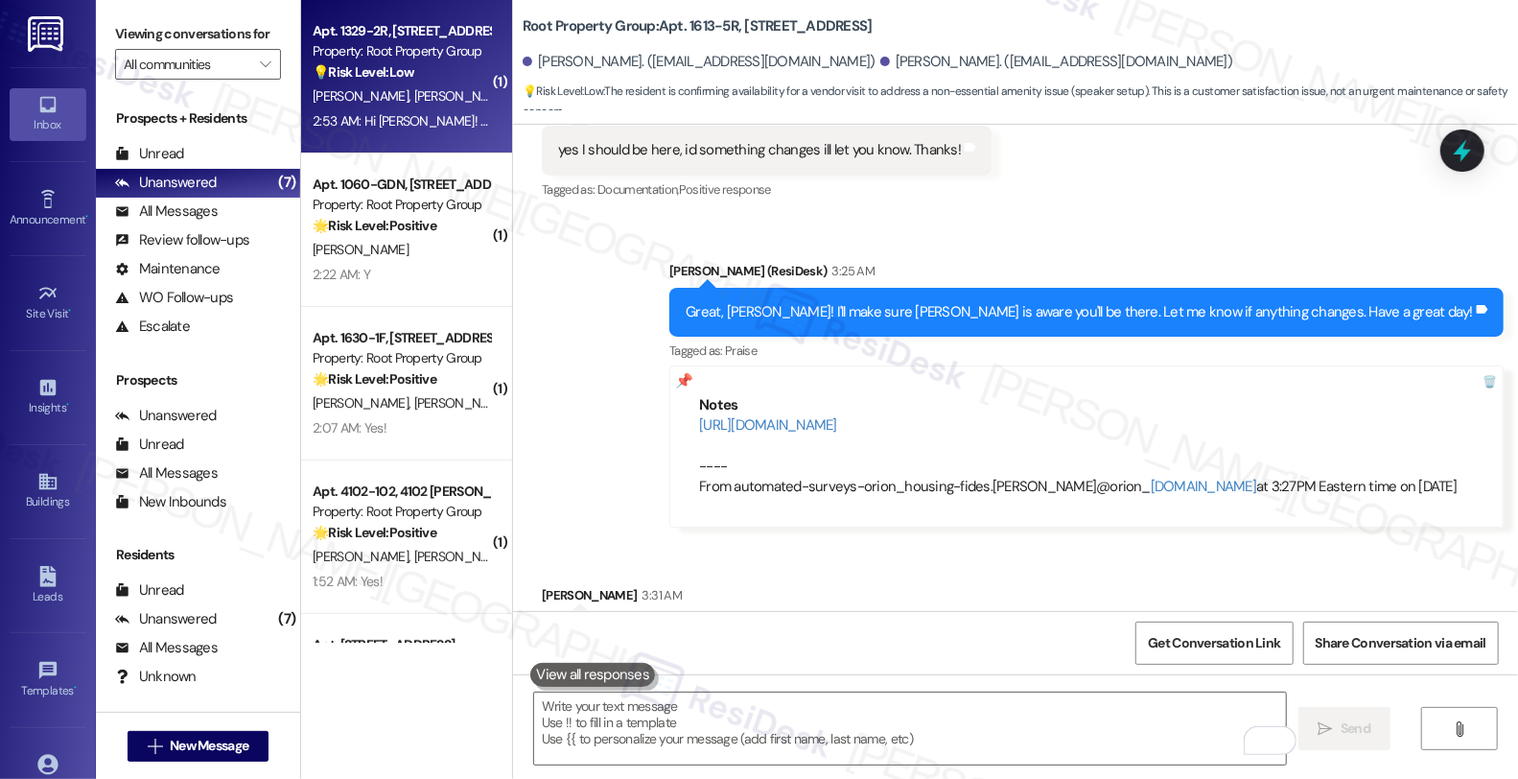
click at [423, 106] on div "M. Chauhan K. Singh" at bounding box center [401, 96] width 181 height 24
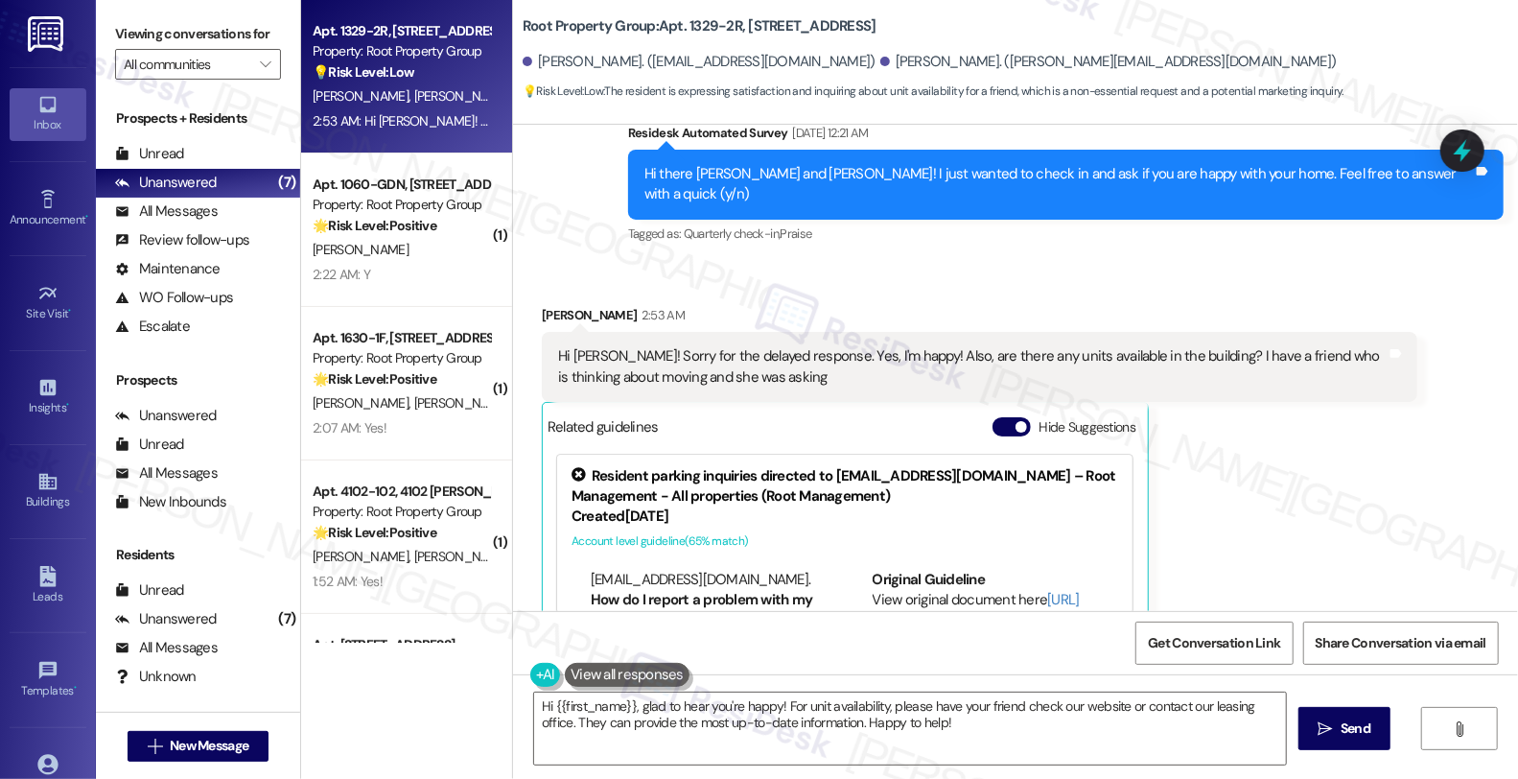
scroll to position [774, 0]
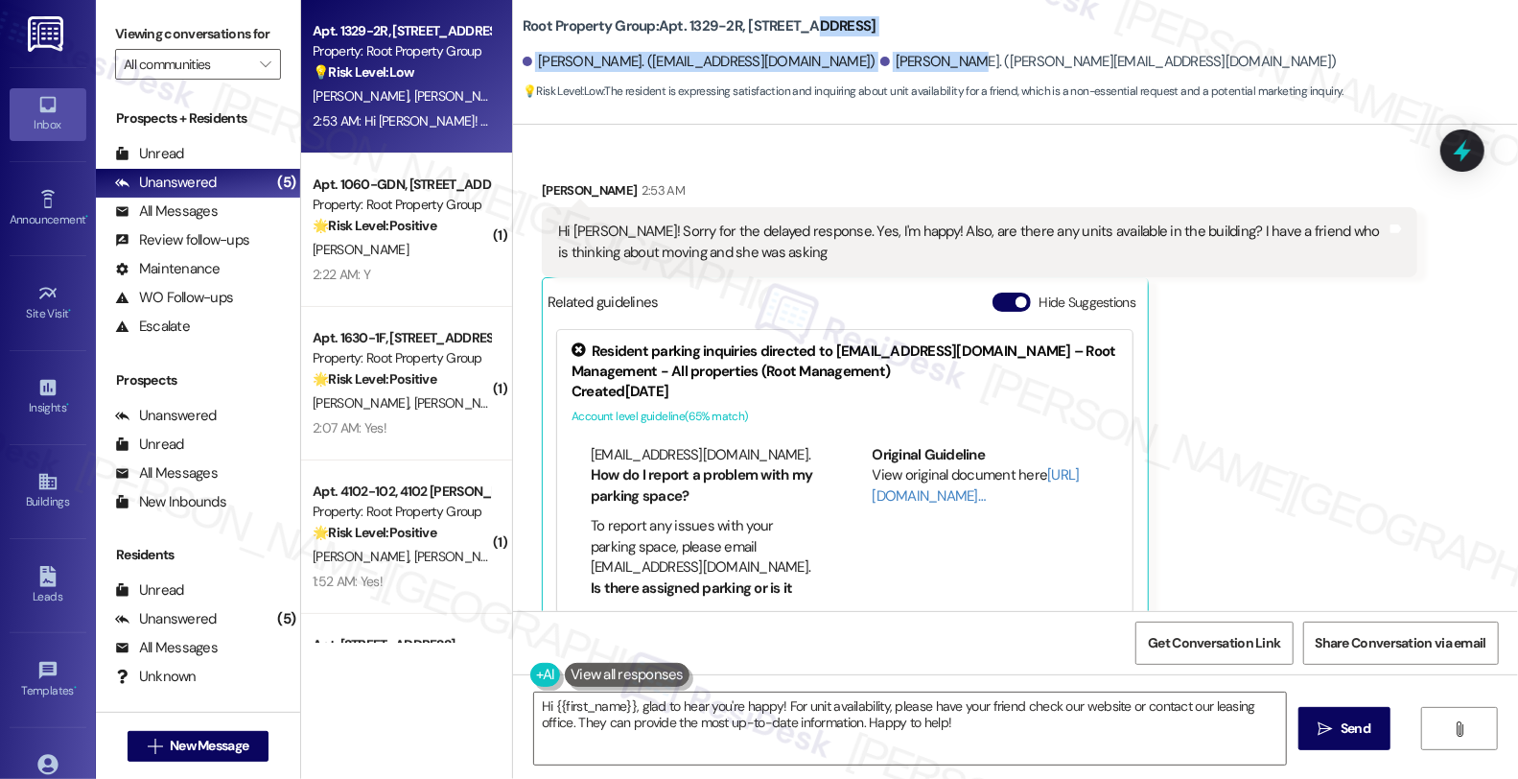
drag, startPoint x: 787, startPoint y: 30, endPoint x: 842, endPoint y: 38, distance: 55.3
click at [842, 38] on div "Root Property Group: Apt. 1329-2R, 1329 W. 18th Street Khattar Singh. (164black…" at bounding box center [1020, 53] width 995 height 97
click at [942, 10] on div "Root Property Group: Apt. 1329-2R, 1329 W. 18th Street Khattar Singh. (164black…" at bounding box center [1020, 53] width 995 height 97
drag, startPoint x: 803, startPoint y: 22, endPoint x: 871, endPoint y: 22, distance: 68.1
click at [871, 22] on div "Root Property Group: Apt. 1329-2R, 1329 W. 18th Street" at bounding box center [715, 26] width 384 height 24
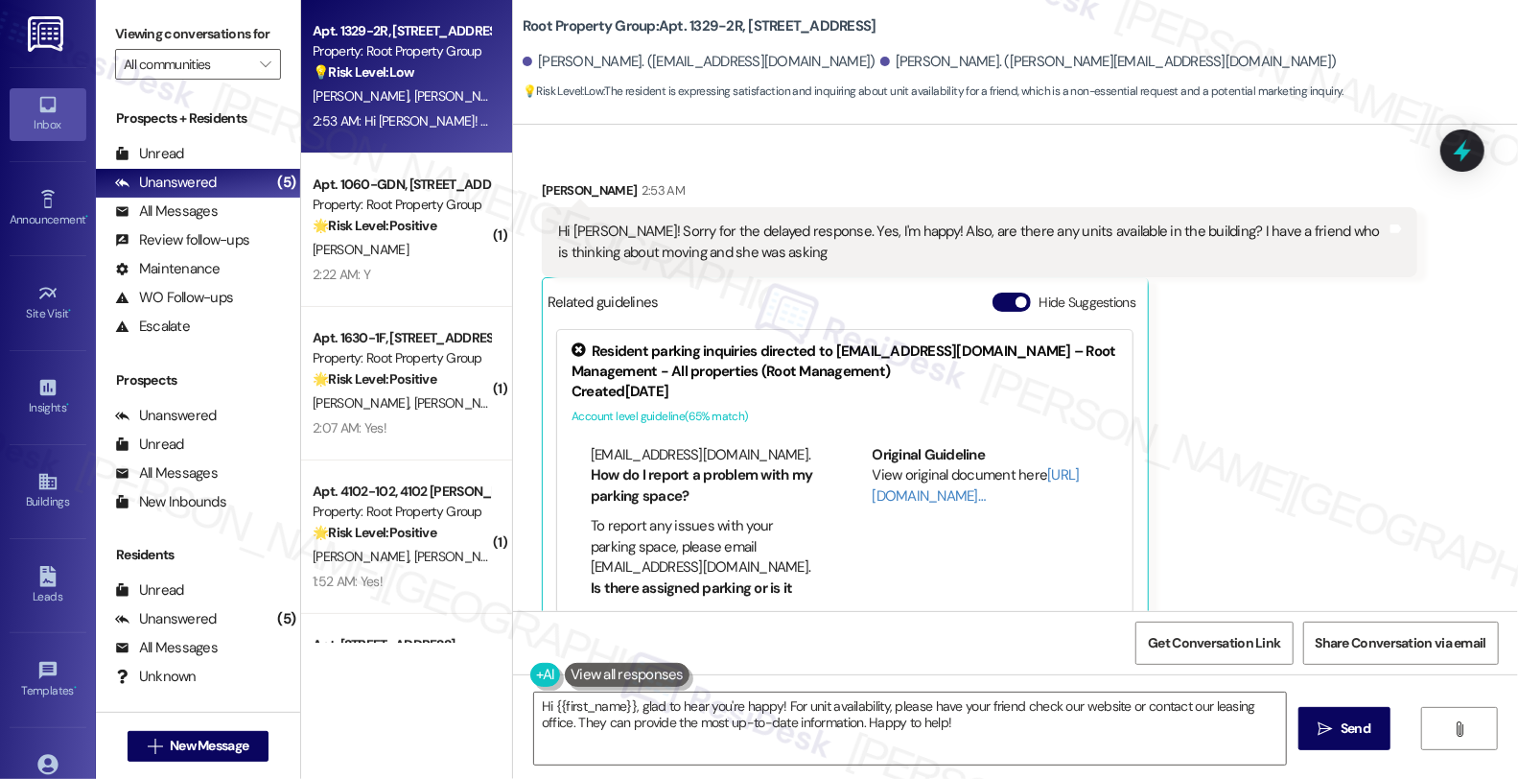
copy b "18th Street"
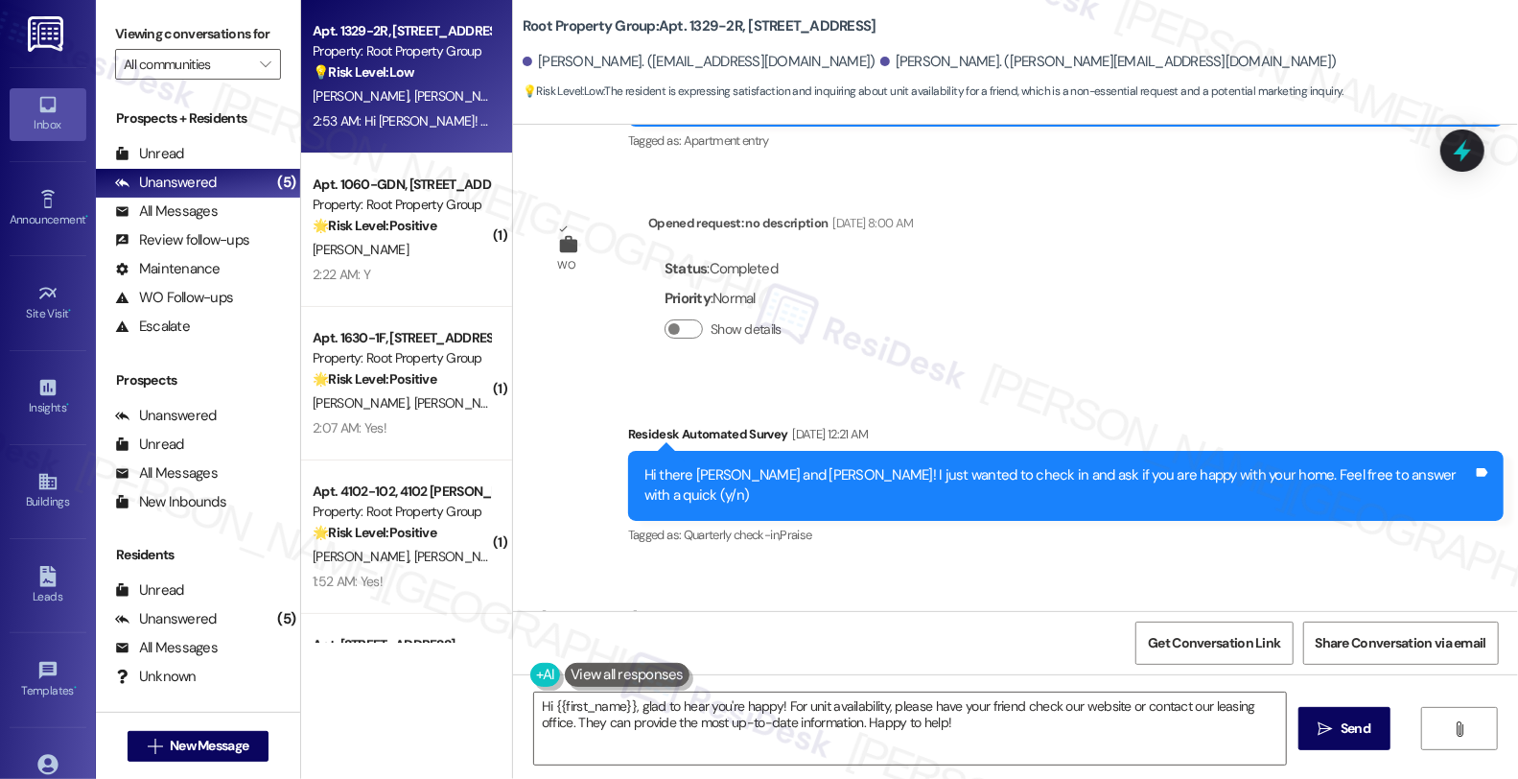
scroll to position [561, 0]
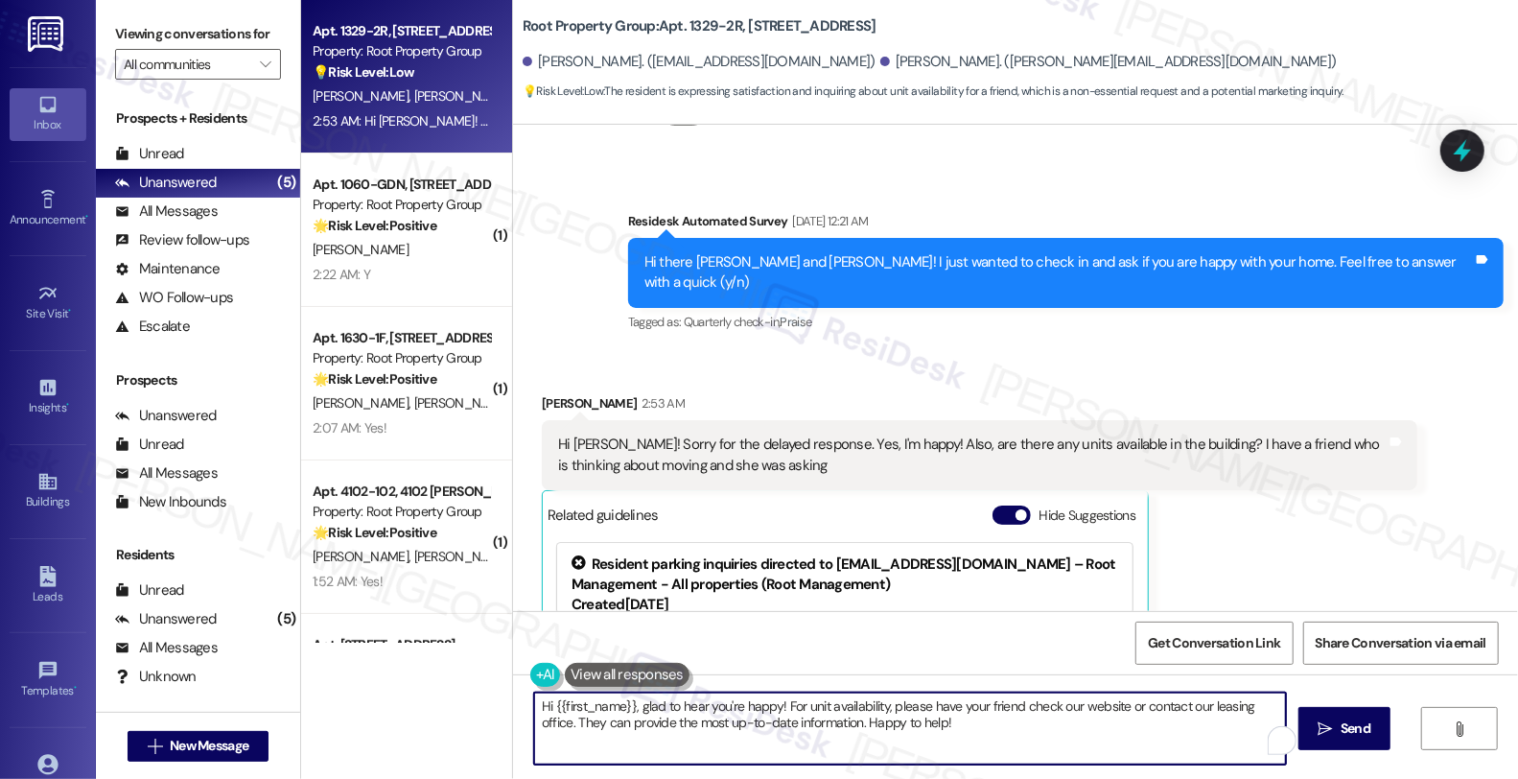
drag, startPoint x: 774, startPoint y: 705, endPoint x: 937, endPoint y: 729, distance: 164.7
click at [937, 729] on textarea "Hi {{first_name}}, glad to hear you're happy! For unit availability, please hav…" at bounding box center [910, 728] width 752 height 72
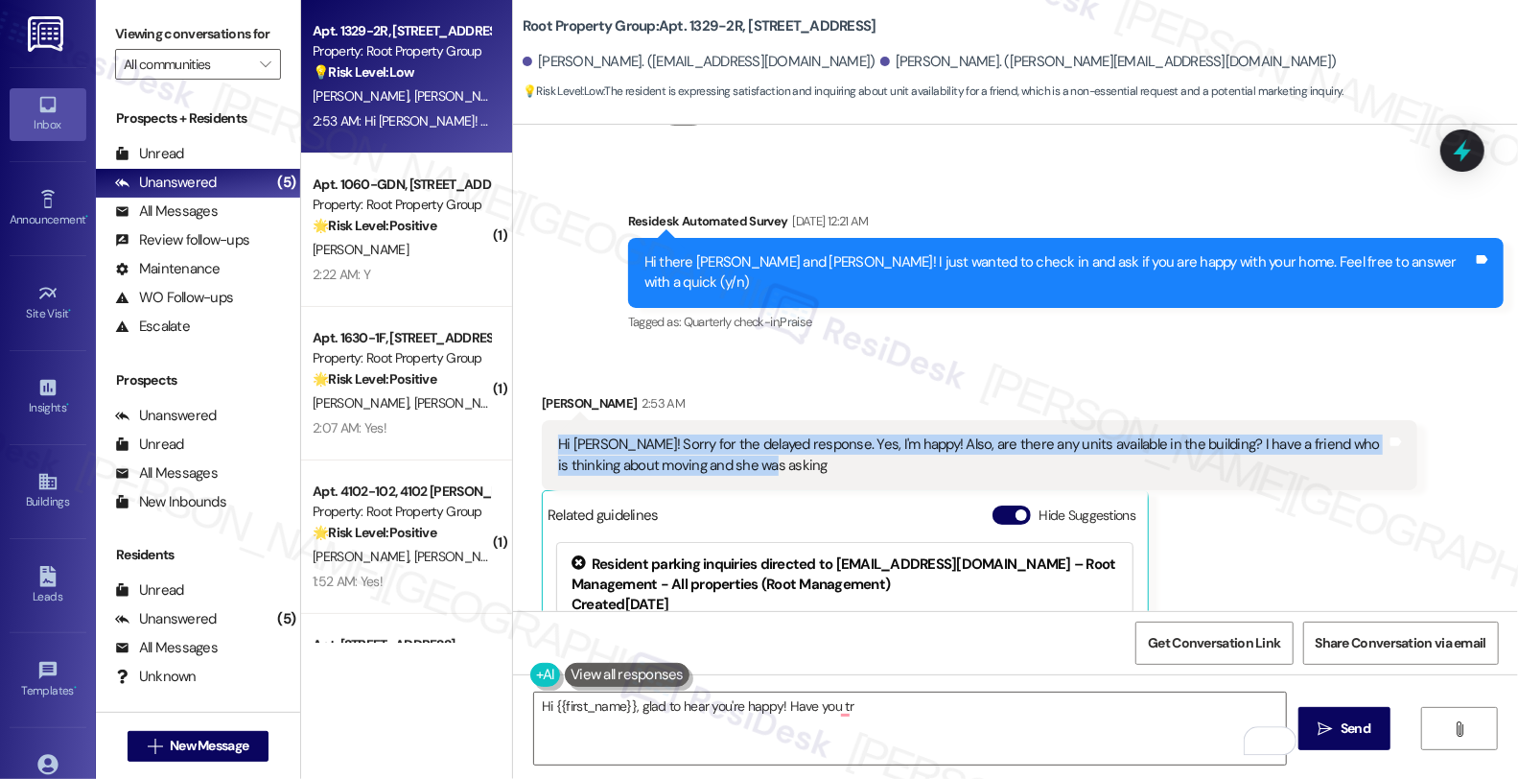
drag, startPoint x: 709, startPoint y: 435, endPoint x: 530, endPoint y: 408, distance: 181.3
click at [542, 420] on div "Hi Sarah! Sorry for the delayed response. Yes, I'm happy! Also, are there any u…" at bounding box center [979, 455] width 875 height 70
copy div "Hi Sarah! Sorry for the delayed response. Yes, I'm happy! Also, are there any u…"
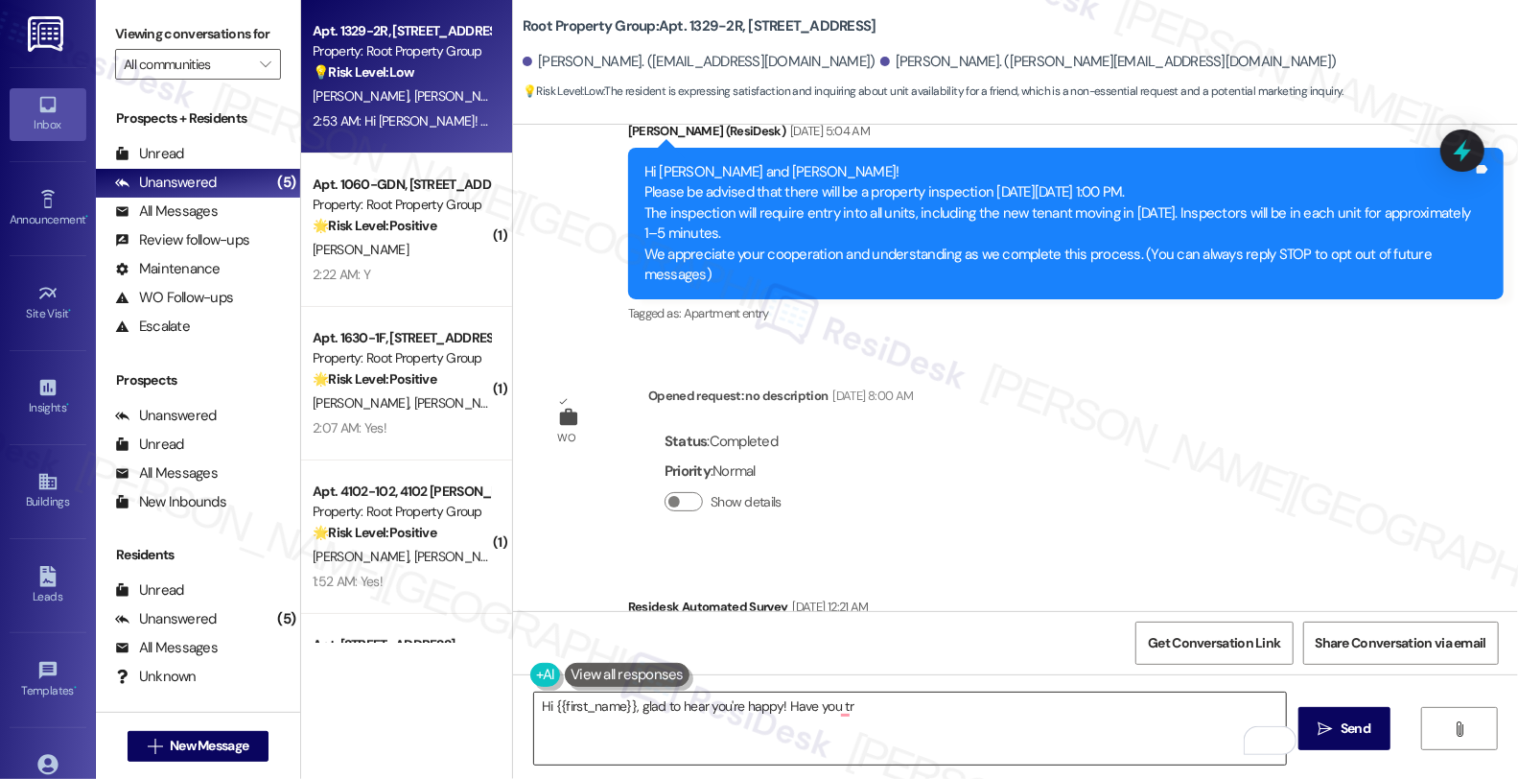
scroll to position [319, 0]
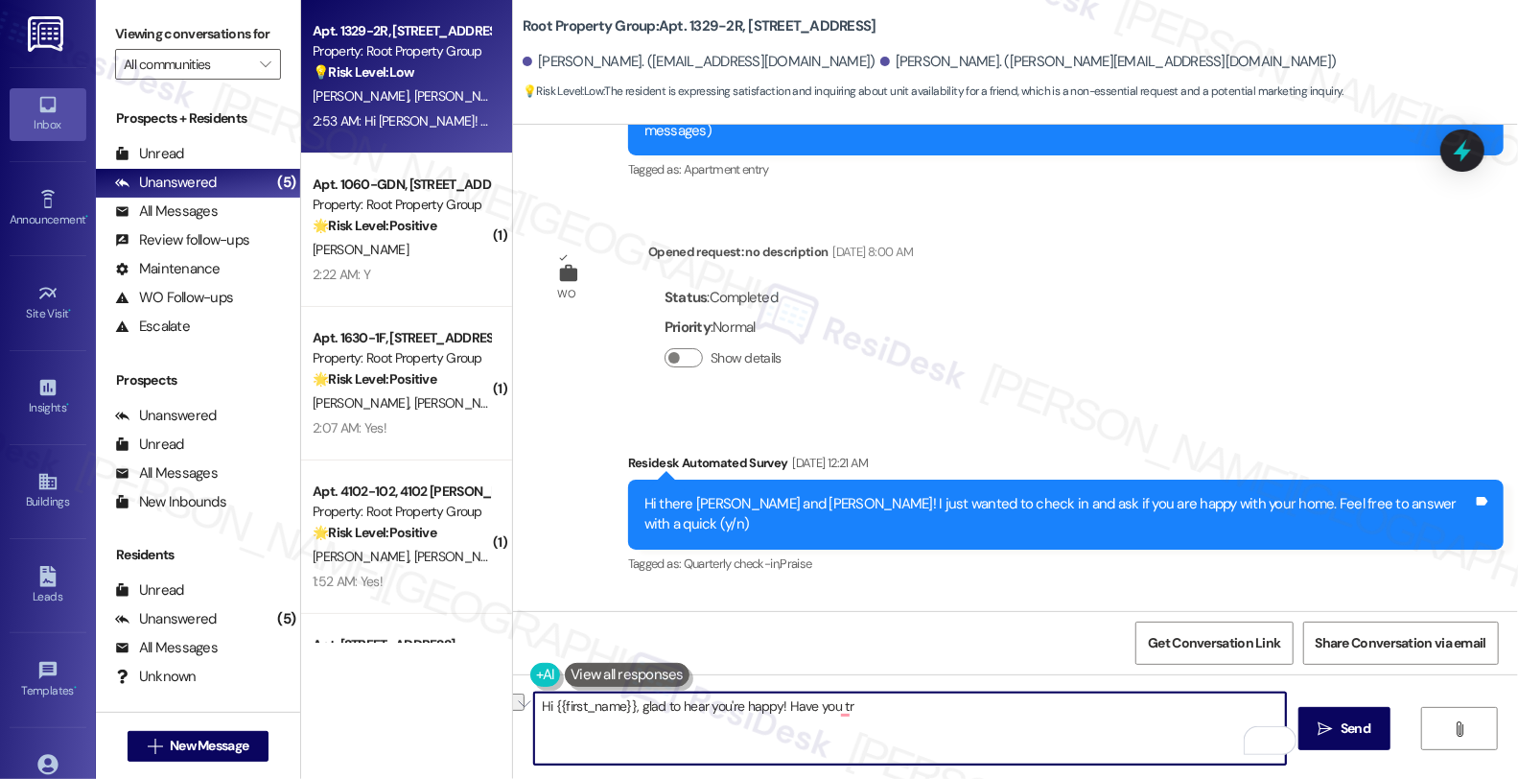
drag, startPoint x: 778, startPoint y: 707, endPoint x: 918, endPoint y: 713, distance: 140.1
click at [918, 713] on textarea "Hi {{first_name}}, glad to hear you're happy! Have you tr" at bounding box center [910, 728] width 752 height 72
paste textarea "www.rootrealty.com"
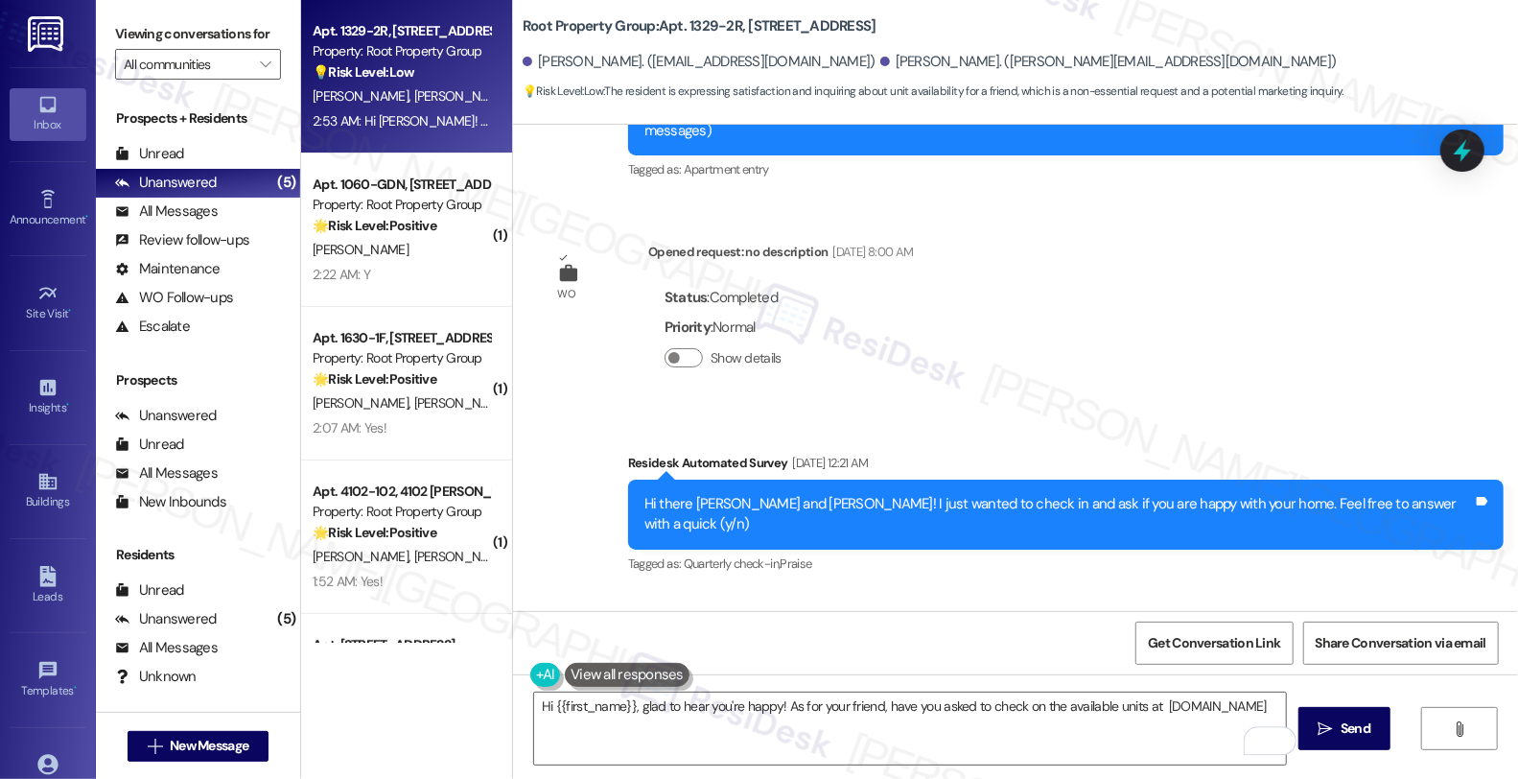
click at [1099, 705] on textarea "Hi {{first_name}}, glad to hear you're happy! As for your friend, have you aske…" at bounding box center [910, 728] width 752 height 72
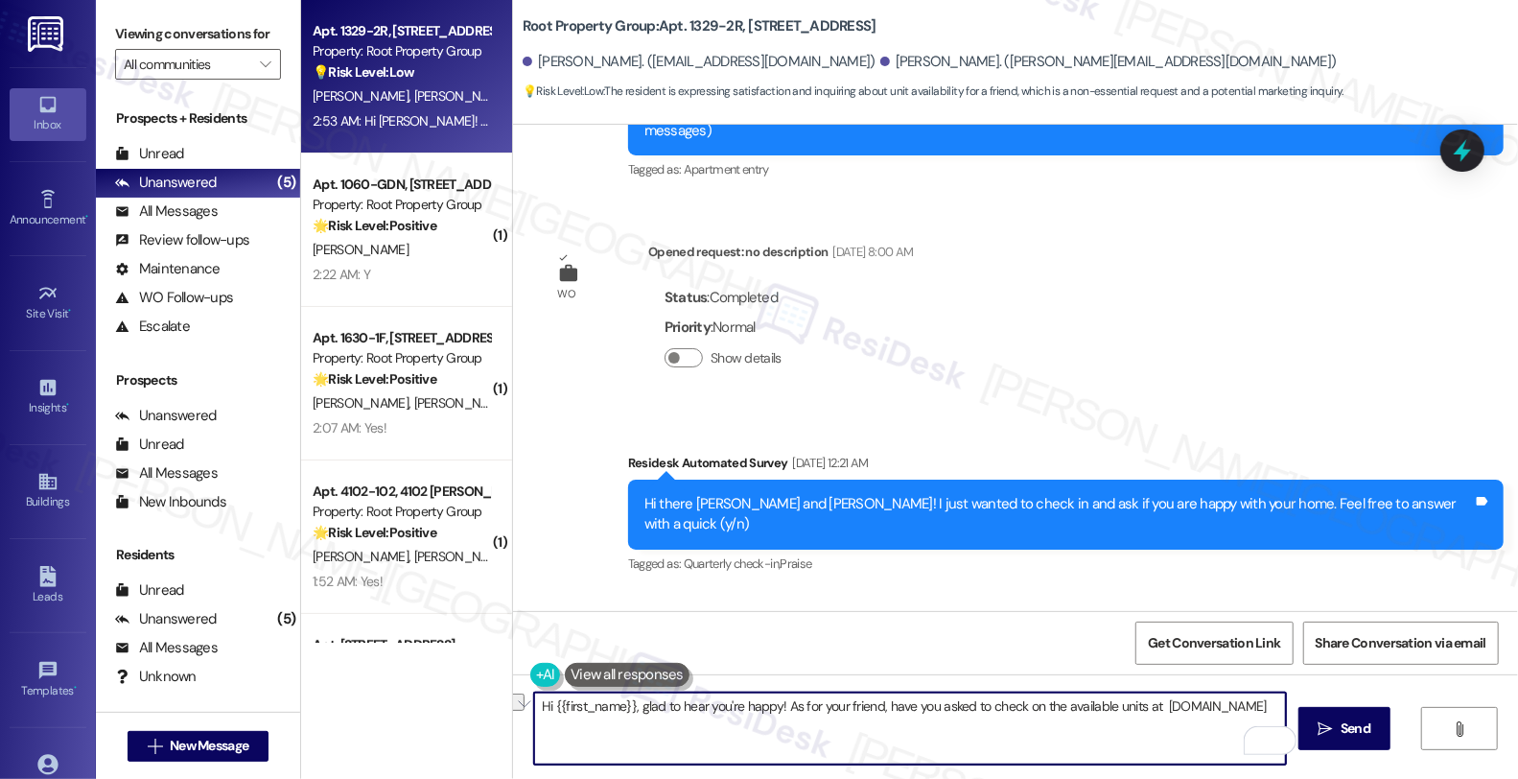
drag, startPoint x: 1105, startPoint y: 705, endPoint x: 1532, endPoint y: 828, distance: 444.2
click at [1517, 778] on html "Inbox Go to Inbox Announcement • Send A Text Announcement Site Visit • Go to Si…" at bounding box center [759, 389] width 1518 height 779
paste textarea "available units posted on our website"
click at [710, 730] on textarea "Hi {{first_name}}, glad to hear you're happy! As for your friend, have you aske…" at bounding box center [910, 728] width 752 height 72
type textarea "Hi {{first_name}}, glad to hear you're happy! As for your friend, have you aske…"
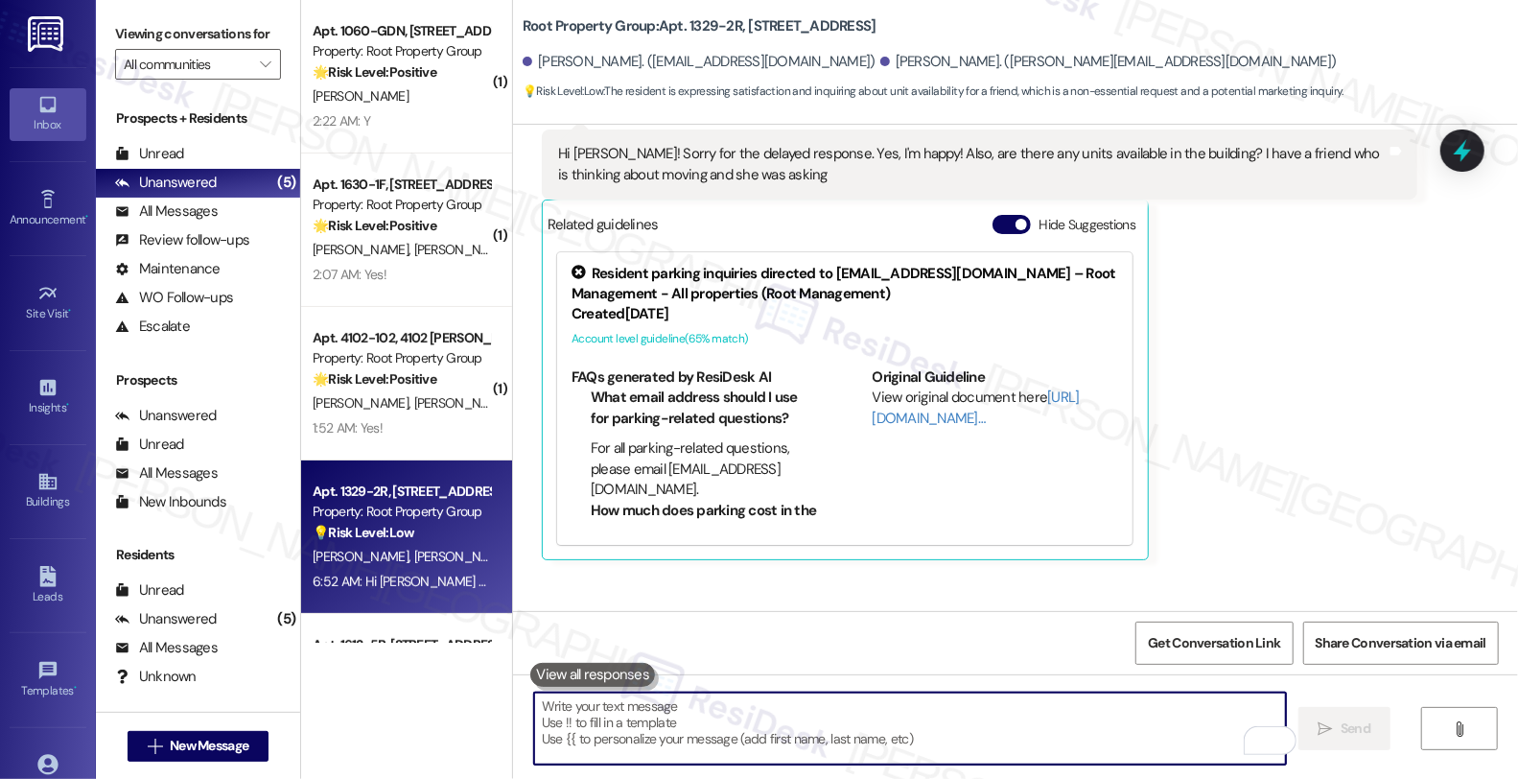
scroll to position [927, 0]
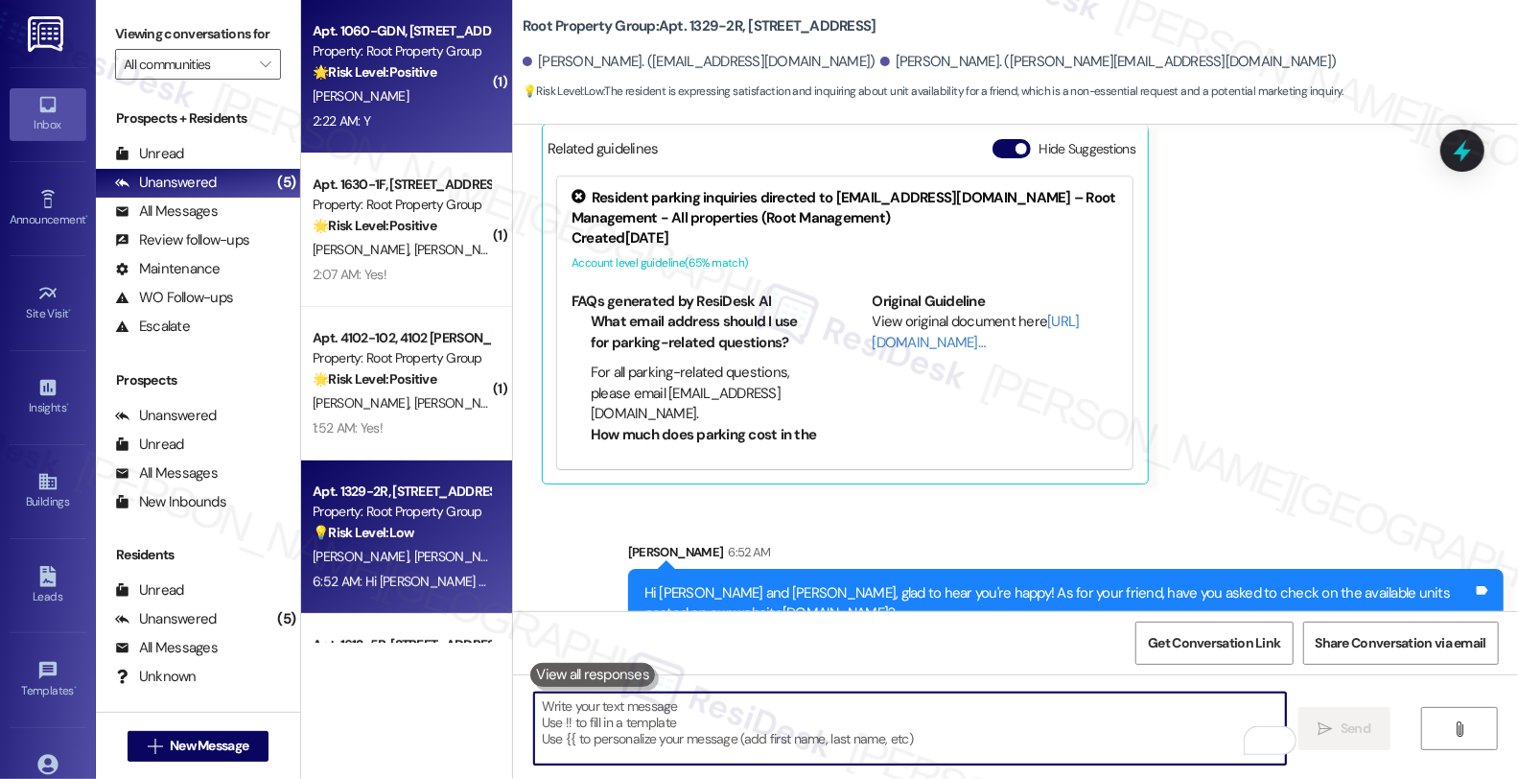
click at [436, 62] on div "🌟 Risk Level: Positive This is a positive engagement and relationship-building …" at bounding box center [401, 72] width 177 height 20
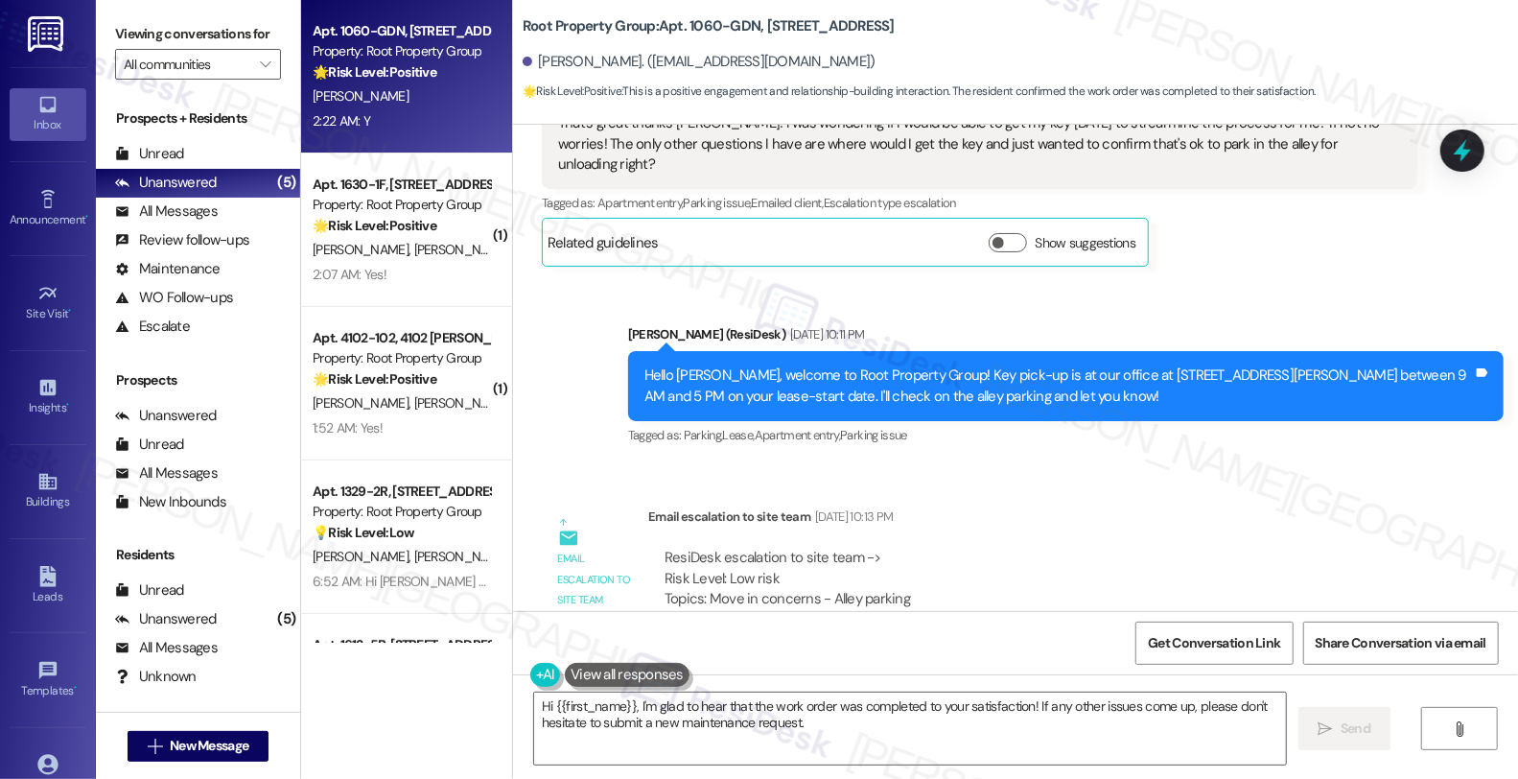
scroll to position [3196, 0]
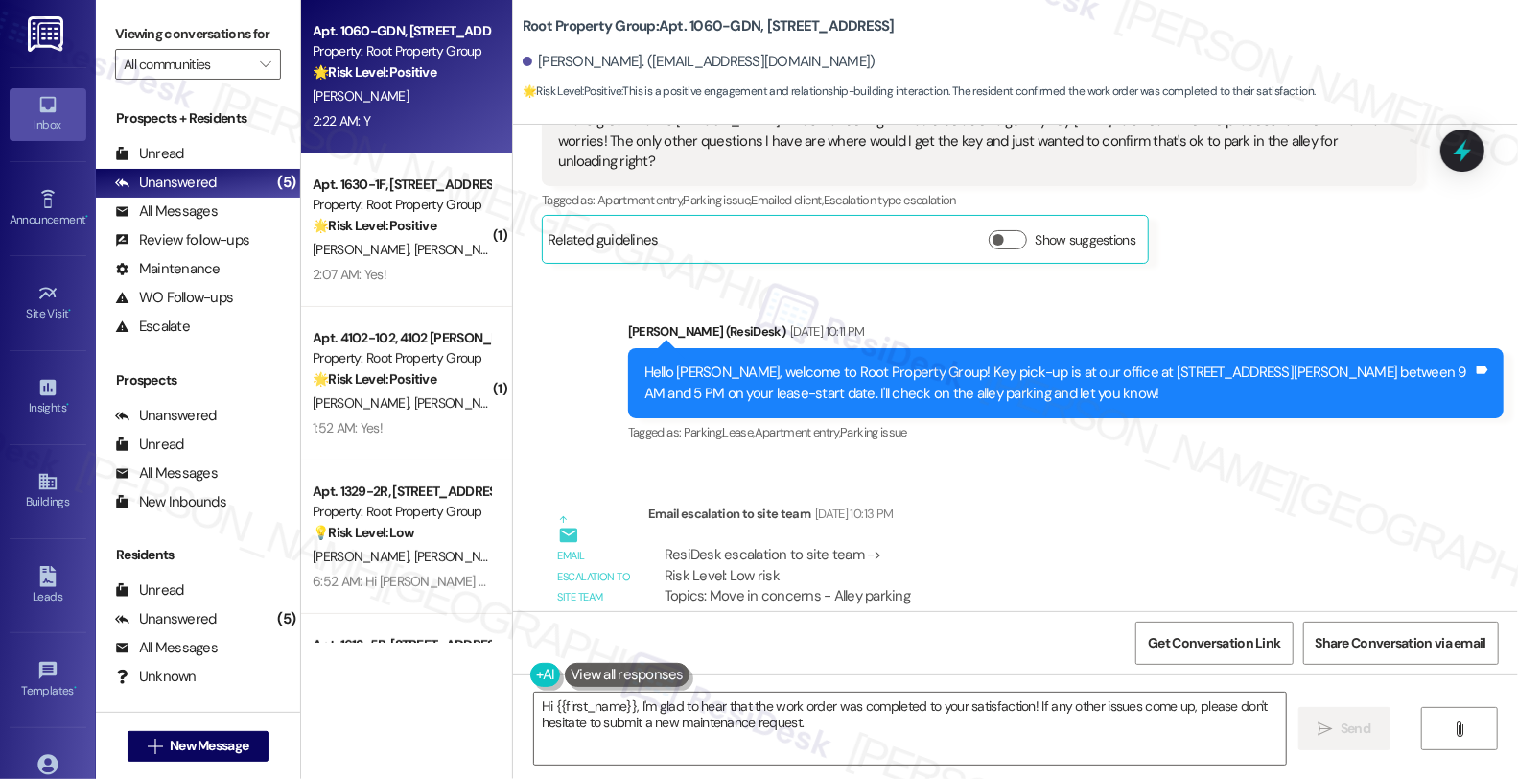
click at [1115, 503] on div "Email escalation to site team Sep 09, 2025 at 10:13 PM" at bounding box center [1032, 516] width 769 height 27
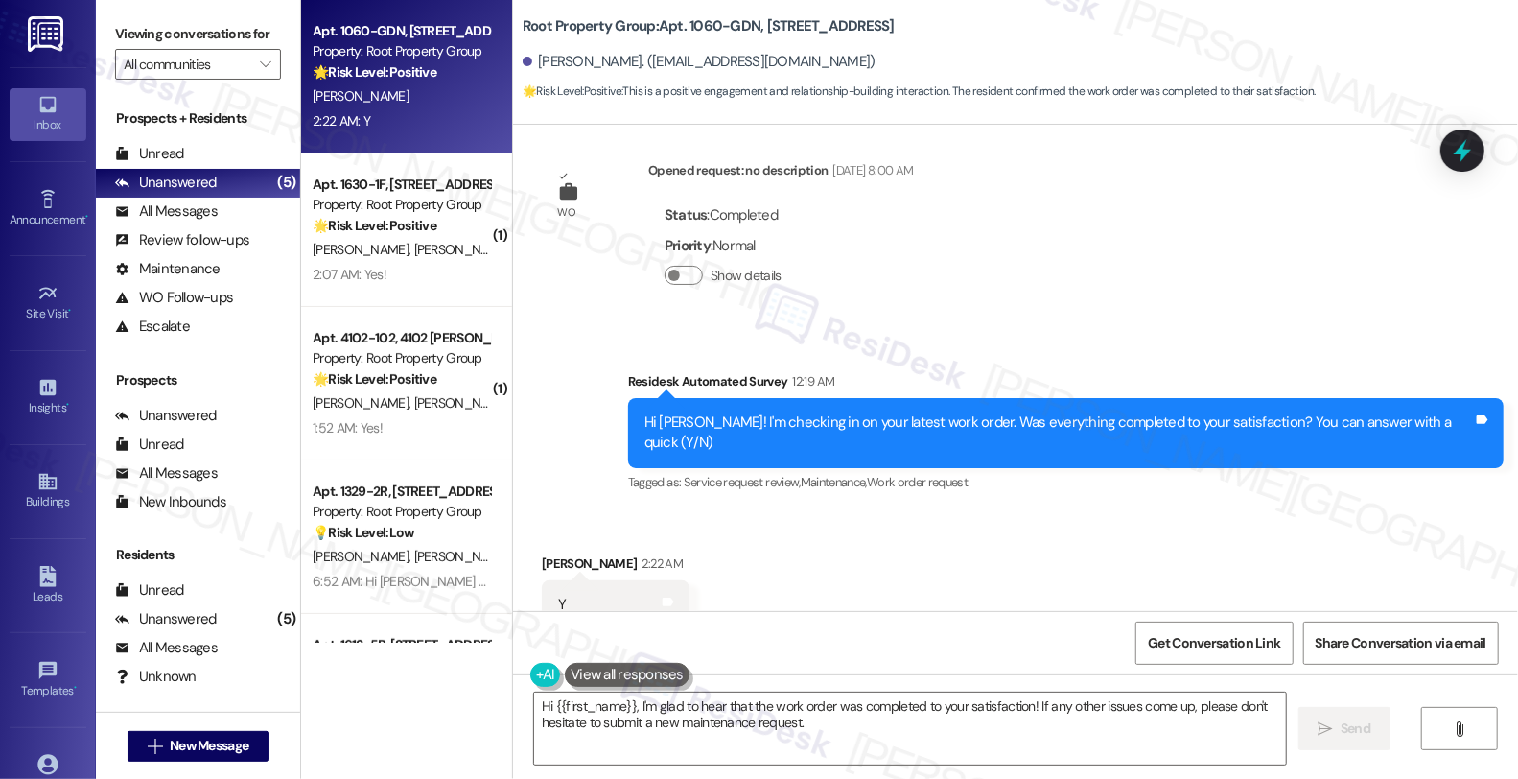
scroll to position [1, 0]
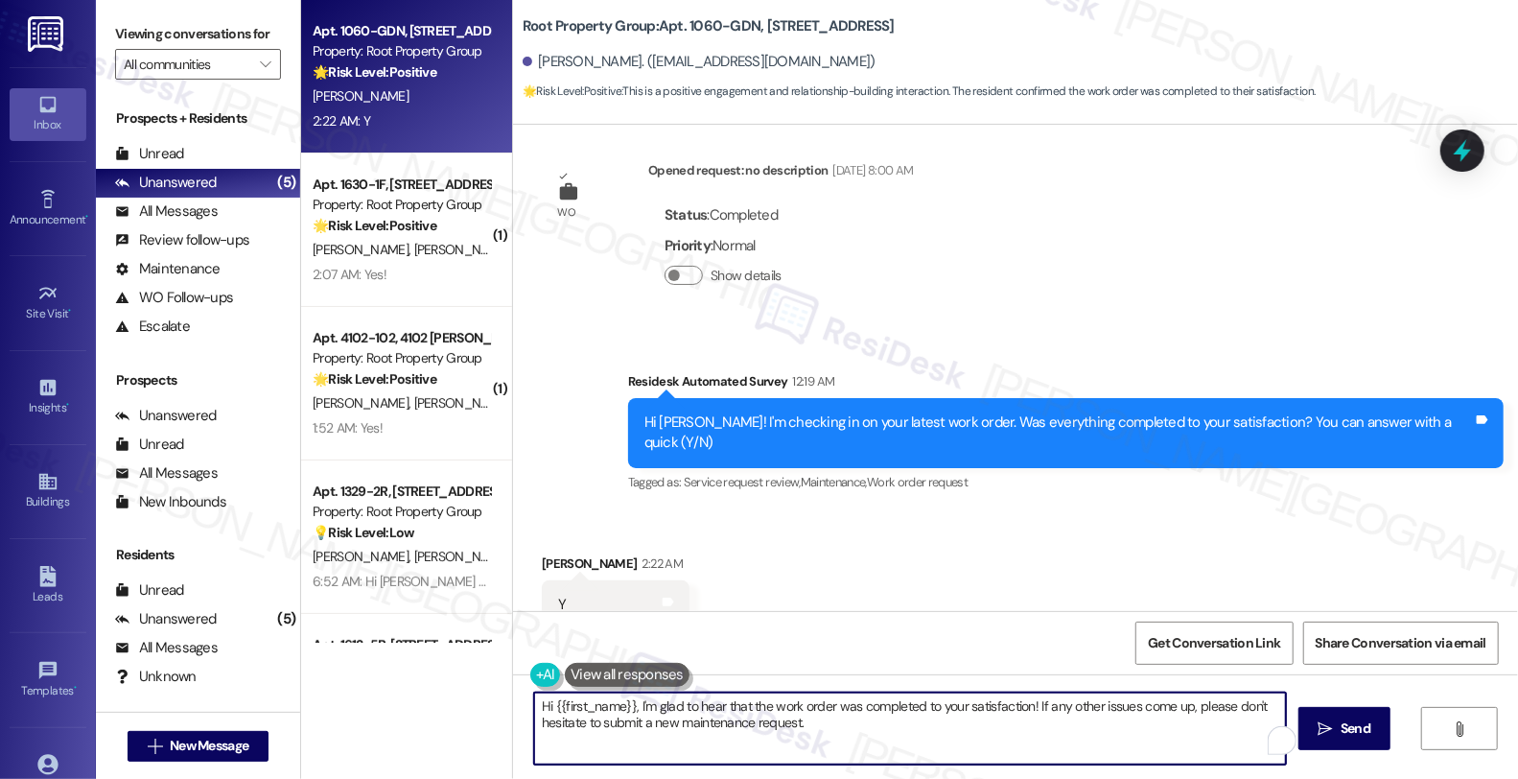
drag, startPoint x: 1027, startPoint y: 705, endPoint x: 1067, endPoint y: 762, distance: 70.2
click at [1067, 762] on textarea "Hi {{first_name}}, I'm glad to hear that the work order was completed to your s…" at bounding box center [910, 728] width 752 height 72
paste textarea "If I may ask, has the {{property}} lived up to your expectations so far?"
type textarea "Hi {{first_name}}, I'm glad to hear that the work order was completed to your s…"
click at [1373, 742] on button " Send" at bounding box center [1344, 728] width 93 height 43
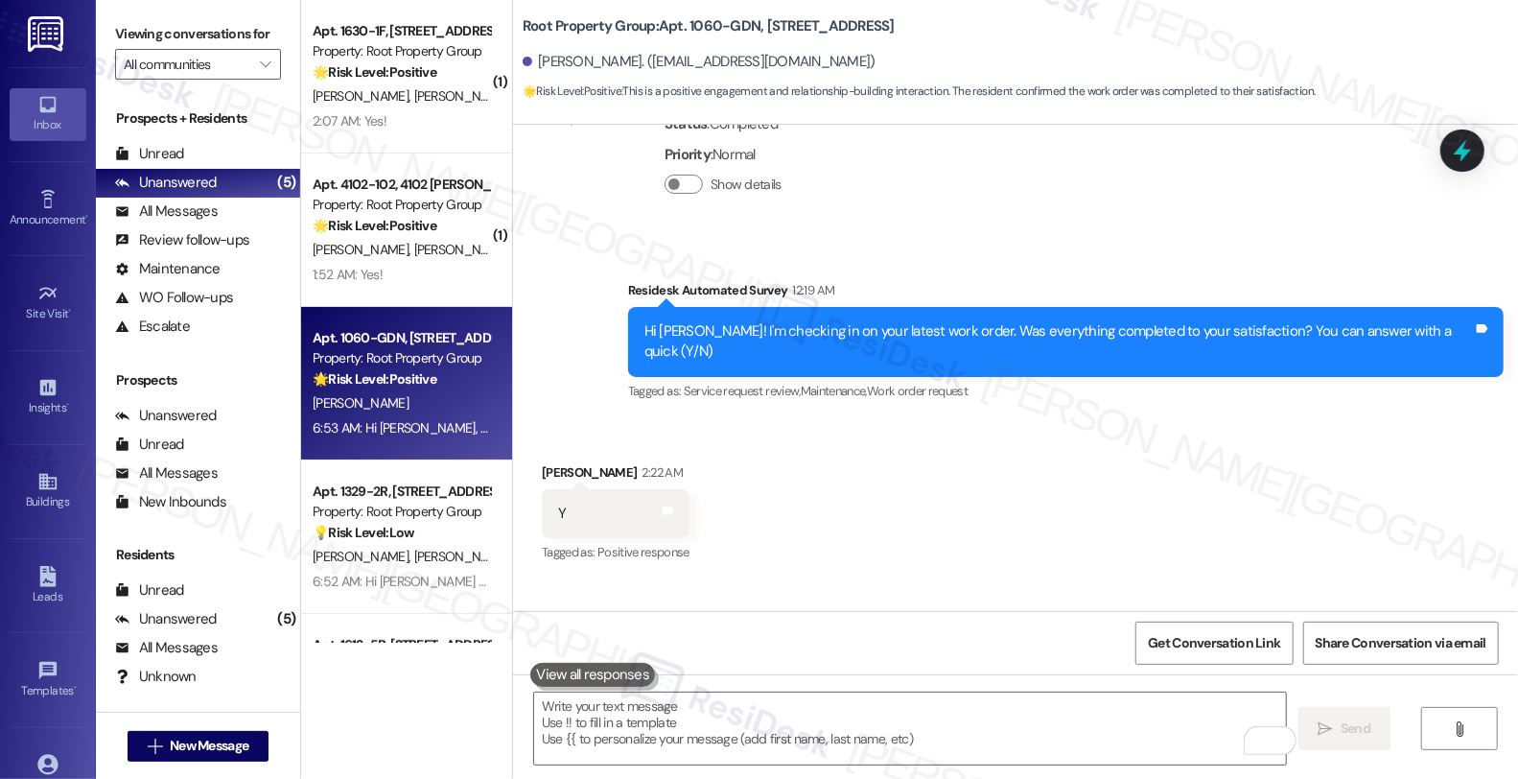
scroll to position [5788, 0]
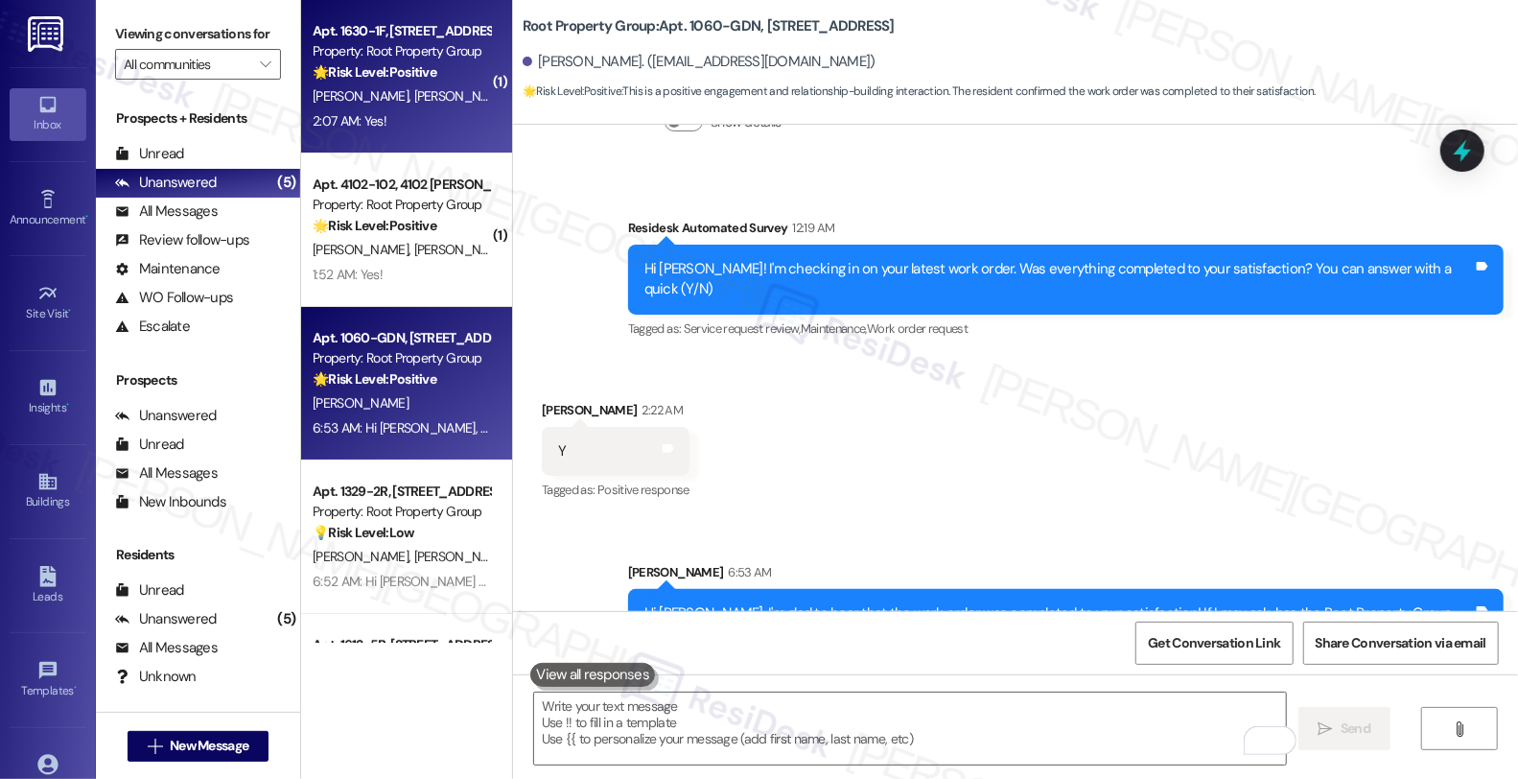
click at [405, 135] on div "Apt. 1630-1F, 1630 N. Cleveland Avenue Property: Root Property Group 🌟 Risk Lev…" at bounding box center [406, 76] width 211 height 153
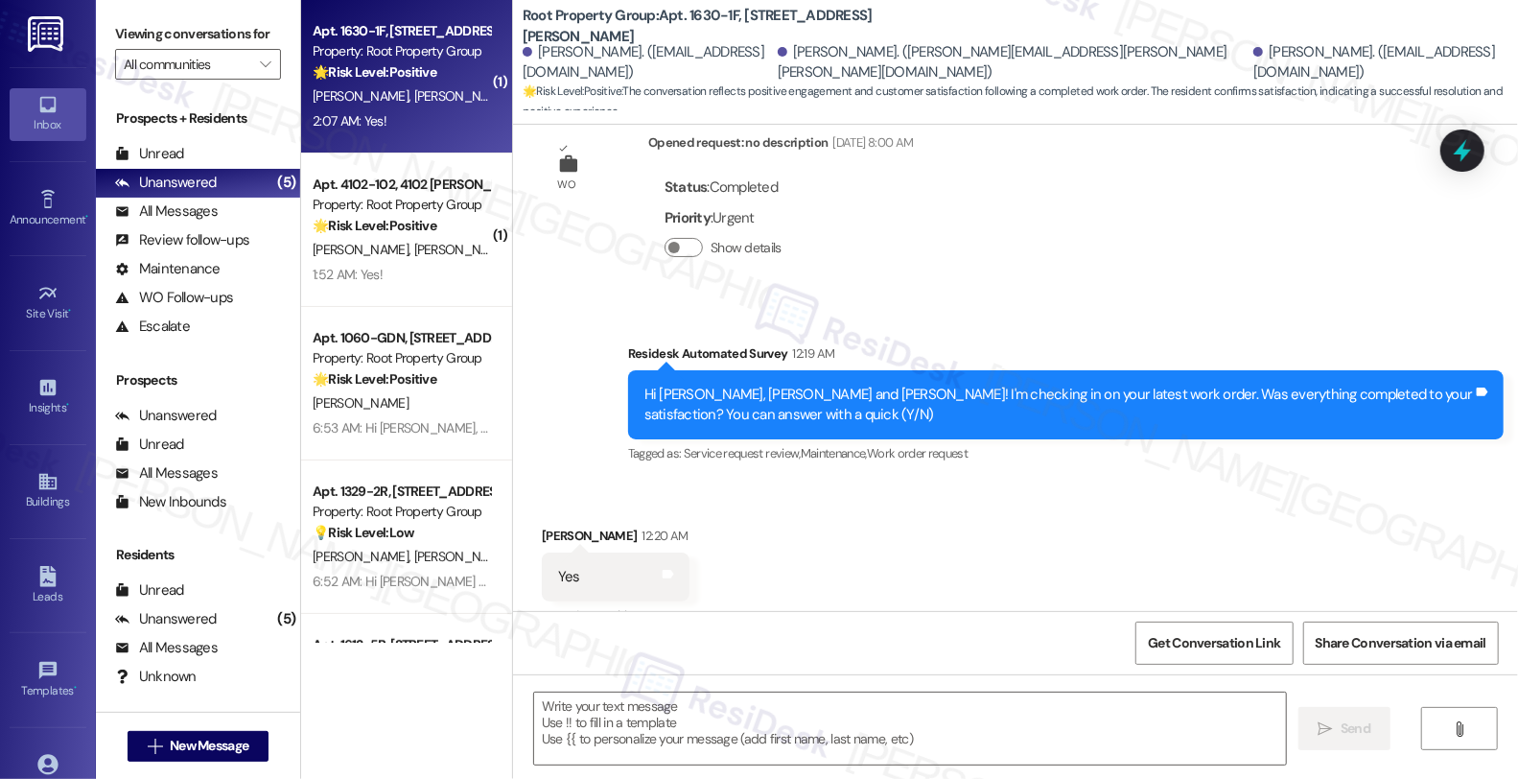
type textarea "Fetching suggested responses. Please feel free to read through the conversation…"
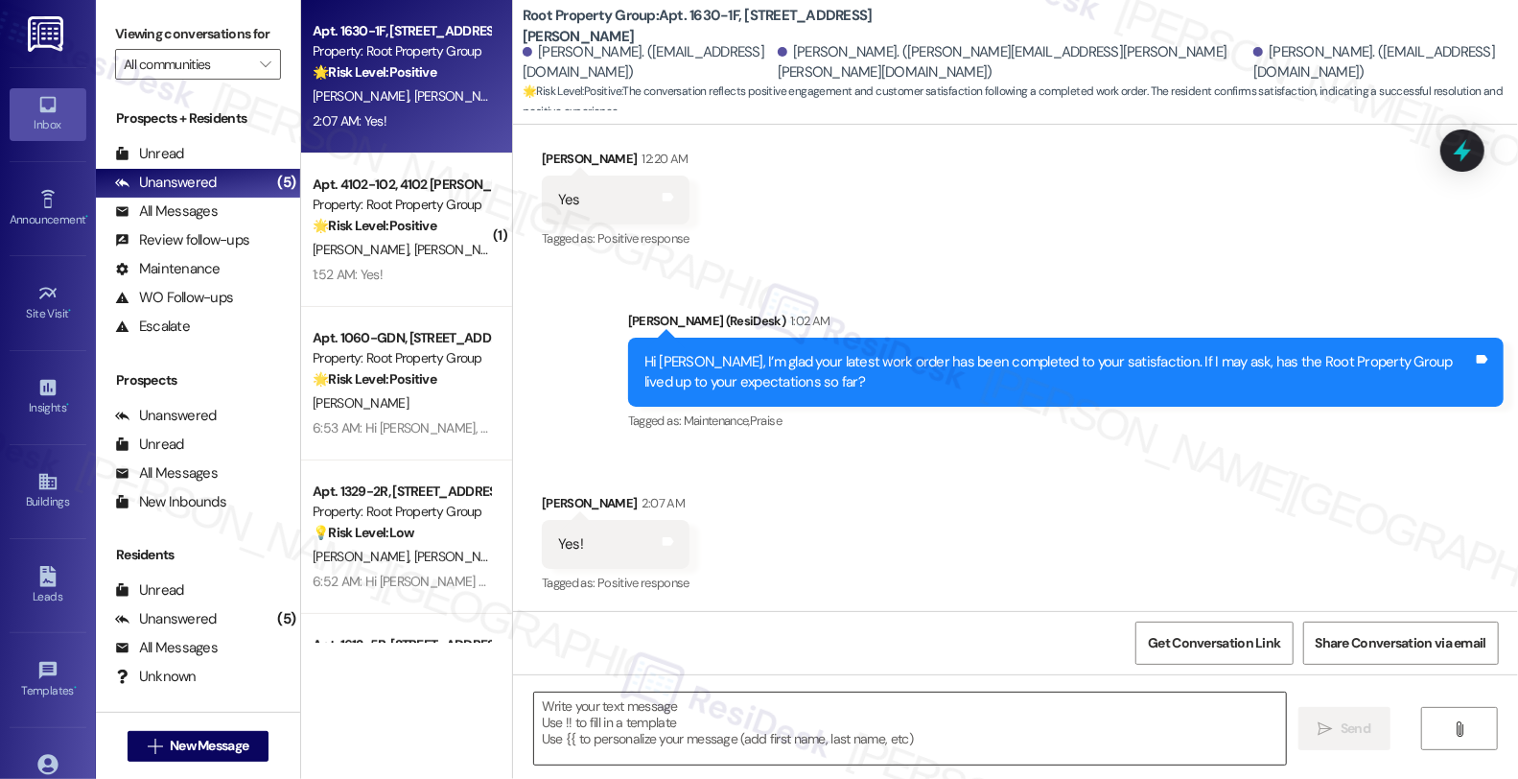
click at [658, 719] on textarea at bounding box center [910, 728] width 752 height 72
click at [931, 569] on div "Received via SMS Lucy Johnson 2:07 AM Yes! Tags and notes Tagged as: Positive r…" at bounding box center [1015, 531] width 1005 height 162
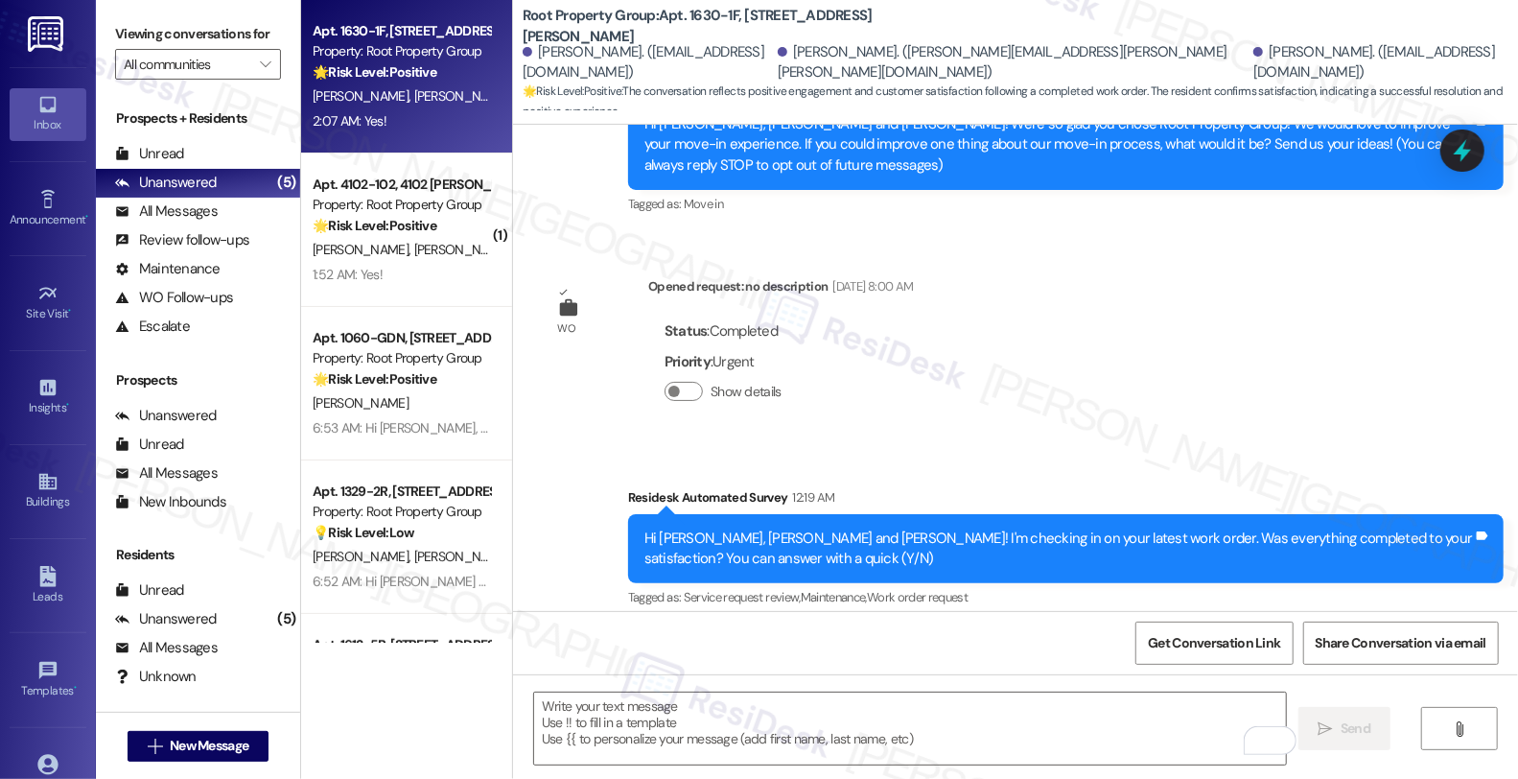
scroll to position [426, 0]
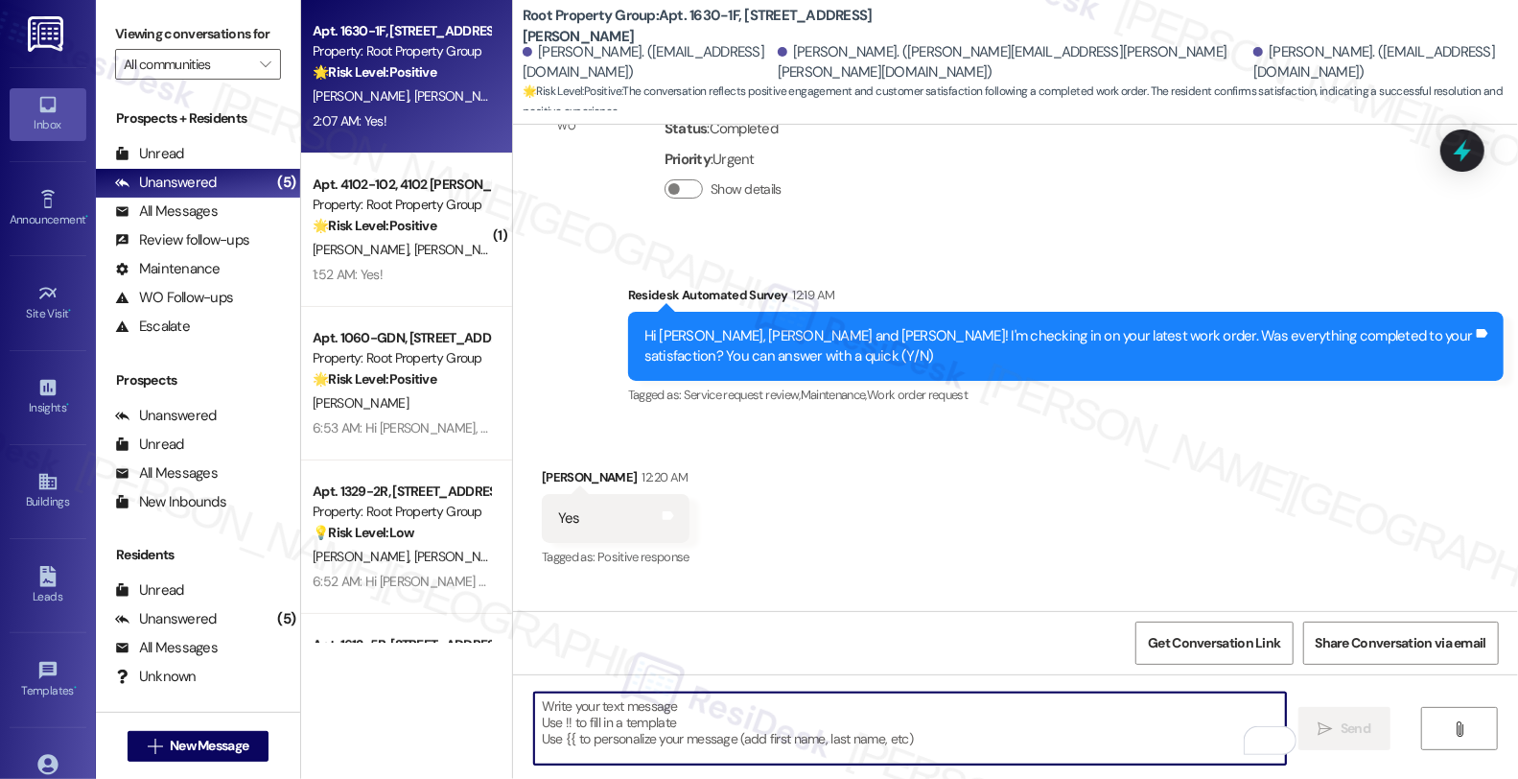
click at [823, 729] on textarea "To enrich screen reader interactions, please activate Accessibility in Grammarl…" at bounding box center [910, 728] width 752 height 72
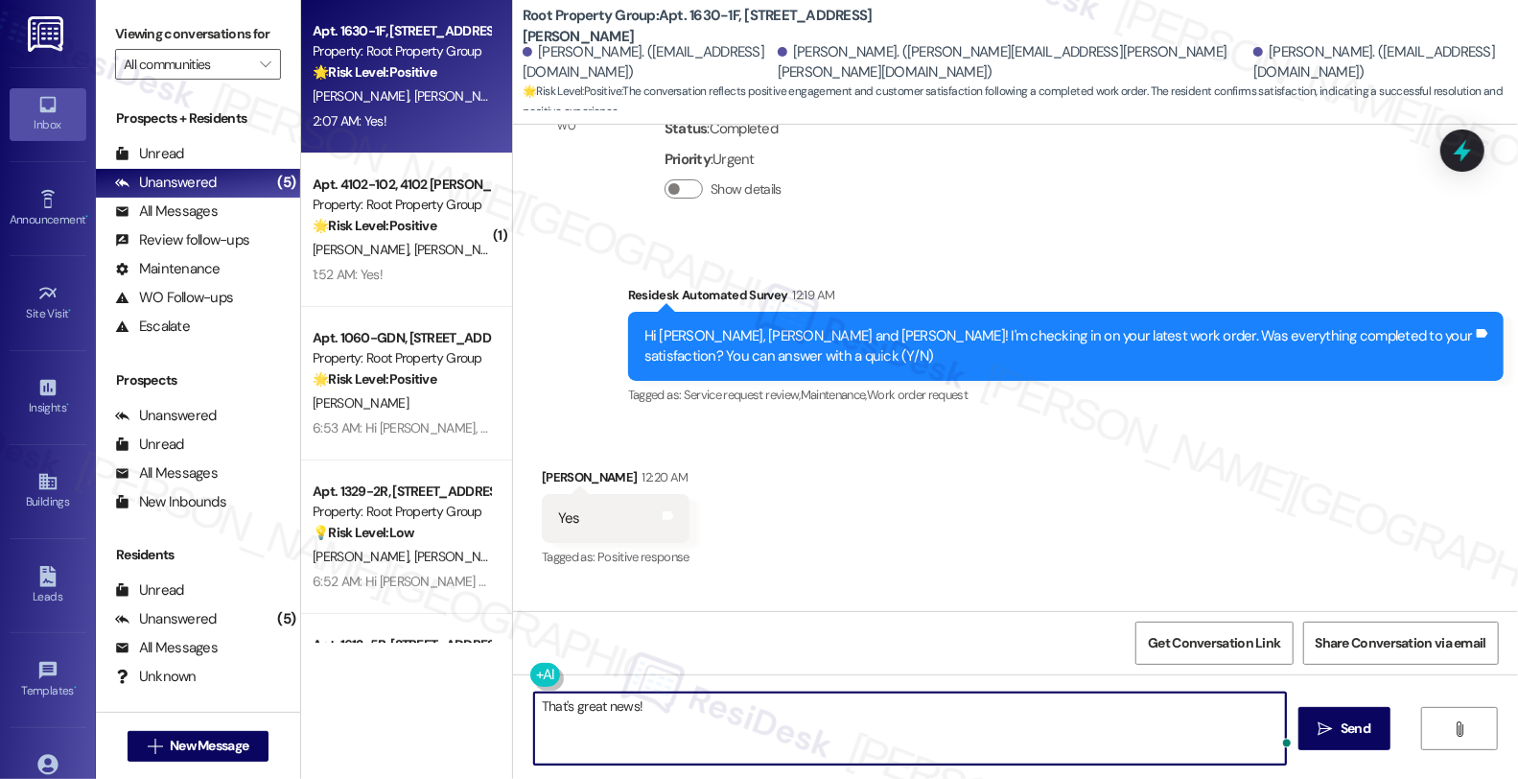
paste textarea "Can I ask a quick favor...would you mind sharing your positive experience by wr…"
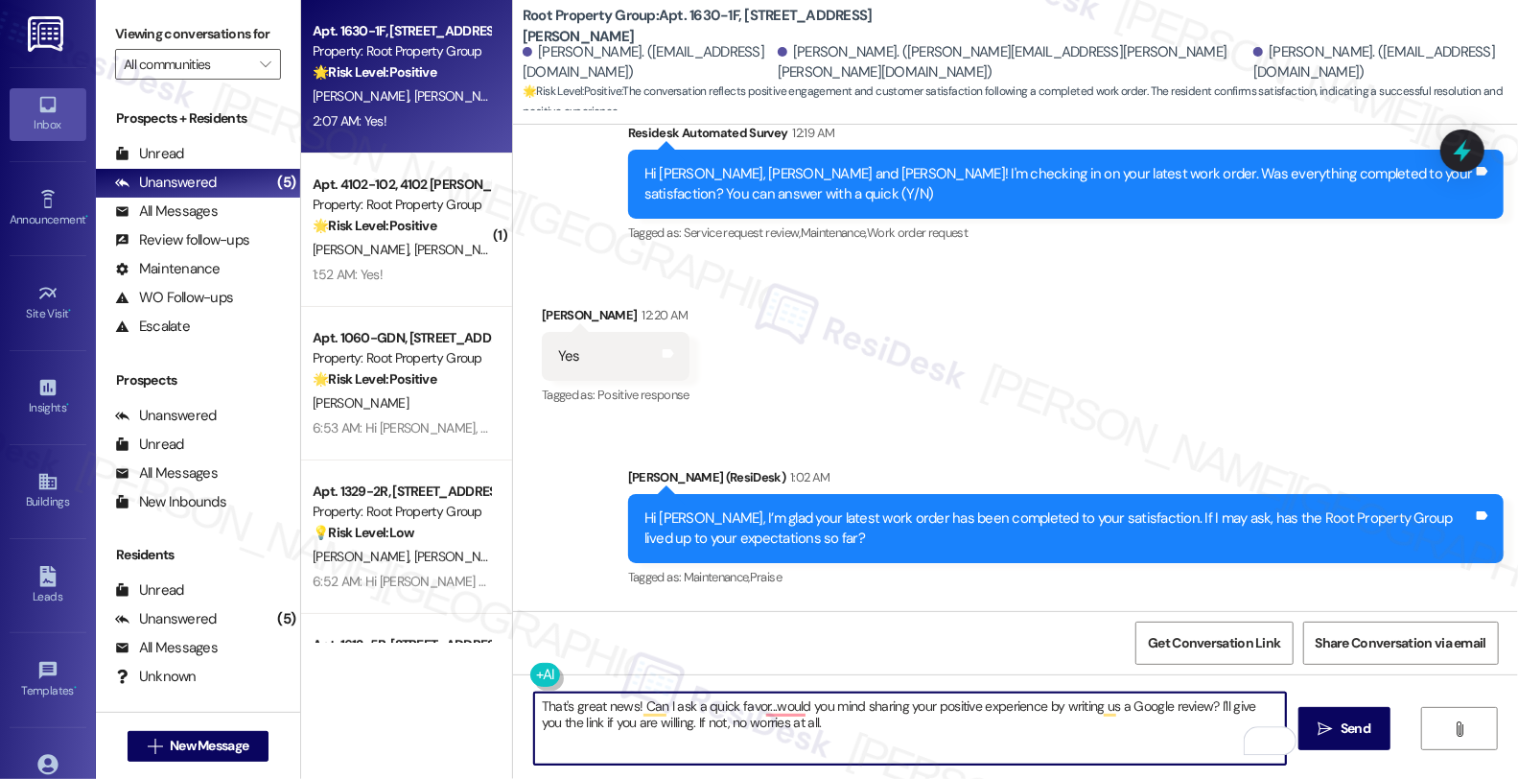
scroll to position [744, 0]
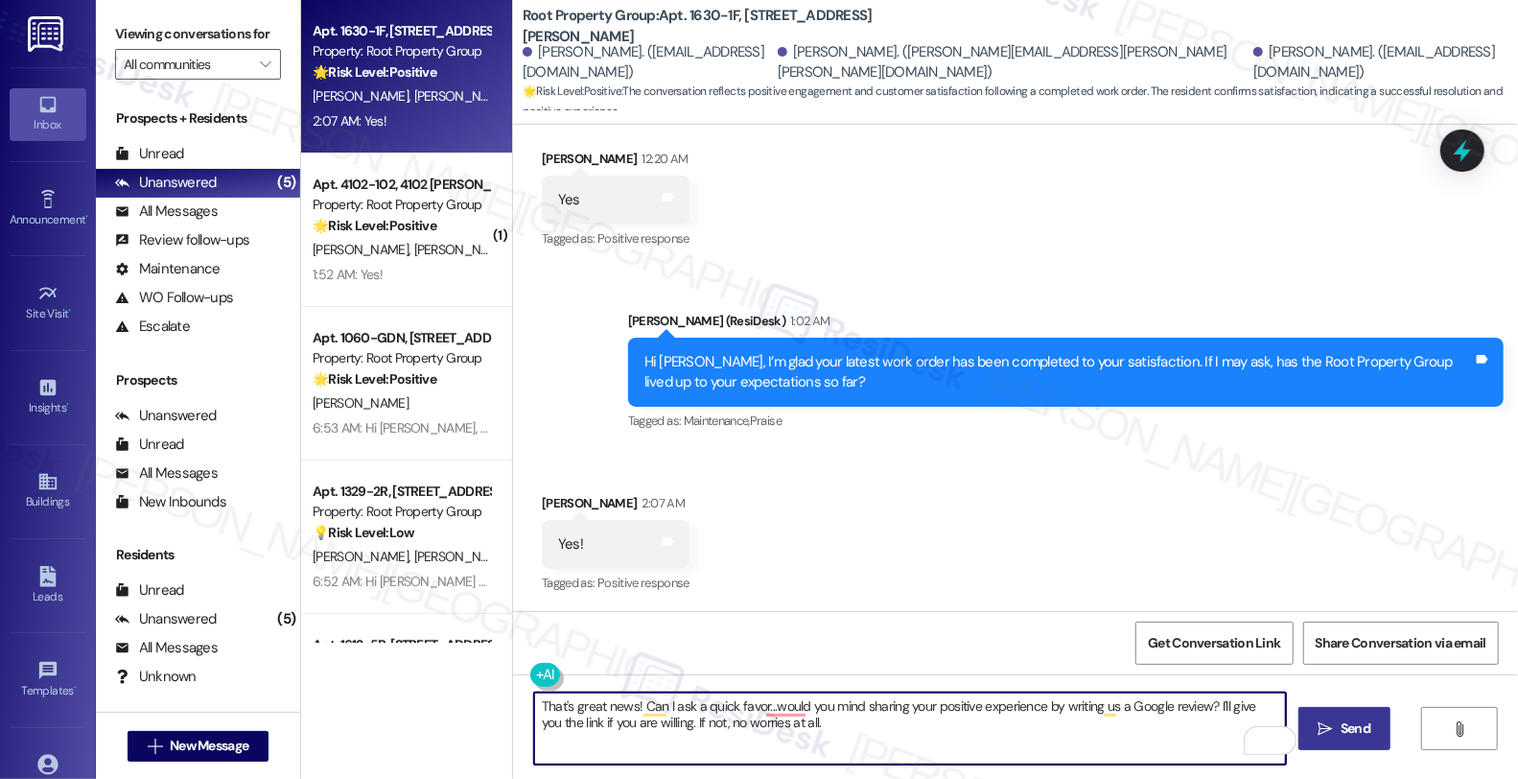
type textarea "That's great news! Can I ask a quick favor...would you mind sharing your positi…"
click at [1353, 727] on span "Send" at bounding box center [1355, 728] width 30 height 20
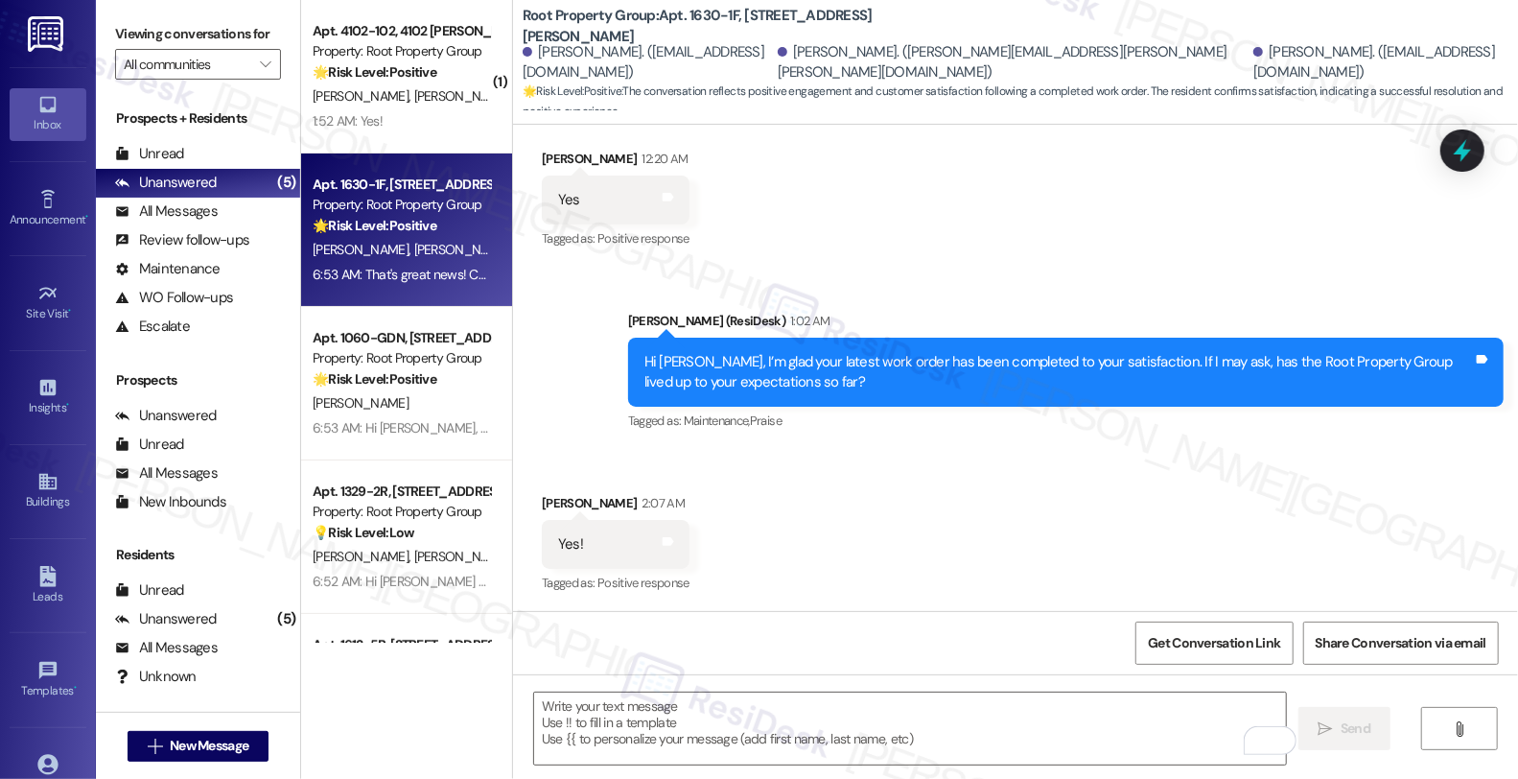
scroll to position [898, 0]
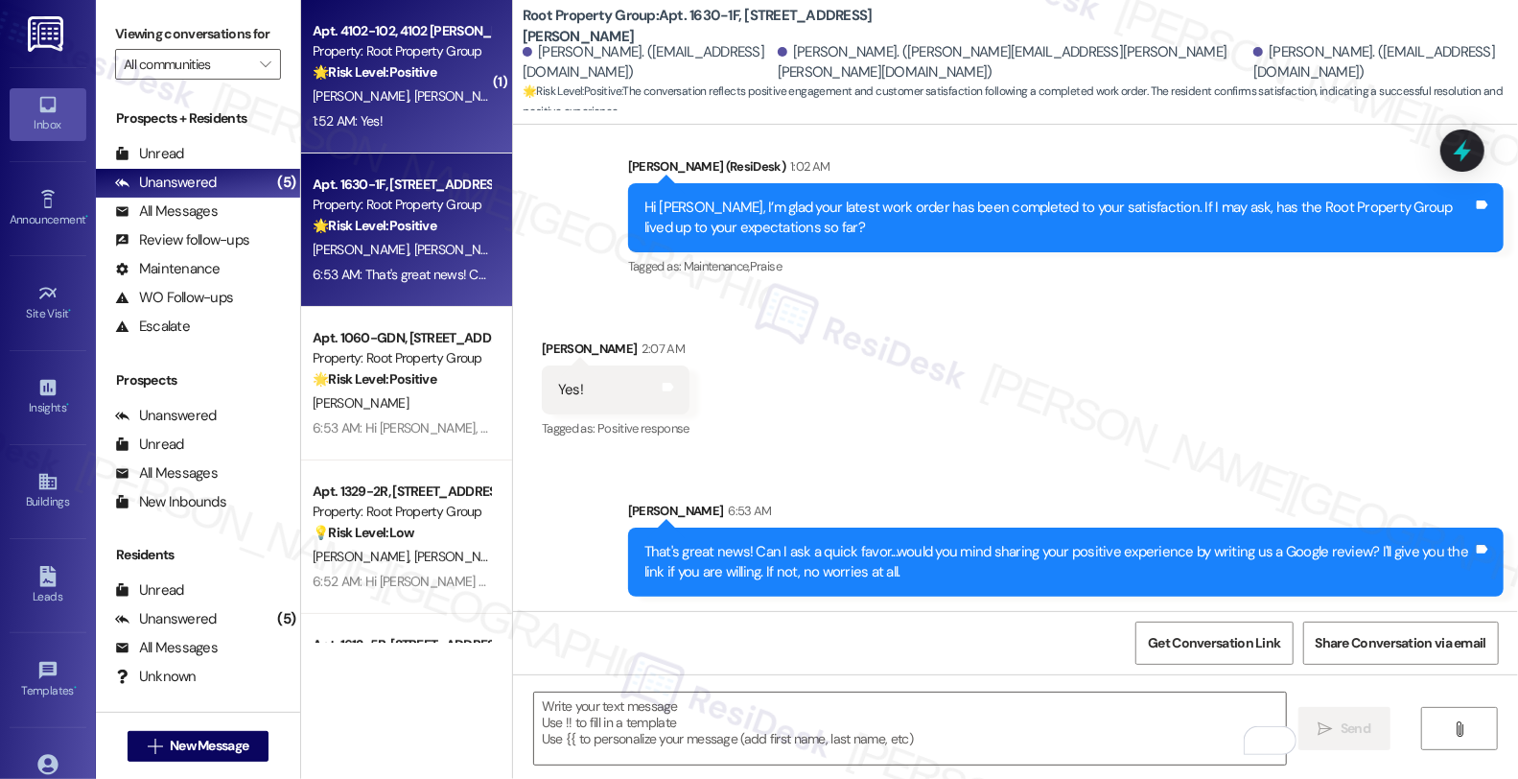
click at [419, 72] on strong "🌟 Risk Level: Positive" at bounding box center [375, 71] width 124 height 17
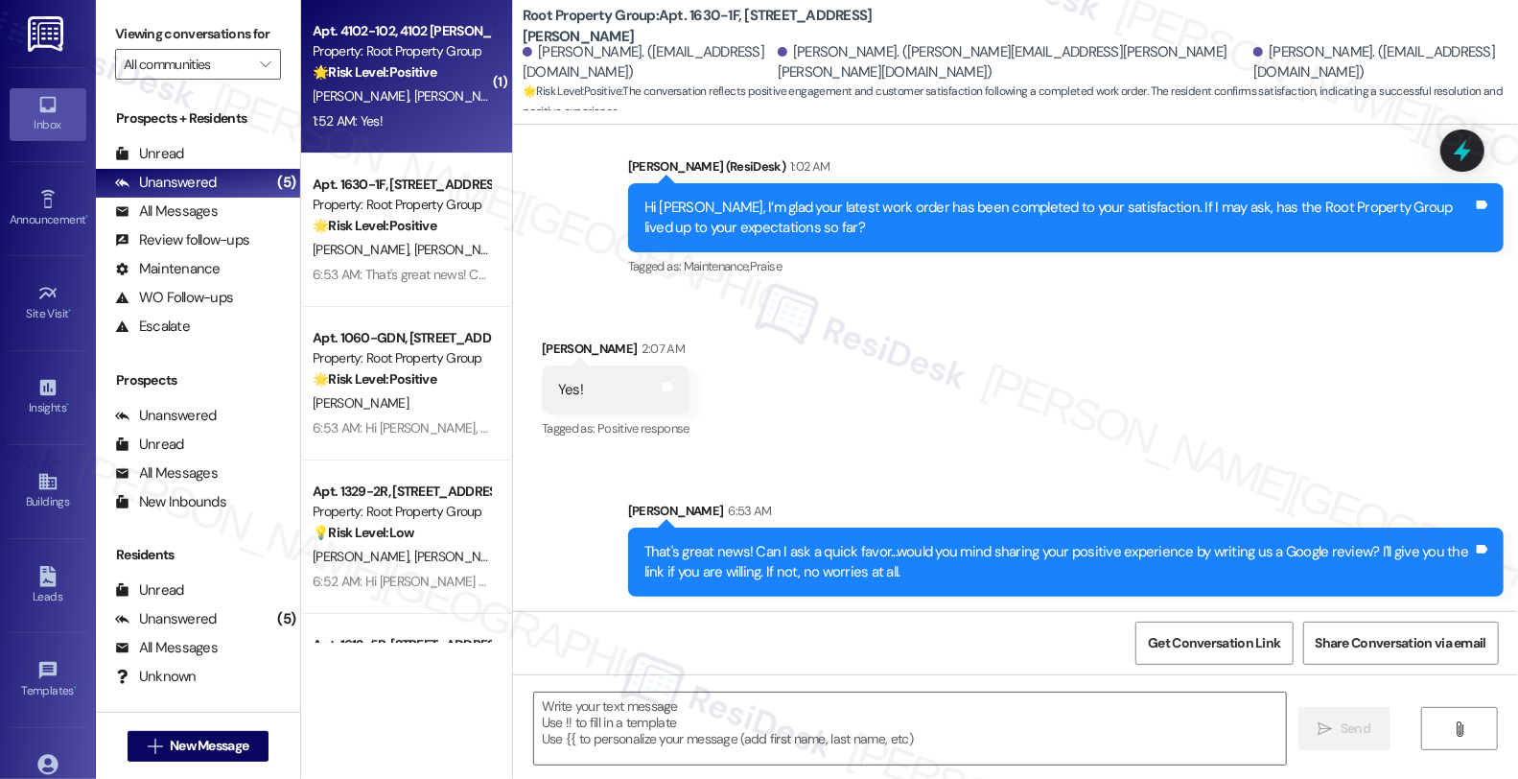
type textarea "Fetching suggested responses. Please feel free to read through the conversation…"
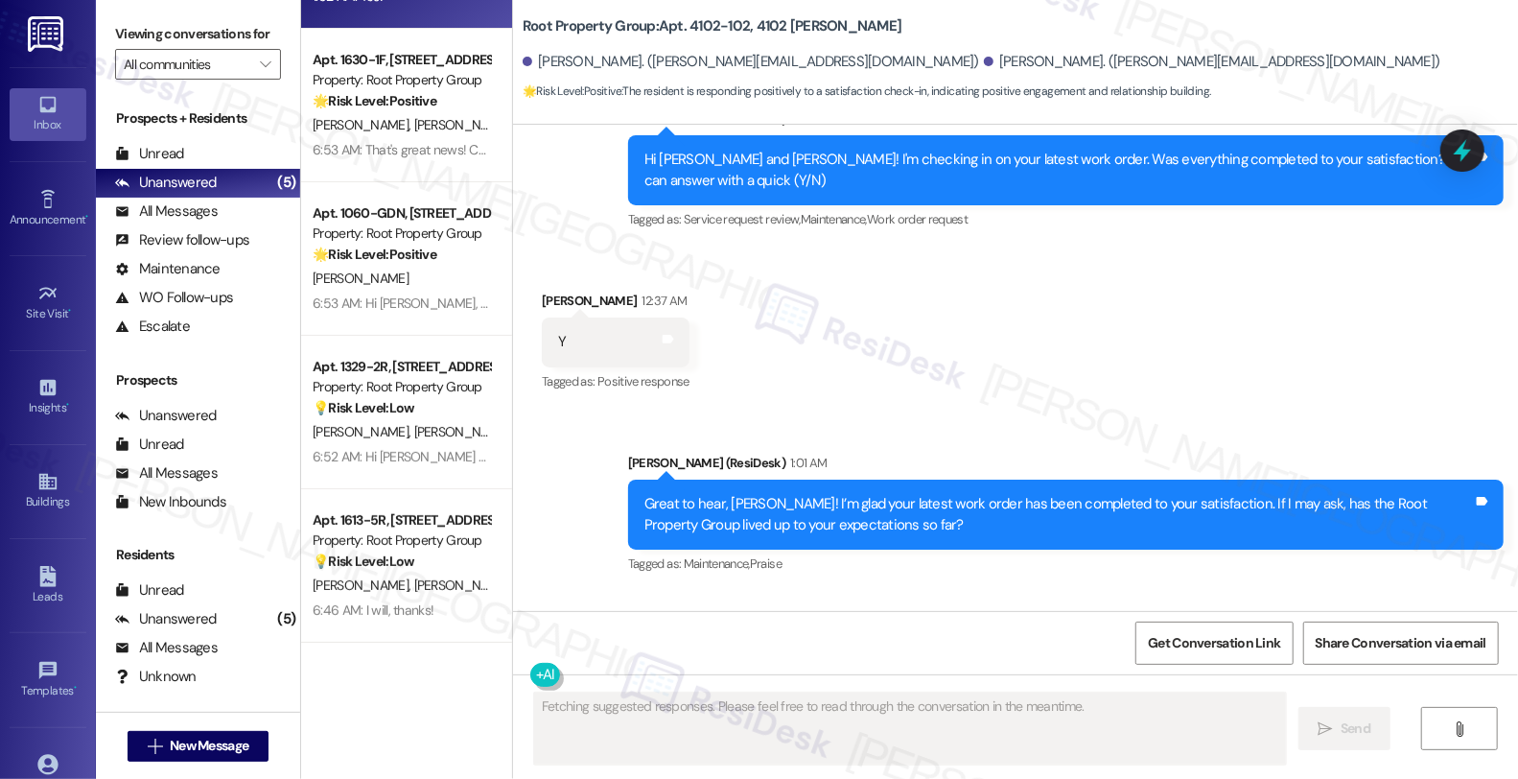
scroll to position [0, 0]
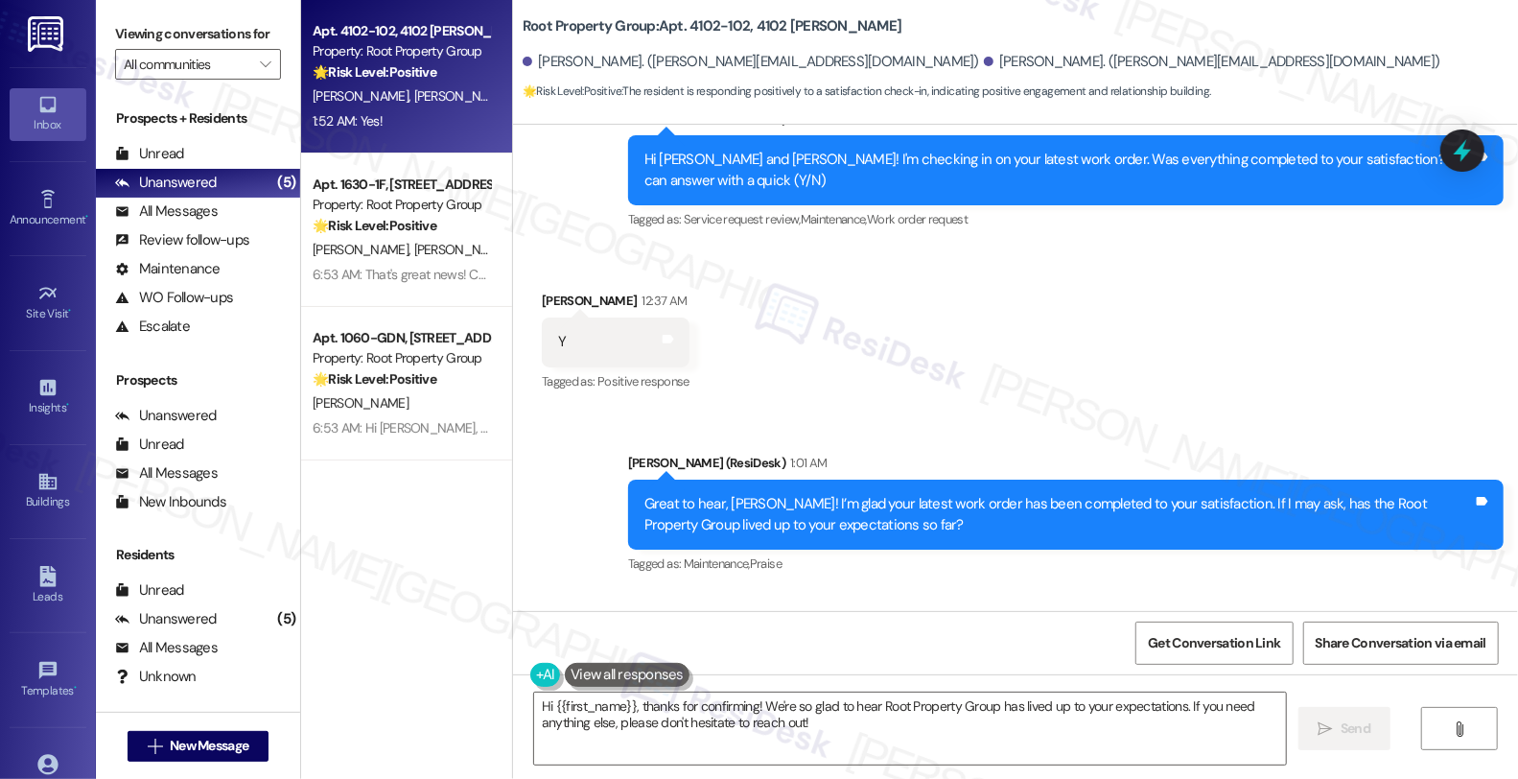
click at [1017, 592] on div "Received via SMS Dhara Shah 1:52 AM Yes! Tags and notes Tagged as: Positive res…" at bounding box center [1015, 673] width 1005 height 162
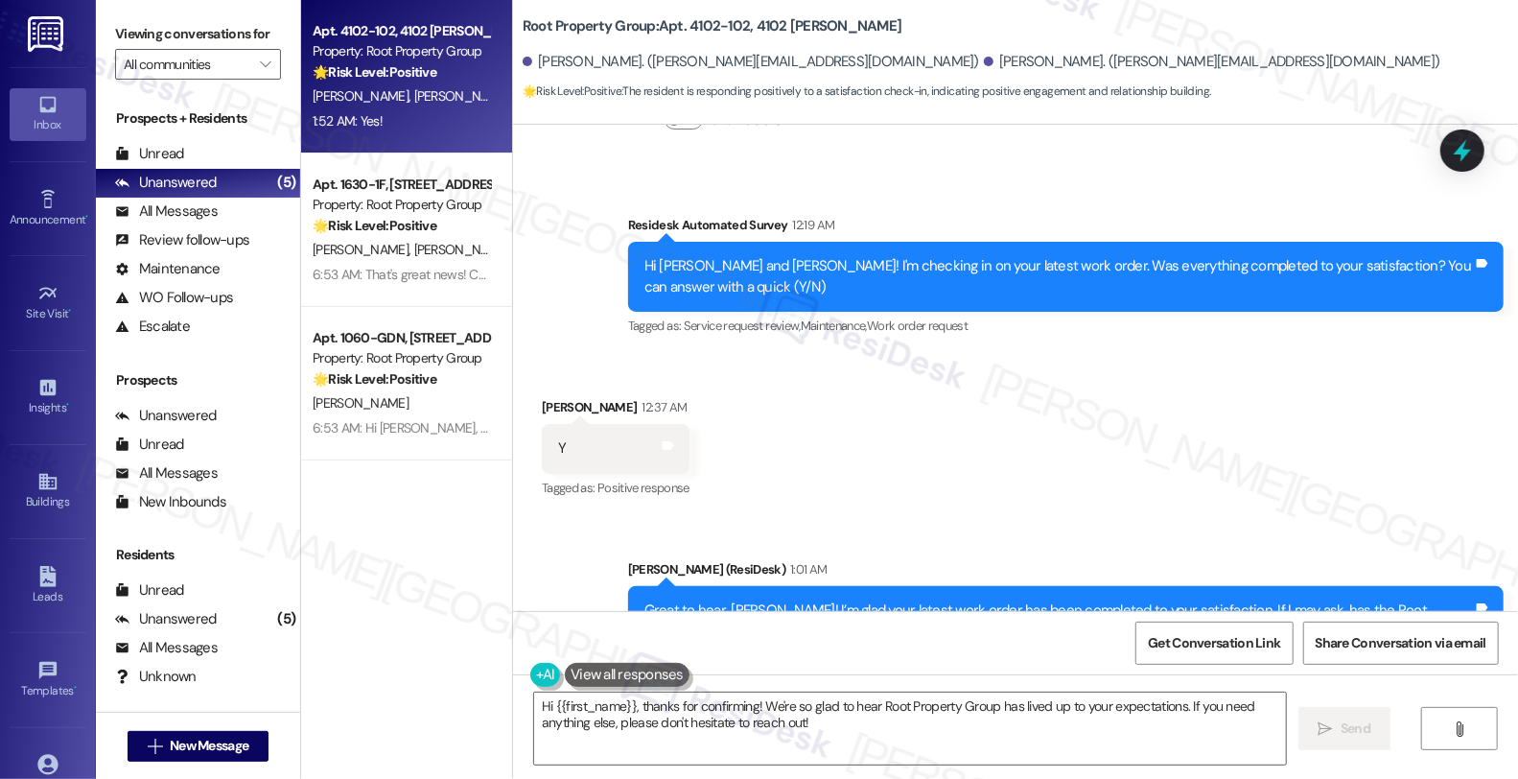
scroll to position [10695, 0]
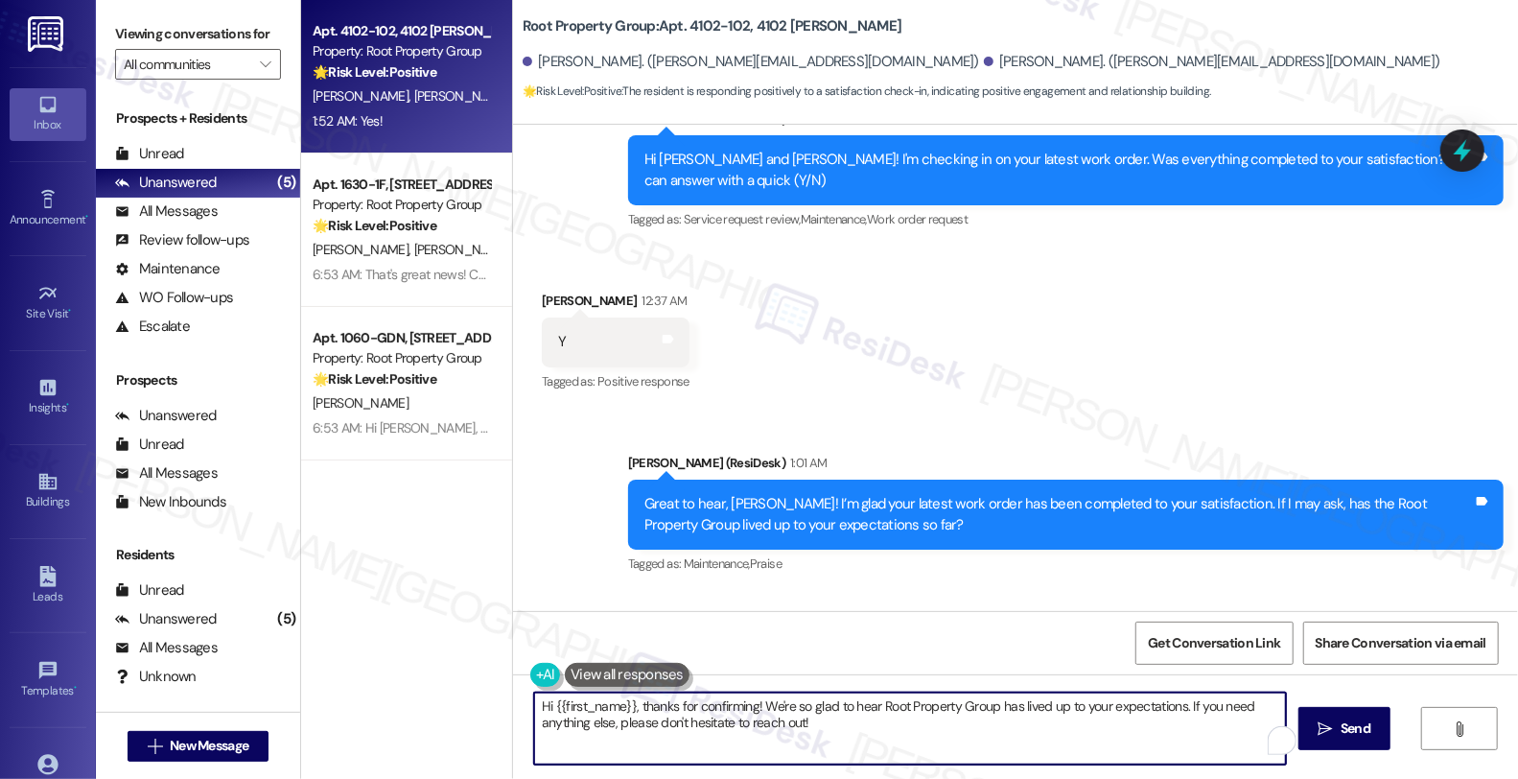
drag, startPoint x: 805, startPoint y: 726, endPoint x: 367, endPoint y: 697, distance: 439.1
click at [367, 697] on div "Apt. 4102-102, 4102 N. Sheridan Property: Root Property Group 🌟 Risk Level: Pos…" at bounding box center [909, 389] width 1217 height 779
paste textarea "Can I ask a quick favor...would you mind sharing your positive experience by wr…"
type textarea "That's great news! Can I ask a quick favor...would you mind sharing your positi…"
click at [1377, 713] on button " Send" at bounding box center [1344, 728] width 93 height 43
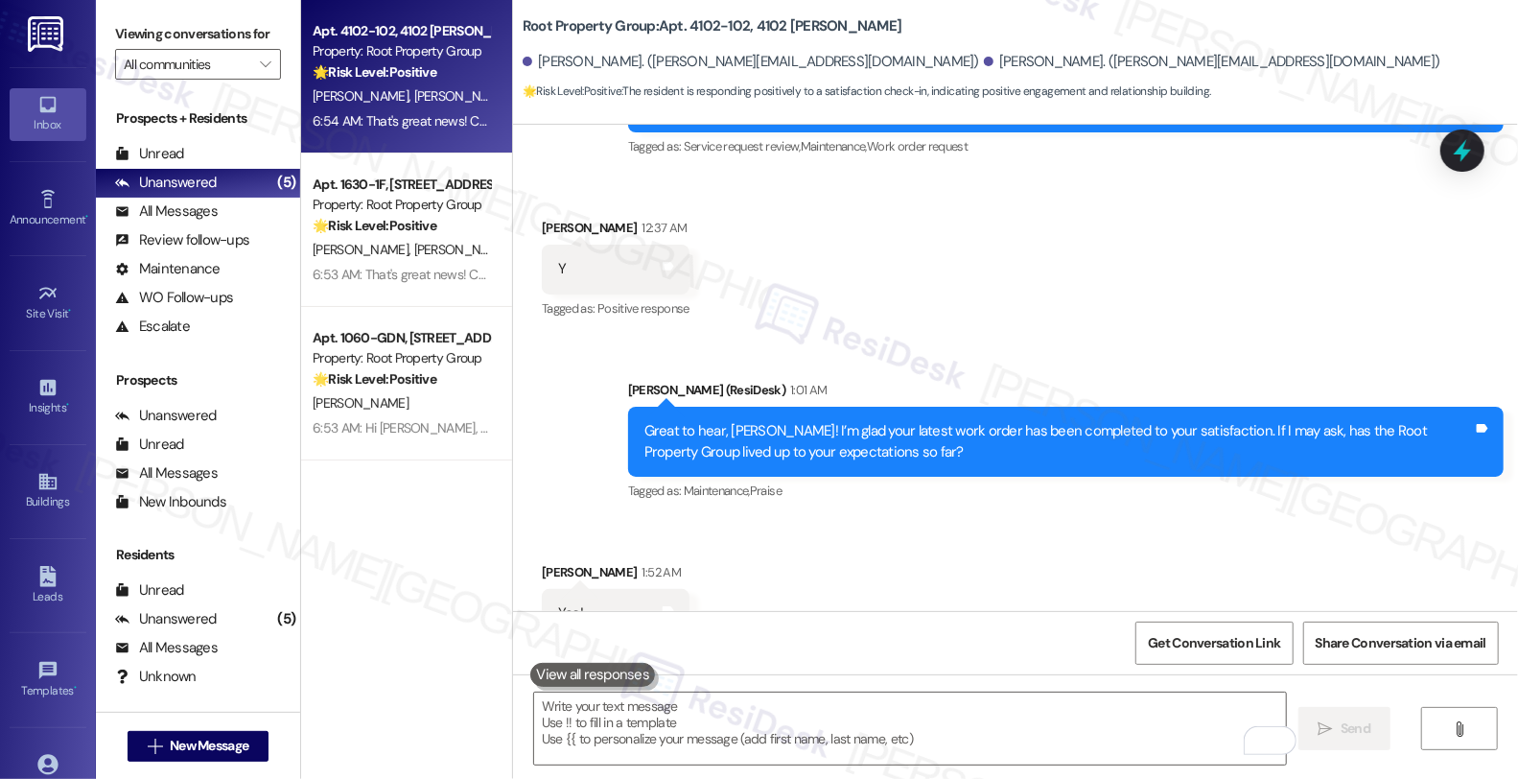
scroll to position [10850, 0]
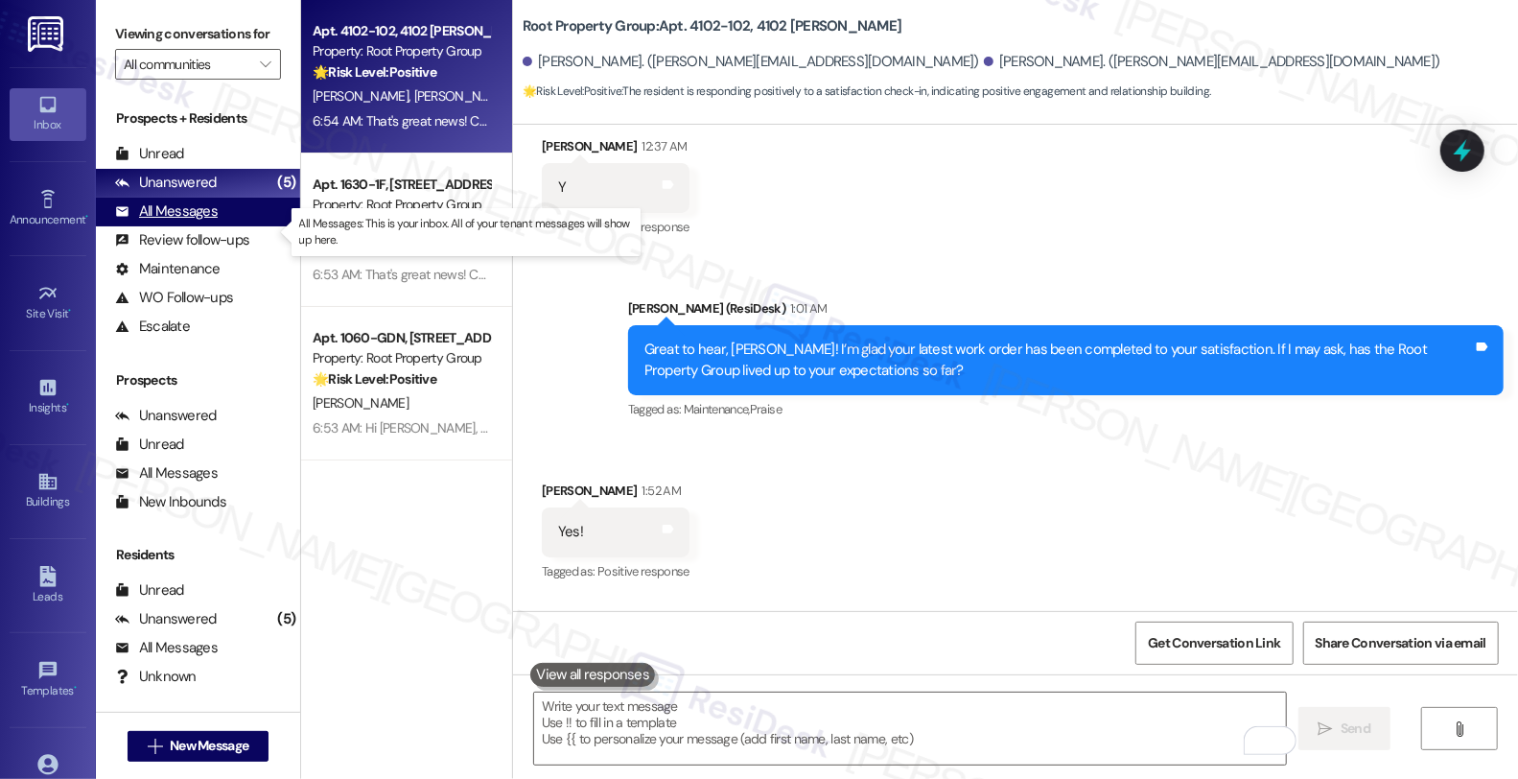
click at [218, 226] on div "All Messages (undefined)" at bounding box center [198, 212] width 204 height 29
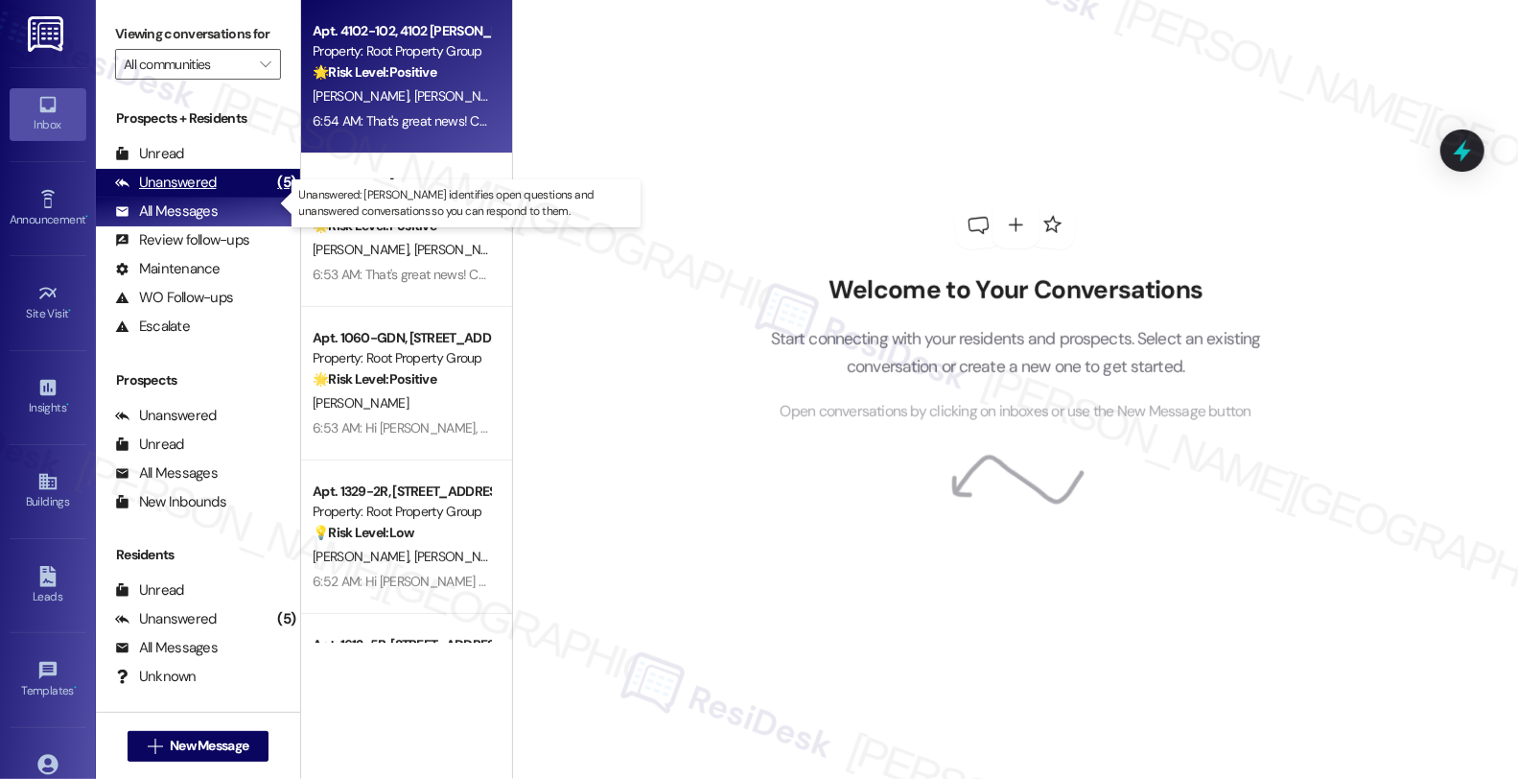
click at [214, 198] on div "Unanswered (5)" at bounding box center [198, 183] width 204 height 29
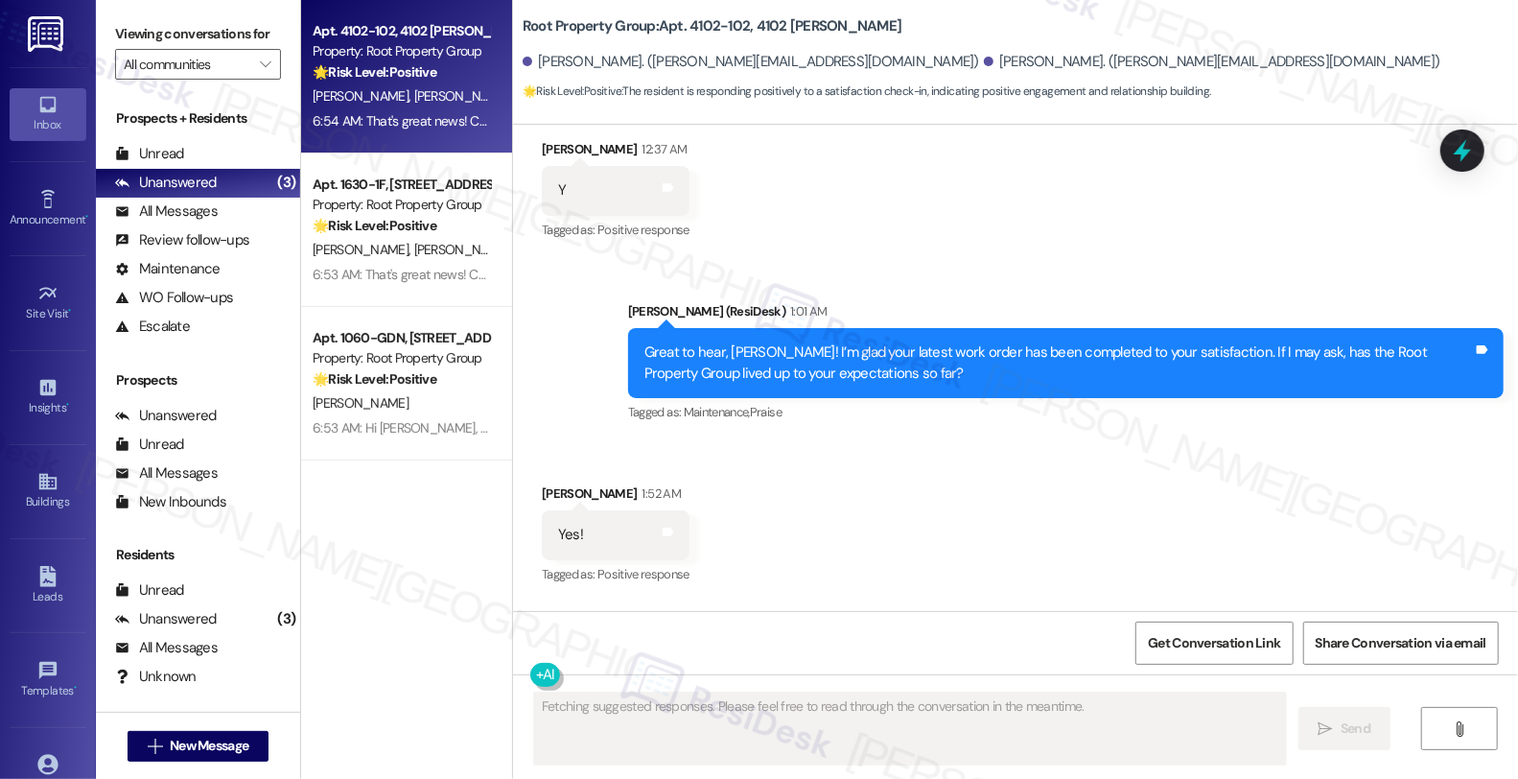
scroll to position [10877, 0]
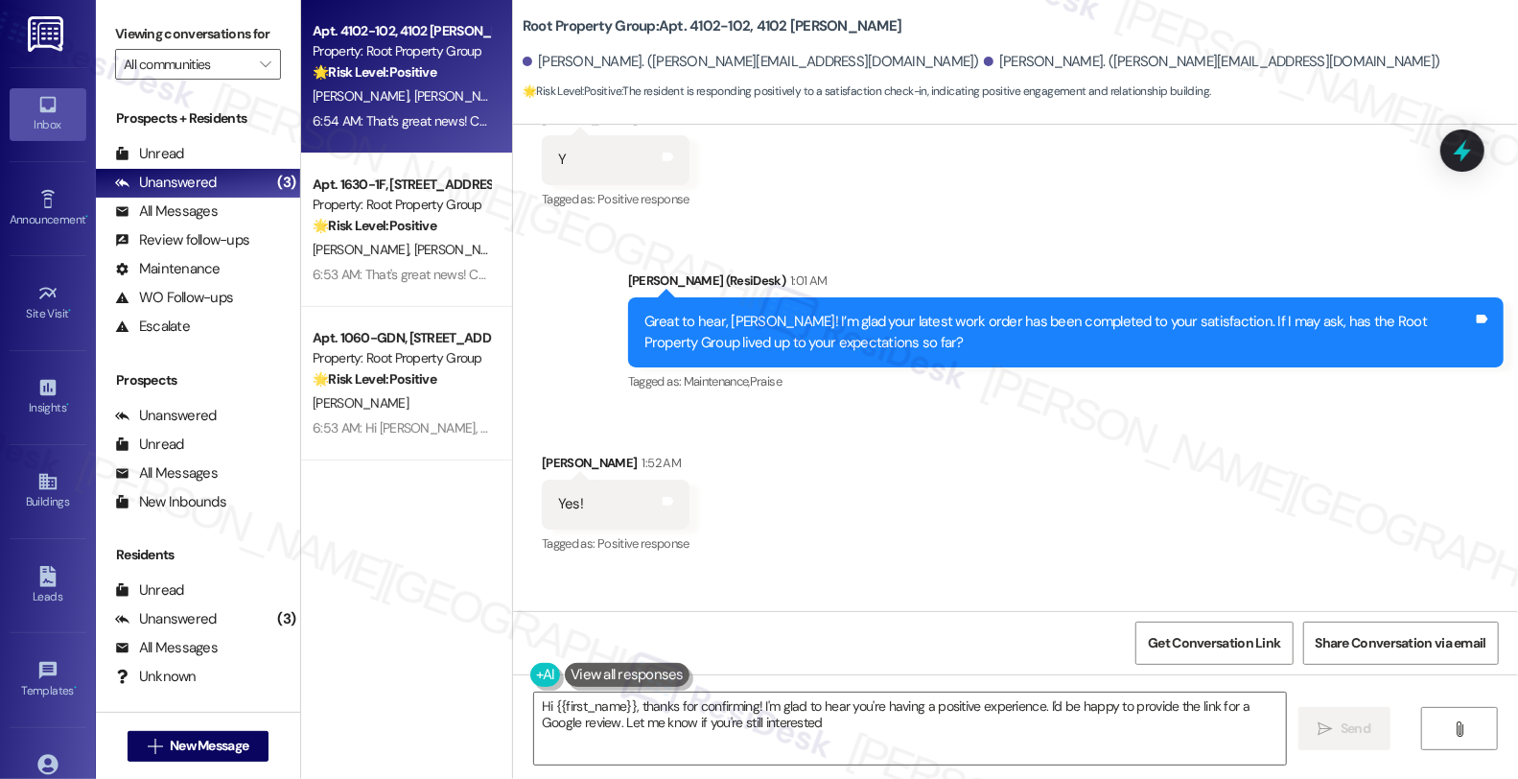
type textarea "Hi {{first_name}}, thanks for confirming! I'm glad to hear you're having a posi…"
